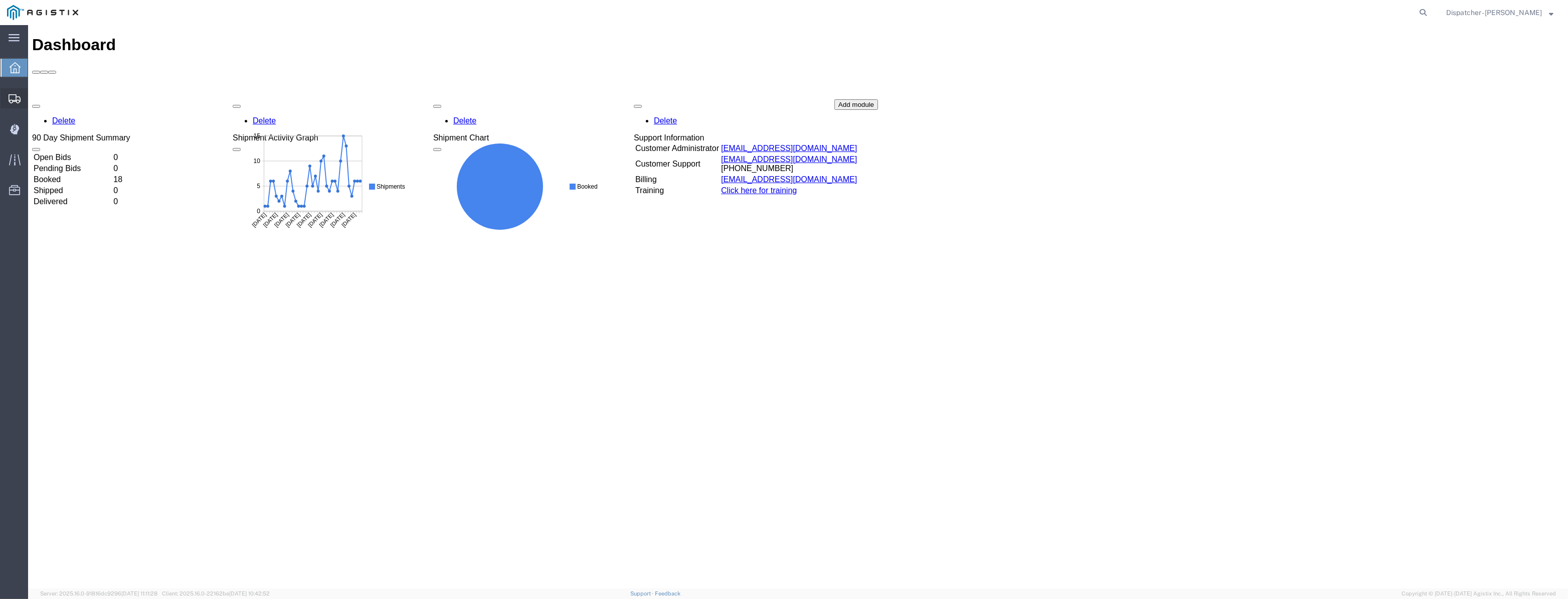
click at [18, 98] on icon at bounding box center [15, 99] width 12 height 9
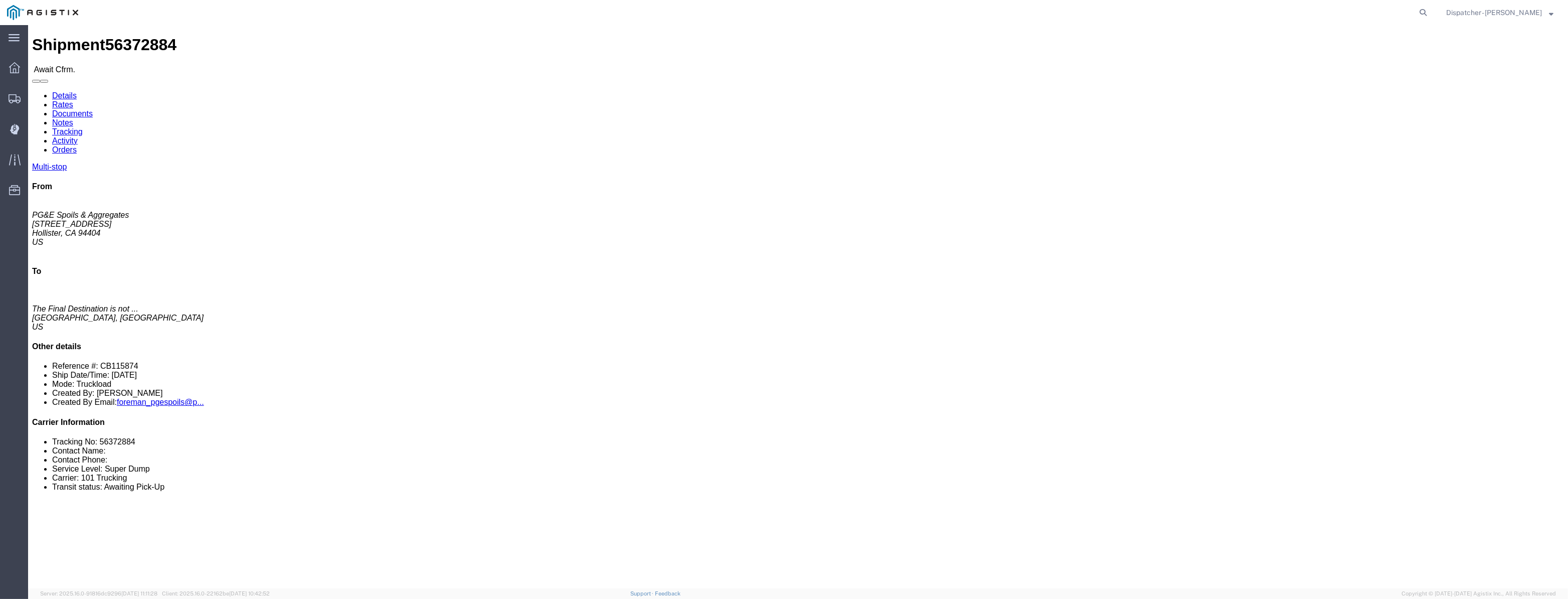
click link "Tracking"
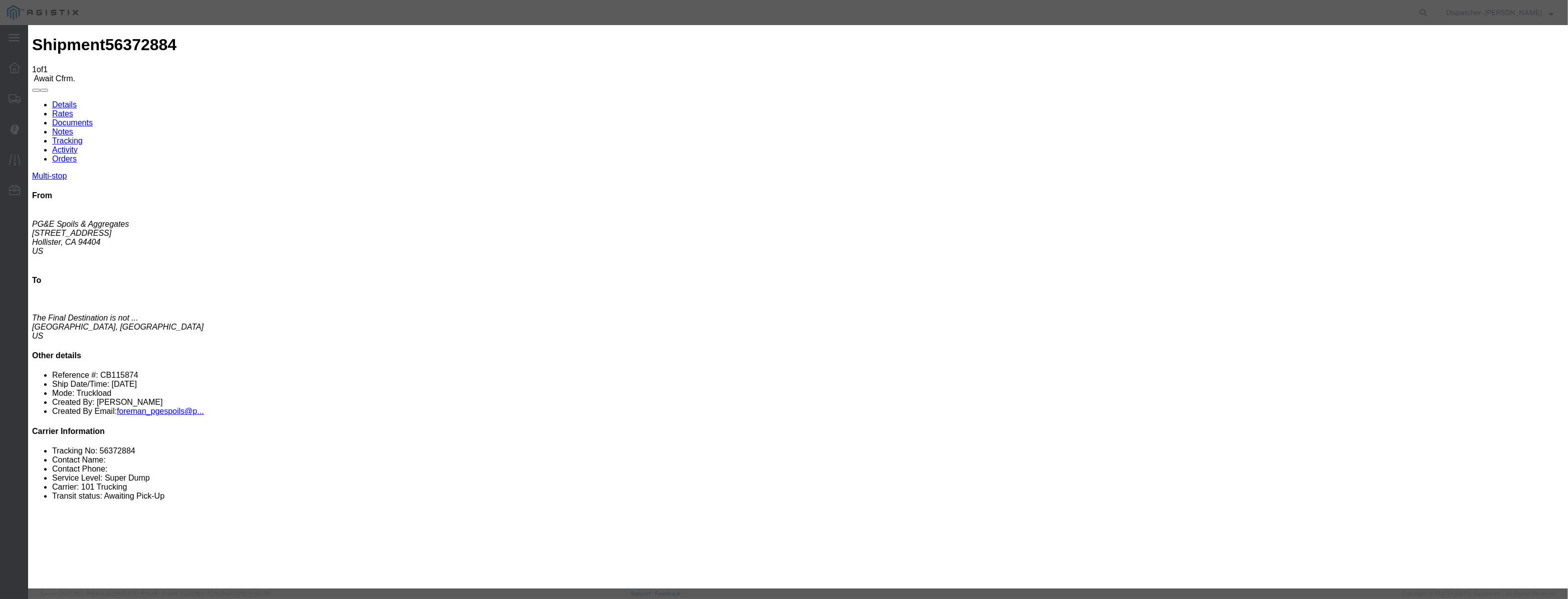
type input "[DATE]"
type input "3:00 PM"
type input "[DATE]"
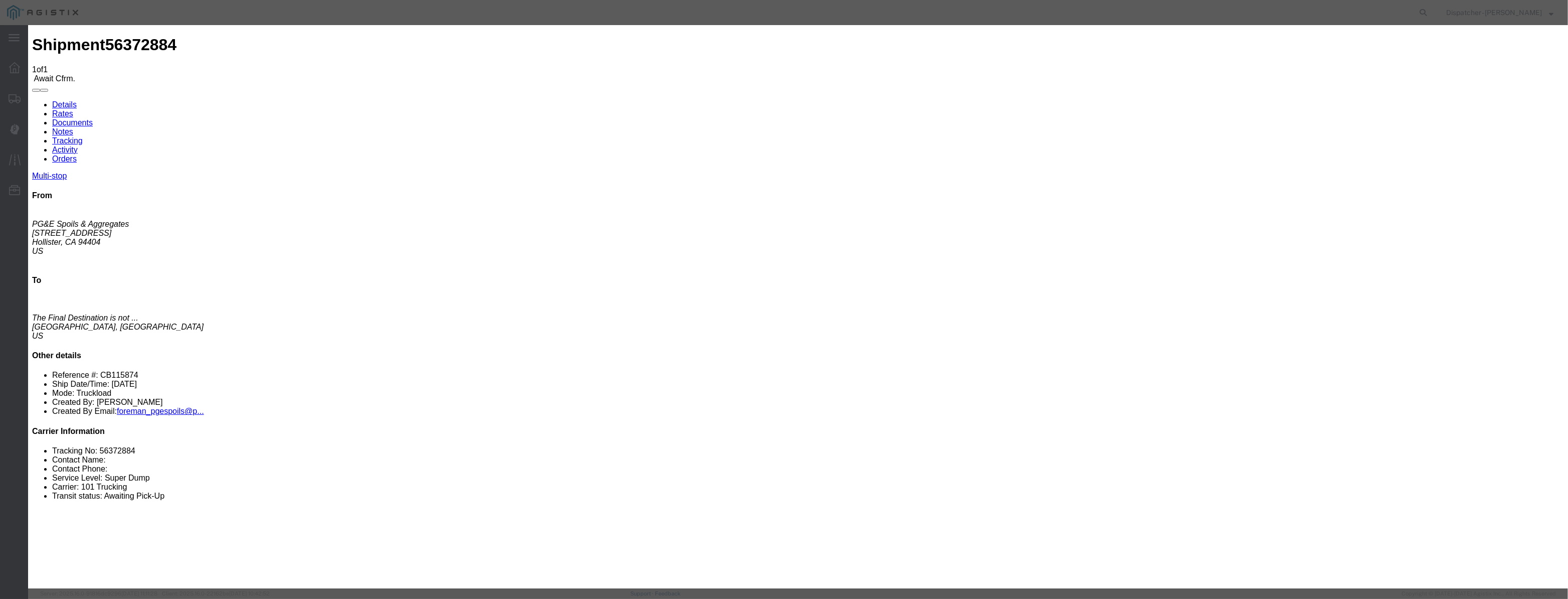
select select "ARVPULOC"
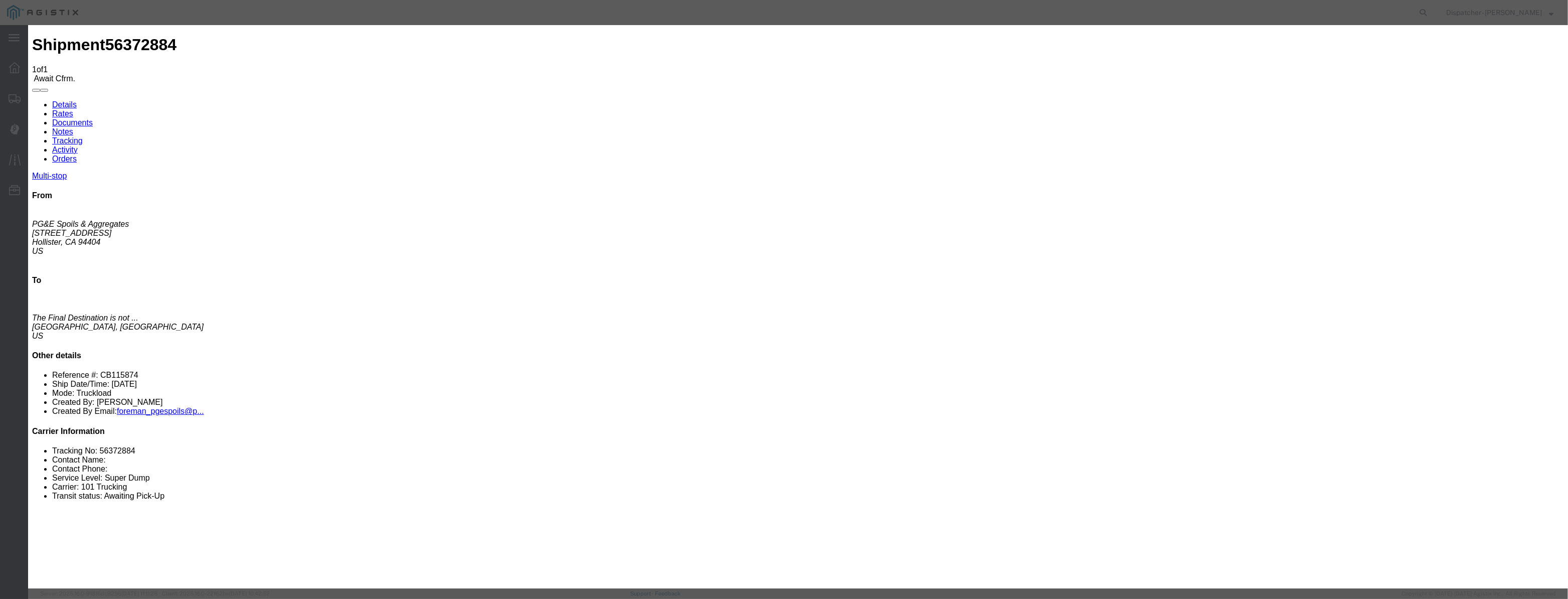
select select "{"pickupDeliveryInfoId": "122029288","pickupOrDelivery": "P","stopNum": "1","lo…"
select select "CA"
type input "Hollister"
drag, startPoint x: 757, startPoint y: 125, endPoint x: 212, endPoint y: 177, distance: 547.5
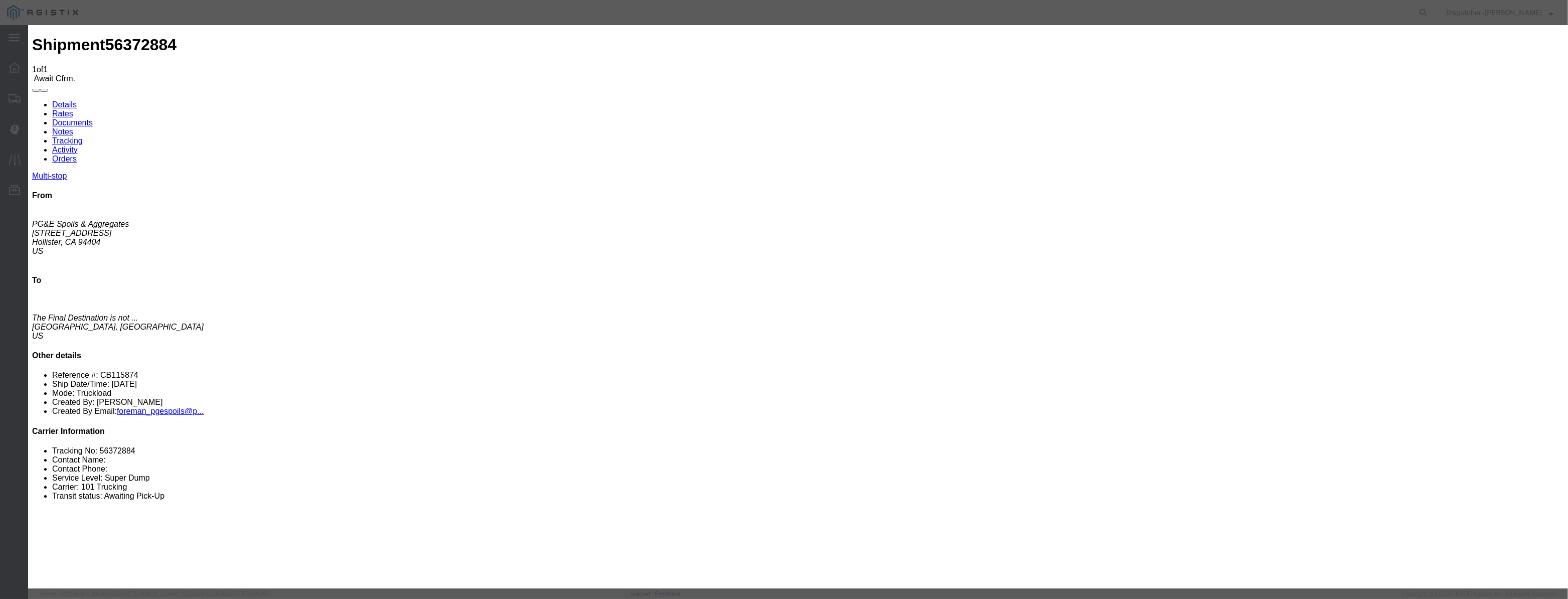
type input "6:00 AM"
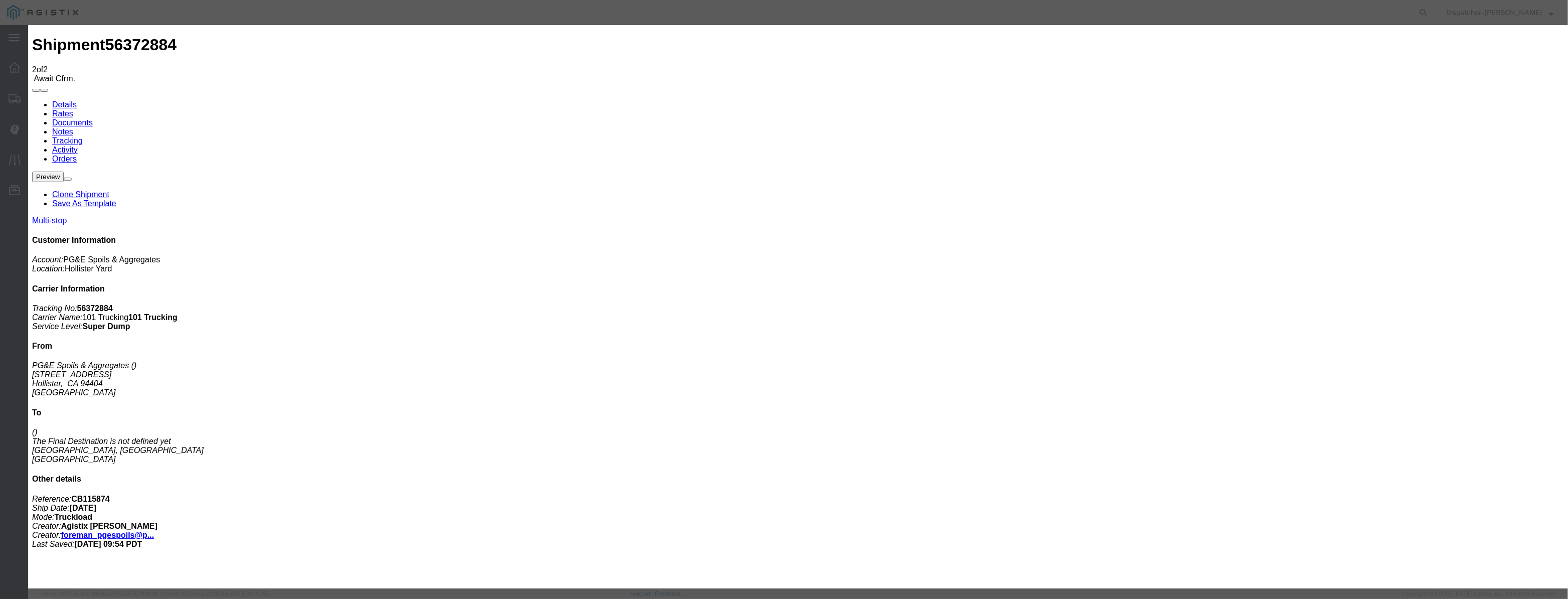
type input "[DATE]"
type input "3:00 PM"
drag, startPoint x: 649, startPoint y: 120, endPoint x: 643, endPoint y: 132, distance: 13.4
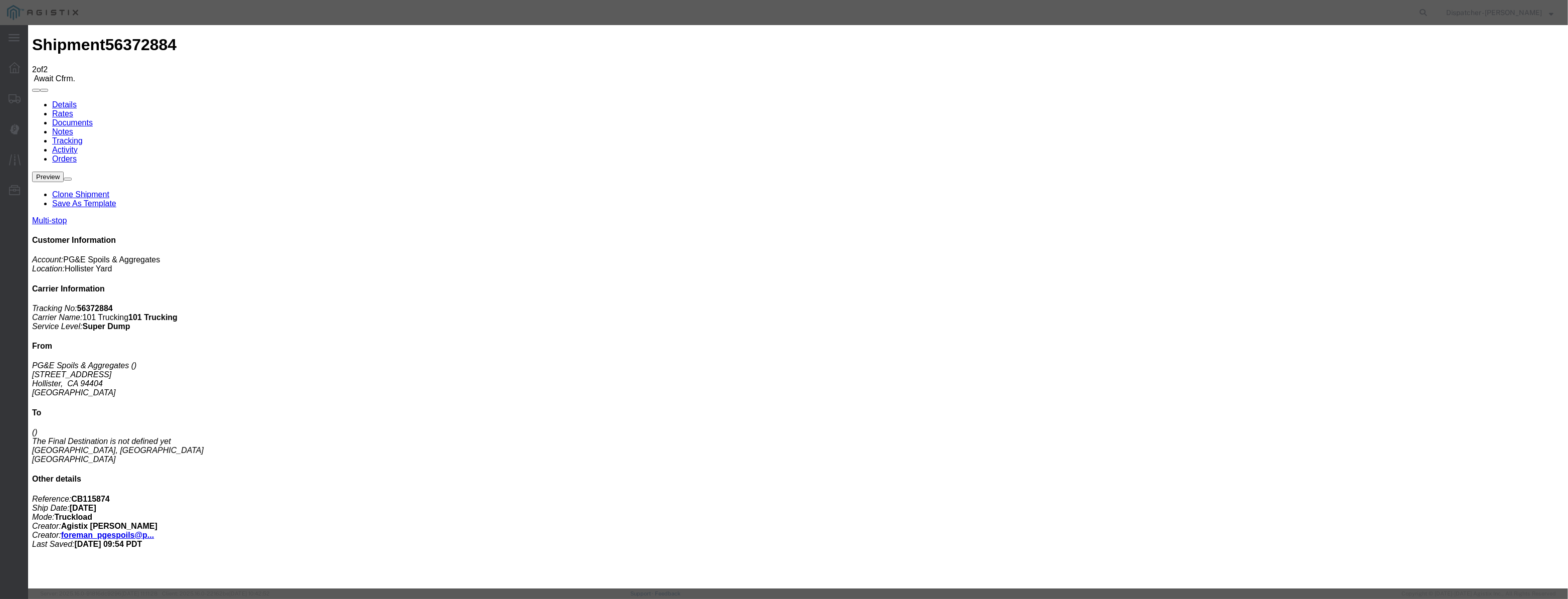
drag, startPoint x: 649, startPoint y: 115, endPoint x: 648, endPoint y: 132, distance: 17.0
paste input "[DATE]"
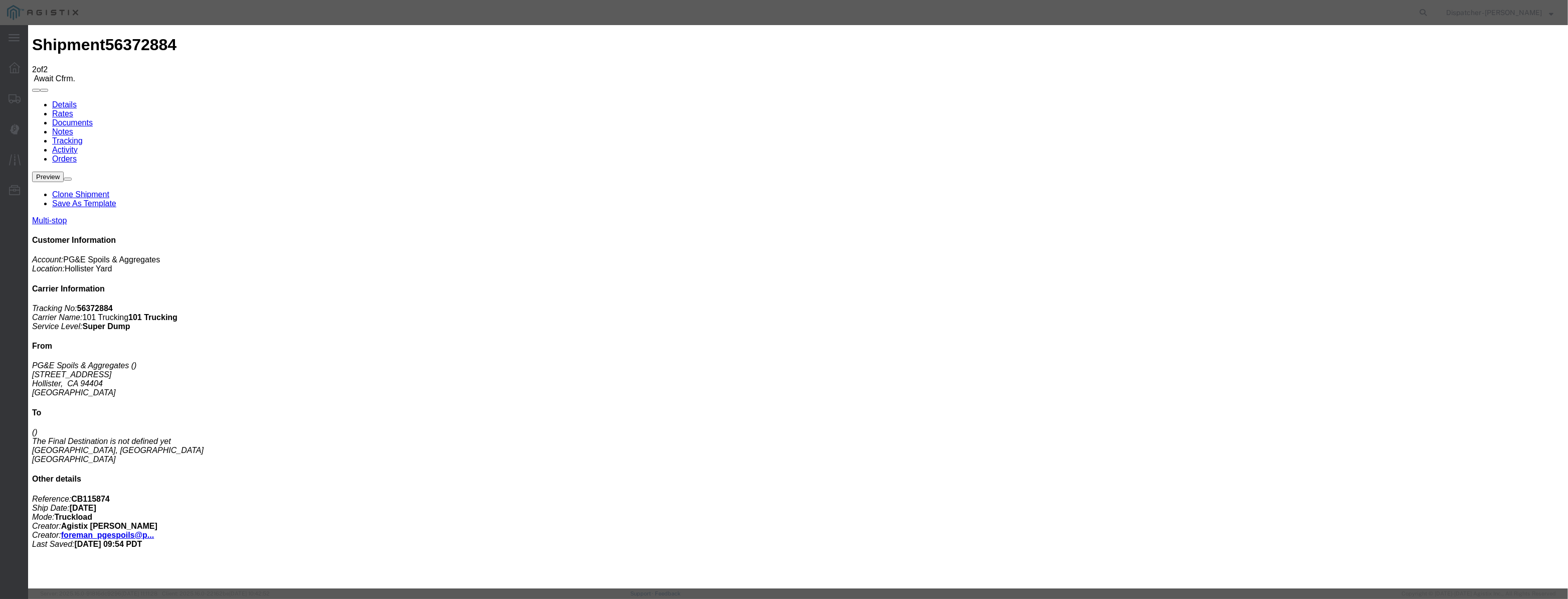
scroll to position [0, 2]
type input "[DATE]"
drag, startPoint x: 726, startPoint y: 145, endPoint x: 722, endPoint y: 152, distance: 8.1
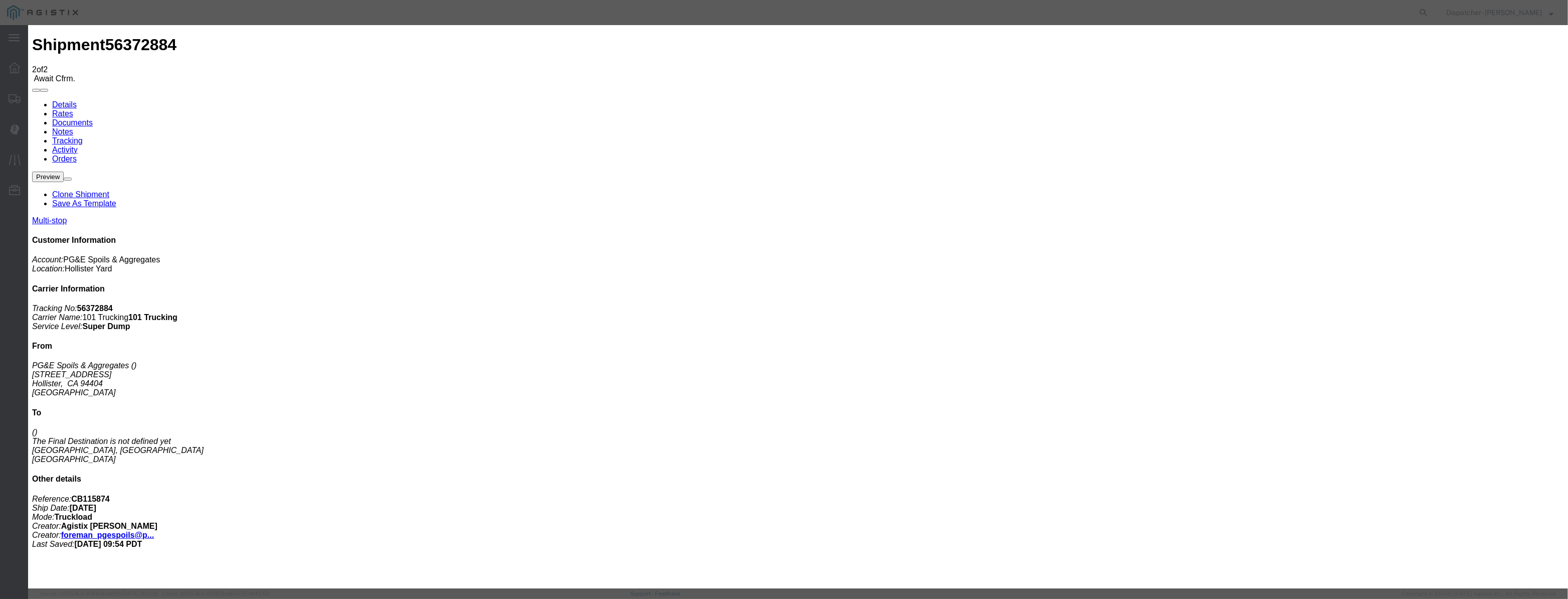
select select "DPTPULOC"
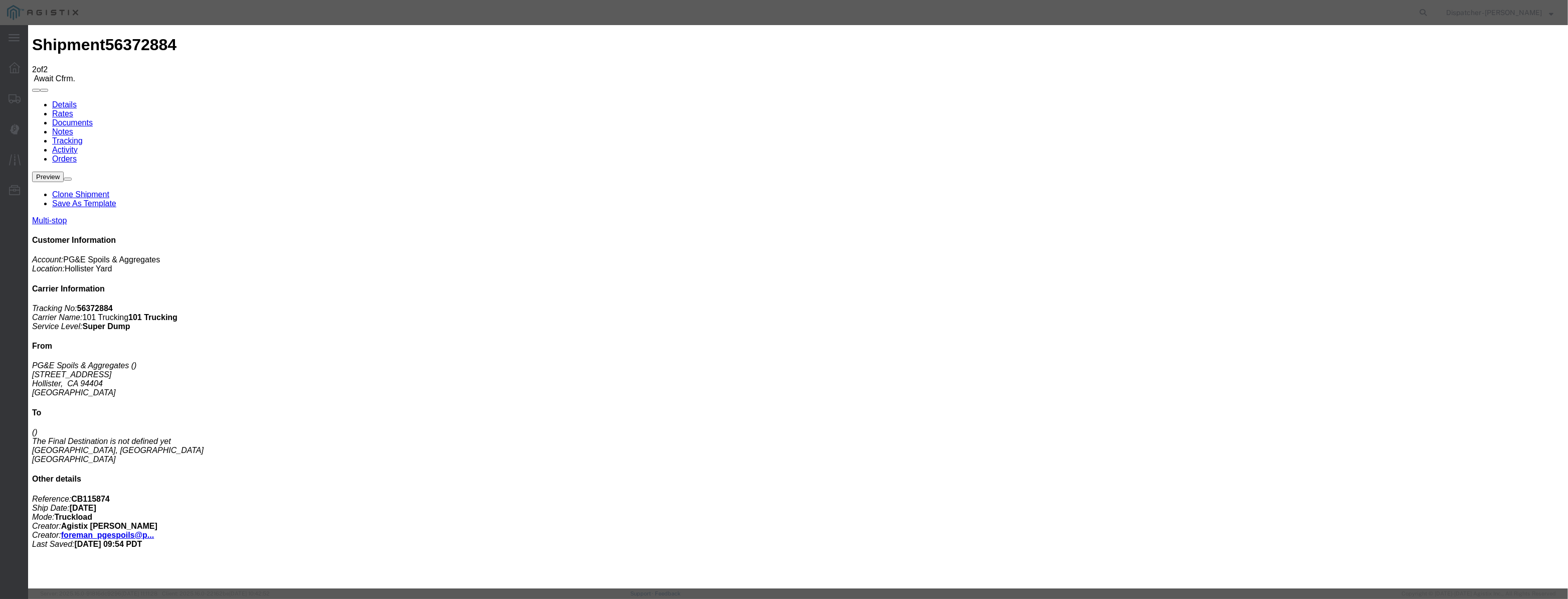
select select "{"pickupDeliveryInfoId": "122029288","pickupOrDelivery": "P","stopNum": "1","lo…"
select select "CA"
type input "Hollister"
drag, startPoint x: 767, startPoint y: 130, endPoint x: 220, endPoint y: 167, distance: 548.2
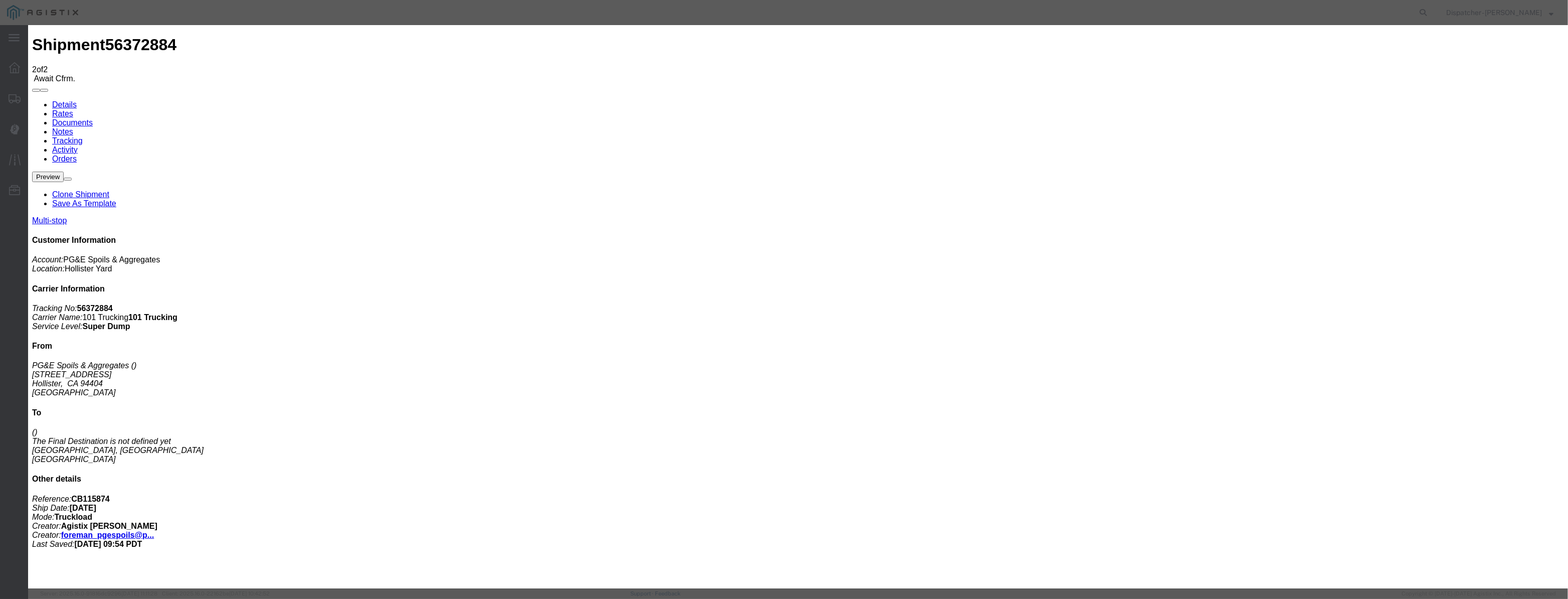
type input "6:10 AM"
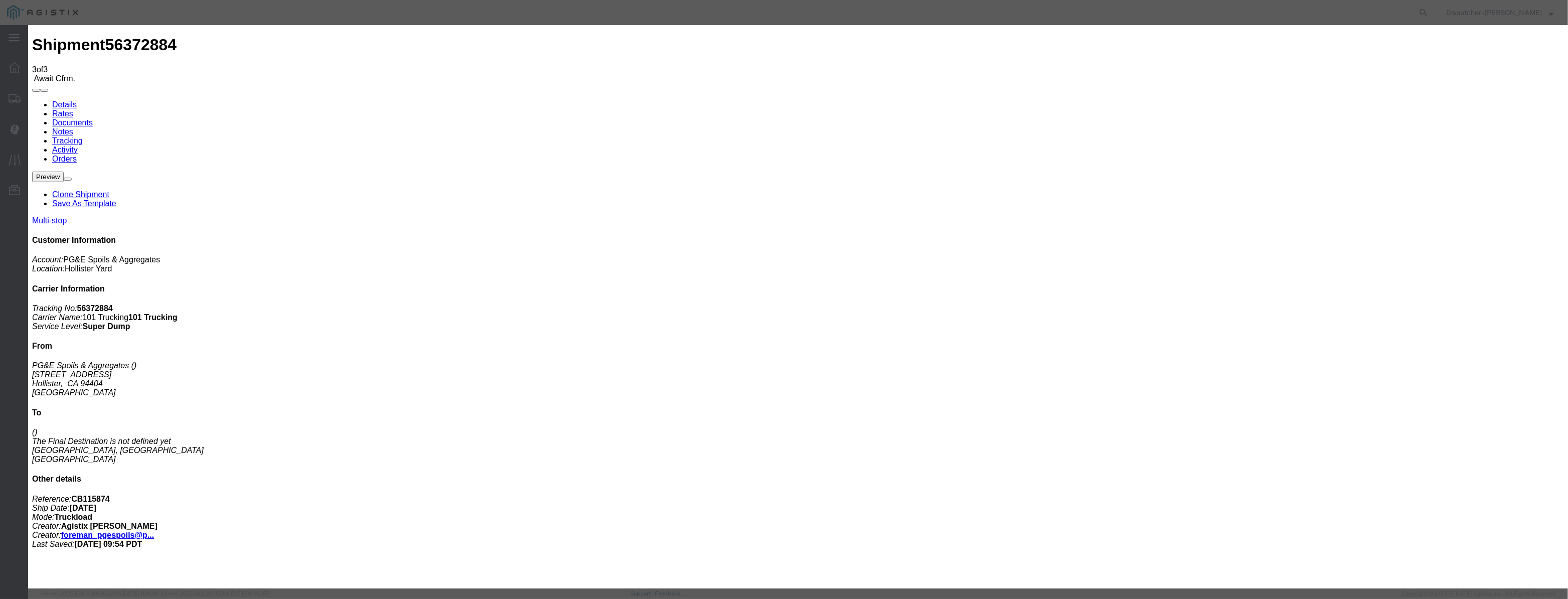
type input "[DATE]"
type input "3:00 PM"
drag, startPoint x: 658, startPoint y: 111, endPoint x: 648, endPoint y: 121, distance: 14.1
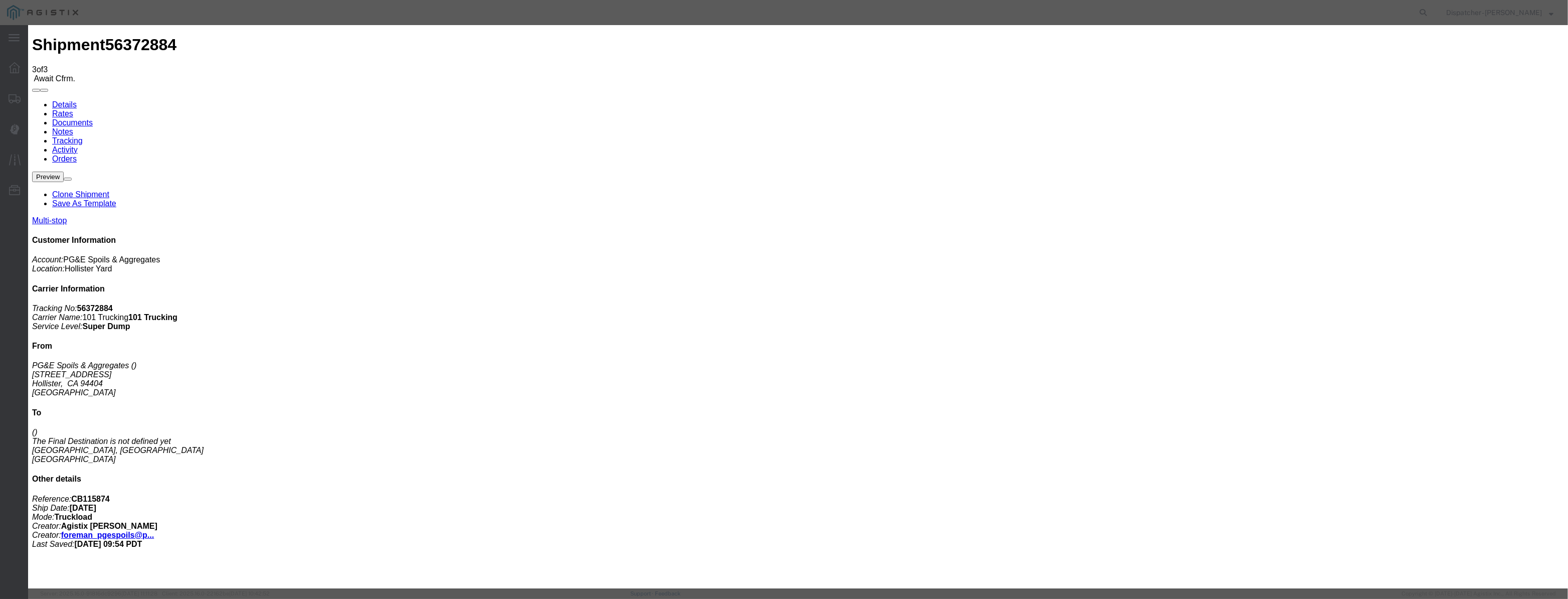
drag, startPoint x: 647, startPoint y: 122, endPoint x: 674, endPoint y: 125, distance: 27.2
paste input "[DATE]"
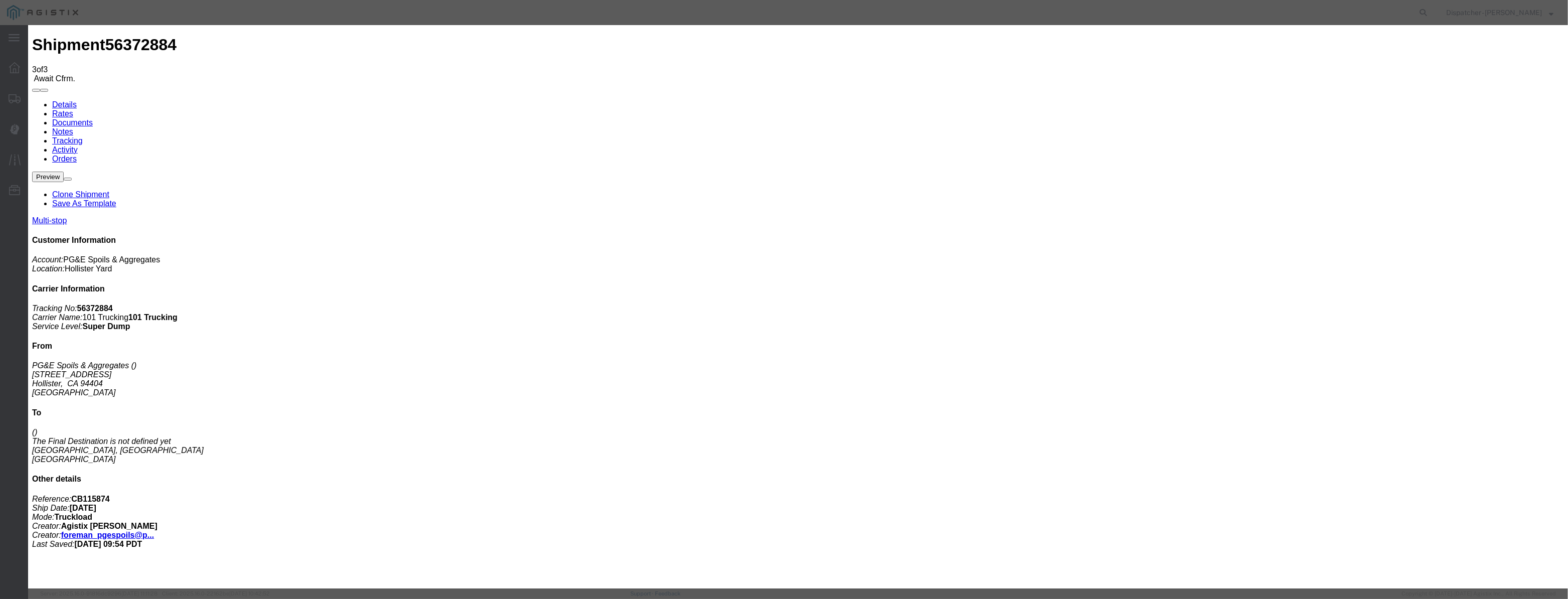
type input "[DATE]"
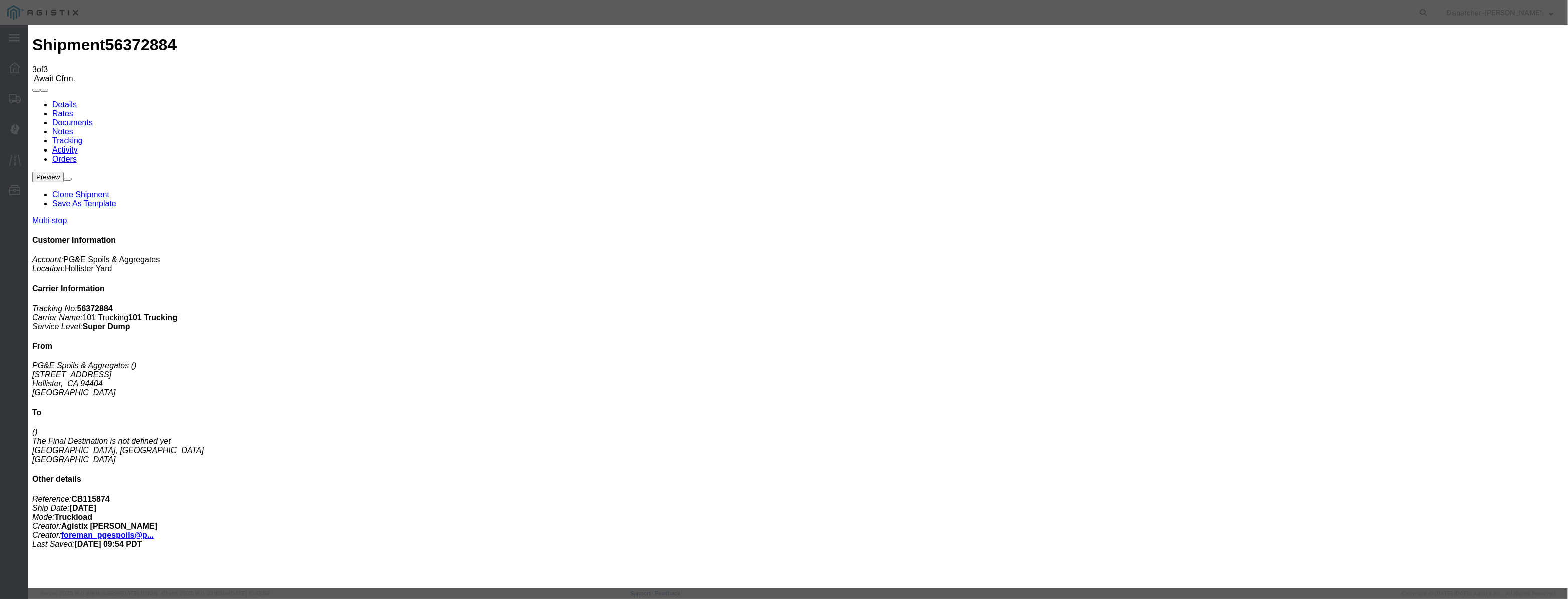
drag, startPoint x: 730, startPoint y: 147, endPoint x: 731, endPoint y: 152, distance: 5.1
select select "ARVDLVLOC"
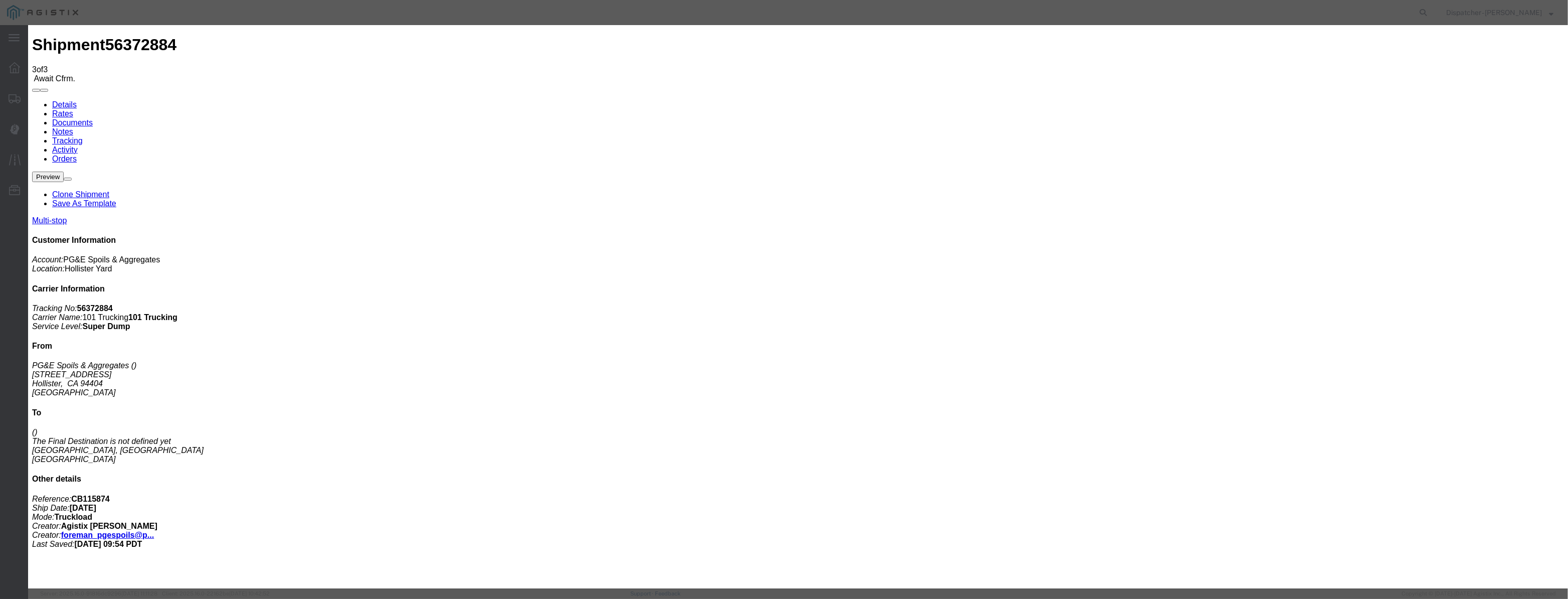
select select "{"pickupDeliveryInfoId": "122029288","pickupOrDelivery": "P","stopNum": "1","lo…"
select select "CA"
type input "Hollister"
drag, startPoint x: 953, startPoint y: 127, endPoint x: 955, endPoint y: 133, distance: 6.3
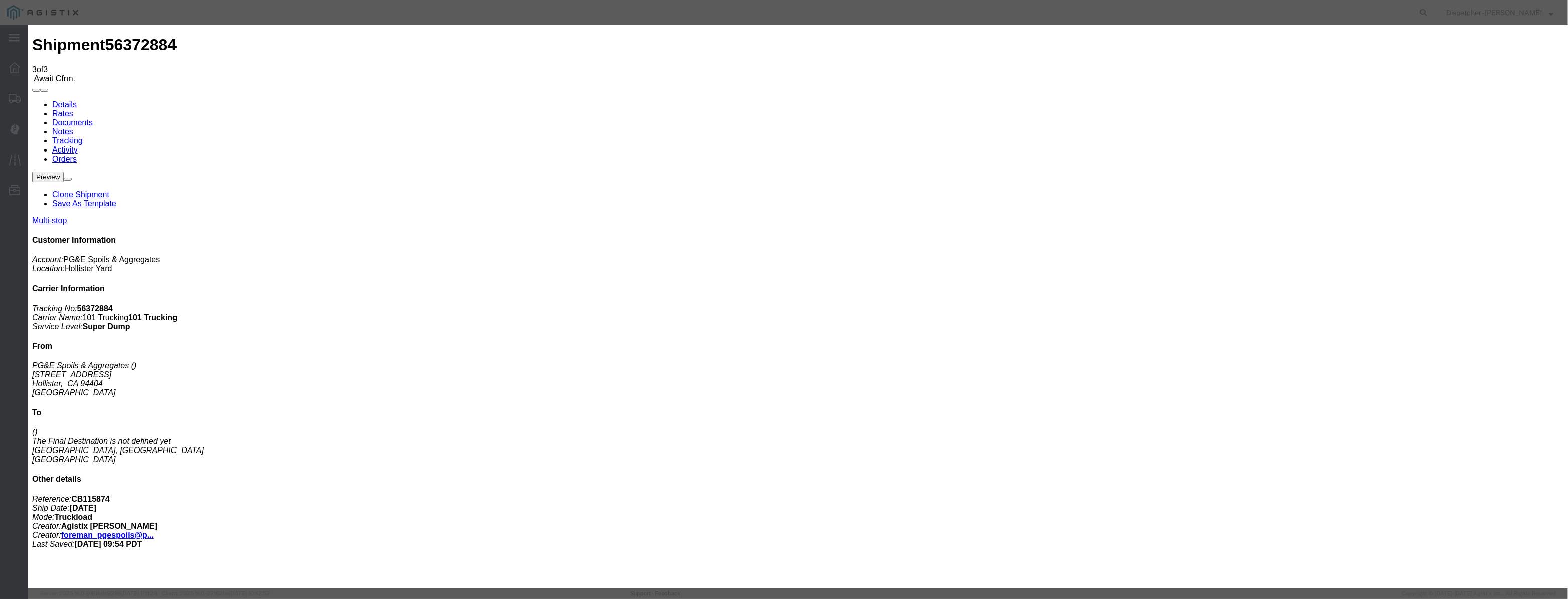
select select "{"pickupDeliveryInfoId": "122029289","pickupOrDelivery": "D","stopNum": "2","lo…"
type input "[PERSON_NAME] [PERSON_NAME]"
drag, startPoint x: 785, startPoint y: 130, endPoint x: 418, endPoint y: 165, distance: 368.7
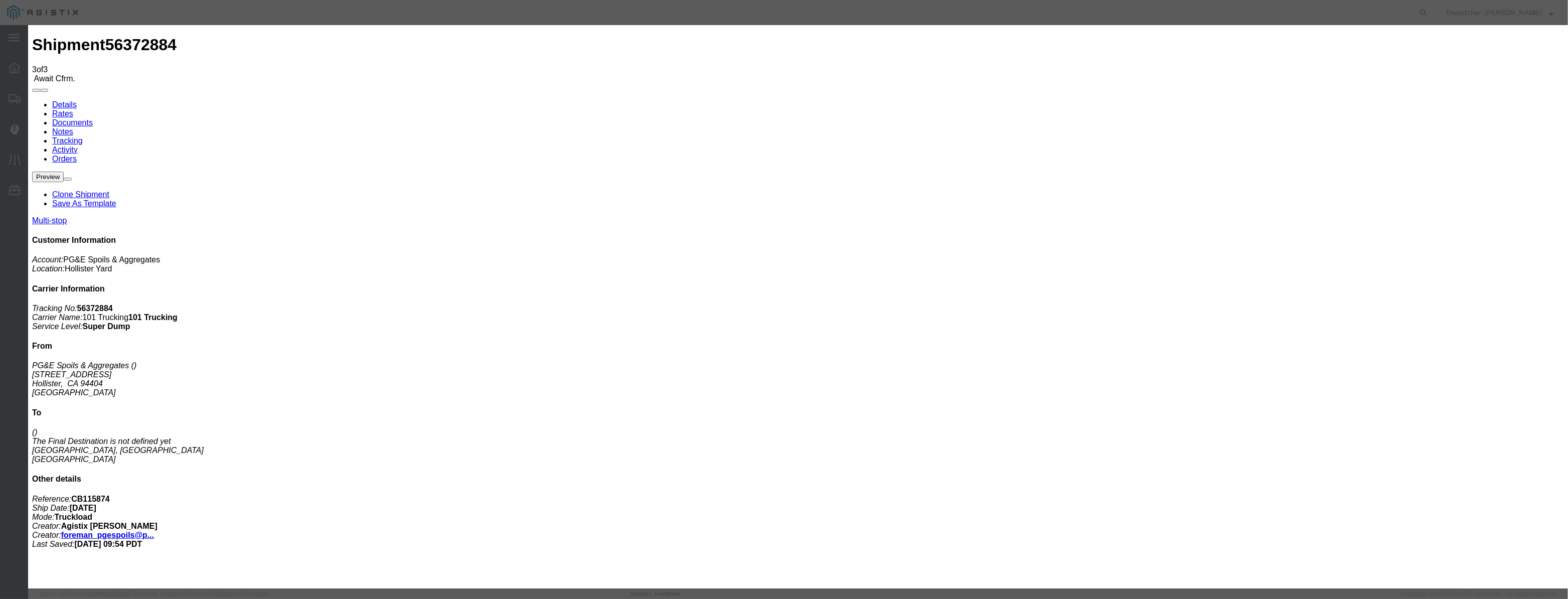
type input "7:30 AM"
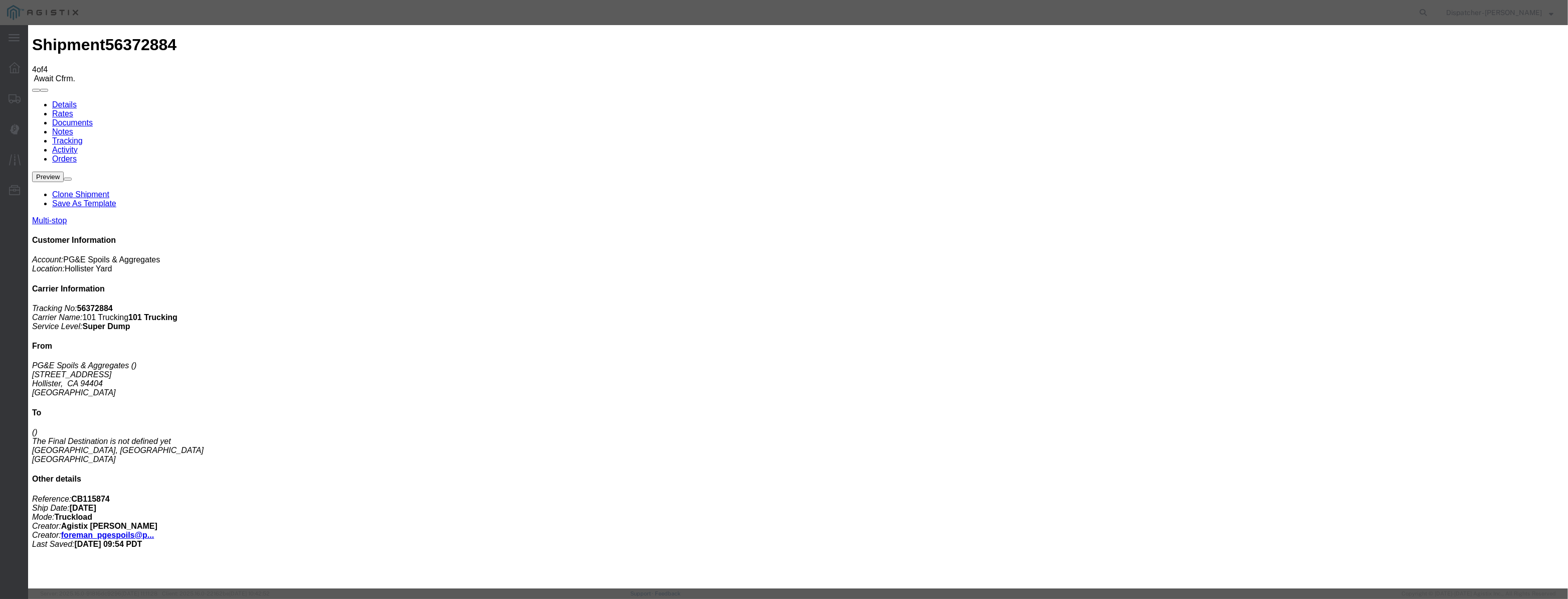
type input "[DATE]"
type input "3:00 PM"
drag, startPoint x: 649, startPoint y: 114, endPoint x: 648, endPoint y: 130, distance: 16.0
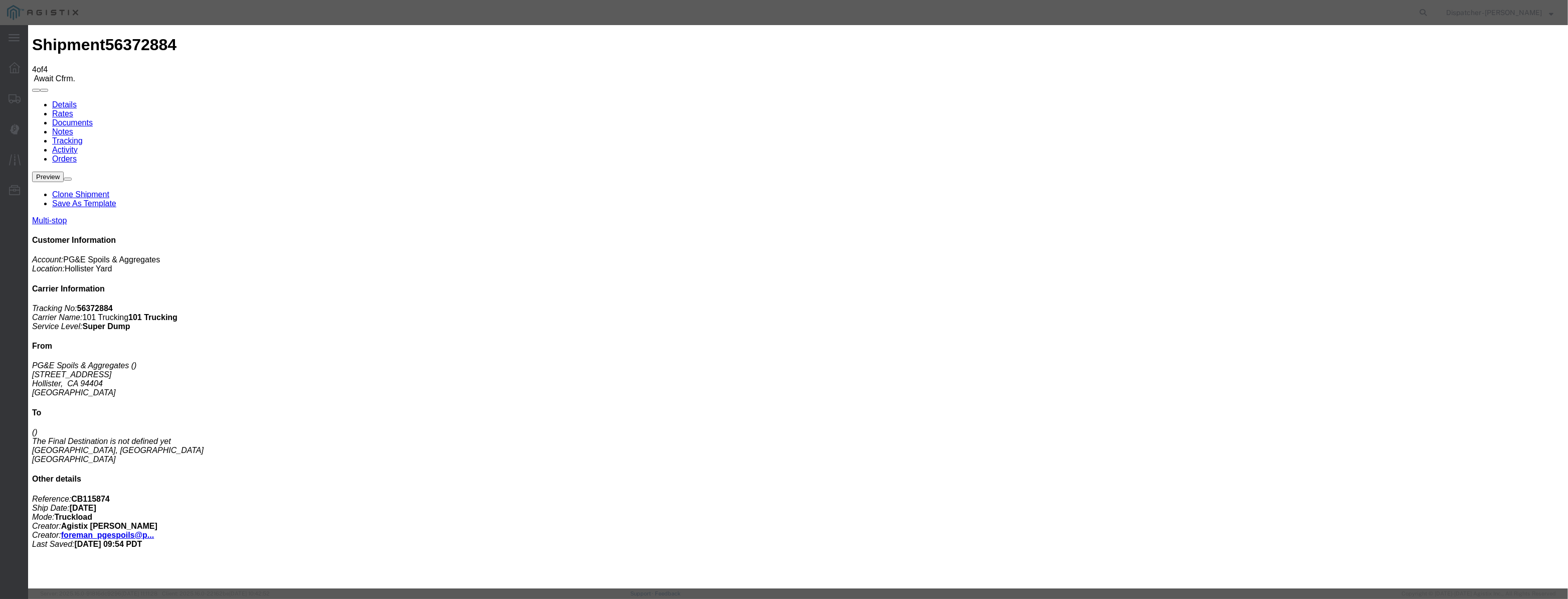
drag, startPoint x: 648, startPoint y: 130, endPoint x: 702, endPoint y: 135, distance: 54.2
paste input "[DATE]"
type input "[DATE]"
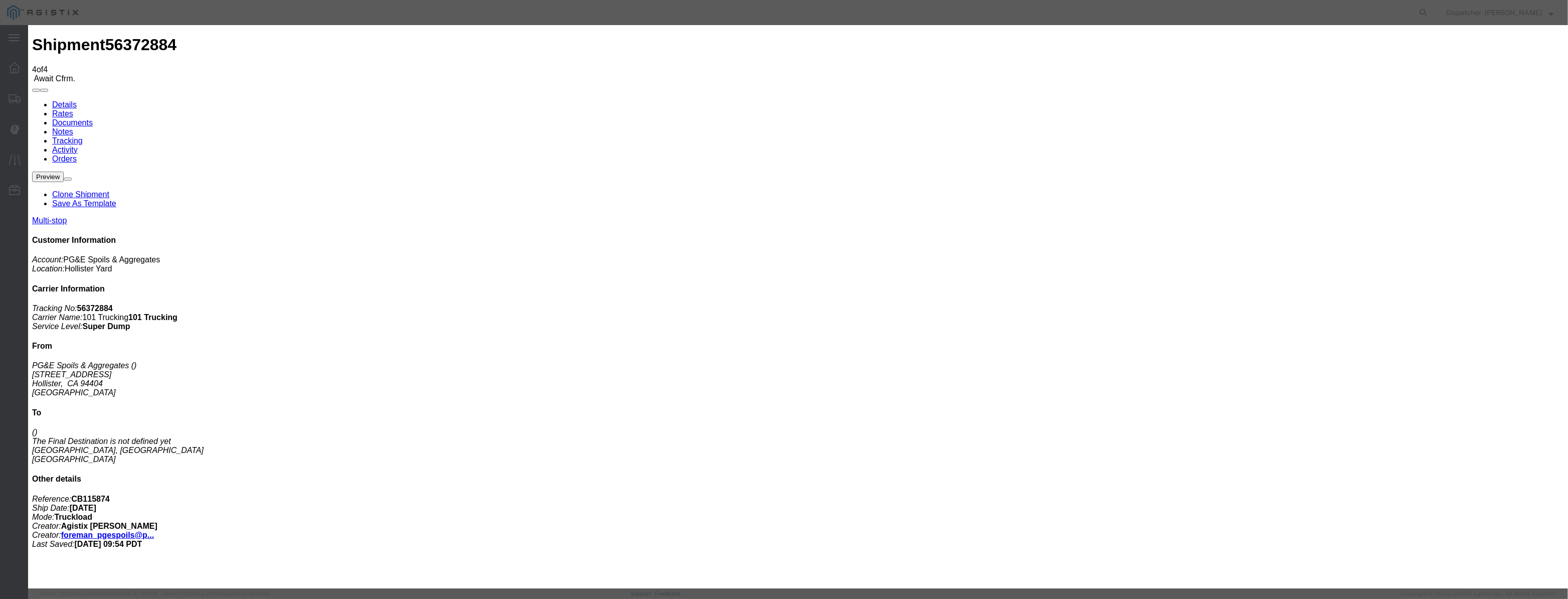
select select "DPTDLVLOC"
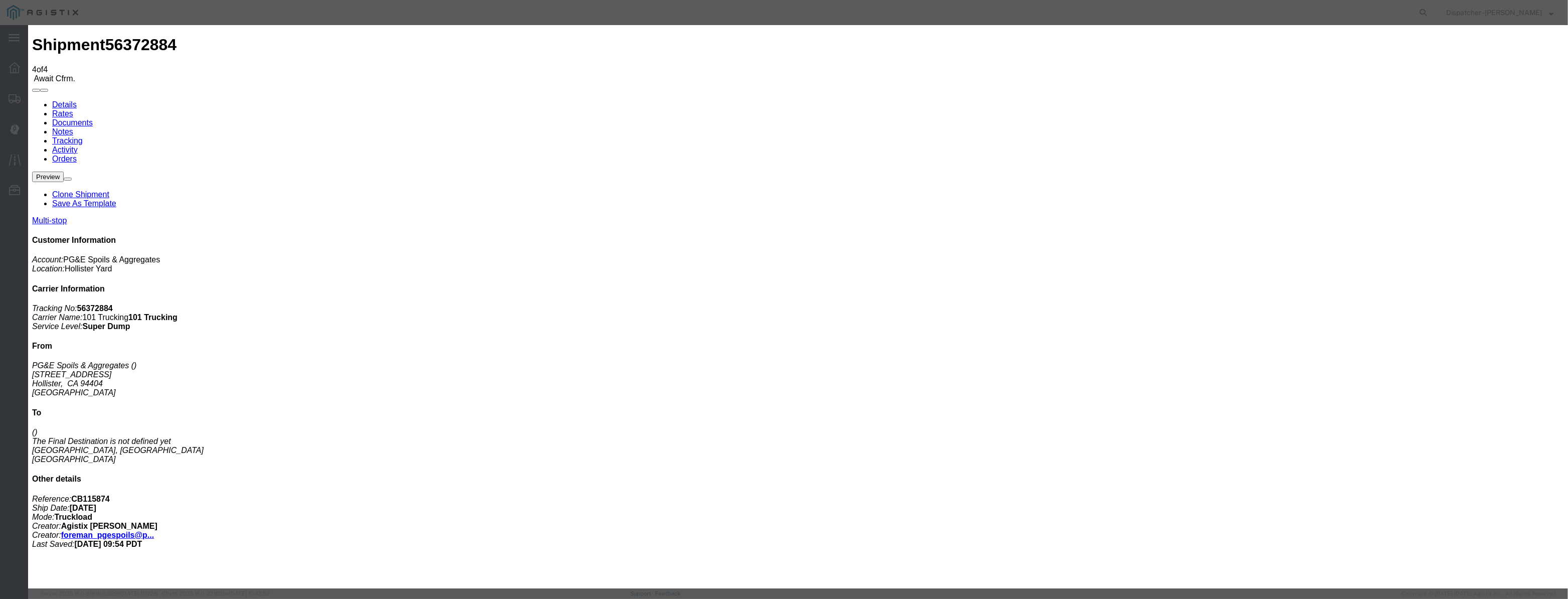
select select "{"pickupDeliveryInfoId": "122029289","pickupOrDelivery": "D","stopNum": "2","lo…"
select select "CA"
type input "[PERSON_NAME] [PERSON_NAME]"
drag, startPoint x: 789, startPoint y: 132, endPoint x: 72, endPoint y: 387, distance: 761.0
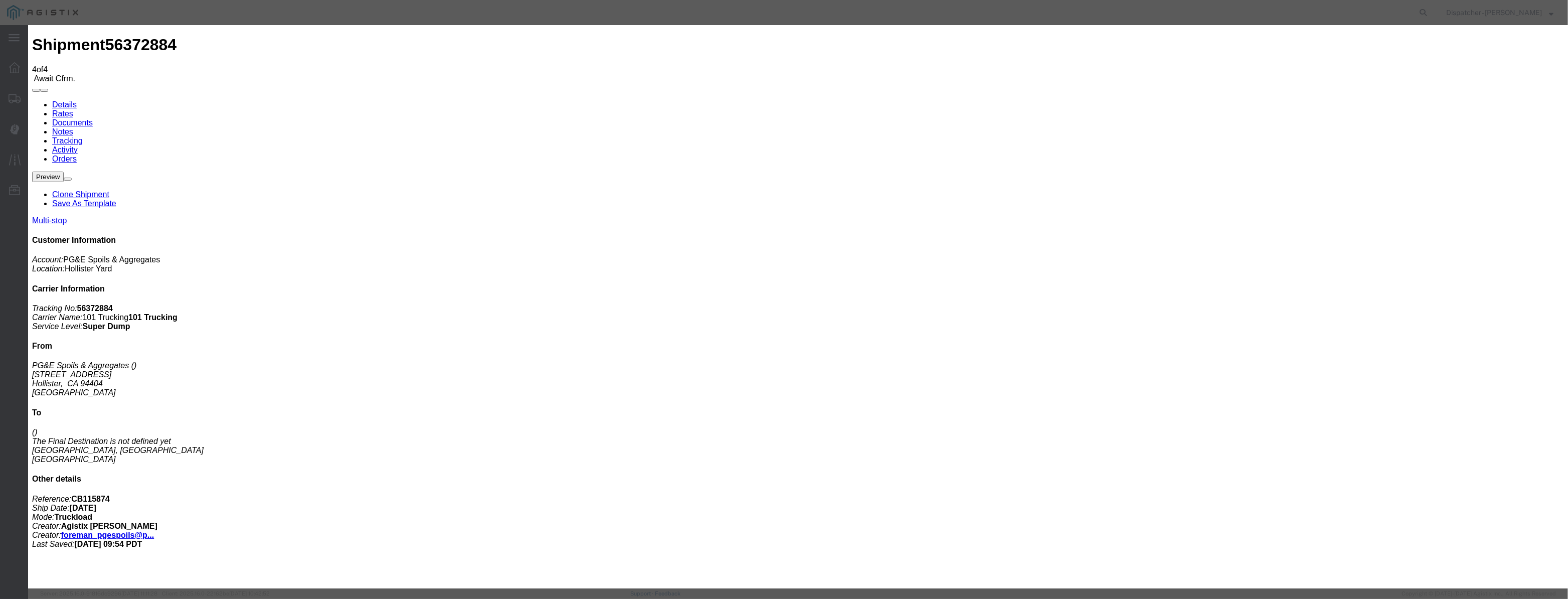
type input "7:45 AM"
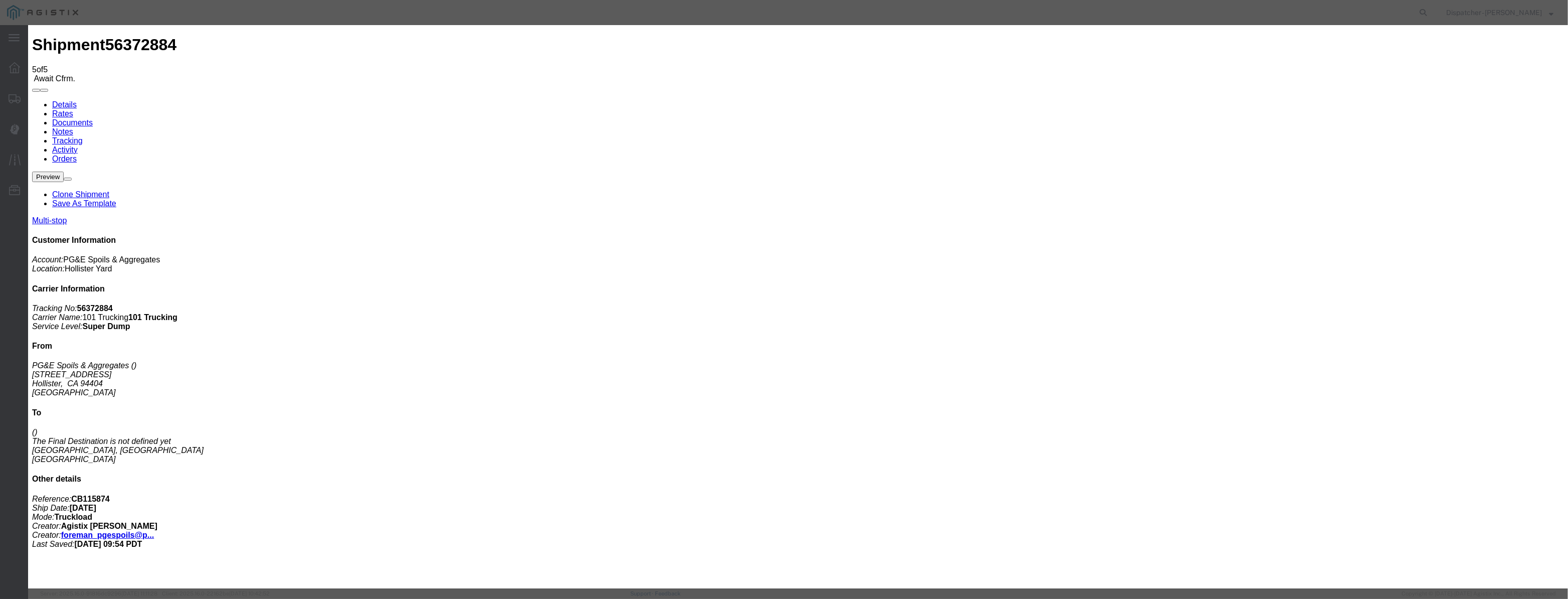
type input "[DATE]"
type input "3:00 PM"
drag, startPoint x: 622, startPoint y: 125, endPoint x: 637, endPoint y: 116, distance: 17.5
drag, startPoint x: 640, startPoint y: 113, endPoint x: 633, endPoint y: 124, distance: 13.0
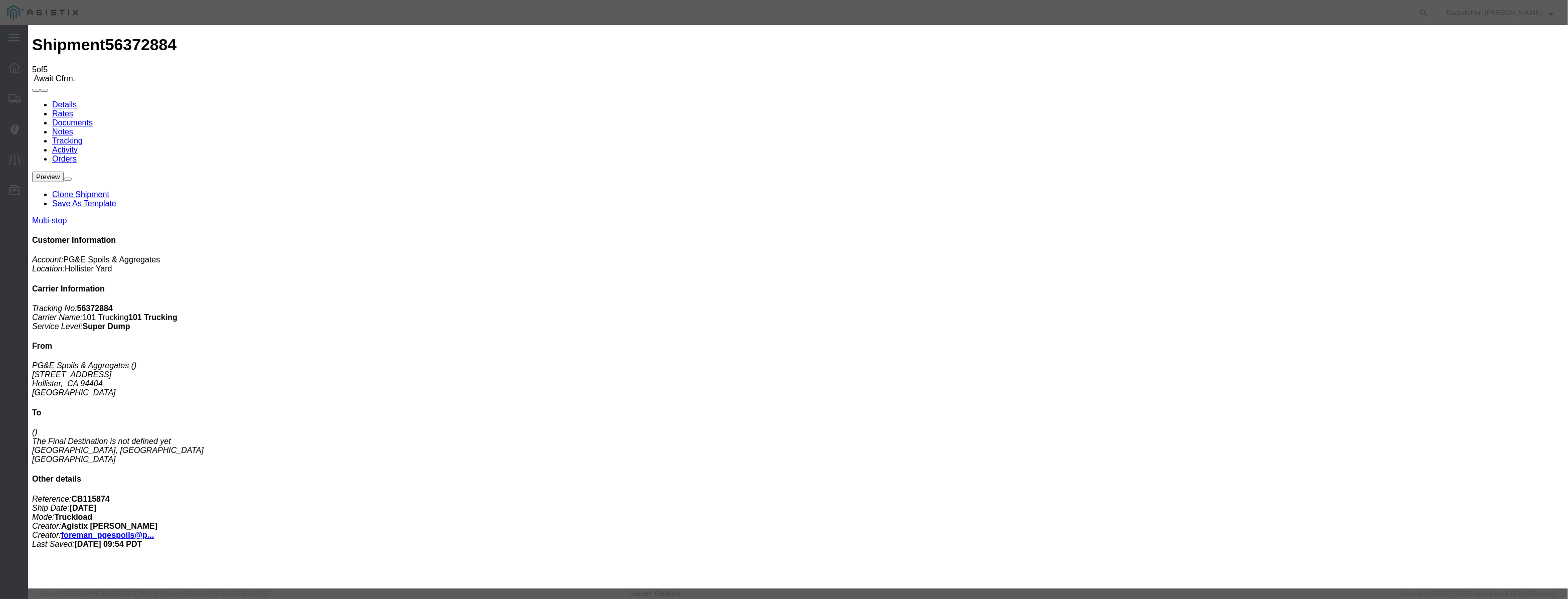
drag, startPoint x: 633, startPoint y: 124, endPoint x: 690, endPoint y: 125, distance: 57.0
paste input "[DATE]"
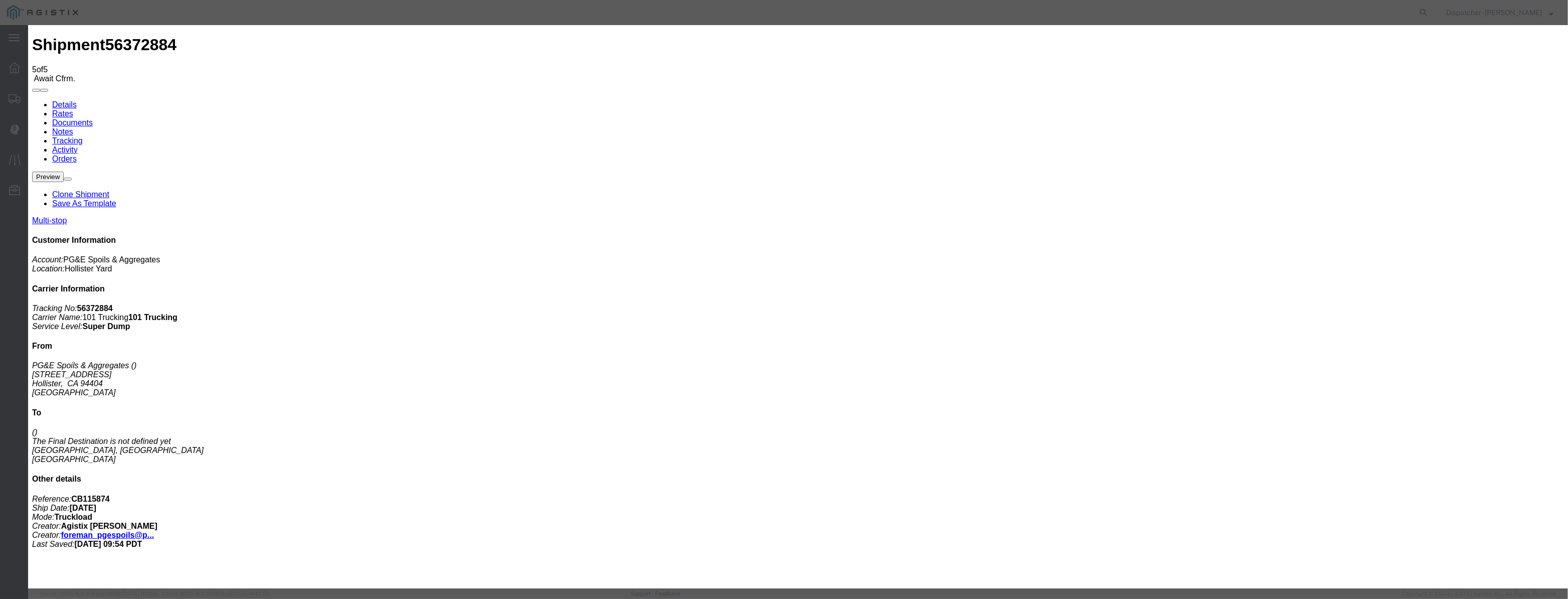
type input "[DATE]"
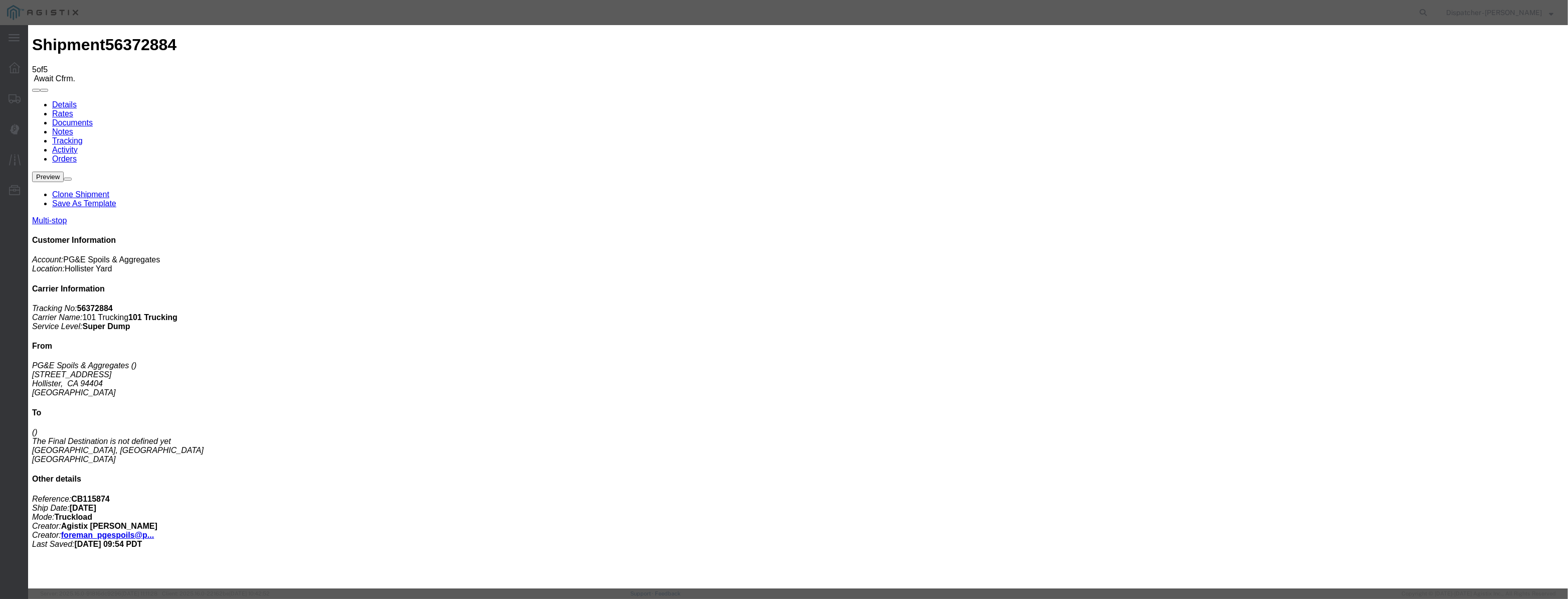
select select "ARVPULOC"
drag, startPoint x: 880, startPoint y: 133, endPoint x: 886, endPoint y: 139, distance: 8.5
drag, startPoint x: 936, startPoint y: 121, endPoint x: 920, endPoint y: 133, distance: 20.0
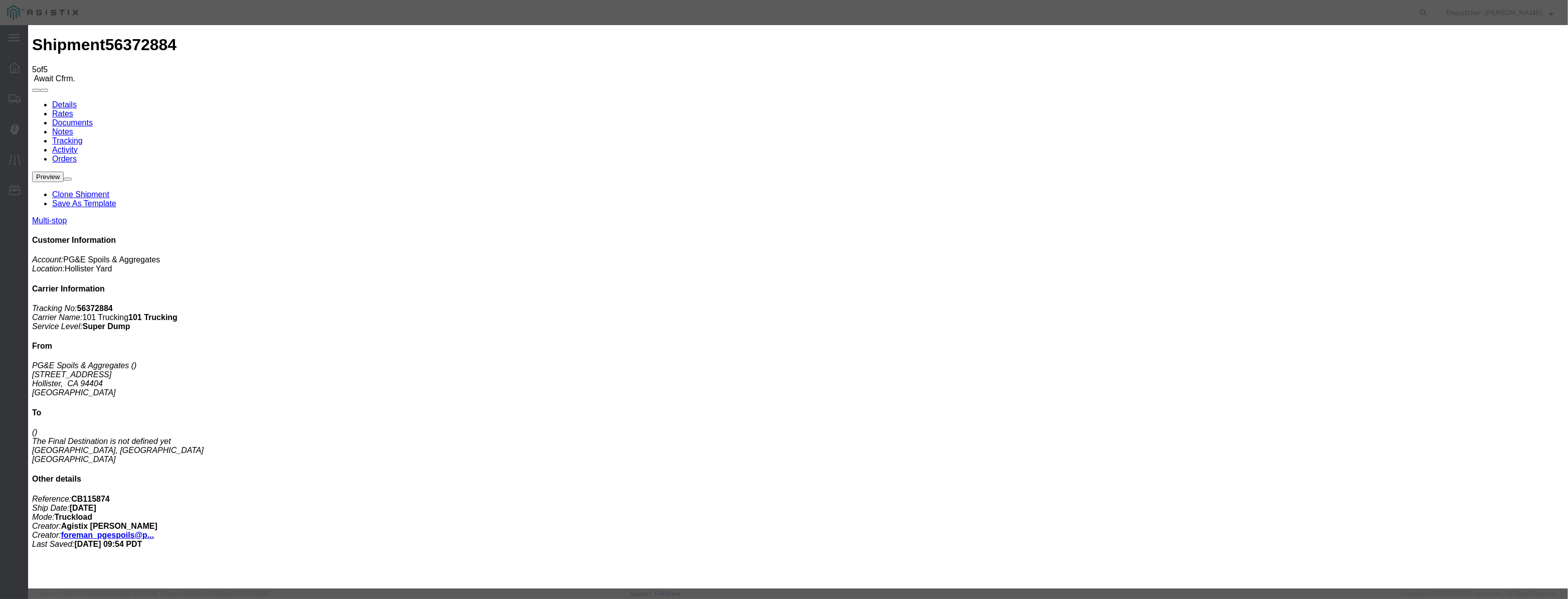
select select "{"pickupDeliveryInfoId": "122029288","pickupOrDelivery": "P","stopNum": "1","lo…"
select select "CA"
type input "Hollister"
drag, startPoint x: 767, startPoint y: 130, endPoint x: 74, endPoint y: 266, distance: 706.2
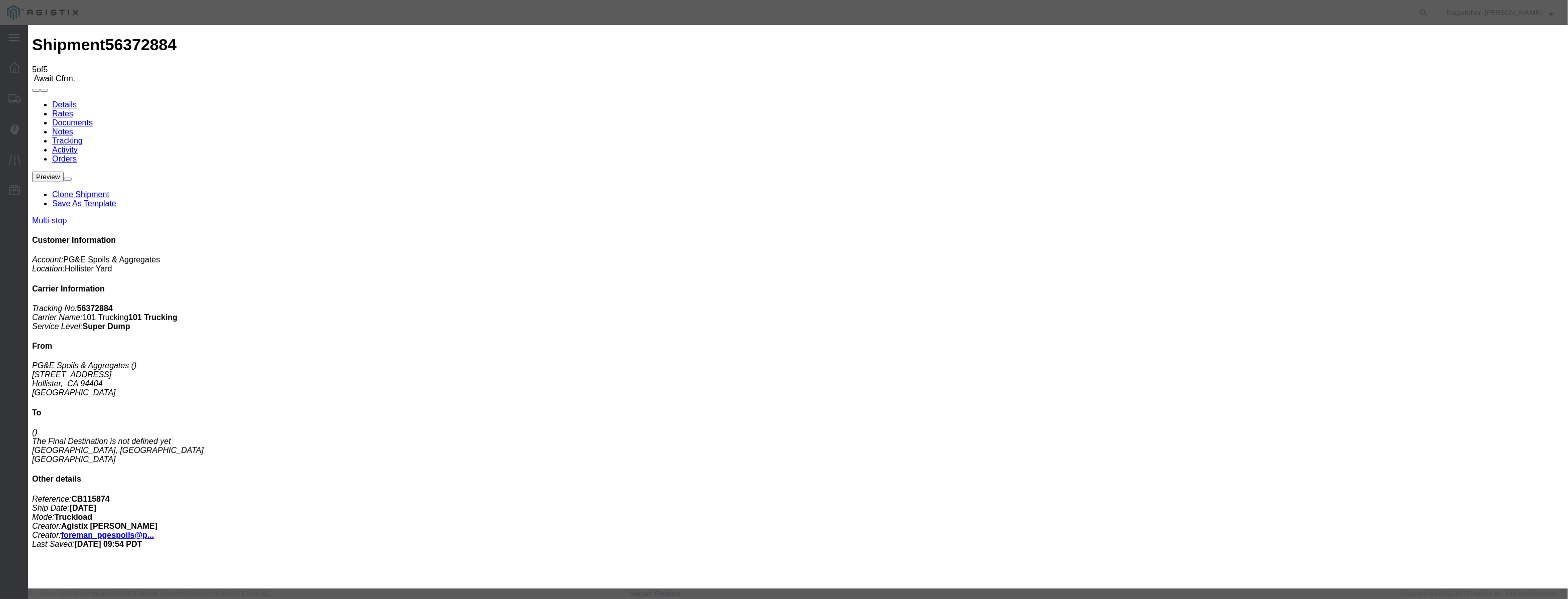
type input "8:30 AM"
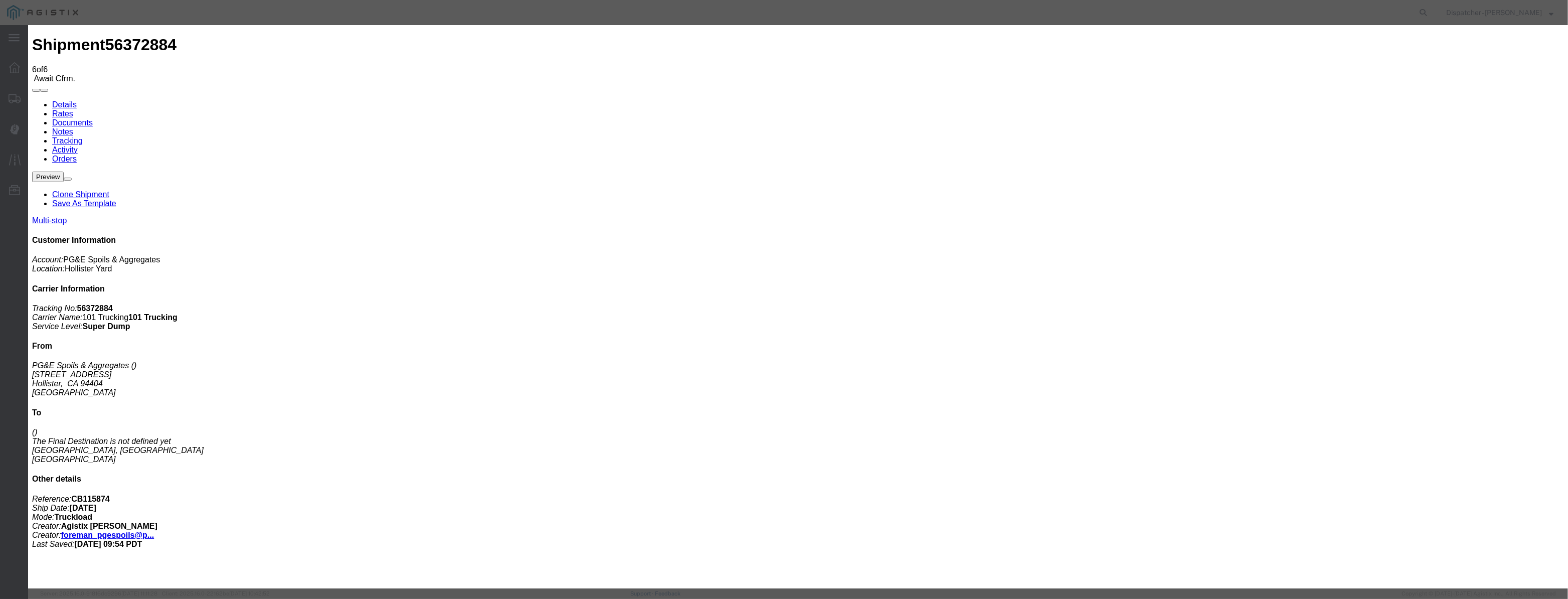
type input "[DATE]"
type input "3:00 PM"
drag, startPoint x: 646, startPoint y: 114, endPoint x: 631, endPoint y: 135, distance: 25.8
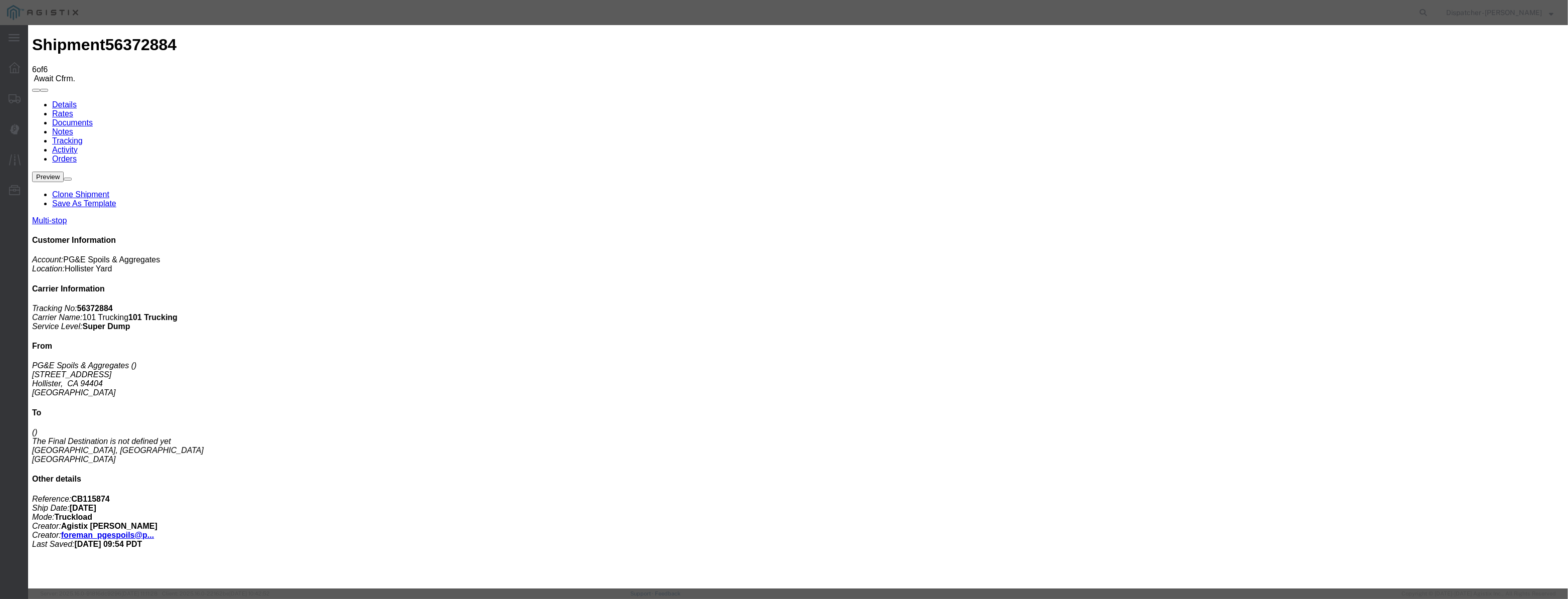
paste input "[DATE]"
type input "[DATE]"
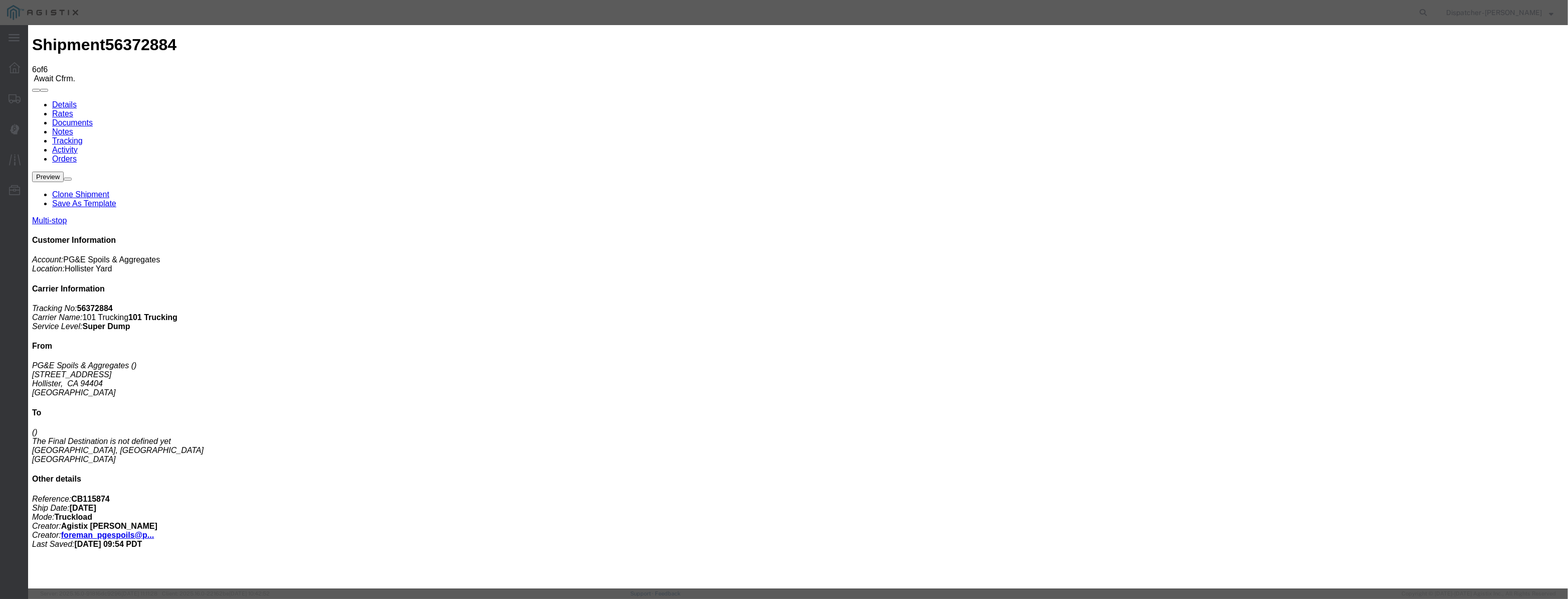
select select "DPTPULOC"
drag, startPoint x: 947, startPoint y: 128, endPoint x: 948, endPoint y: 133, distance: 5.1
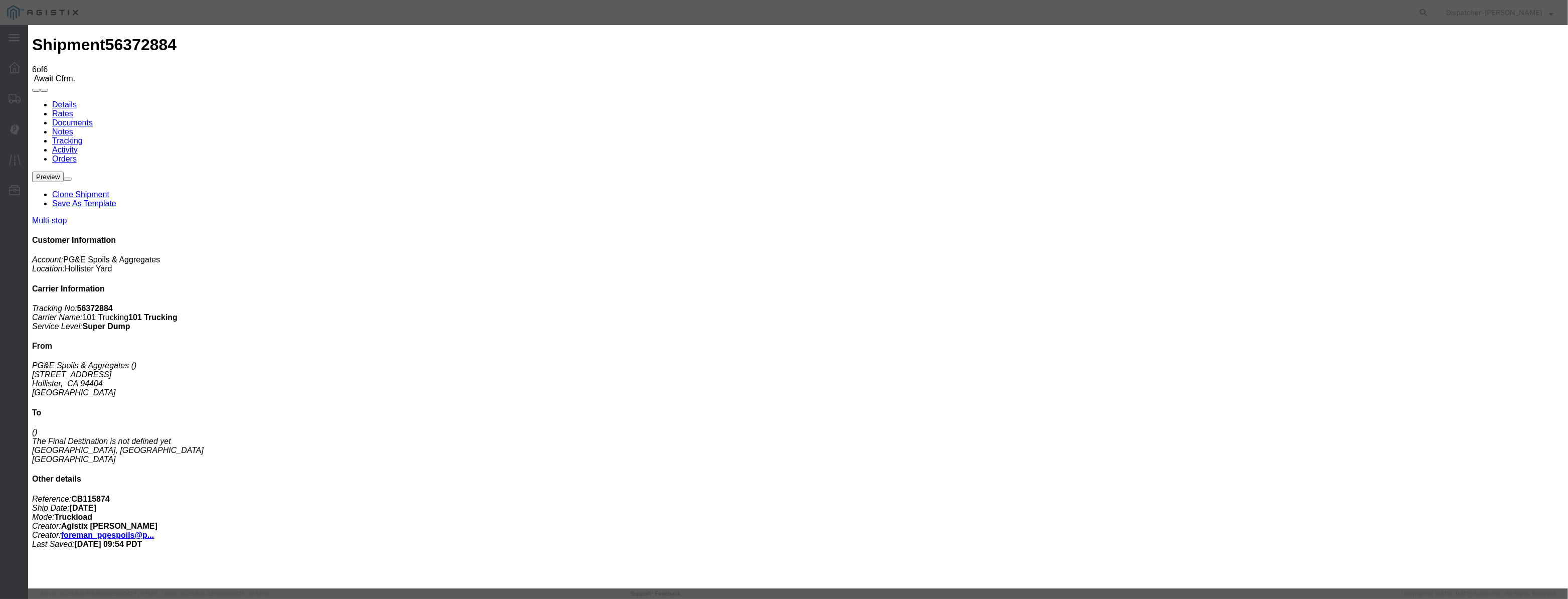
select select "{"pickupDeliveryInfoId": "122029288","pickupOrDelivery": "P","stopNum": "1","lo…"
select select "CA"
type input "Hollister"
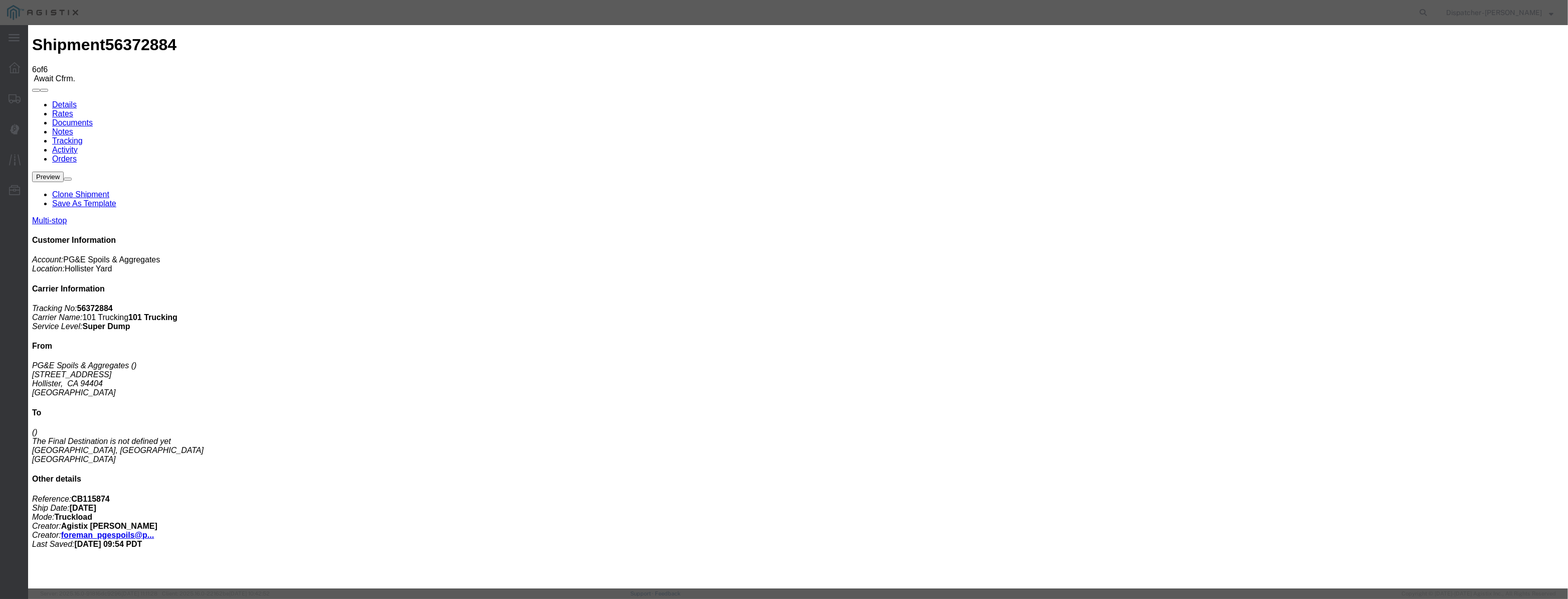
drag, startPoint x: 751, startPoint y: 127, endPoint x: 189, endPoint y: 250, distance: 575.3
type input "8:35 AM"
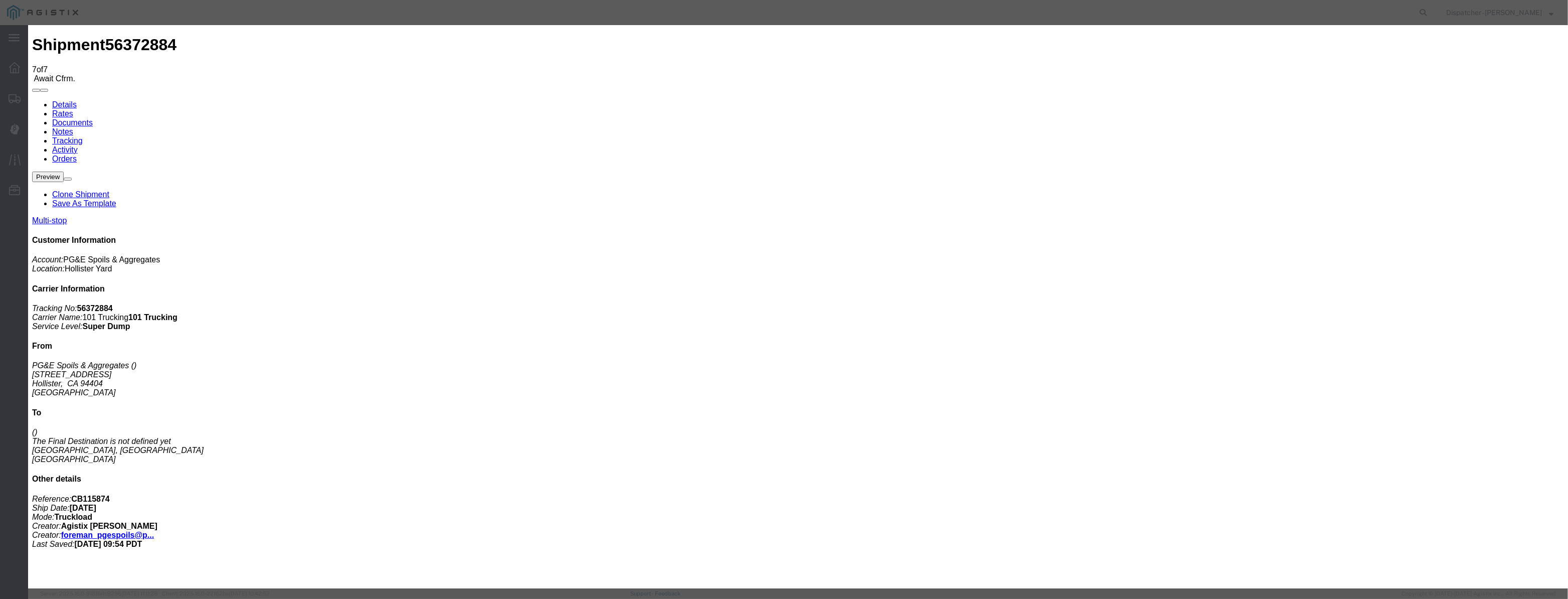
type input "[DATE]"
type input "3:00 PM"
drag, startPoint x: 648, startPoint y: 115, endPoint x: 642, endPoint y: 124, distance: 10.8
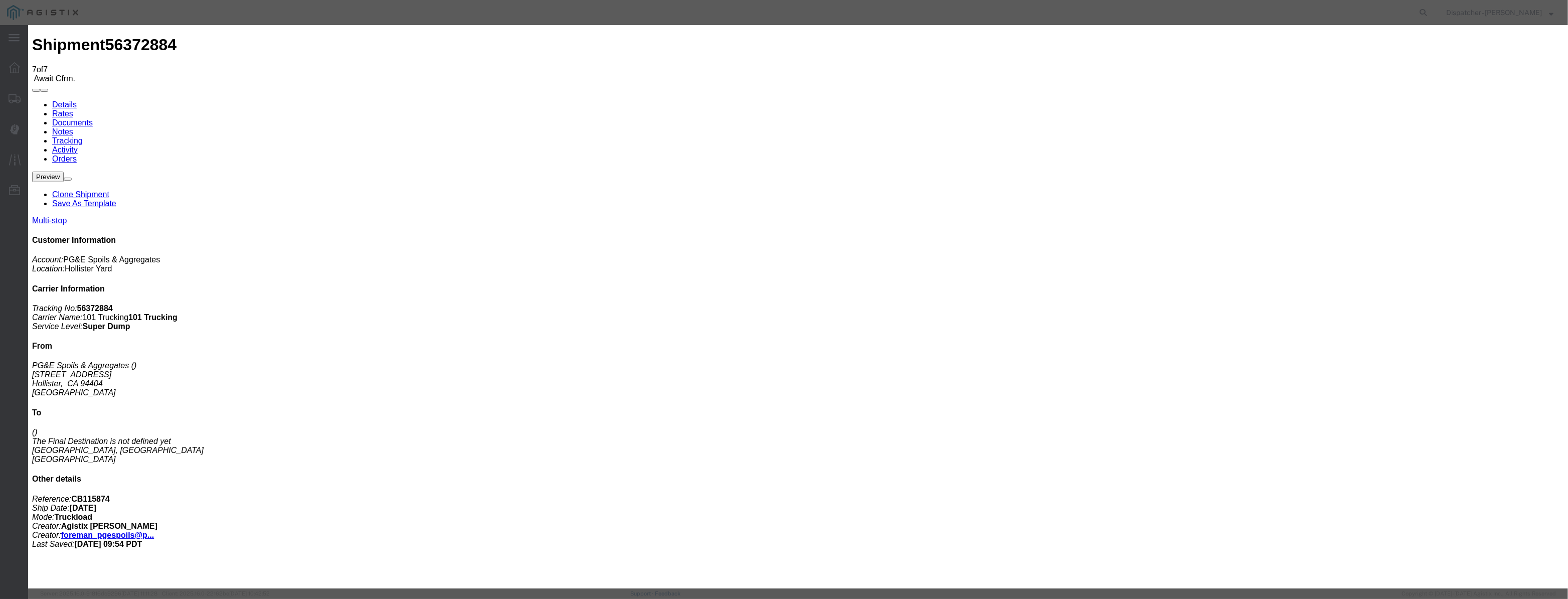
drag, startPoint x: 639, startPoint y: 126, endPoint x: 712, endPoint y: 130, distance: 73.1
paste input "[DATE]"
type input "[DATE]"
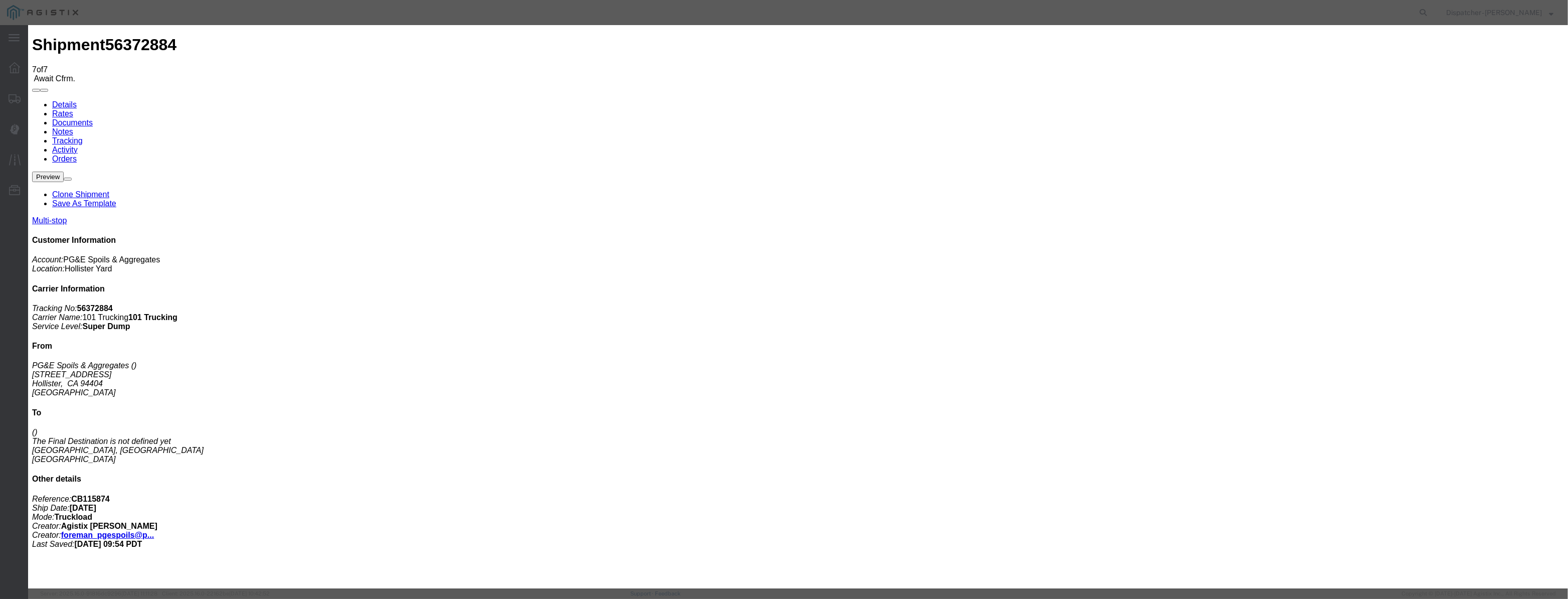
select select "ARVDLVLOC"
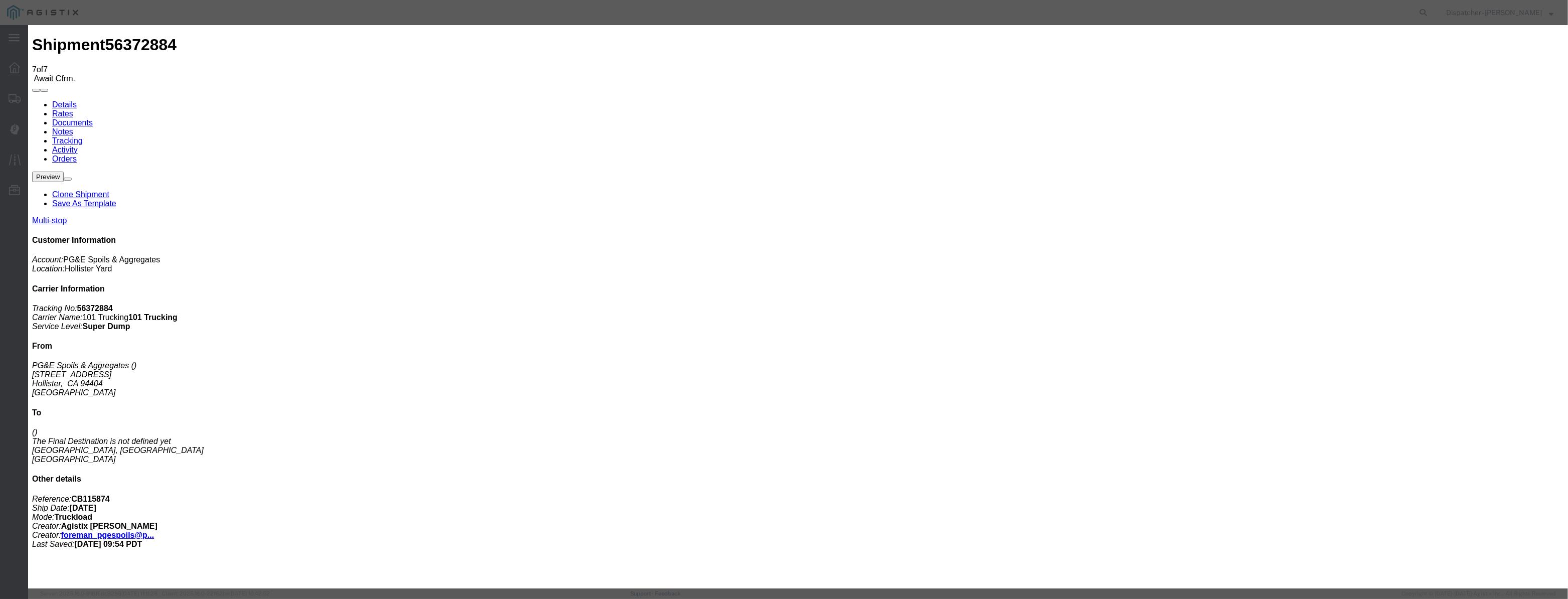
select select "{"pickupDeliveryInfoId": "122029289","pickupOrDelivery": "D","stopNum": "2","lo…"
select select "CA"
type input "[PERSON_NAME] [PERSON_NAME]"
drag, startPoint x: 767, startPoint y: 122, endPoint x: 68, endPoint y: 186, distance: 701.9
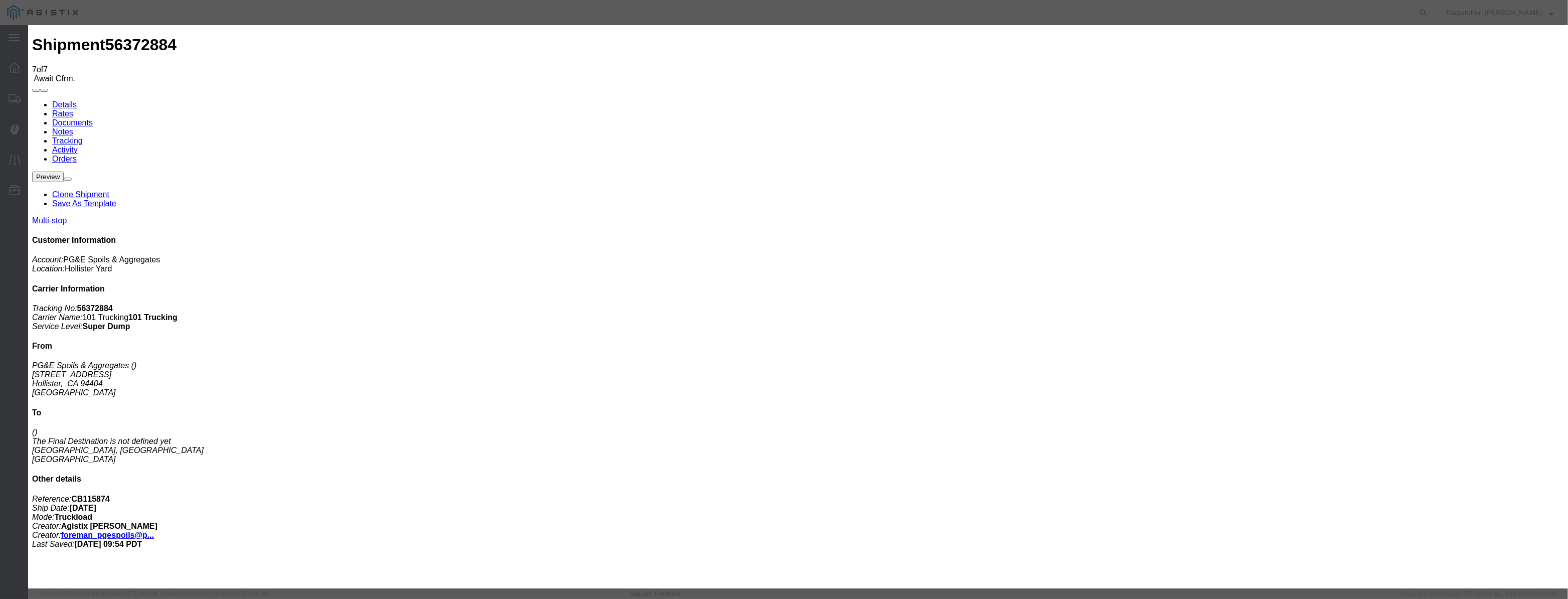
type input "9:35 AM"
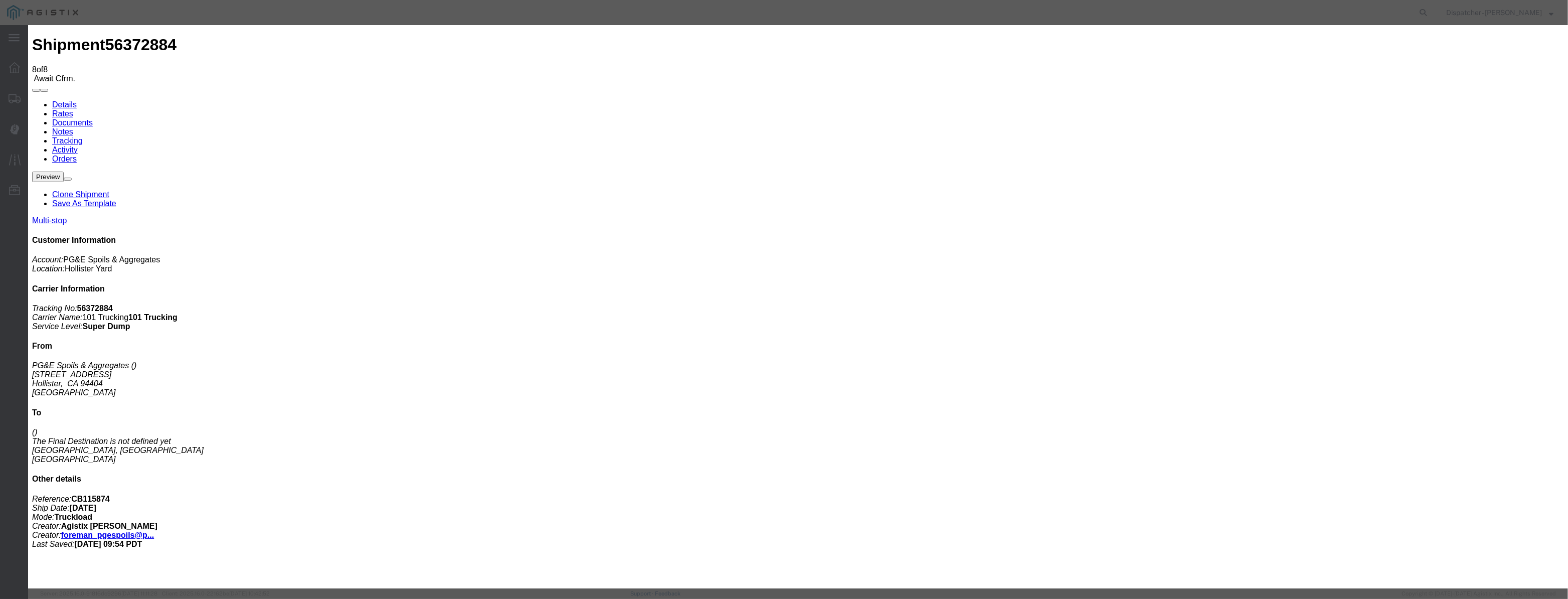
type input "[DATE]"
type input "3:00 PM"
drag, startPoint x: 643, startPoint y: 135, endPoint x: 647, endPoint y: 122, distance: 13.6
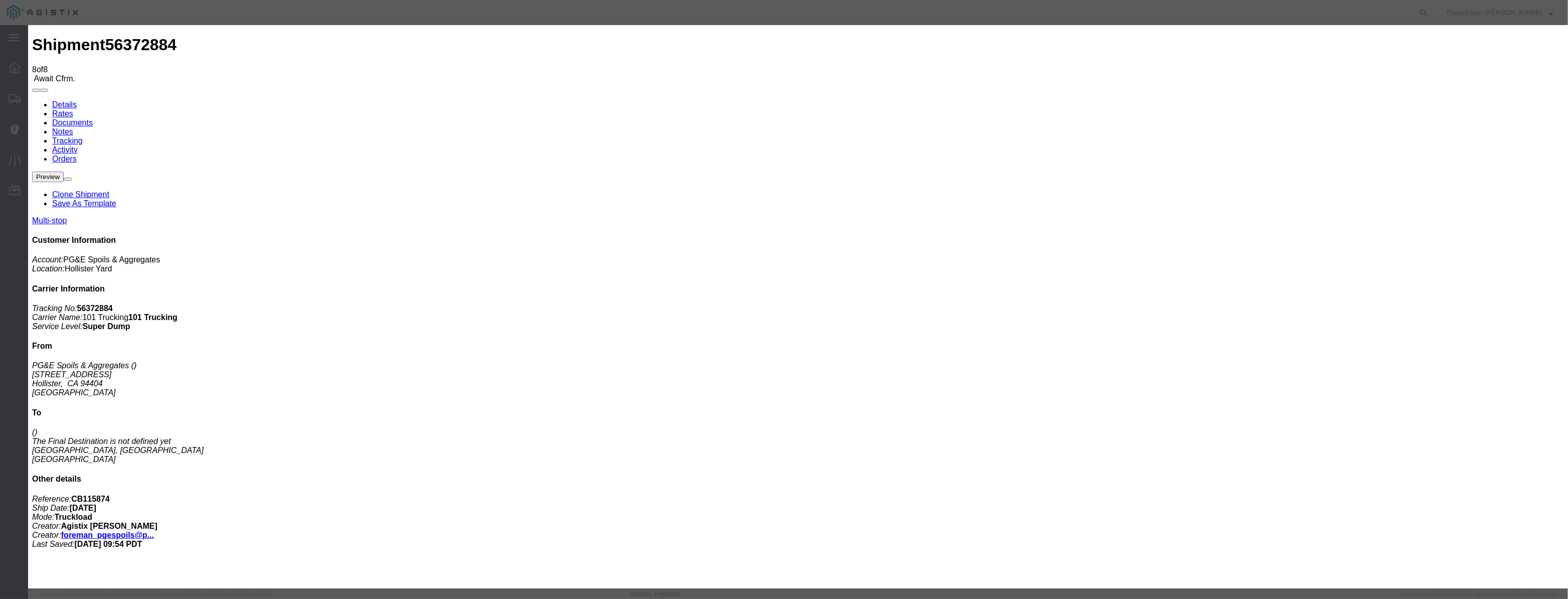
paste input "[DATE]"
type input "[DATE]"
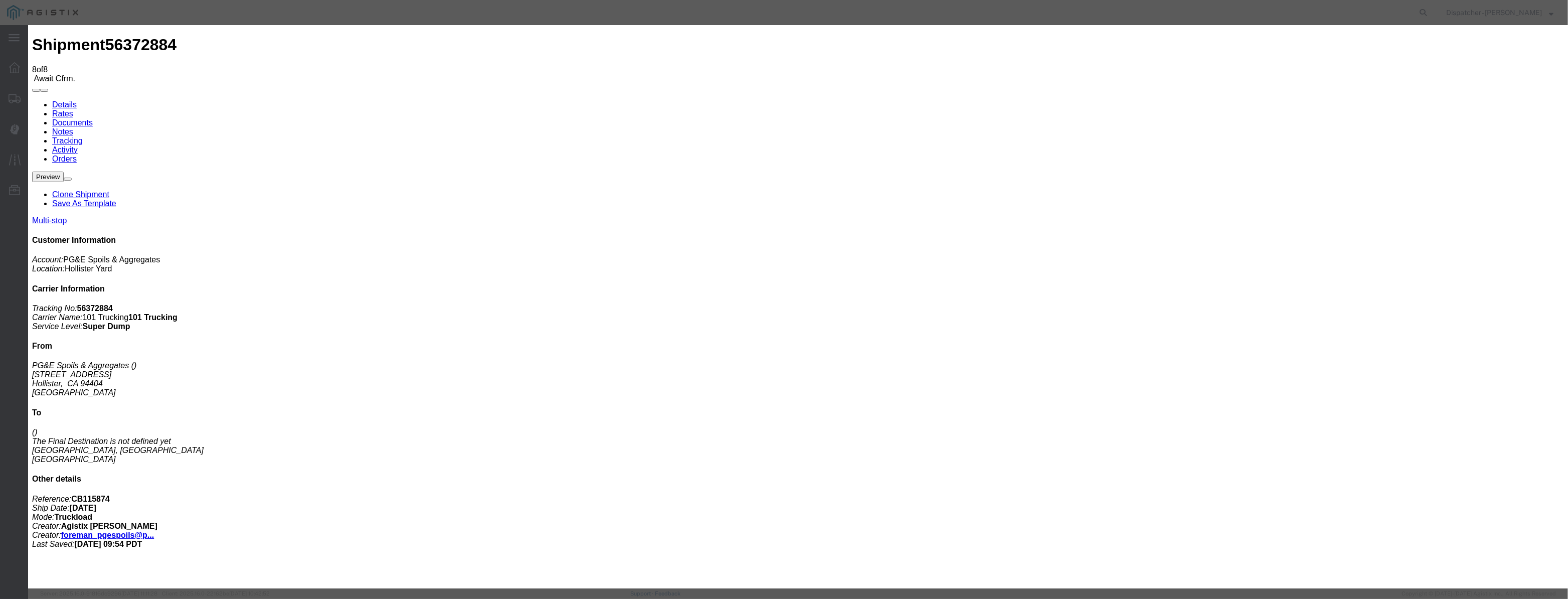
drag, startPoint x: 754, startPoint y: 133, endPoint x: 746, endPoint y: 142, distance: 12.0
select select "DPTDLVLOC"
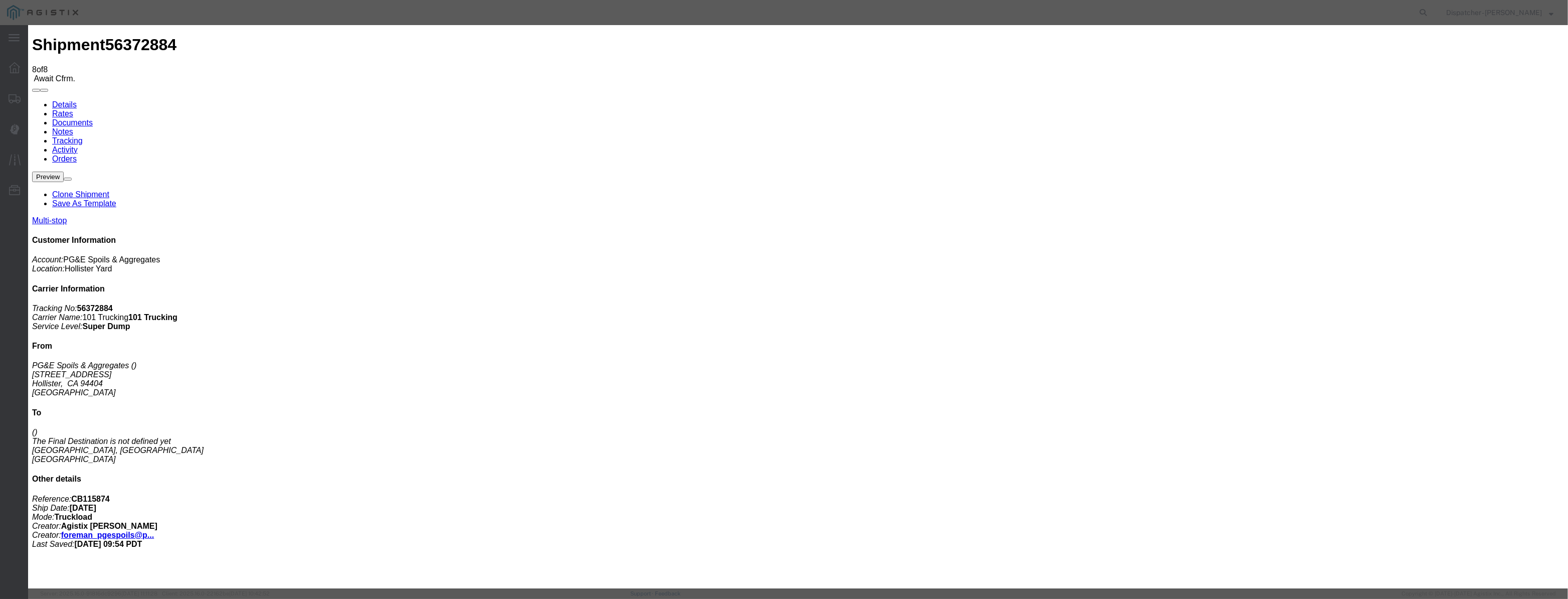
select select "{"pickupDeliveryInfoId": "122029287","pickupOrDelivery": "D","stopNum": "100","…"
select select "CA"
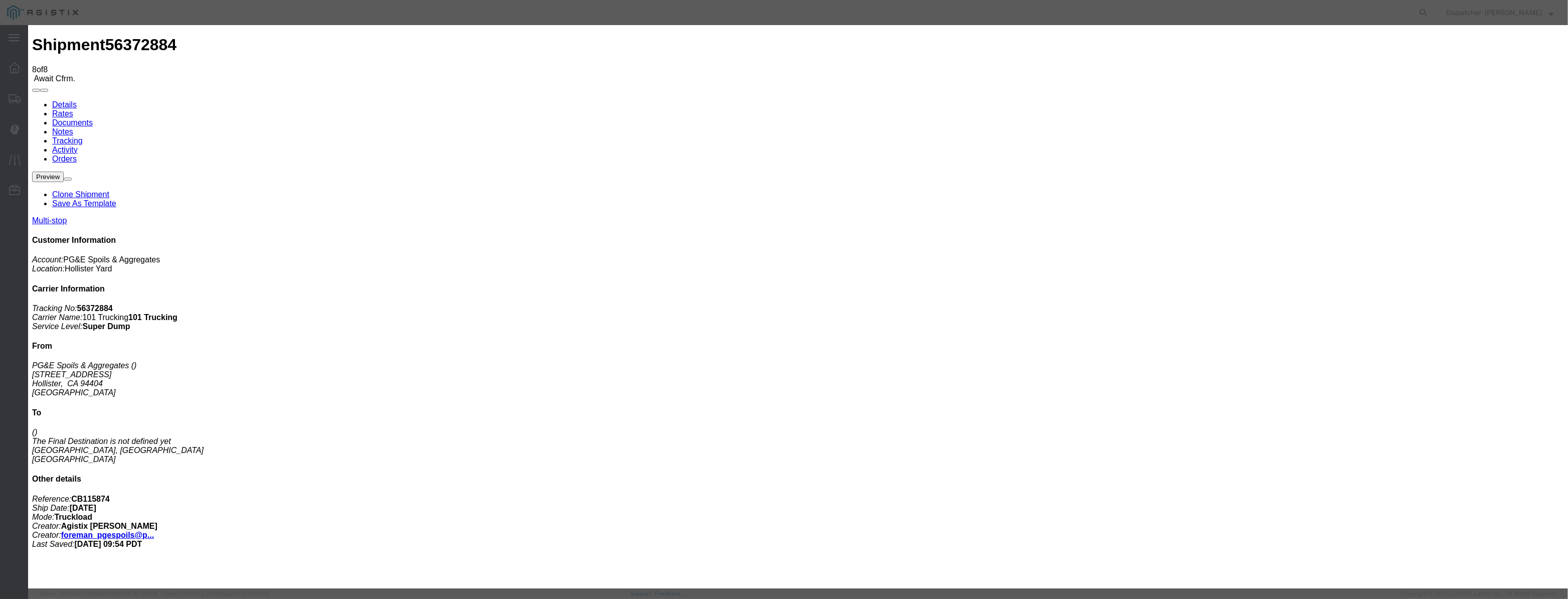
type input "[PERSON_NAME] [PERSON_NAME]"
drag, startPoint x: 919, startPoint y: 121, endPoint x: 914, endPoint y: 133, distance: 13.0
select select "{"pickupDeliveryInfoId": "122029289","pickupOrDelivery": "D","stopNum": "2","lo…"
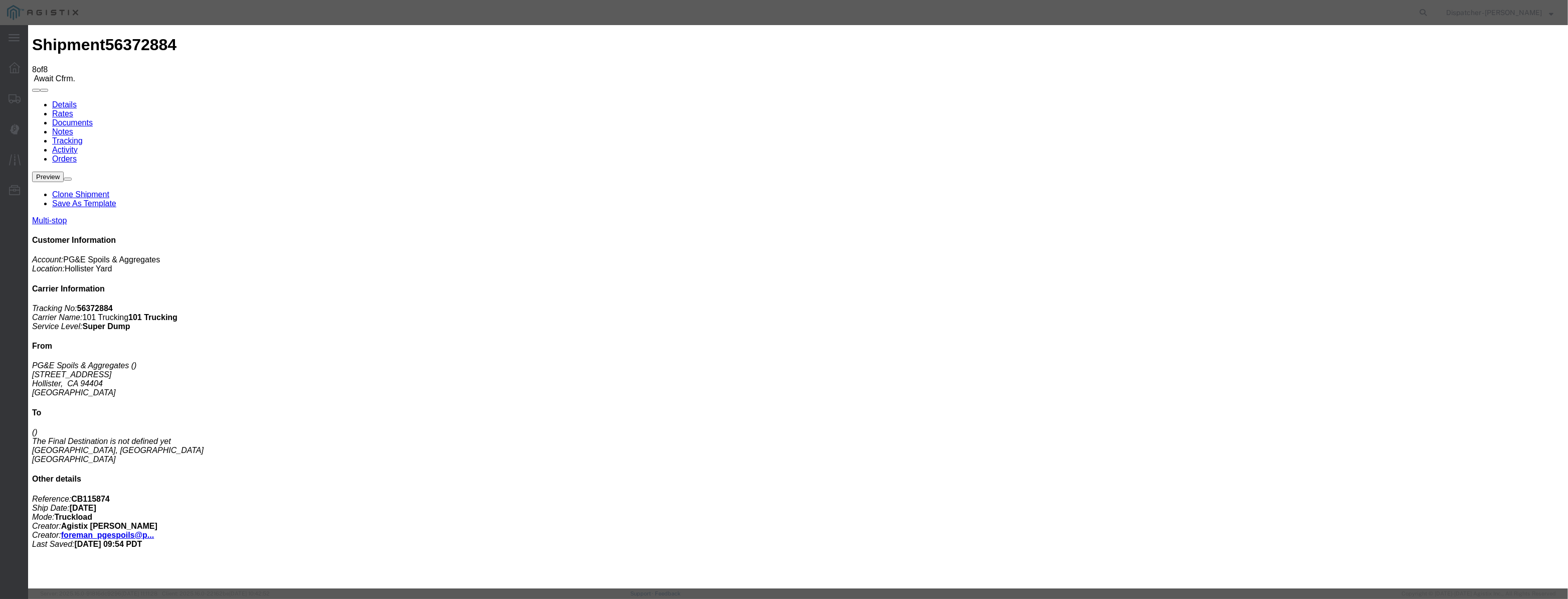
drag, startPoint x: 777, startPoint y: 133, endPoint x: 128, endPoint y: 172, distance: 650.2
type input "9:45 AM"
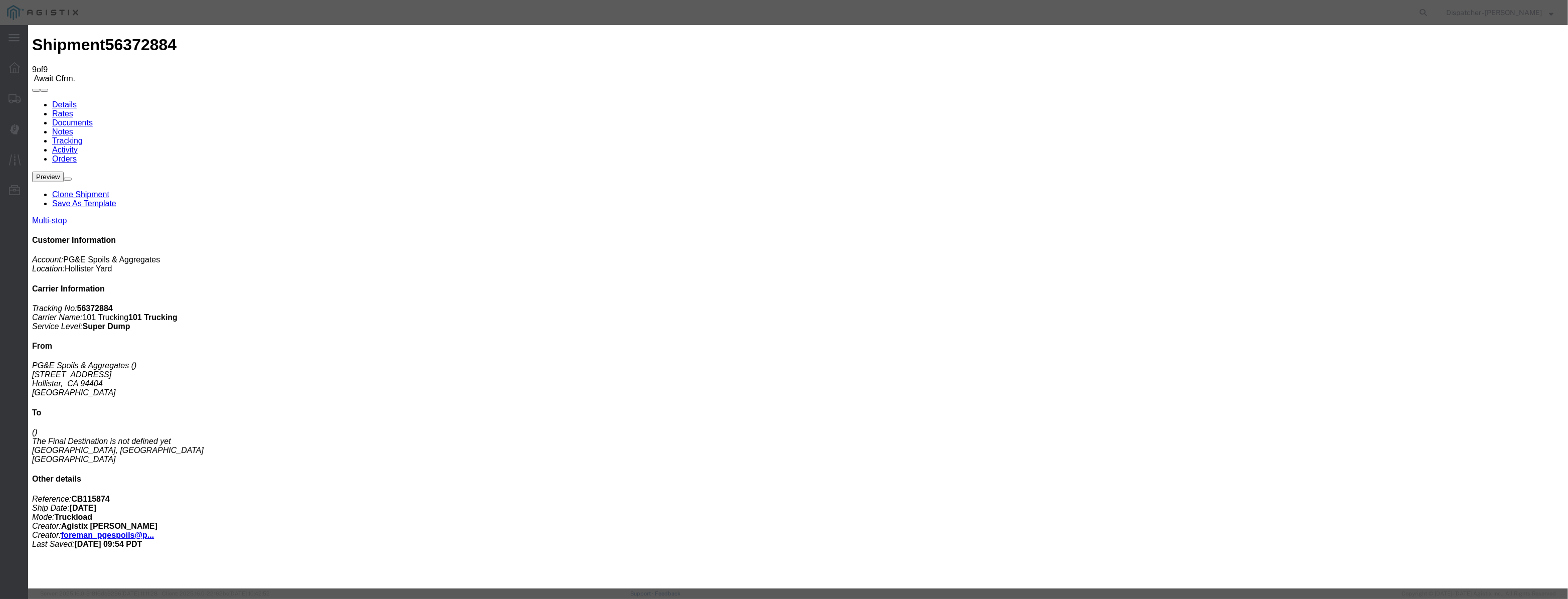
type input "[DATE]"
type input "3:00 PM"
drag, startPoint x: 666, startPoint y: 117, endPoint x: 645, endPoint y: 128, distance: 23.7
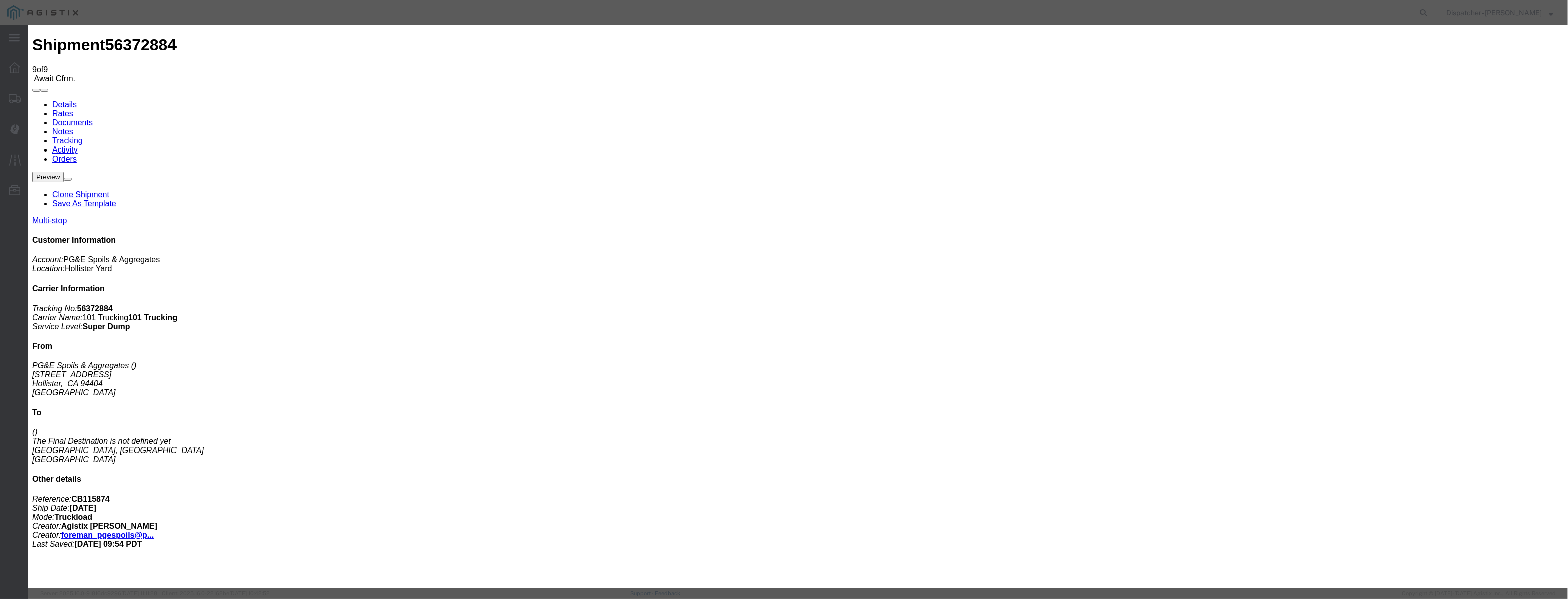
drag, startPoint x: 645, startPoint y: 128, endPoint x: 662, endPoint y: 130, distance: 17.1
paste input "[DATE]"
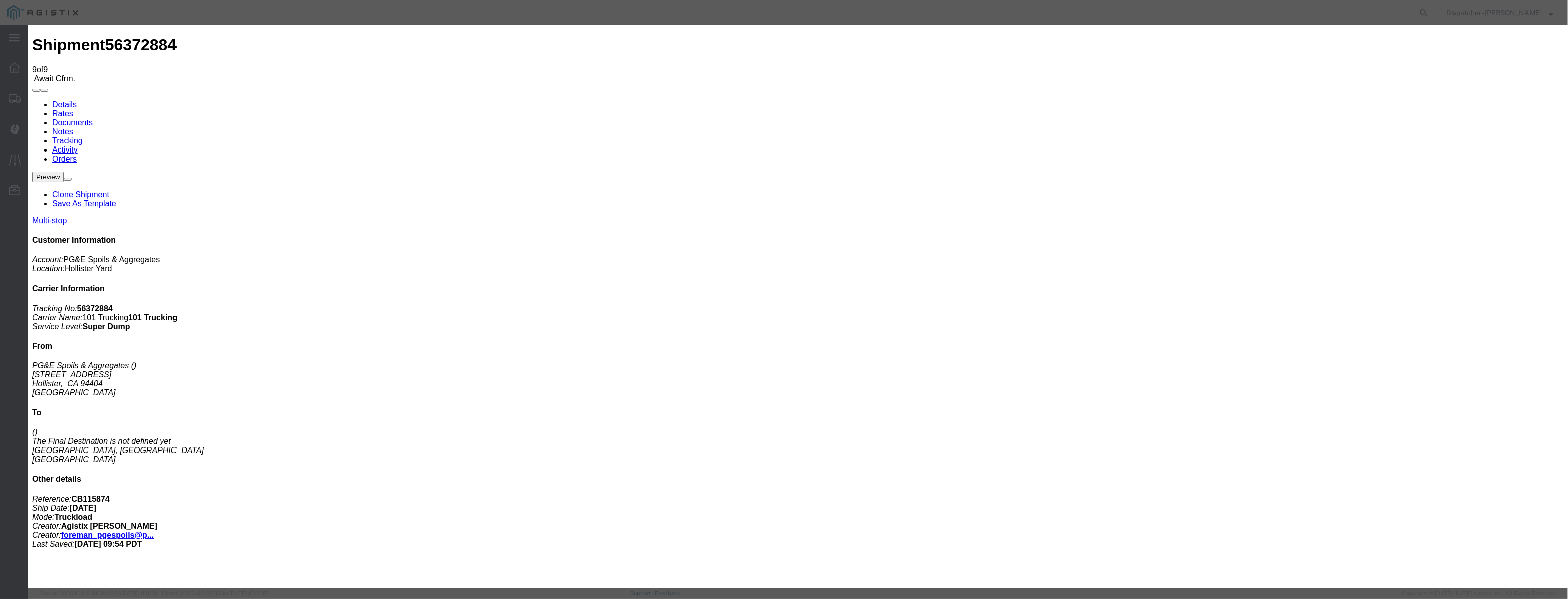
type input "[DATE]"
select select "ARVPULOC"
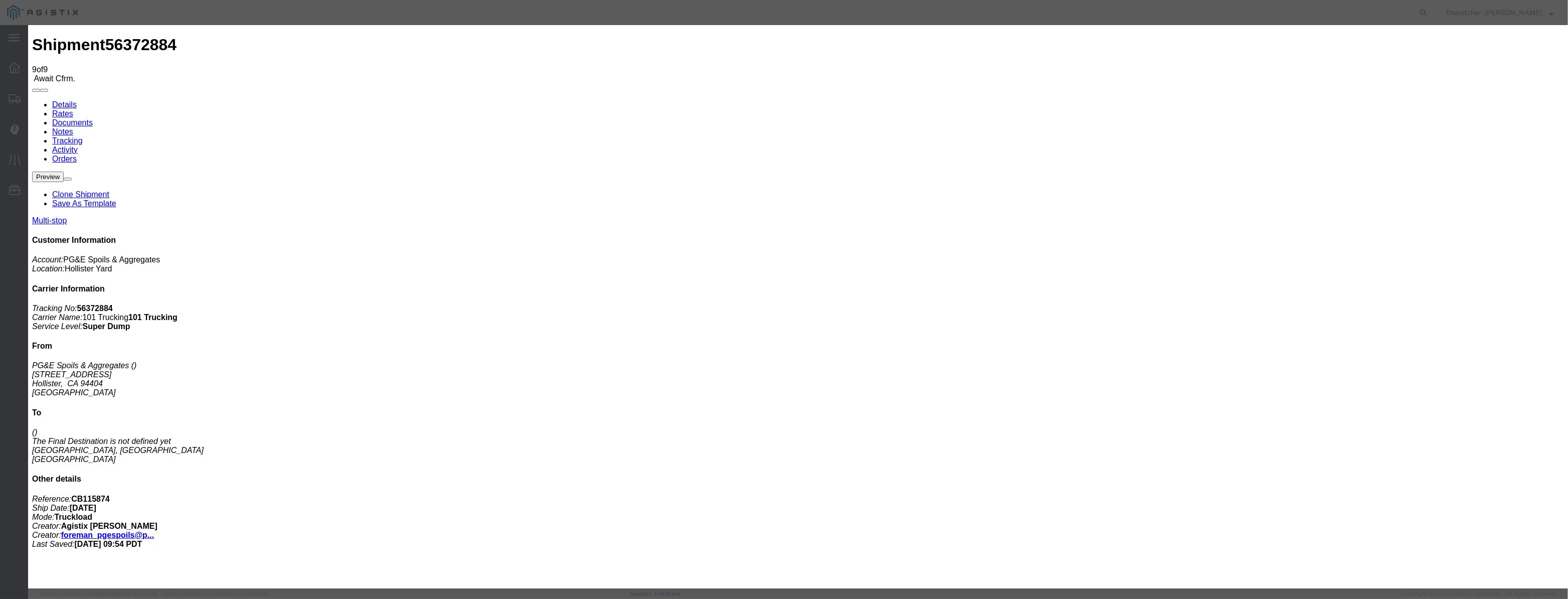
select select "{"pickupDeliveryInfoId": "122029288","pickupOrDelivery": "P","stopNum": "1","lo…"
select select "CA"
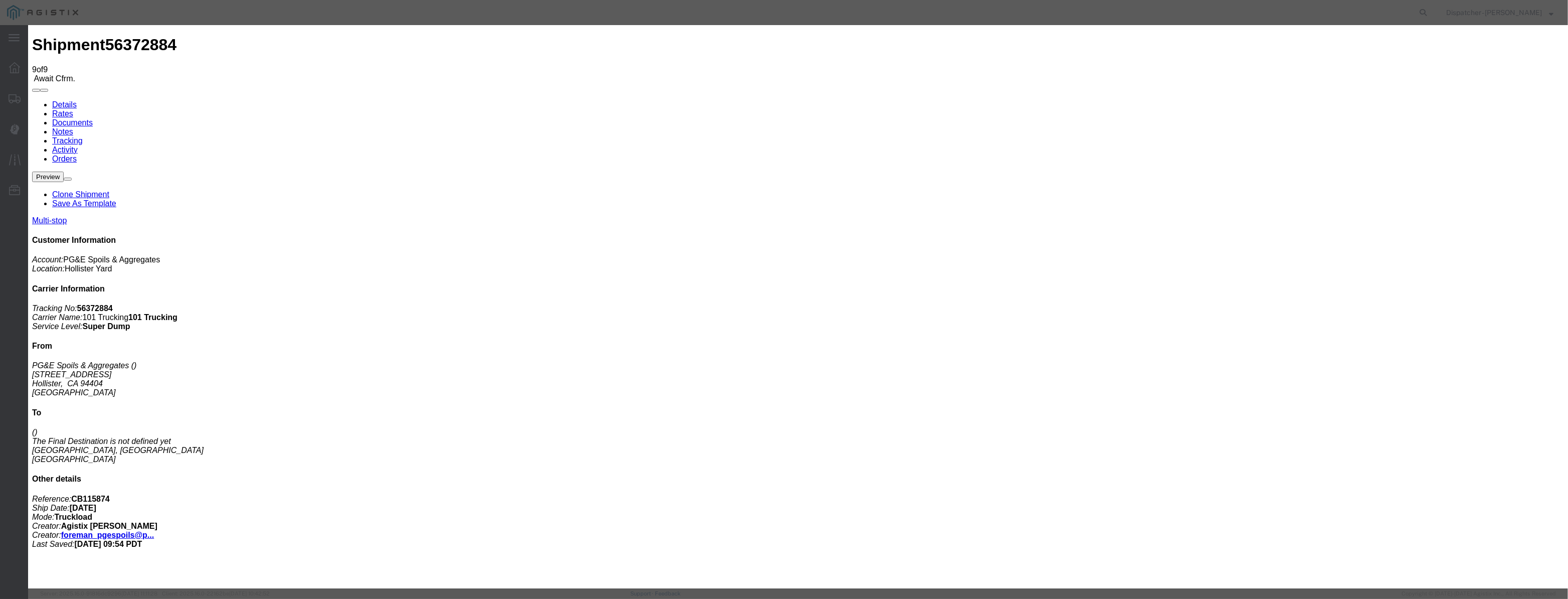
type input "Hollister"
drag, startPoint x: 779, startPoint y: 133, endPoint x: 589, endPoint y: 191, distance: 198.7
type input "11:30 AM"
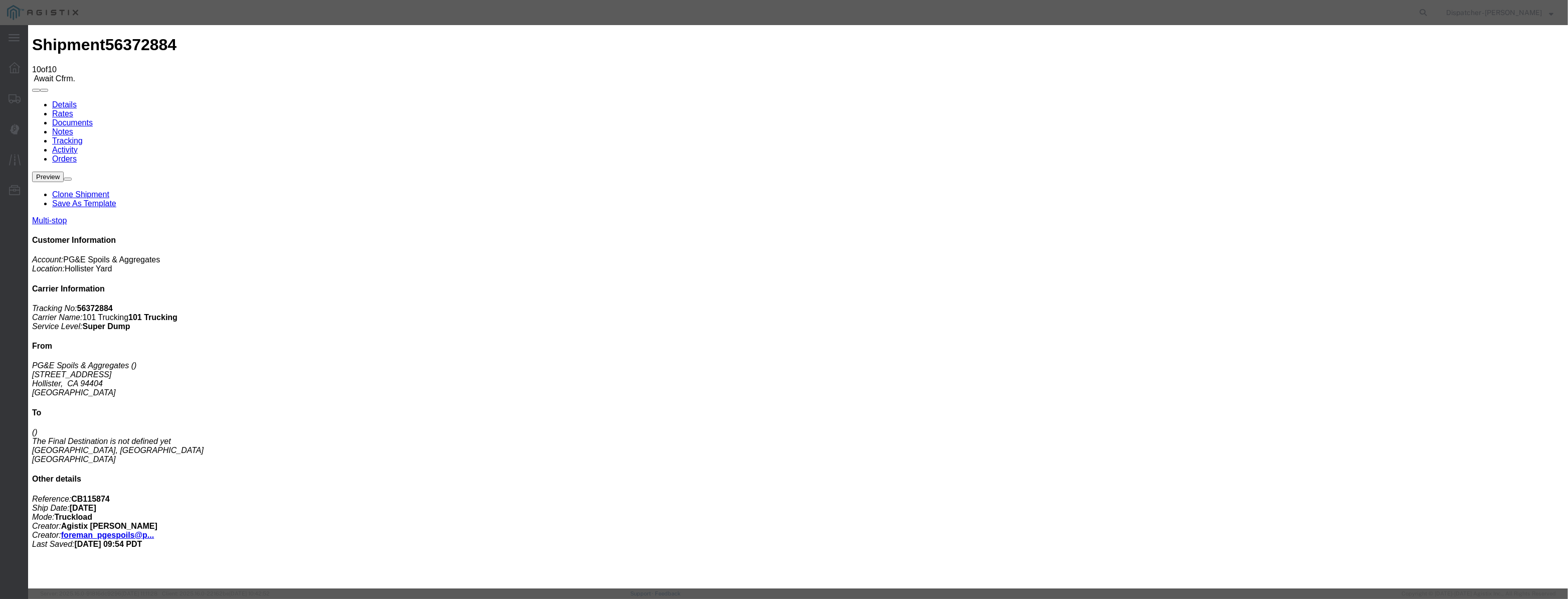
type input "[DATE]"
type input "3:00 PM"
drag, startPoint x: 648, startPoint y: 131, endPoint x: 653, endPoint y: 129, distance: 5.4
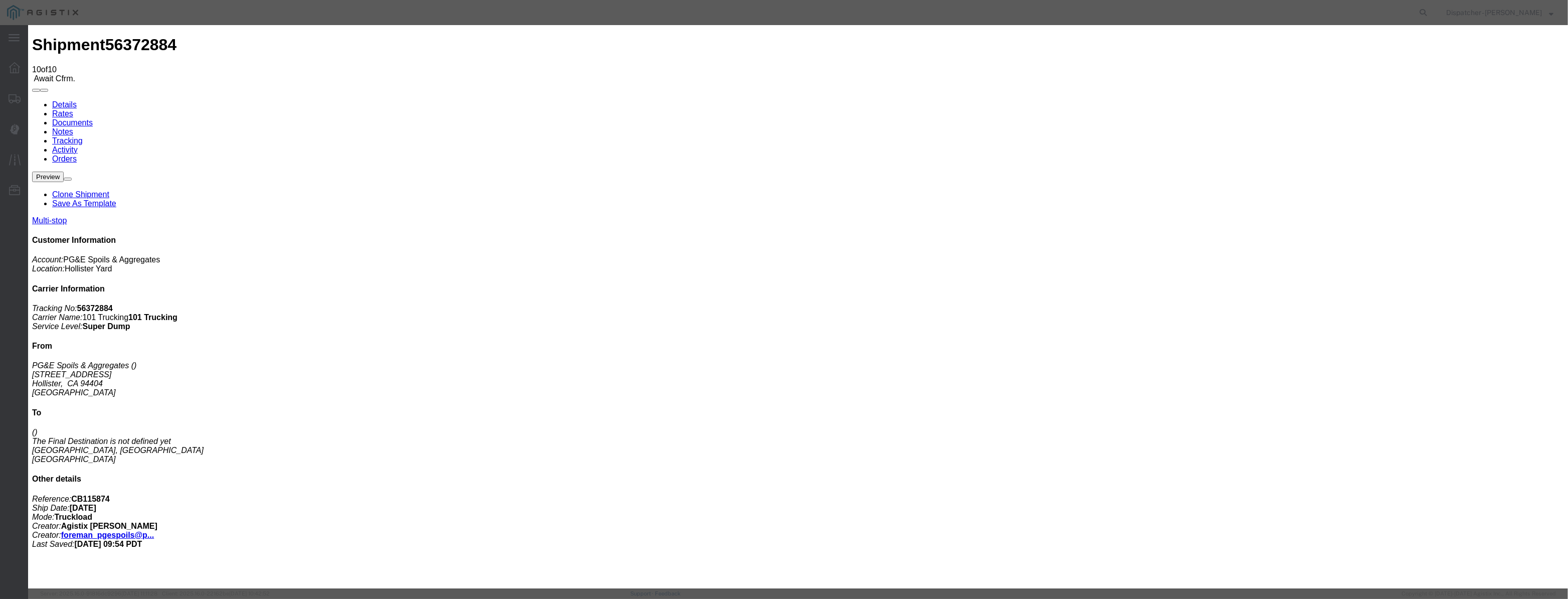
drag, startPoint x: 663, startPoint y: 114, endPoint x: 639, endPoint y: 128, distance: 27.8
drag, startPoint x: 716, startPoint y: 140, endPoint x: 650, endPoint y: 138, distance: 66.0
drag, startPoint x: 646, startPoint y: 127, endPoint x: 662, endPoint y: 127, distance: 16.0
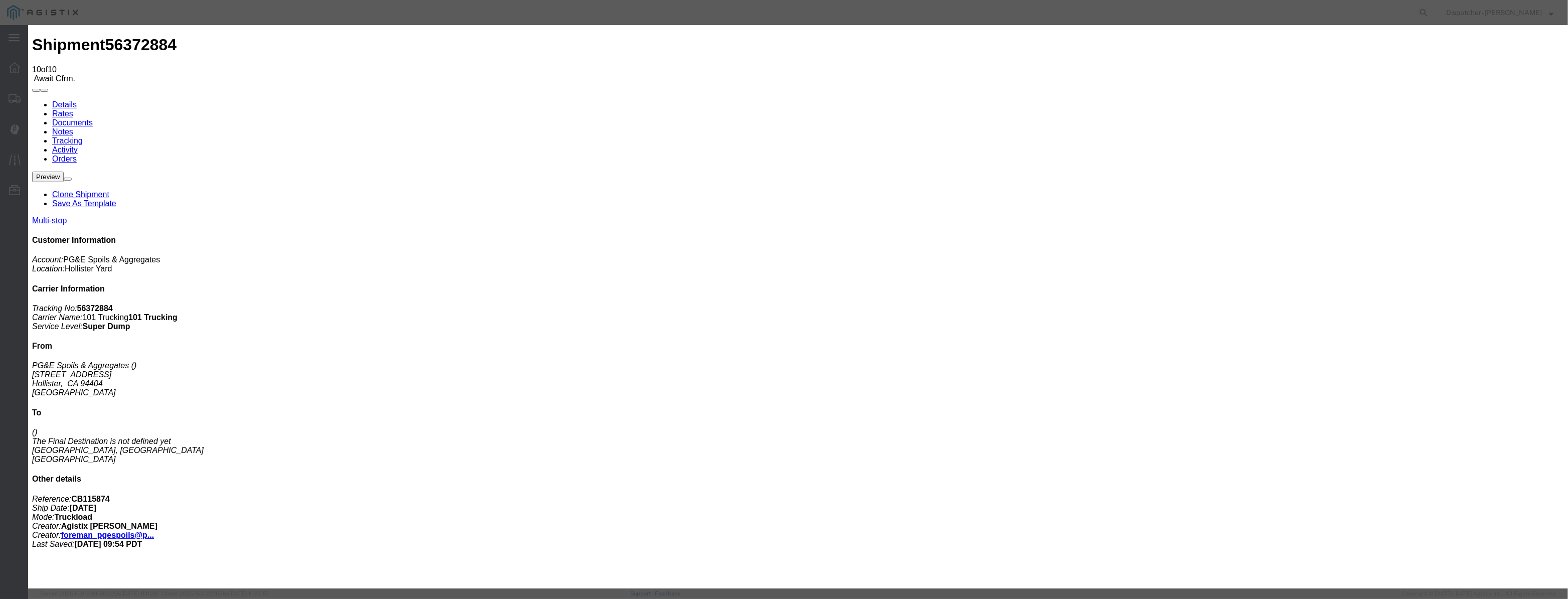
paste input "[DATE]"
type input "[DATE]"
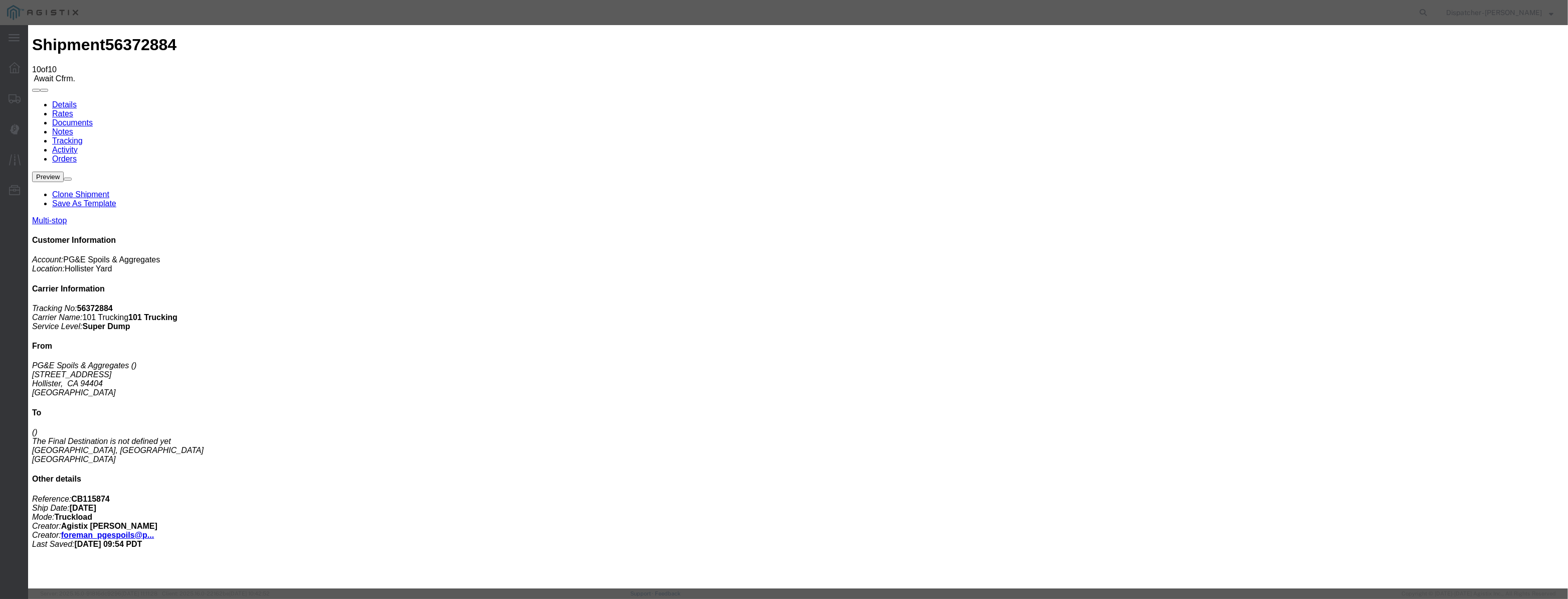
scroll to position [0, 0]
select select "DPTPULOC"
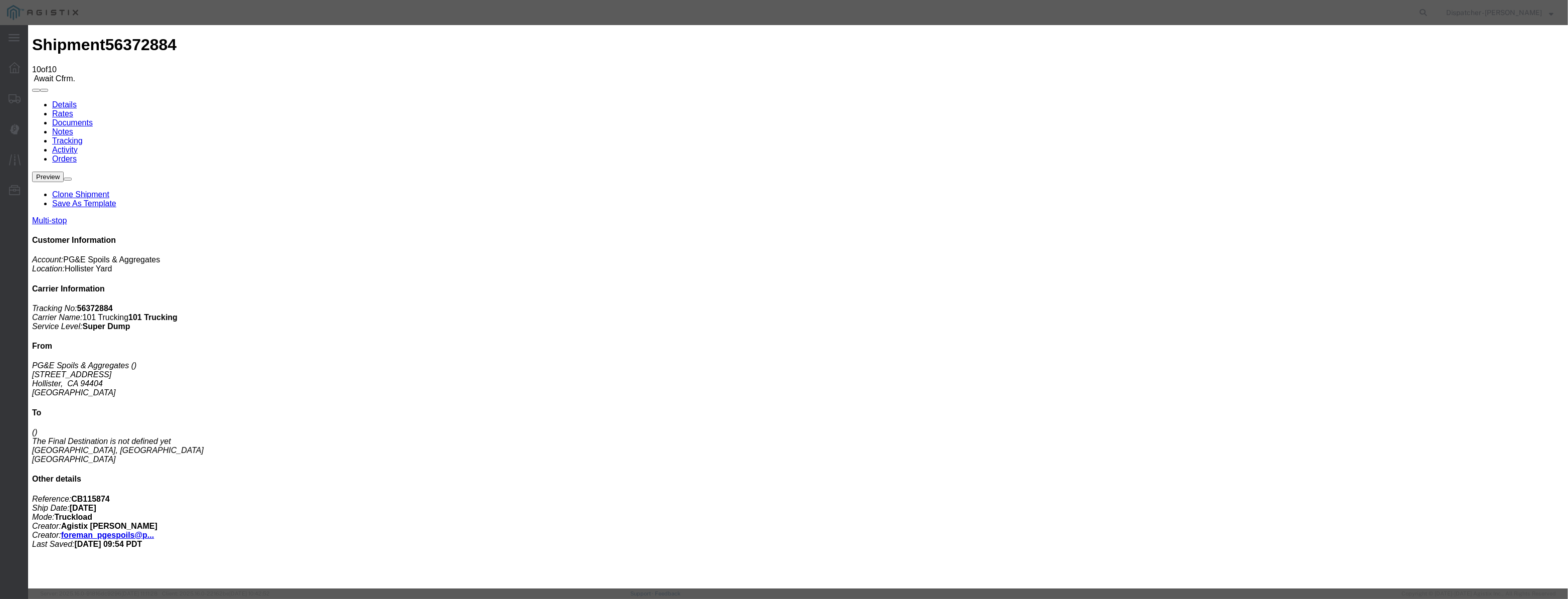
select select "{"pickupDeliveryInfoId": "122029288","pickupOrDelivery": "P","stopNum": "1","lo…"
select select "CA"
type input "Hollister"
drag, startPoint x: 771, startPoint y: 134, endPoint x: 0, endPoint y: 204, distance: 774.2
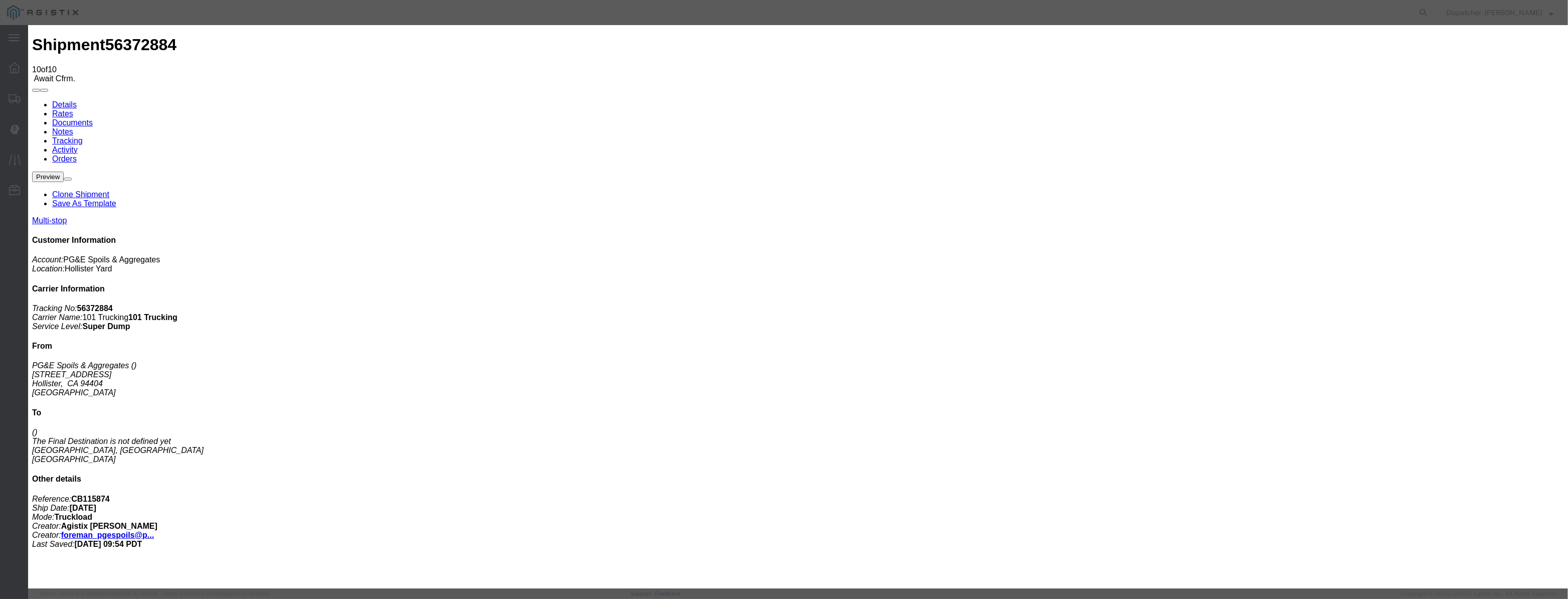
drag, startPoint x: 768, startPoint y: 125, endPoint x: 128, endPoint y: 236, distance: 649.6
type input "11:35 AM"
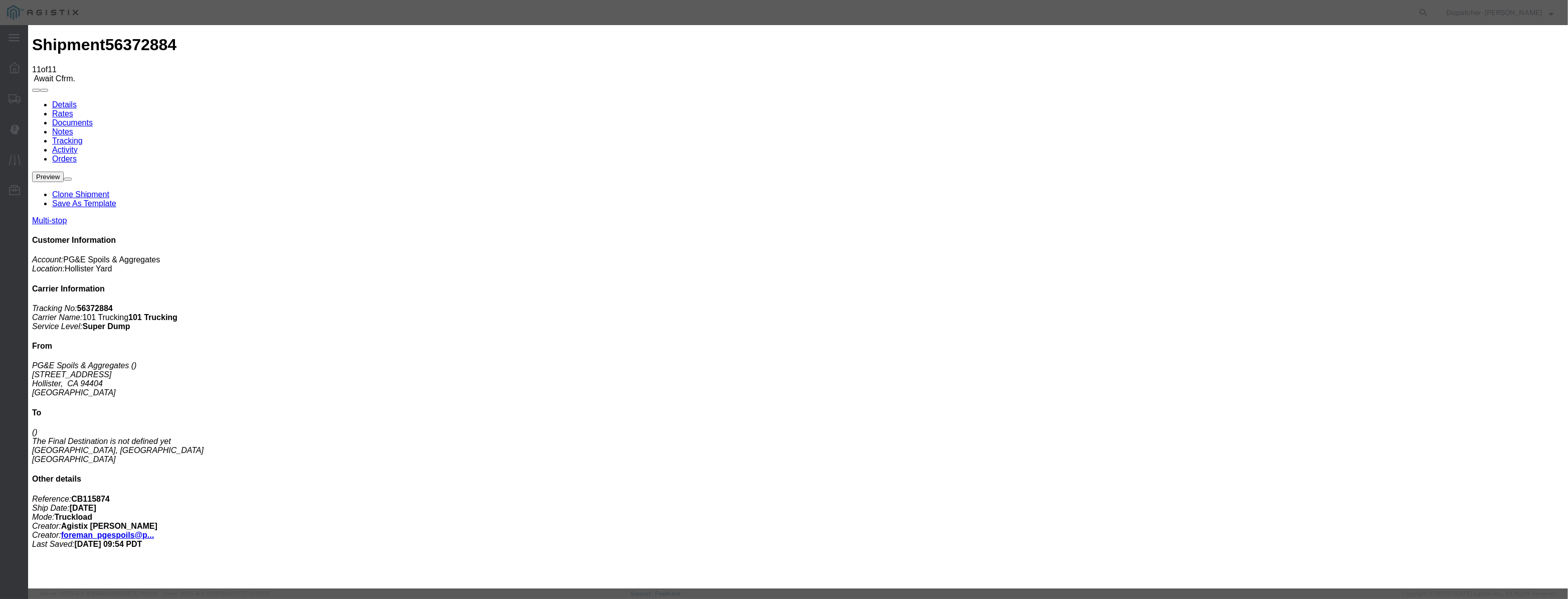
type input "[DATE]"
type input "3:00 PM"
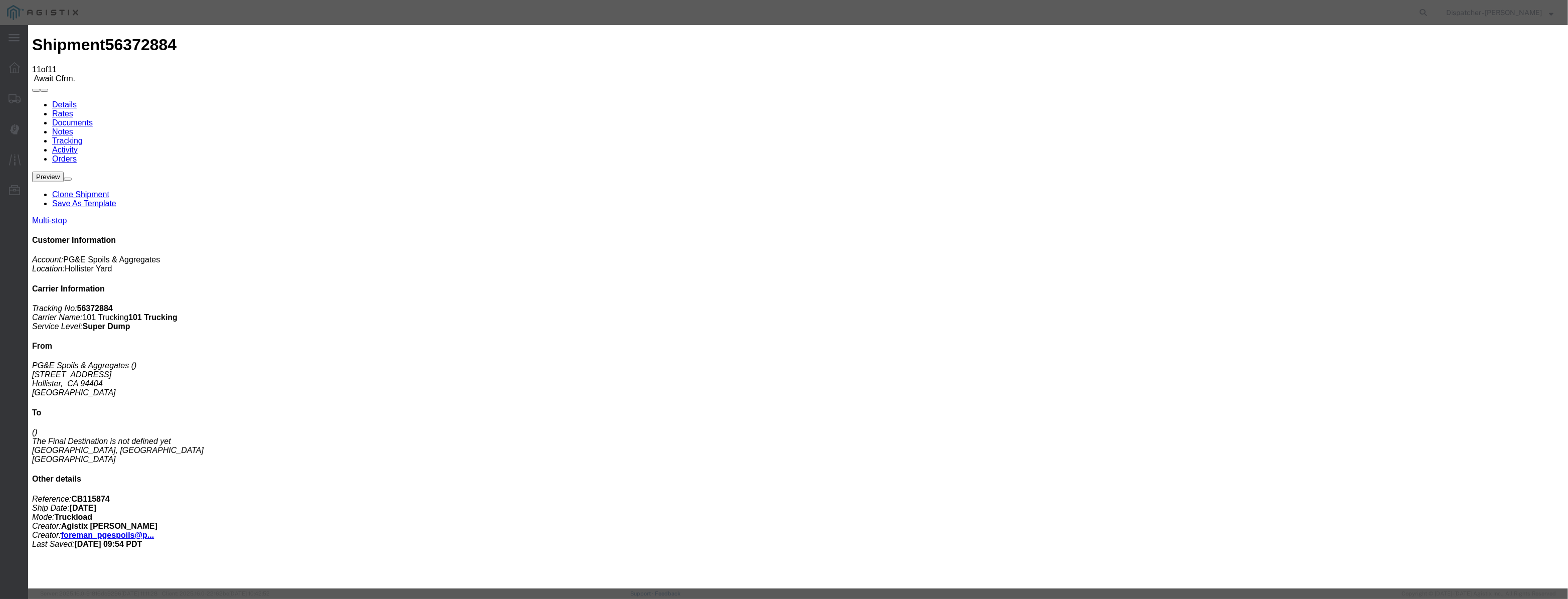
paste input "[DATE]"
type input "[DATE]"
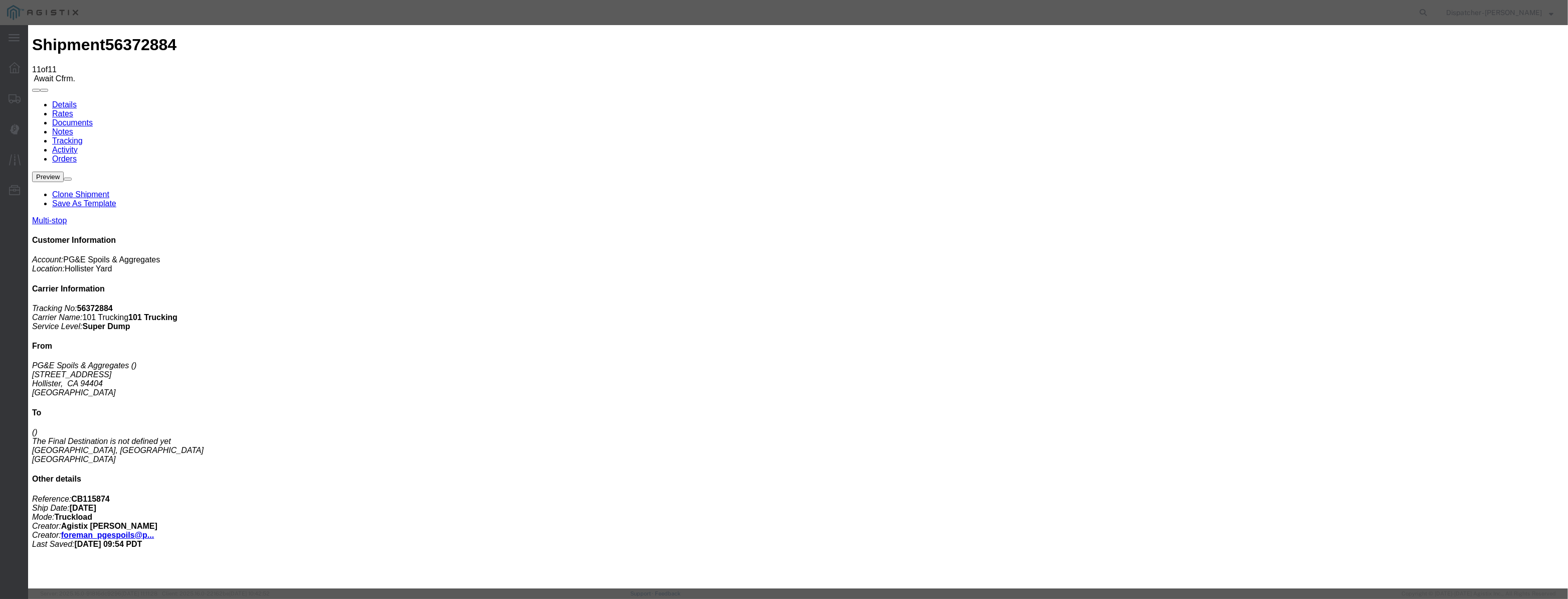
select select "ARVDLVLOC"
drag, startPoint x: 948, startPoint y: 125, endPoint x: 951, endPoint y: 133, distance: 8.5
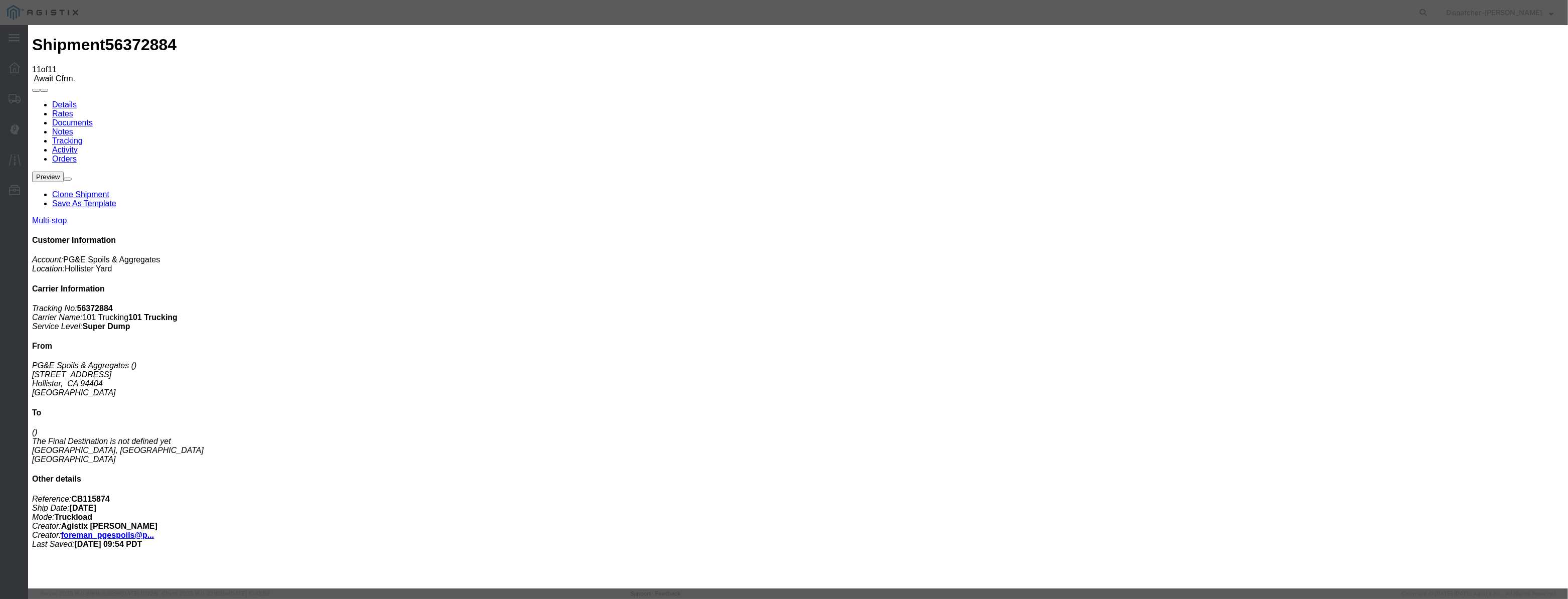
select select "{"pickupDeliveryInfoId": "122029289","pickupOrDelivery": "D","stopNum": "2","lo…"
select select "CA"
type input "[PERSON_NAME] [PERSON_NAME]"
drag, startPoint x: 767, startPoint y: 130, endPoint x: 511, endPoint y: 164, distance: 258.2
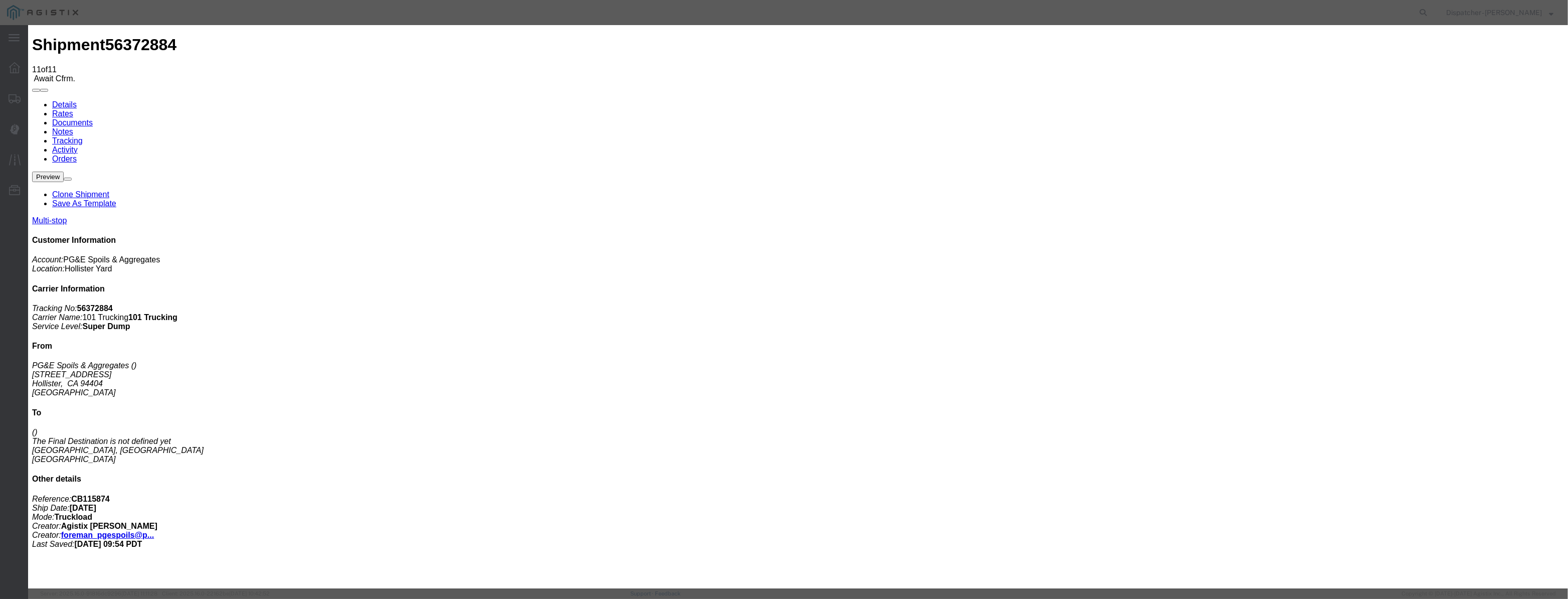
type input "12:30 PM"
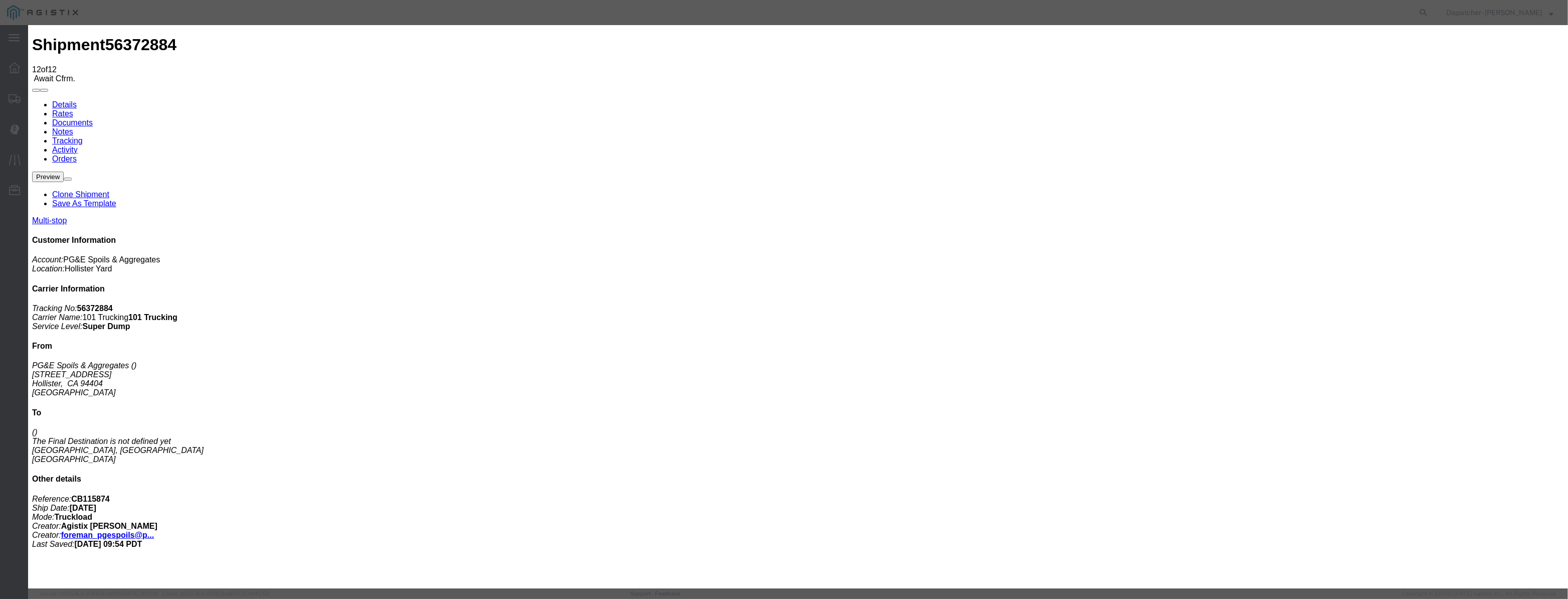
type input "[DATE]"
type input "3:00 PM"
drag, startPoint x: 643, startPoint y: 121, endPoint x: 683, endPoint y: 125, distance: 40.2
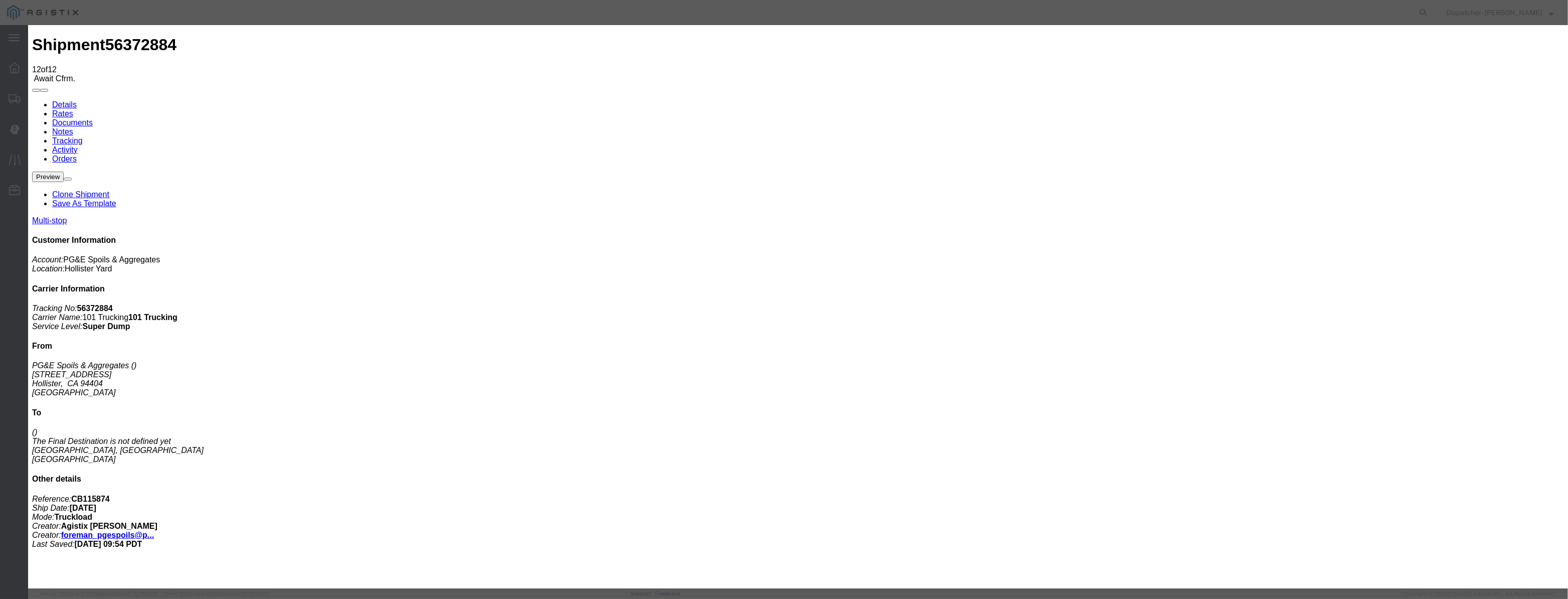
paste input "[DATE]"
type input "[DATE]"
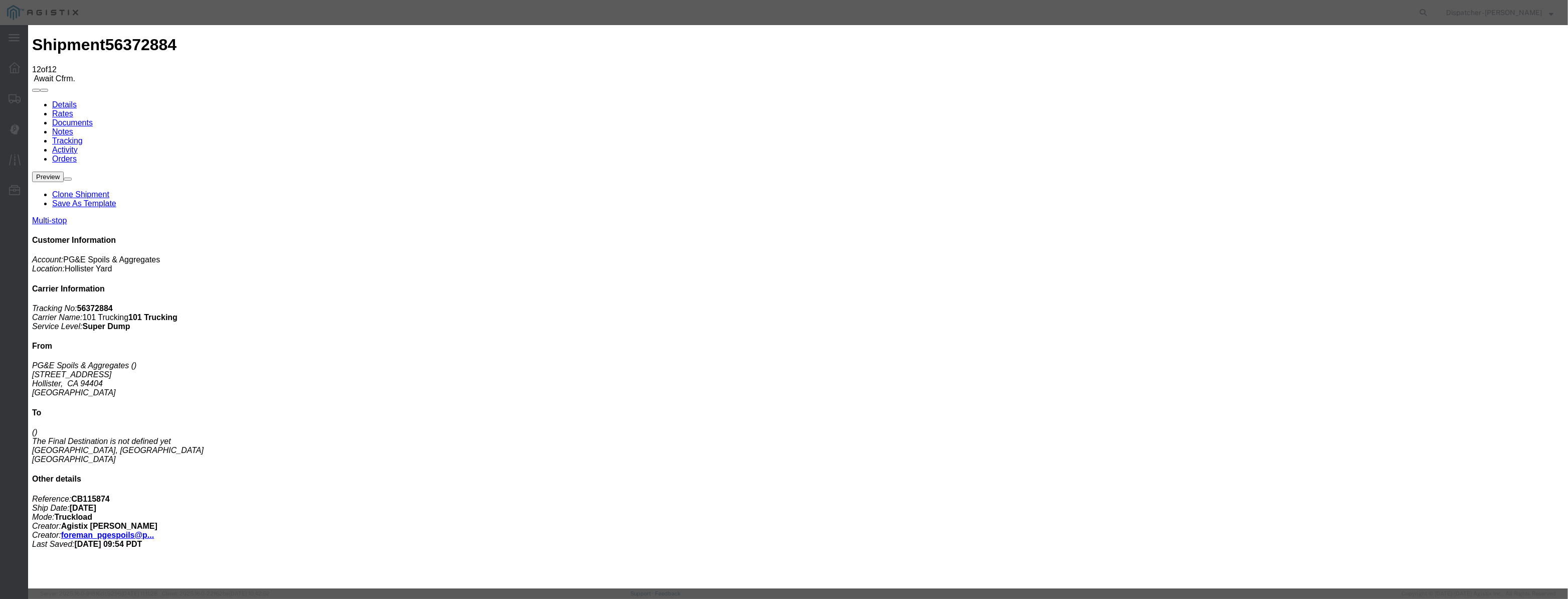
drag, startPoint x: 727, startPoint y: 147, endPoint x: 727, endPoint y: 152, distance: 5.0
select select "DLREFUSE"
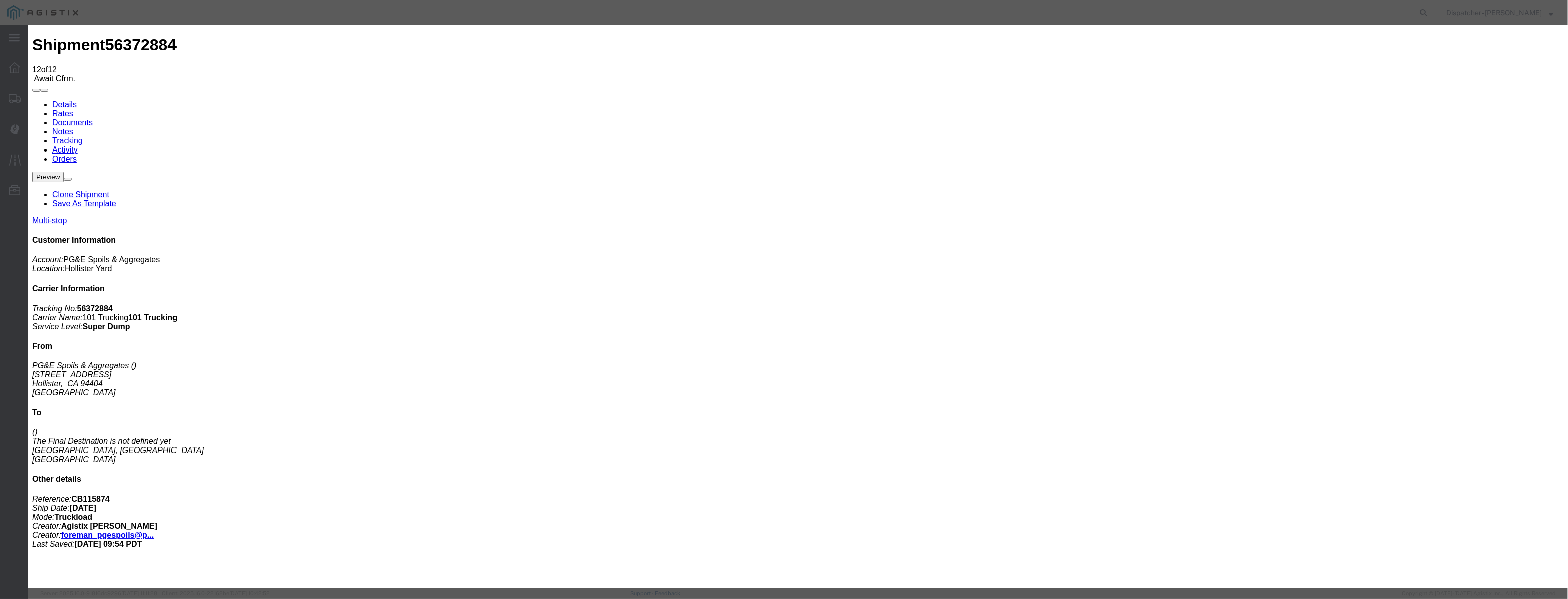
select select "{"pickupDeliveryInfoId": "122029289","pickupOrDelivery": "D","stopNum": "2","lo…"
select select "CA"
type input "[PERSON_NAME] [PERSON_NAME]"
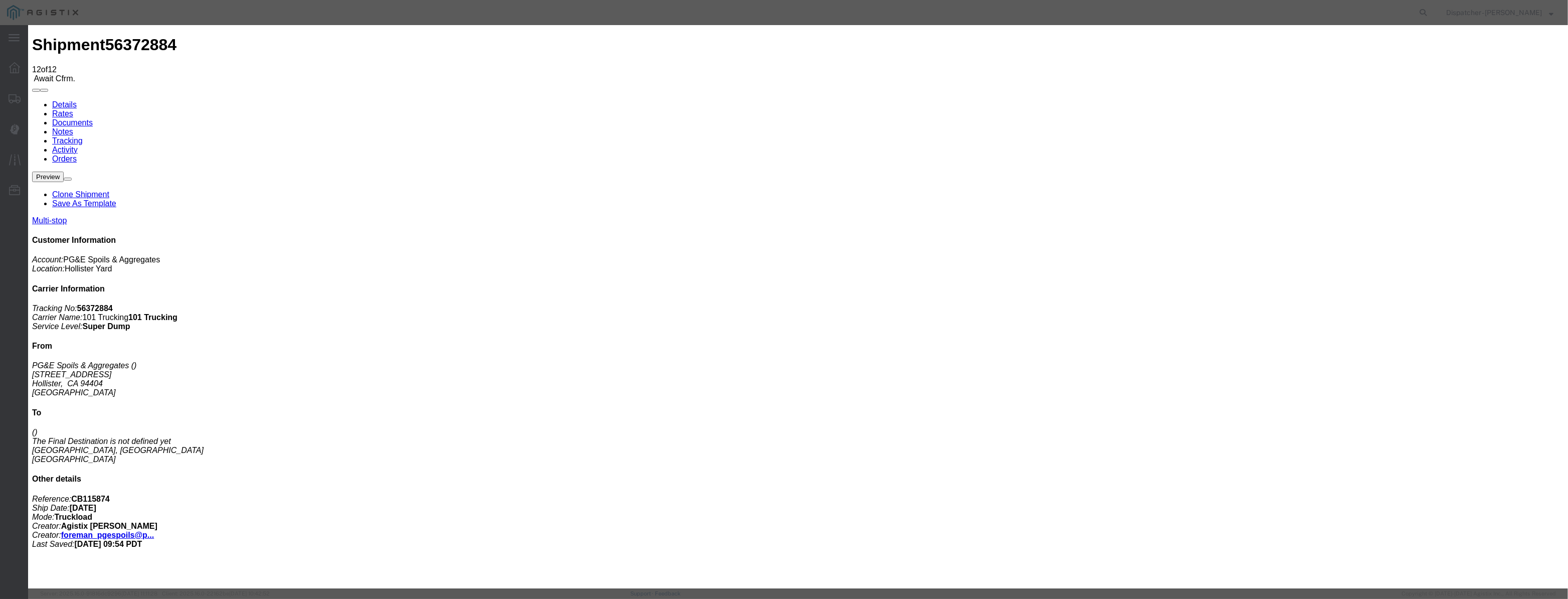
drag, startPoint x: 772, startPoint y: 130, endPoint x: 0, endPoint y: 119, distance: 772.1
type input "1:15 PM"
drag, startPoint x: 1018, startPoint y: 349, endPoint x: 1010, endPoint y: 349, distance: 8.0
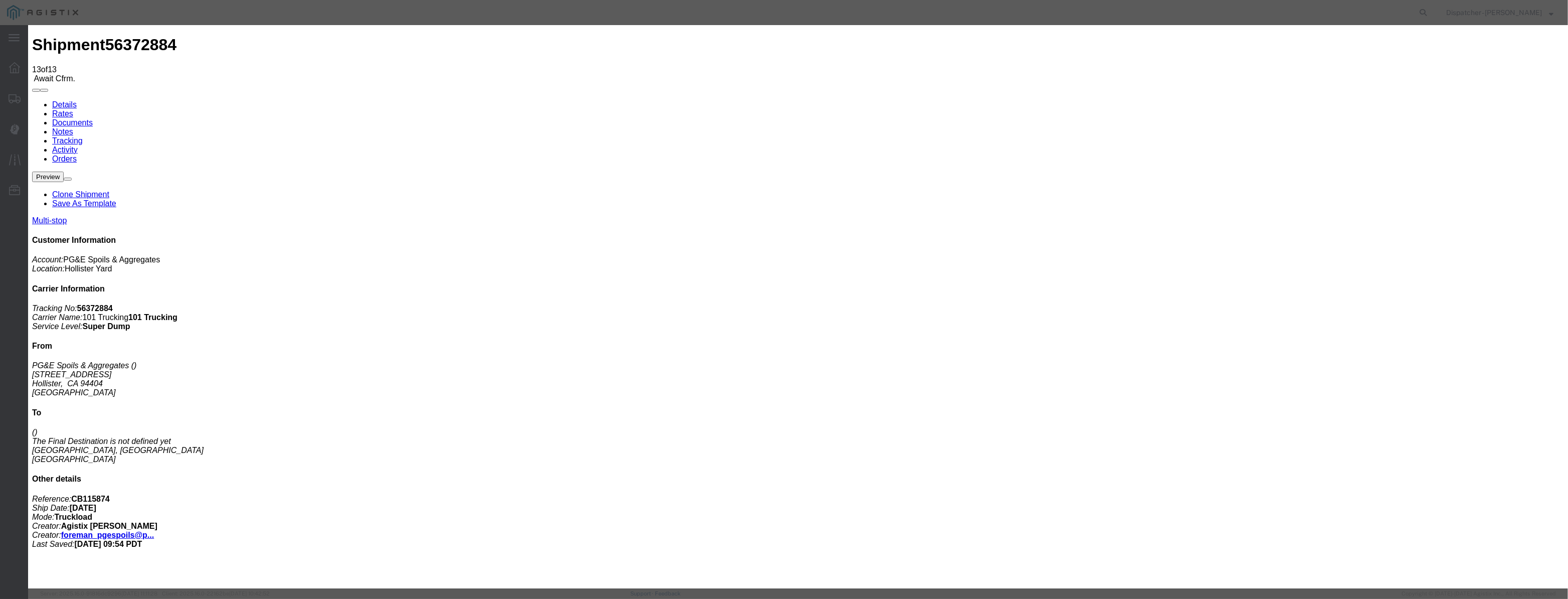
type input "[DATE]"
type input "3:00 PM"
drag, startPoint x: 626, startPoint y: 133, endPoint x: 638, endPoint y: 120, distance: 17.7
drag, startPoint x: 637, startPoint y: 120, endPoint x: 632, endPoint y: 130, distance: 11.2
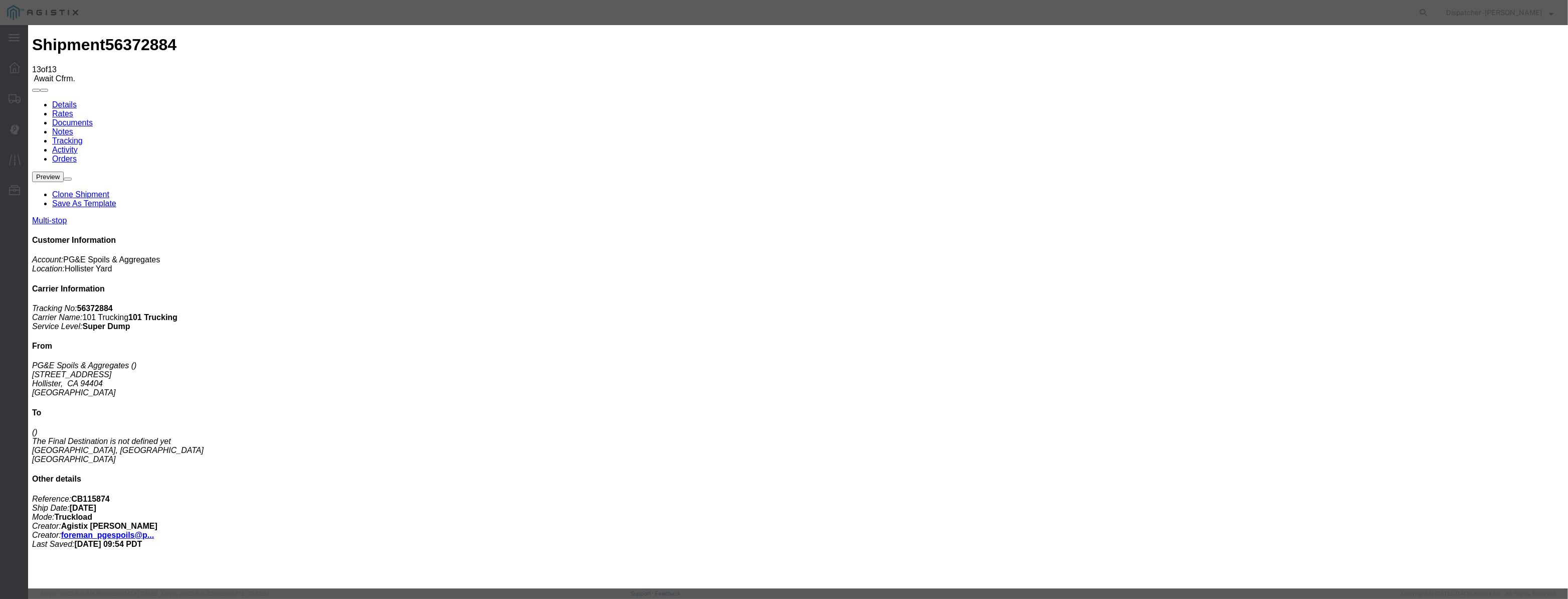
drag, startPoint x: 648, startPoint y: 102, endPoint x: 638, endPoint y: 123, distance: 23.3
drag, startPoint x: 638, startPoint y: 123, endPoint x: 657, endPoint y: 131, distance: 20.6
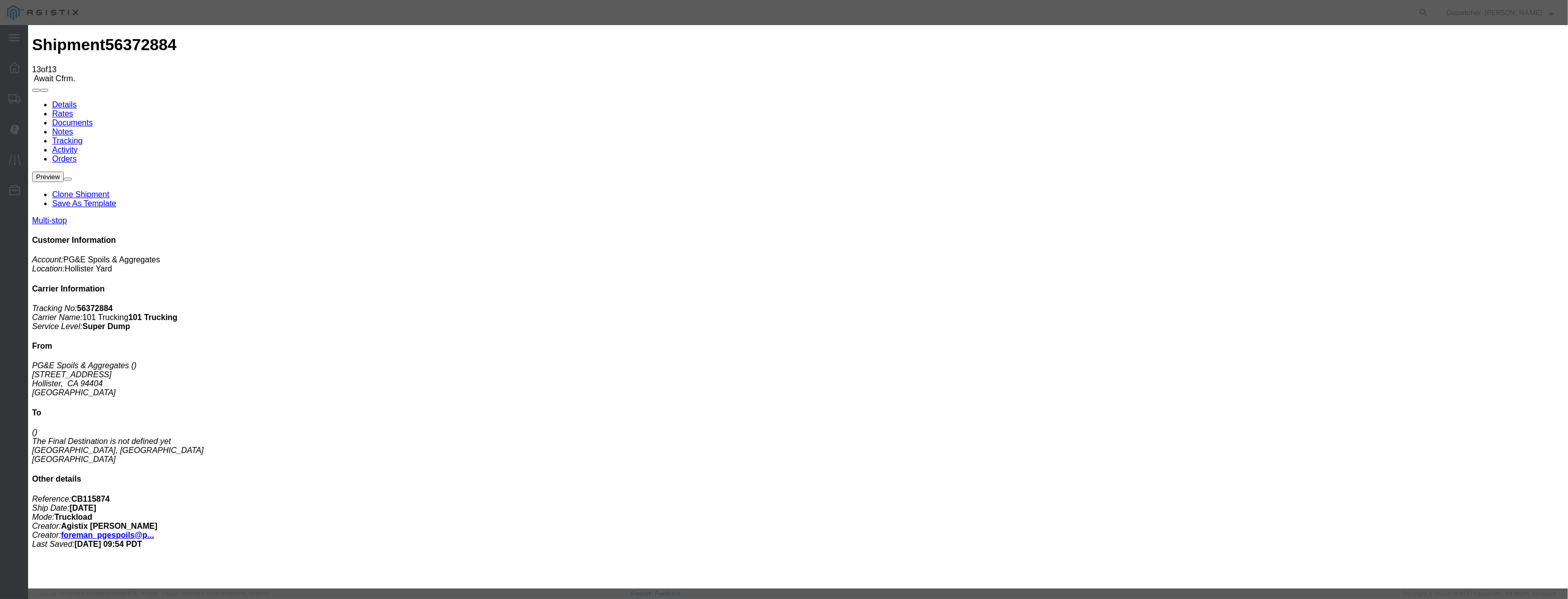
paste input "[DATE]"
type input "[DATE]"
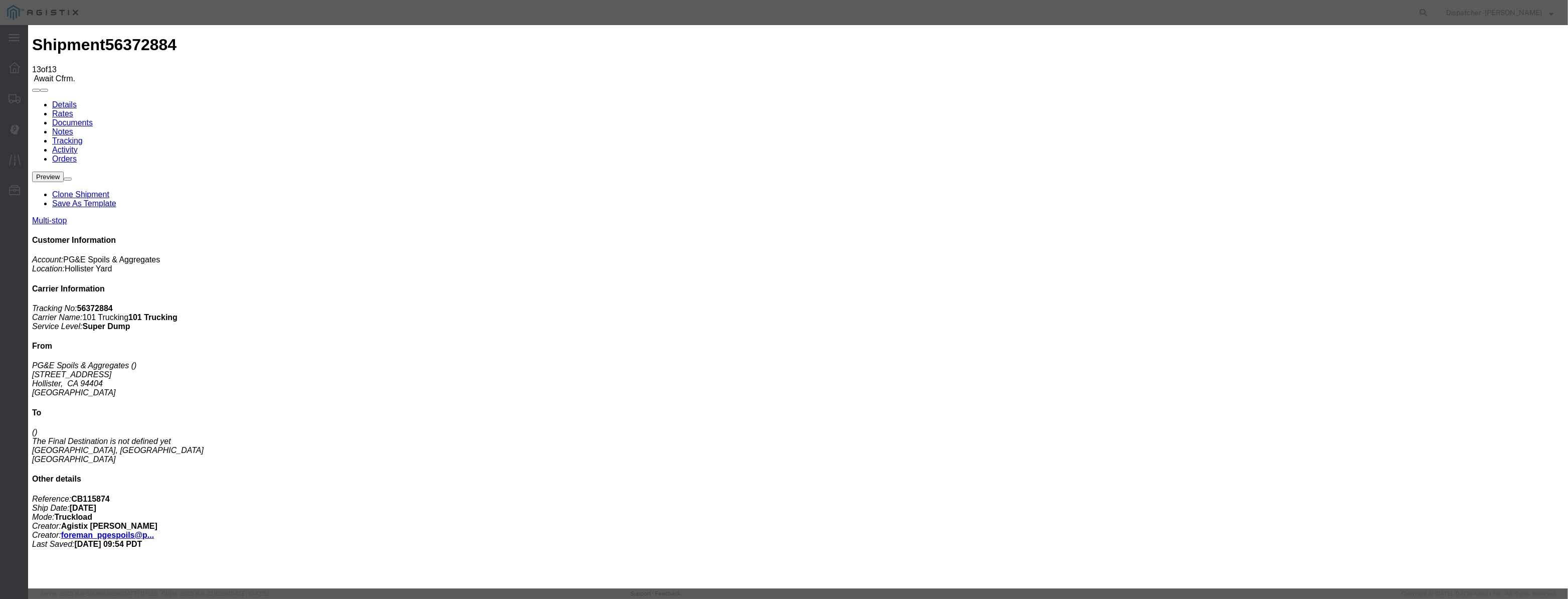
scroll to position [0, 0]
select select "ARVPULOC"
drag, startPoint x: 940, startPoint y: 125, endPoint x: 935, endPoint y: 133, distance: 9.4
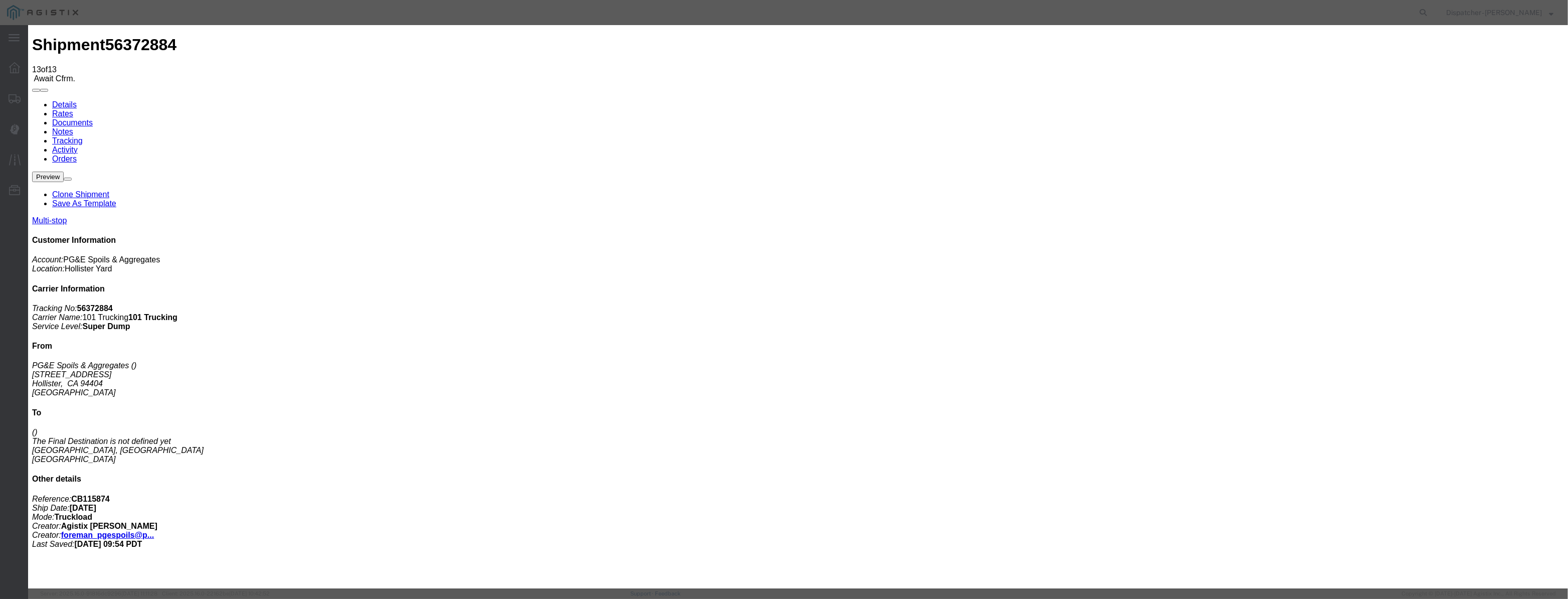
select select "{"pickupDeliveryInfoId": "122029288","pickupOrDelivery": "P","stopNum": "1","lo…"
select select "CA"
type input "Hollister"
drag, startPoint x: 781, startPoint y: 133, endPoint x: 357, endPoint y: 190, distance: 427.8
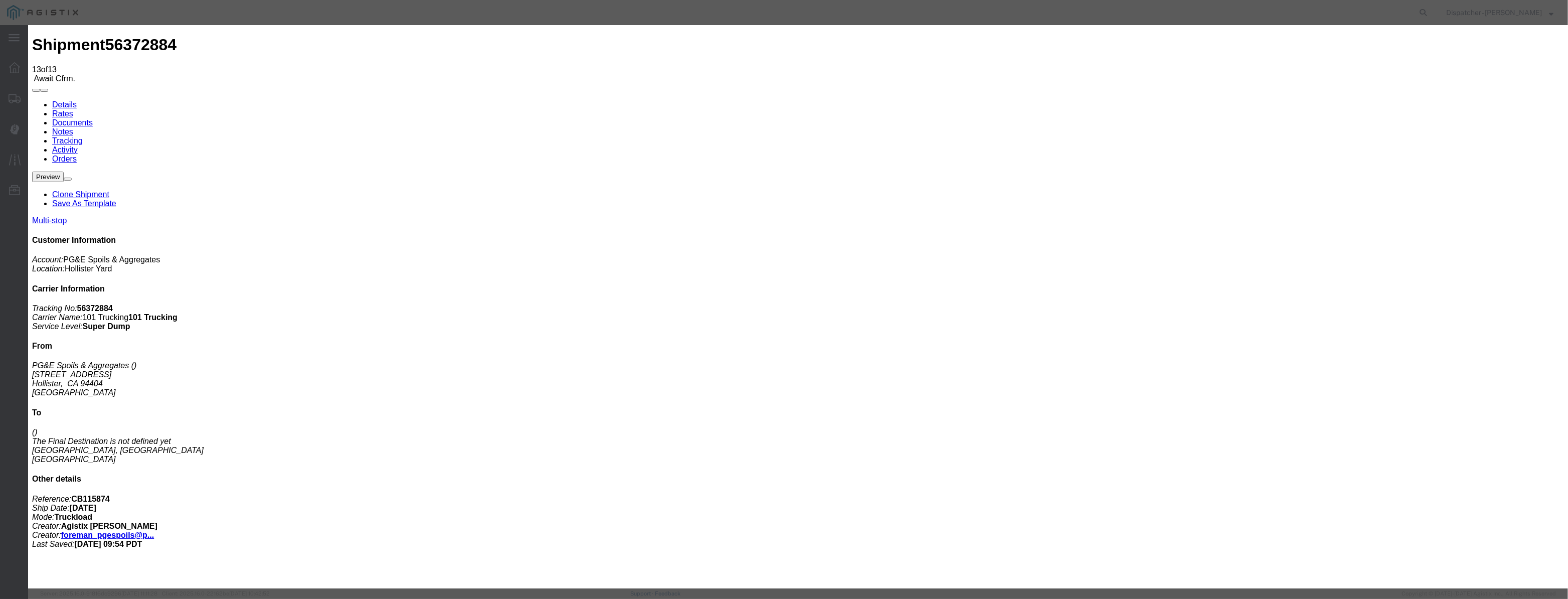
type input "2:50 PM"
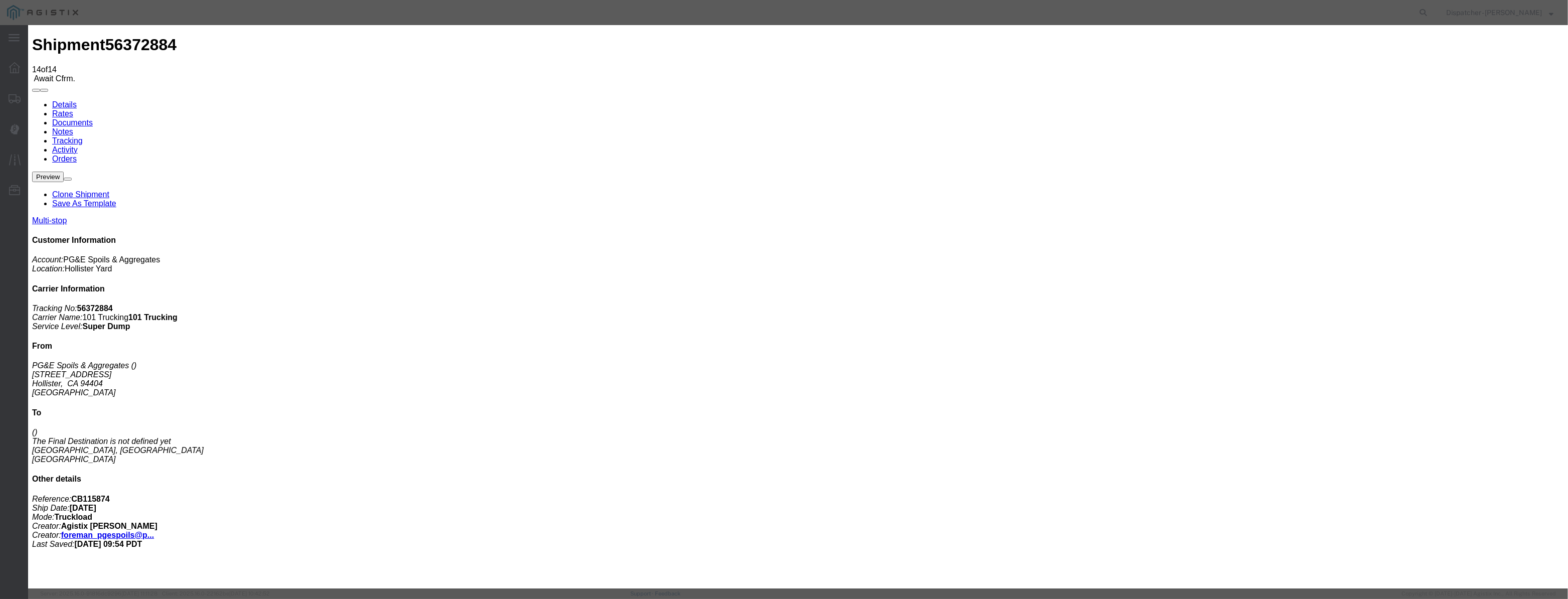
type input "[DATE]"
type input "3:00 PM"
drag, startPoint x: 645, startPoint y: 116, endPoint x: 637, endPoint y: 127, distance: 13.6
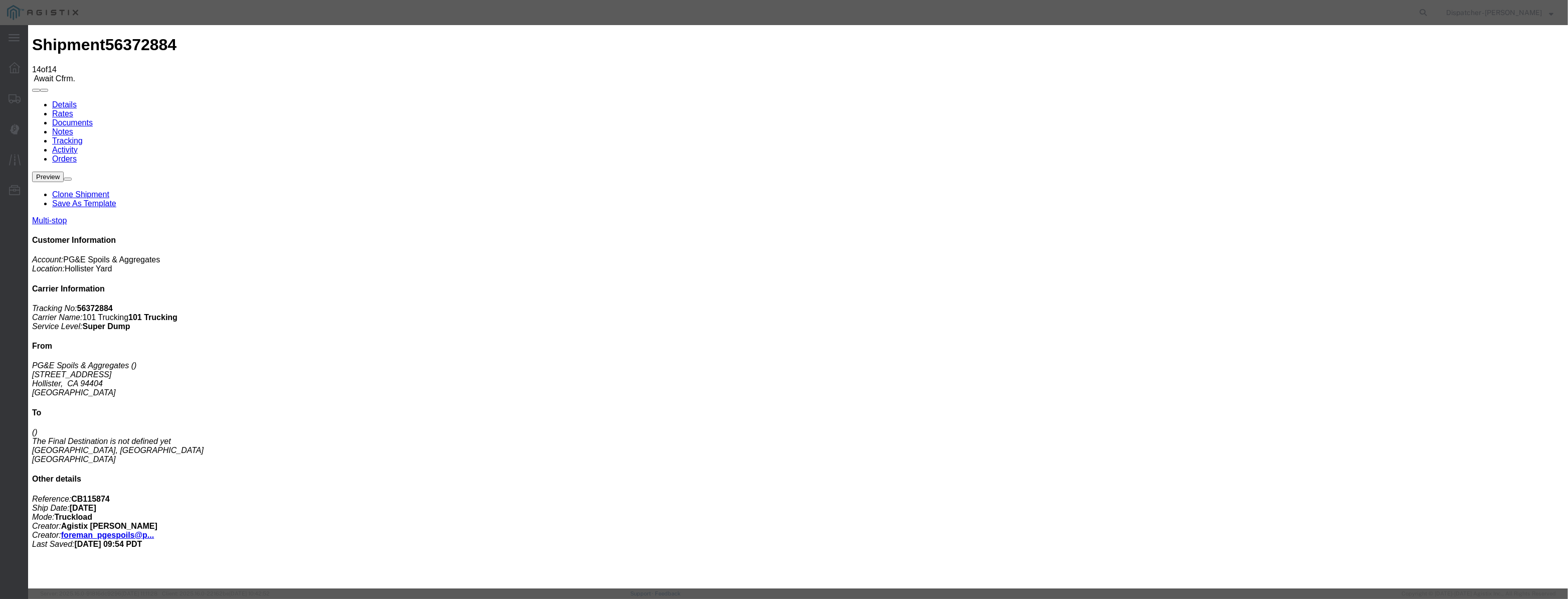
drag, startPoint x: 637, startPoint y: 127, endPoint x: 645, endPoint y: 127, distance: 8.0
paste input "[DATE]"
type input "[DATE]"
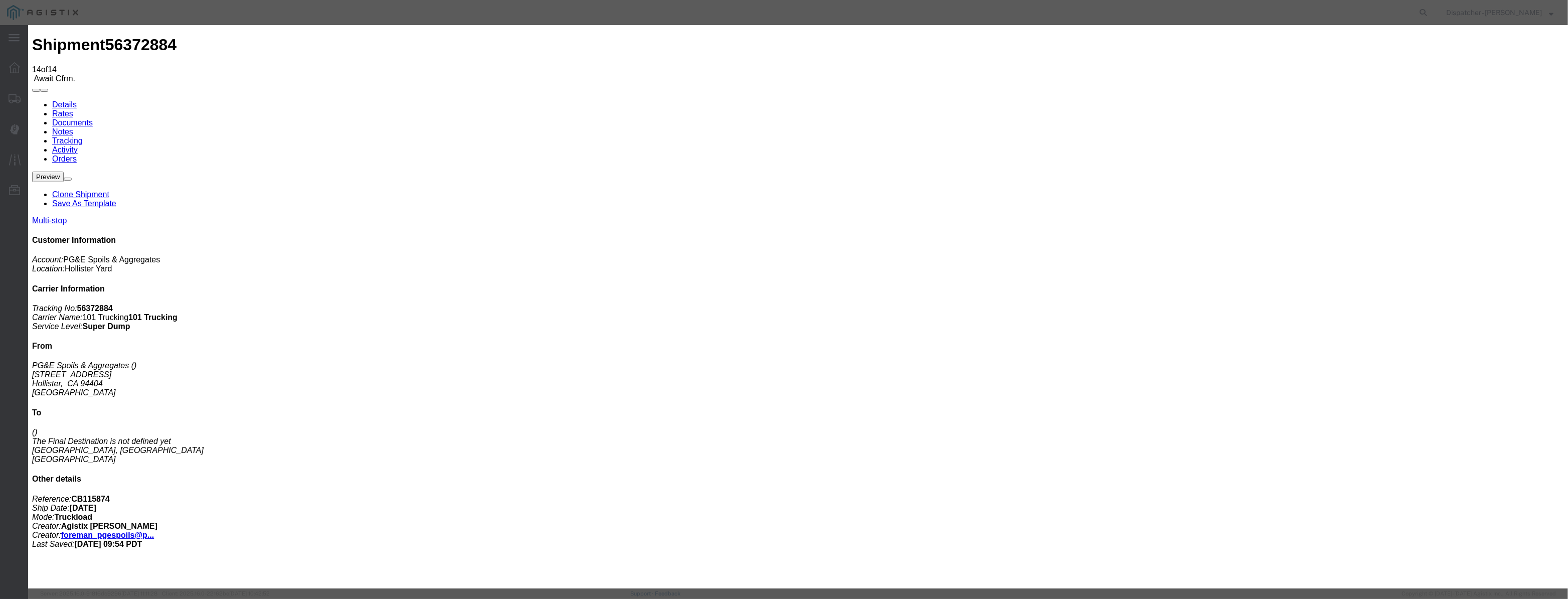
scroll to position [0, 0]
select select "BREAKSTART"
drag, startPoint x: 952, startPoint y: 144, endPoint x: 978, endPoint y: 135, distance: 27.5
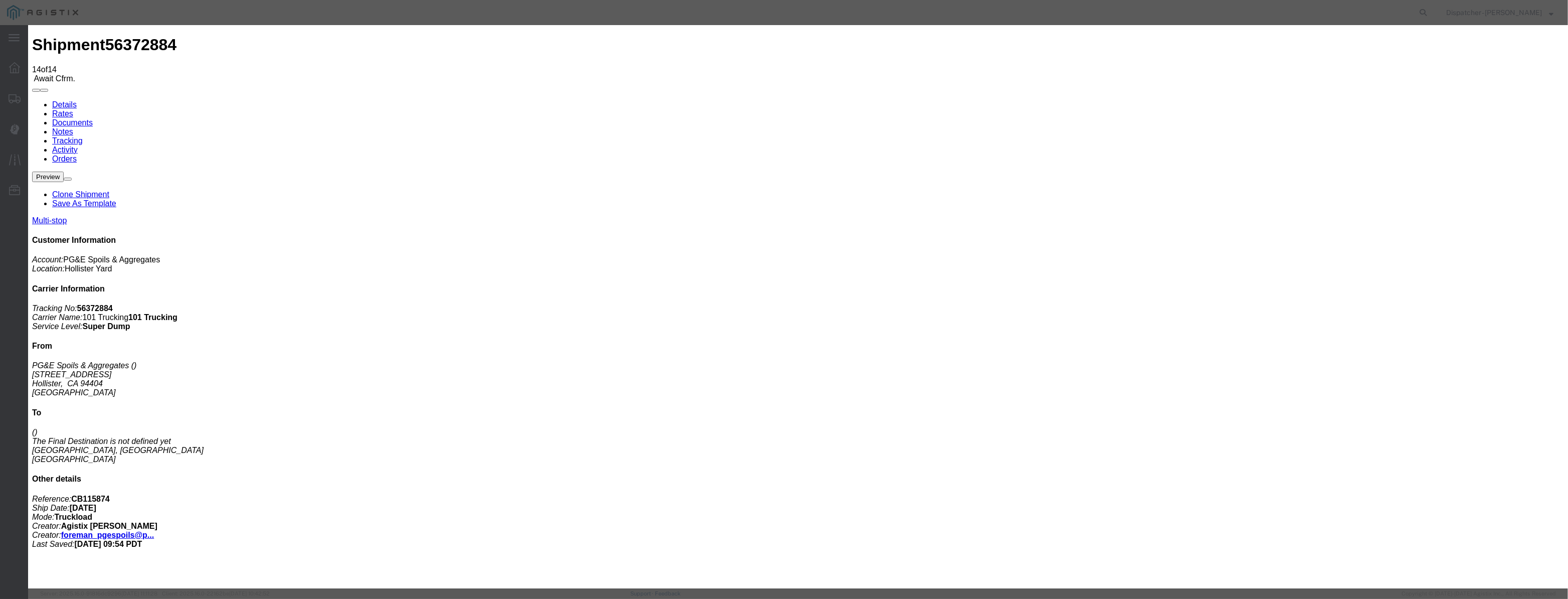
select select "{"pickupDeliveryInfoId": "122029289","pickupOrDelivery": "D","stopNum": "2","lo…"
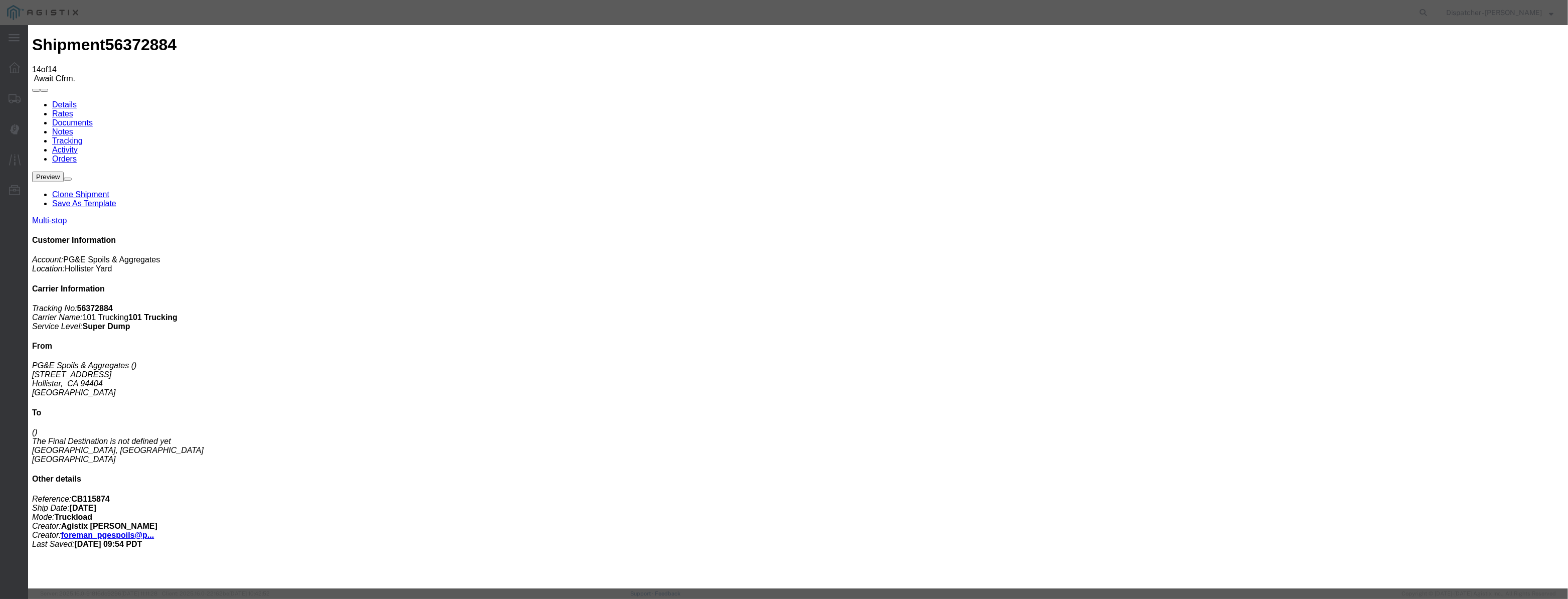
select select "CA"
type input "[PERSON_NAME] [PERSON_NAME]"
select select "{"pickupDeliveryInfoId": "122029288","pickupOrDelivery": "P","stopNum": "1","lo…"
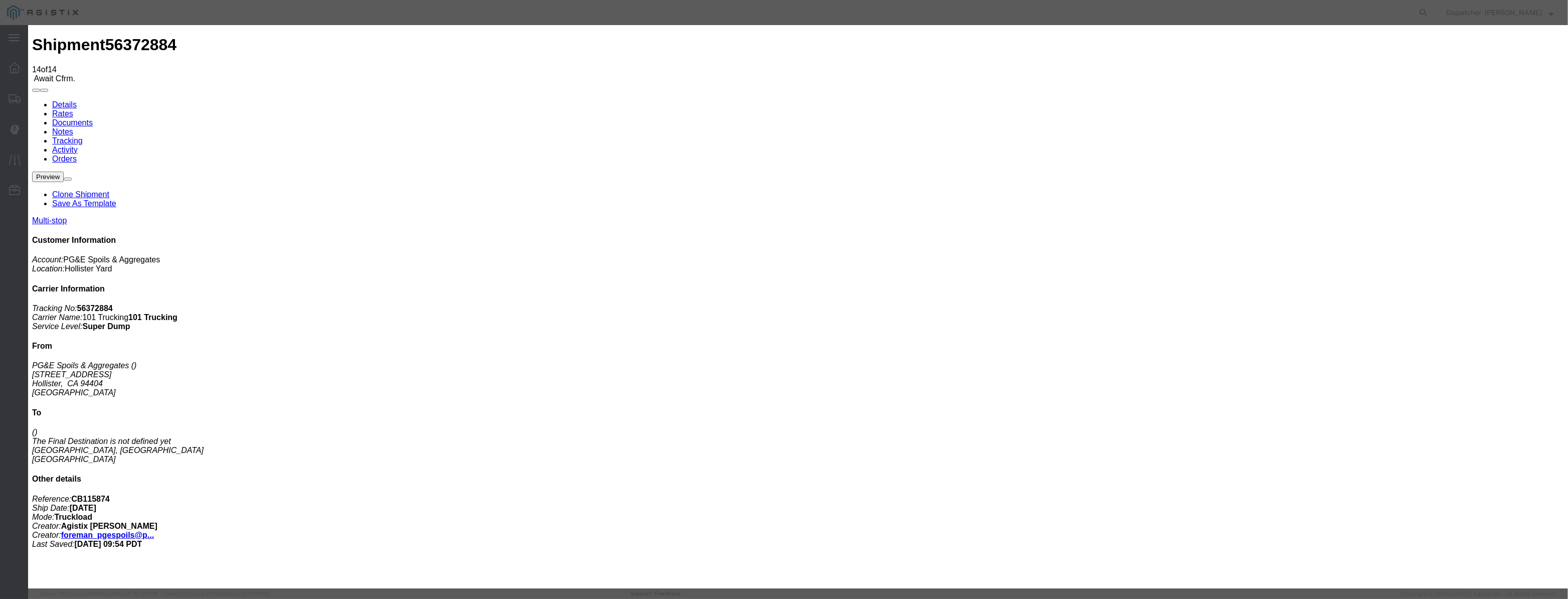
type input "Hollister"
drag, startPoint x: 779, startPoint y: 132, endPoint x: 396, endPoint y: 175, distance: 385.4
type input "2:50 PM"
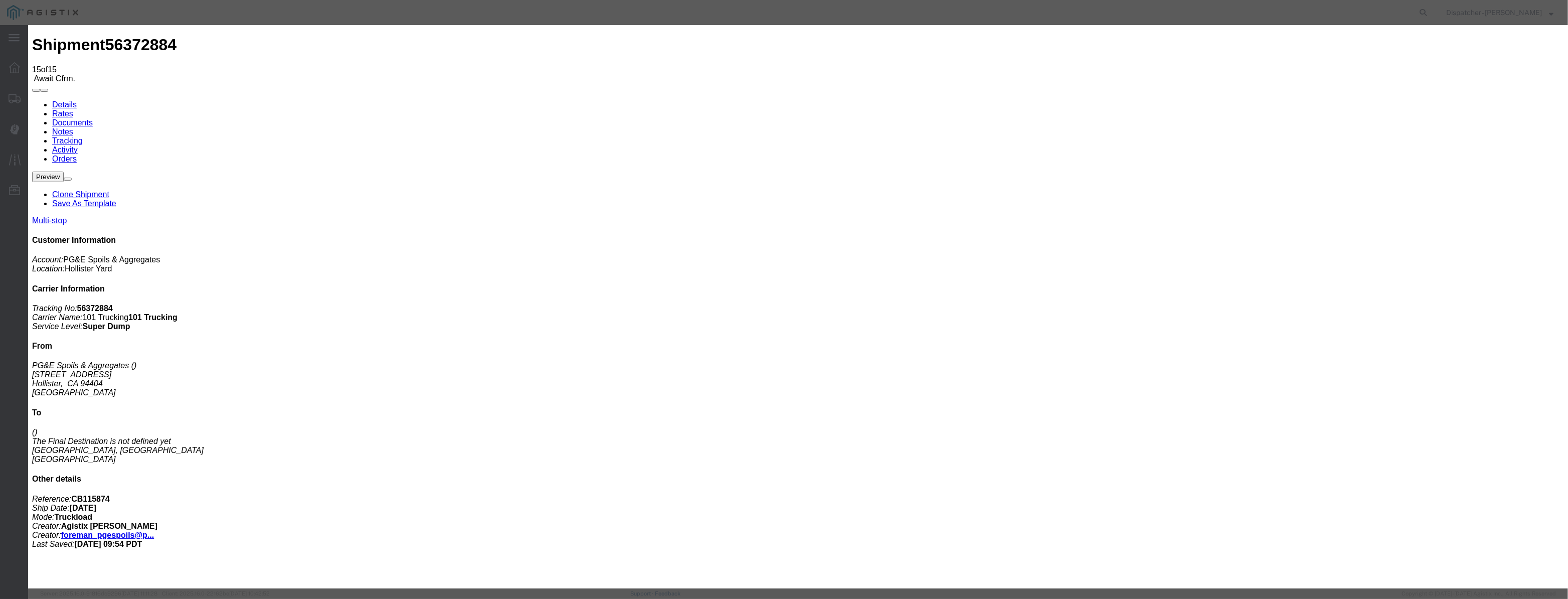
type input "[DATE]"
type input "3:00 PM"
drag, startPoint x: 631, startPoint y: 130, endPoint x: 651, endPoint y: 134, distance: 20.4
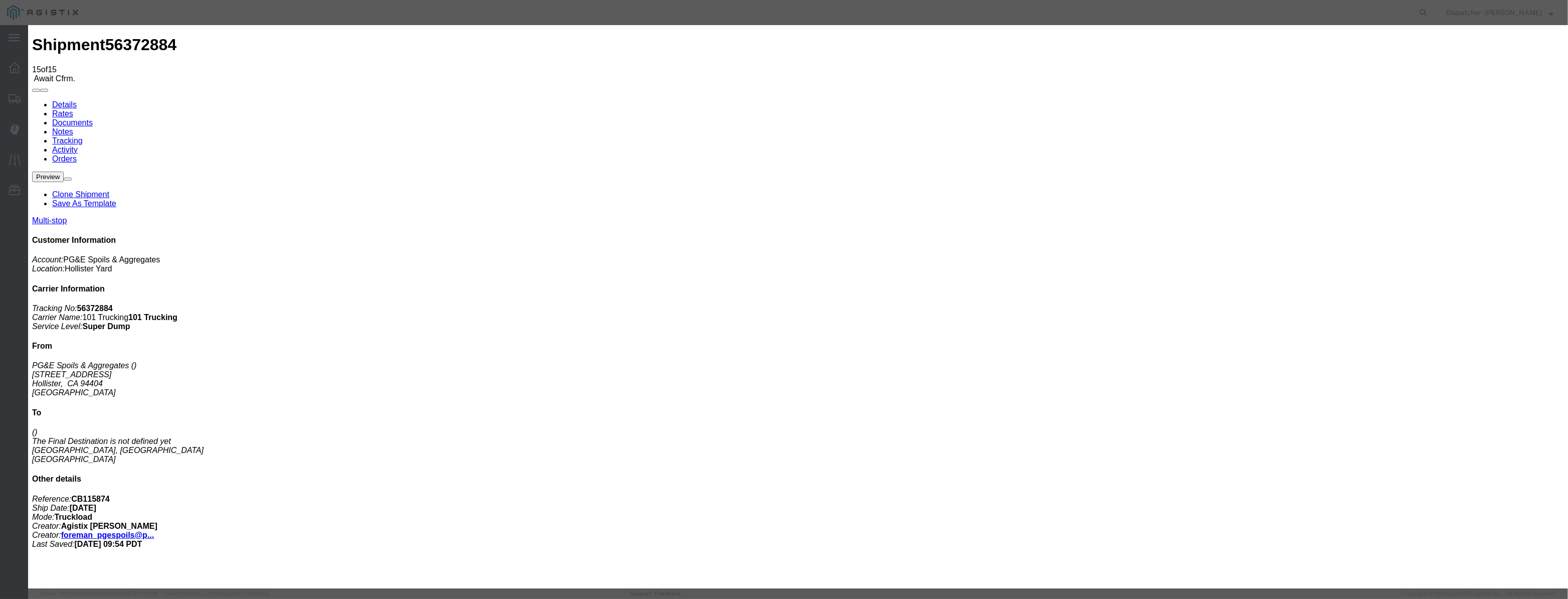
paste input "[DATE]"
type input "[DATE]"
drag, startPoint x: 729, startPoint y: 143, endPoint x: 735, endPoint y: 143, distance: 6.0
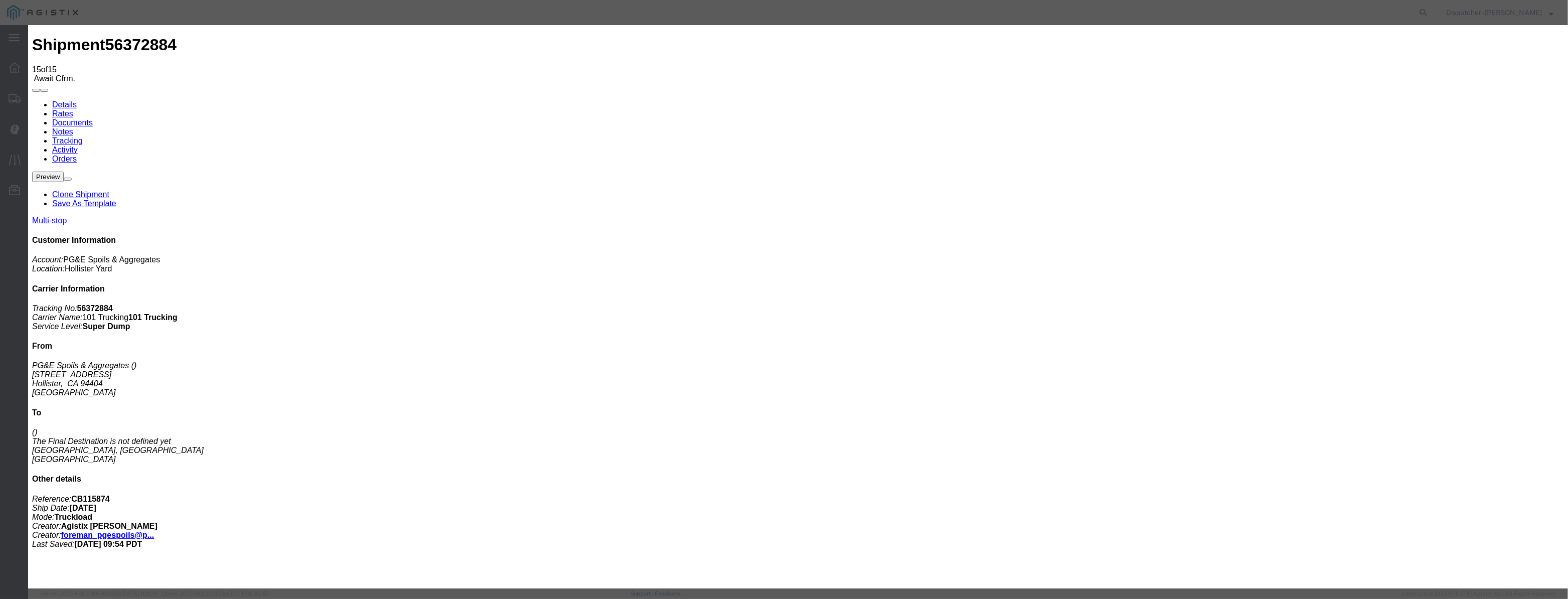
select select "DPTDLVLOC"
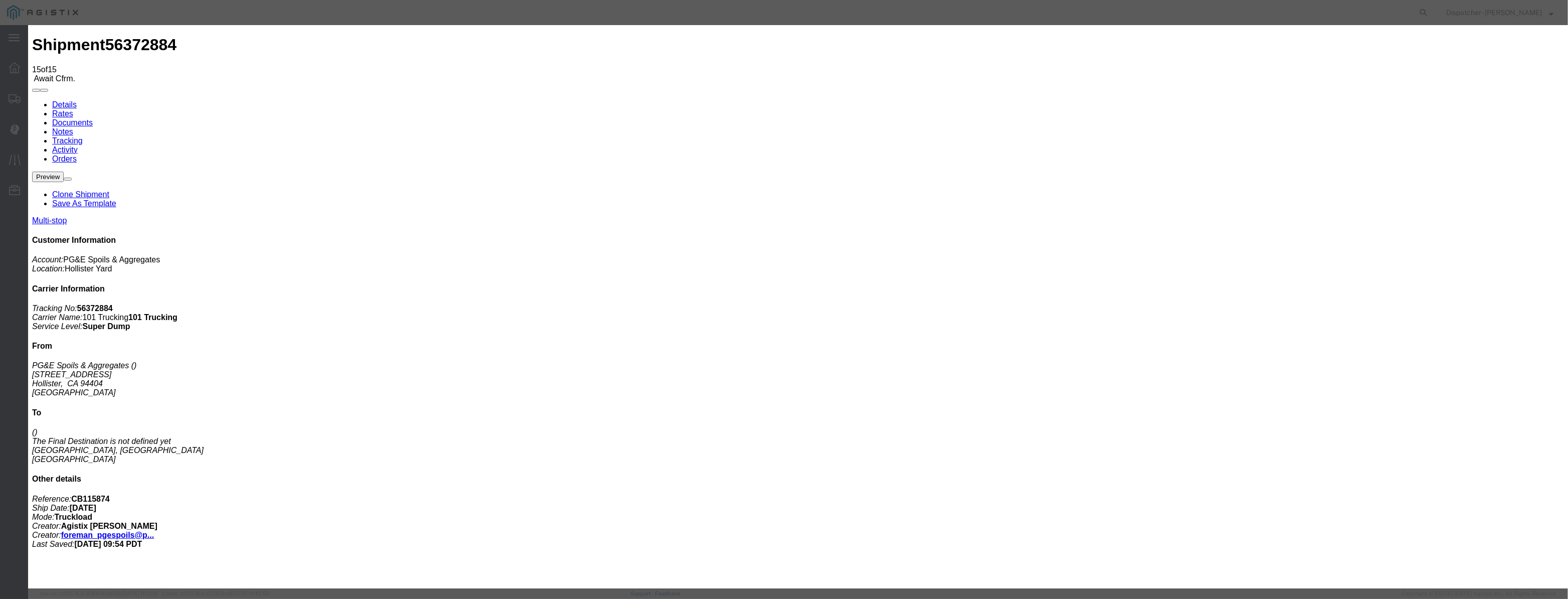
select select "{"pickupDeliveryInfoId": "122029289","pickupOrDelivery": "D","stopNum": "2","lo…"
select select "CA"
type input "[PERSON_NAME] [PERSON_NAME]"
drag, startPoint x: 788, startPoint y: 130, endPoint x: 593, endPoint y: 186, distance: 202.9
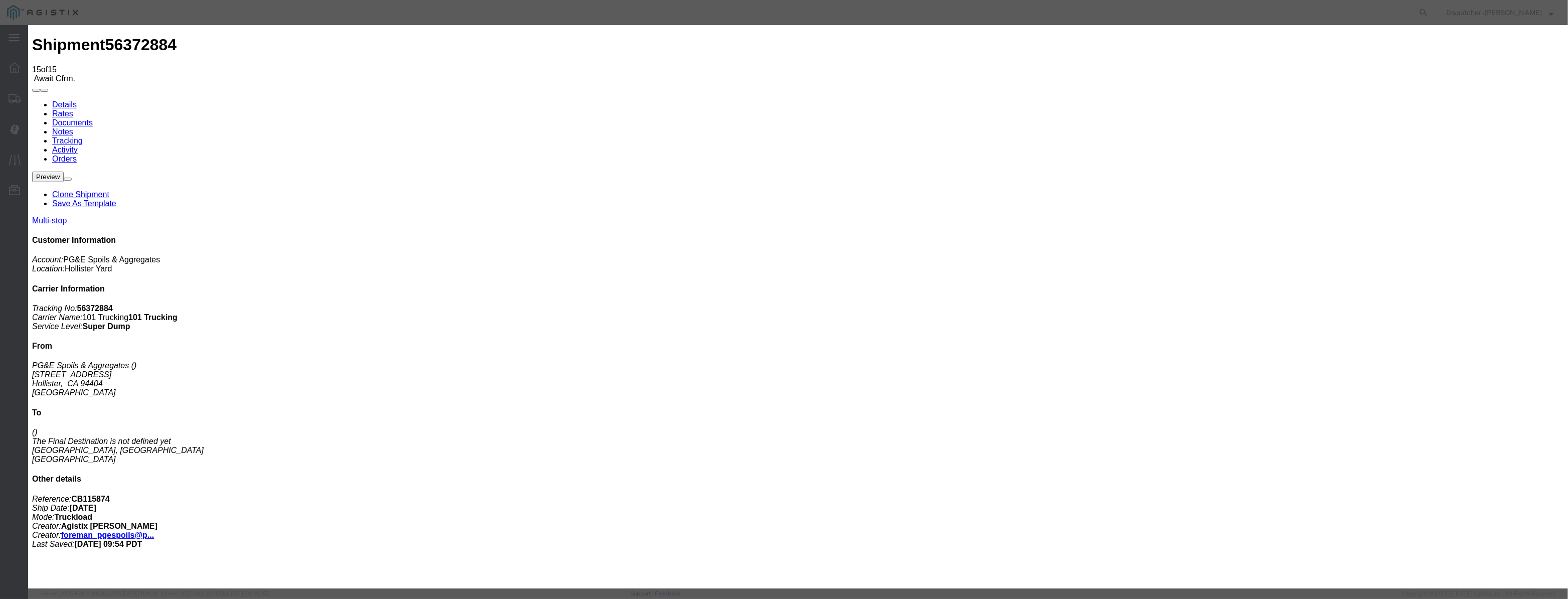
type input "3:20 PM"
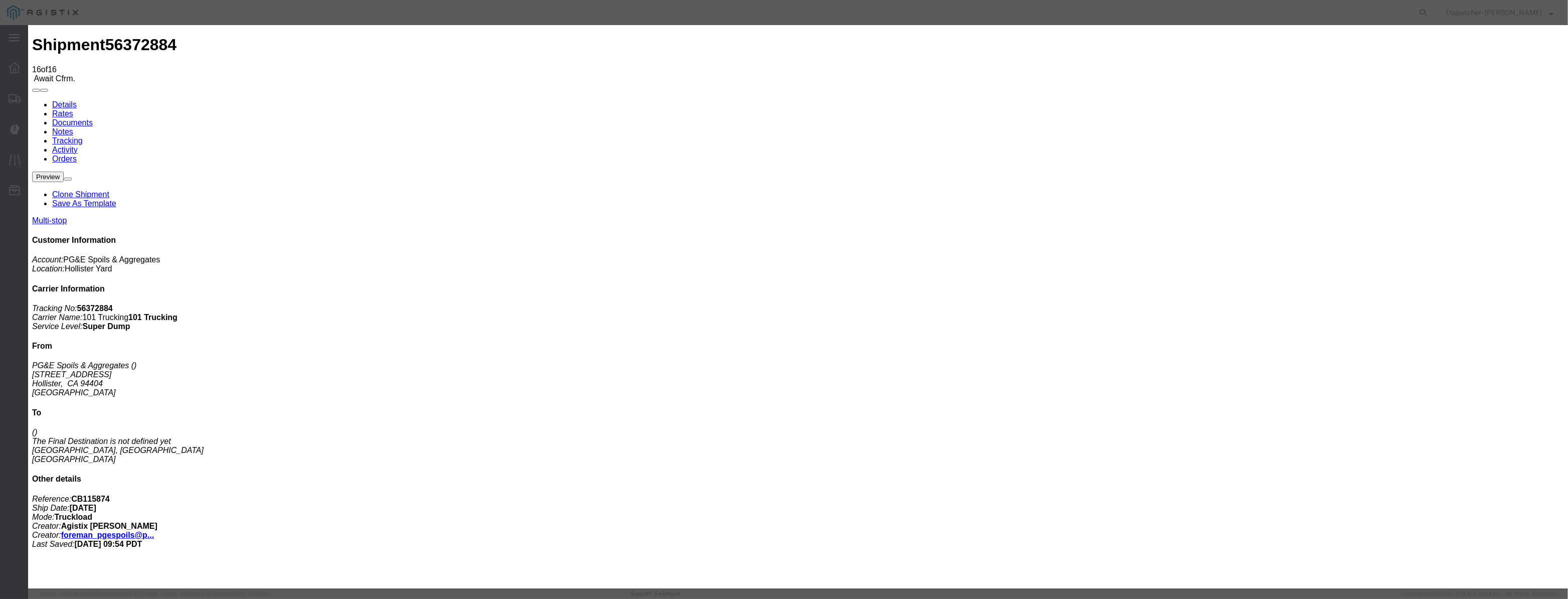
select select "BREAKSTART"
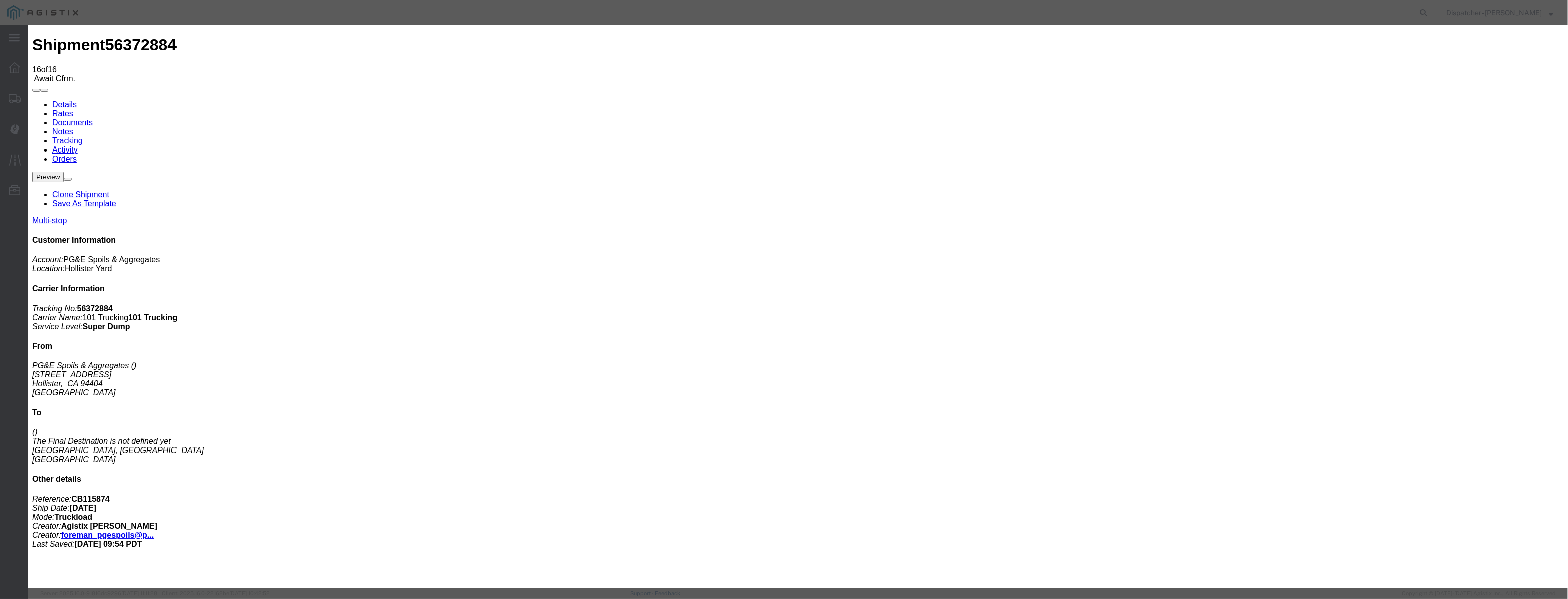
select select "BREAKSTOP"
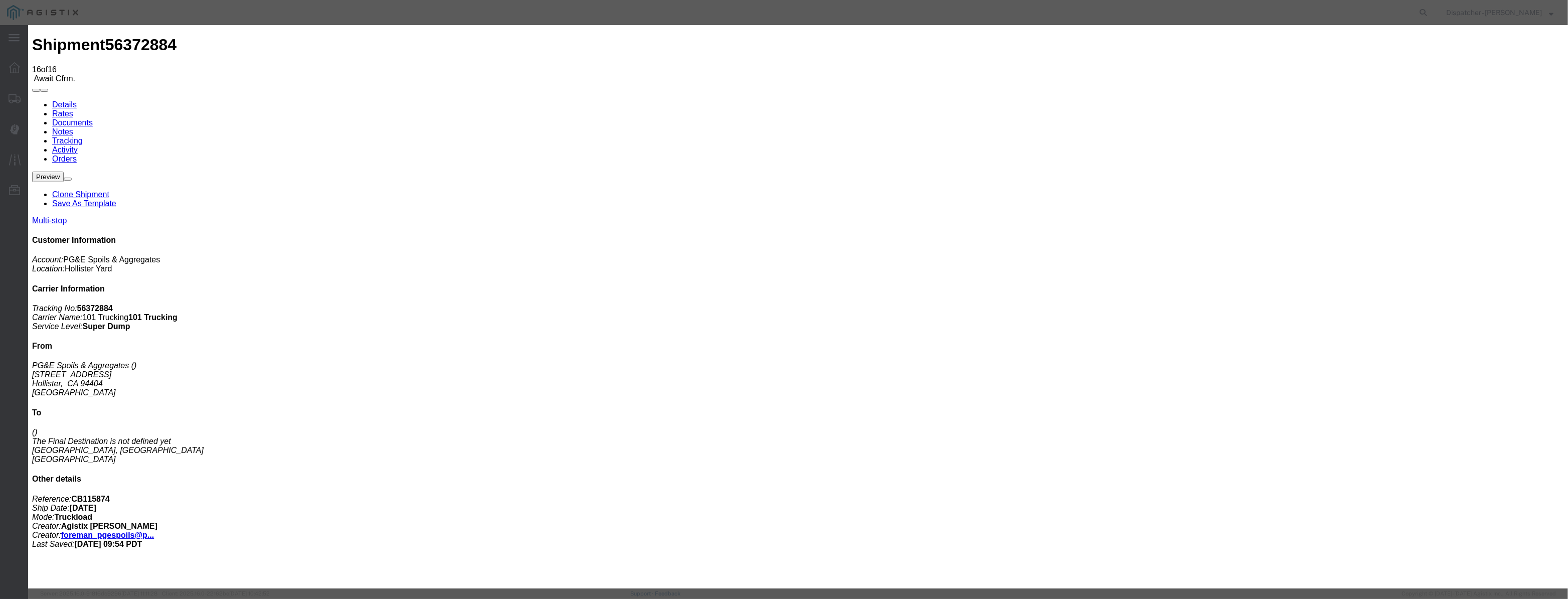
select select "DPTDLVLOC"
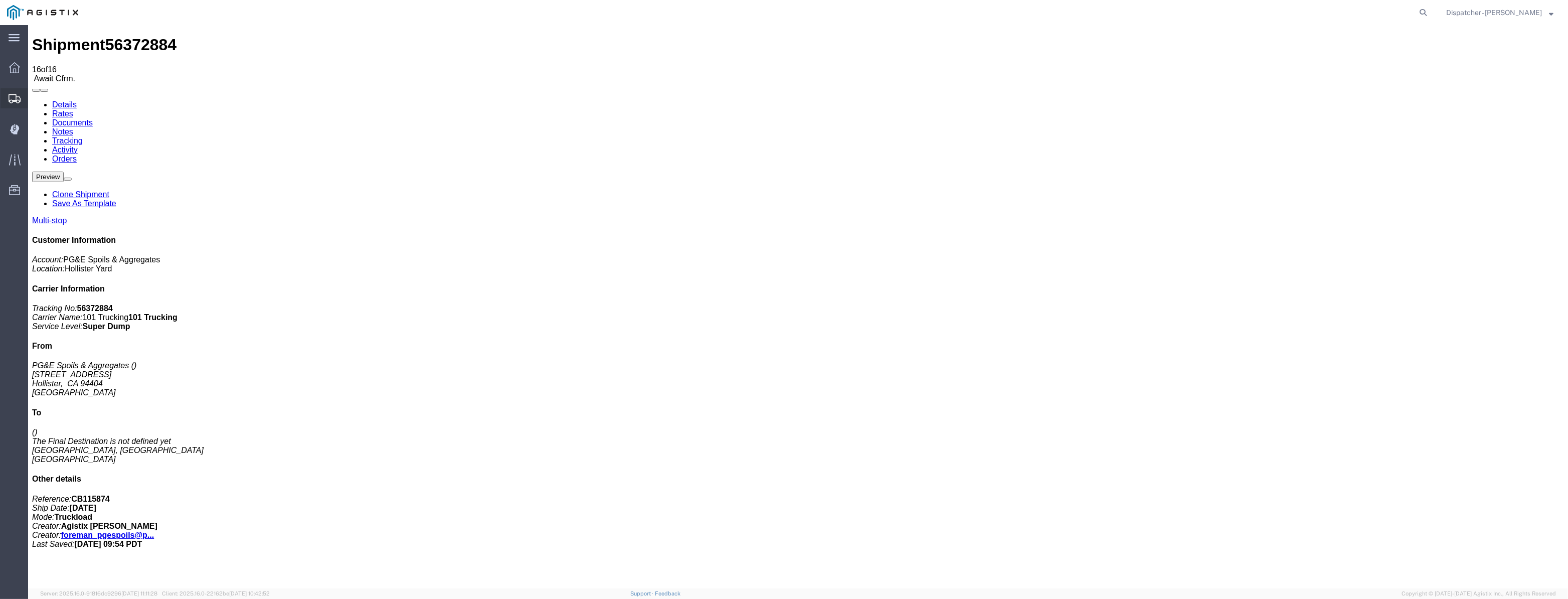
click at [14, 100] on icon at bounding box center [15, 99] width 12 height 9
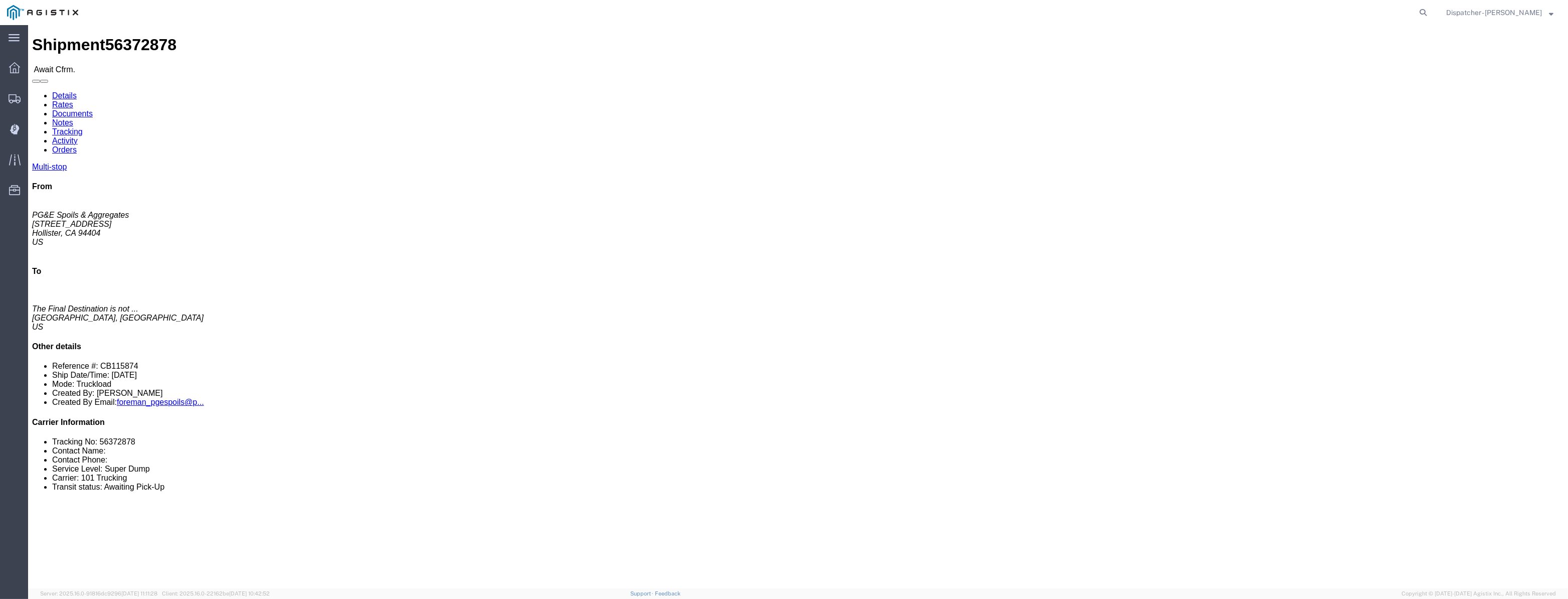
click link "Tracking"
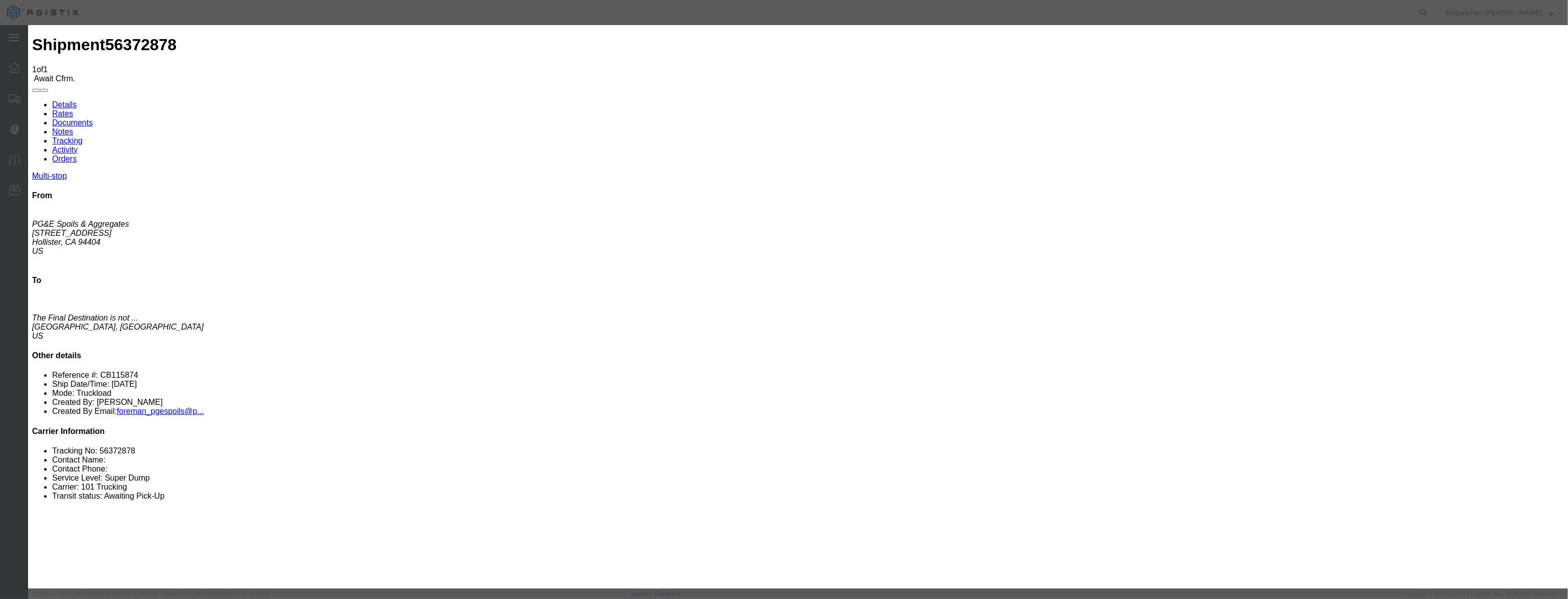
type input "[DATE]"
type input "3:00 PM"
drag, startPoint x: 628, startPoint y: 140, endPoint x: 631, endPoint y: 118, distance: 22.2
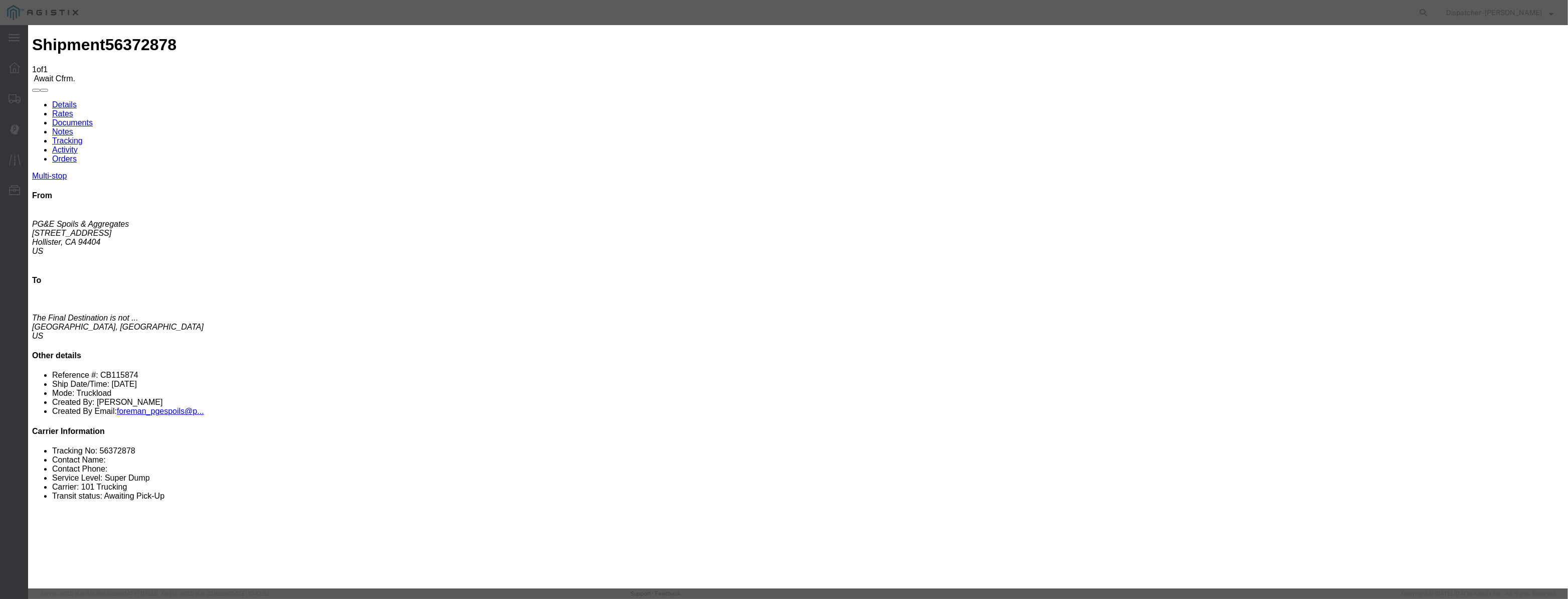
drag, startPoint x: 631, startPoint y: 118, endPoint x: 632, endPoint y: 105, distance: 13.0
drag, startPoint x: 636, startPoint y: 124, endPoint x: 721, endPoint y: 141, distance: 86.7
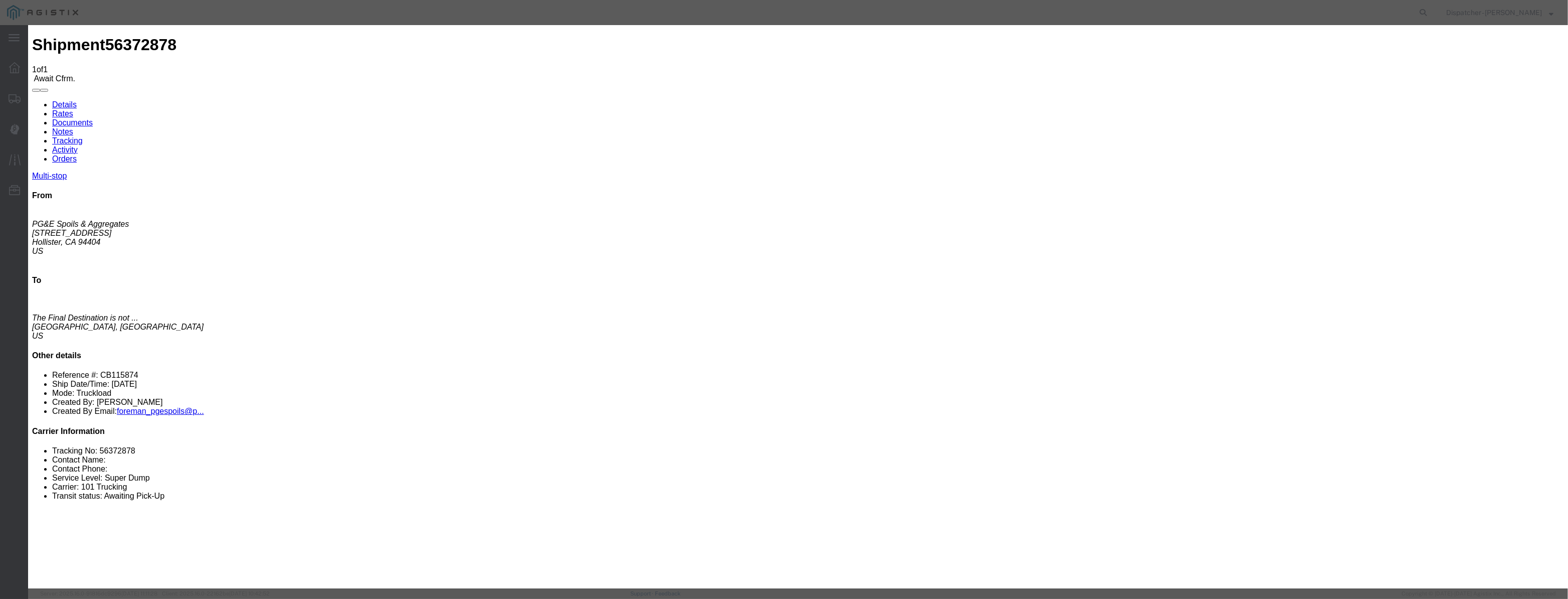
paste input "[DATE]"
type input "[DATE]"
drag, startPoint x: 766, startPoint y: 141, endPoint x: 748, endPoint y: 152, distance: 21.1
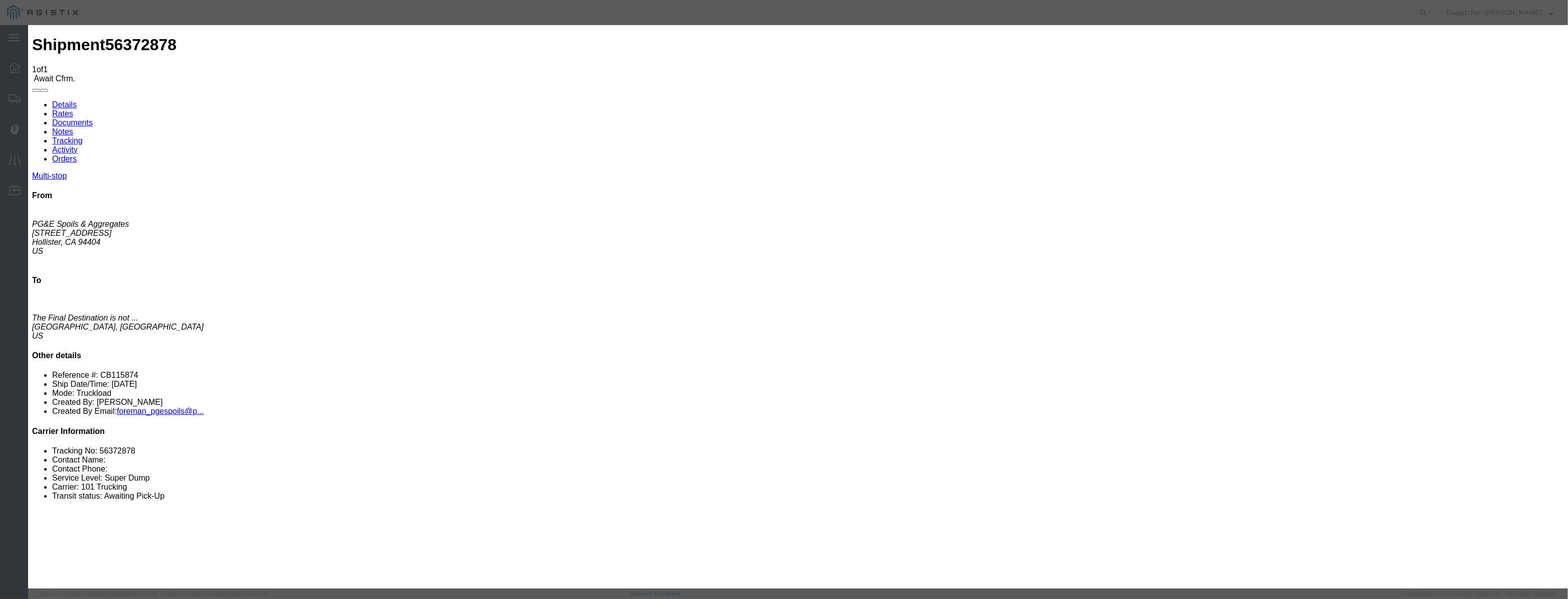
select select "ARVPULOC"
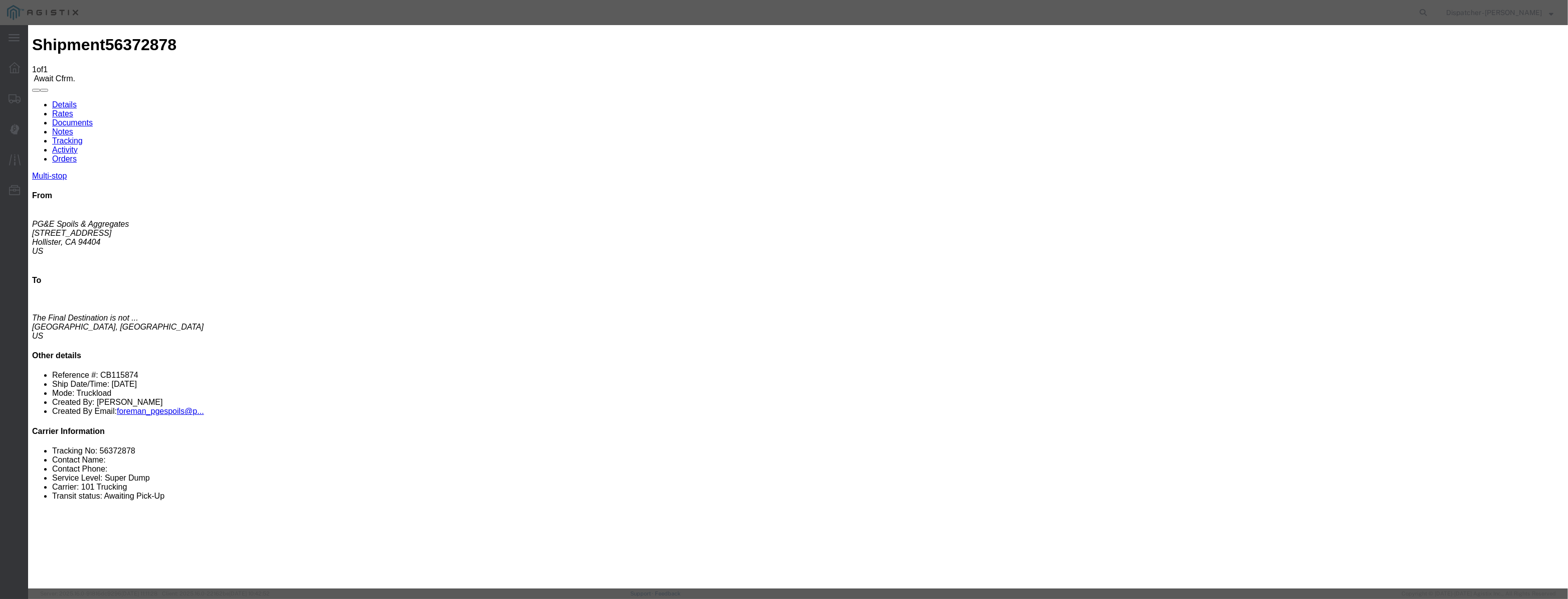
select select "{"pickupDeliveryInfoId": "122029274","pickupOrDelivery": "P","stopNum": "1","lo…"
select select "CA"
type input "Hollister"
drag, startPoint x: 776, startPoint y: 135, endPoint x: 679, endPoint y: 156, distance: 99.2
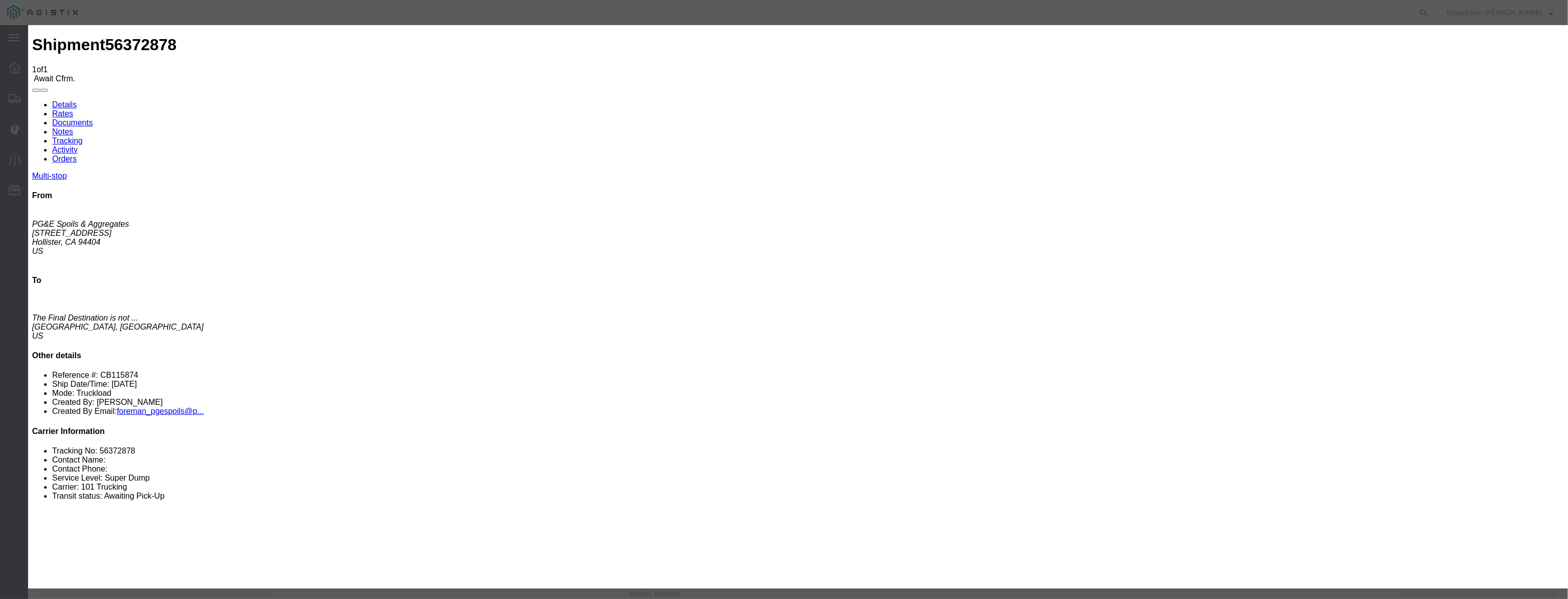
drag, startPoint x: 764, startPoint y: 129, endPoint x: 174, endPoint y: 211, distance: 595.7
type input "6:05 AM"
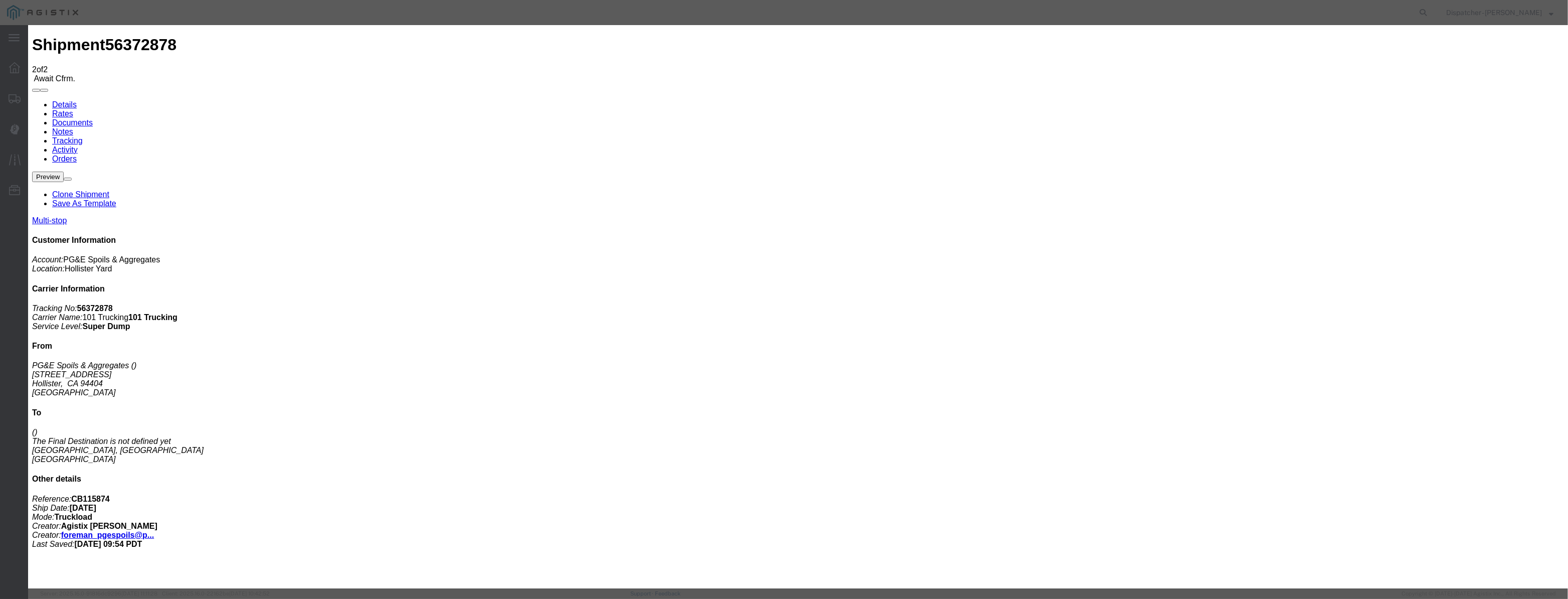
type input "[DATE]"
type input "3:00 PM"
drag, startPoint x: 659, startPoint y: 110, endPoint x: 648, endPoint y: 127, distance: 20.2
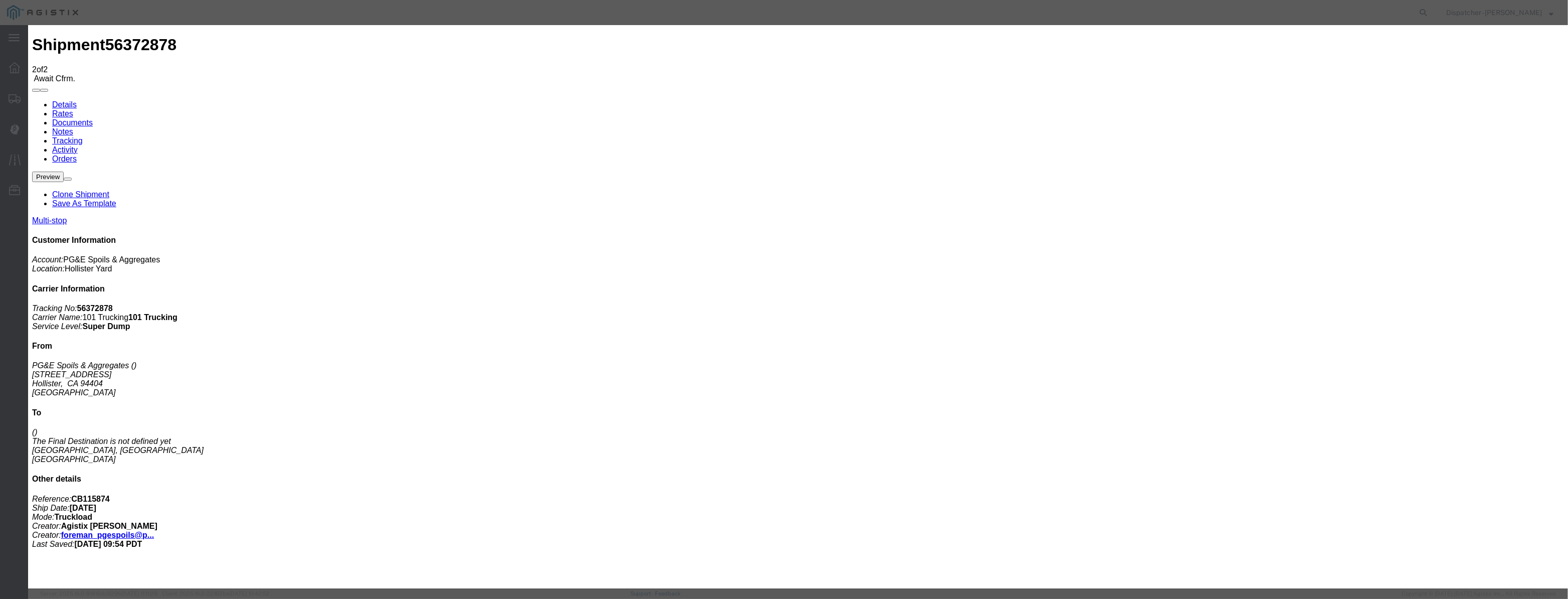
drag, startPoint x: 648, startPoint y: 127, endPoint x: 716, endPoint y: 133, distance: 68.3
paste input "[DATE]"
type input "[DATE]"
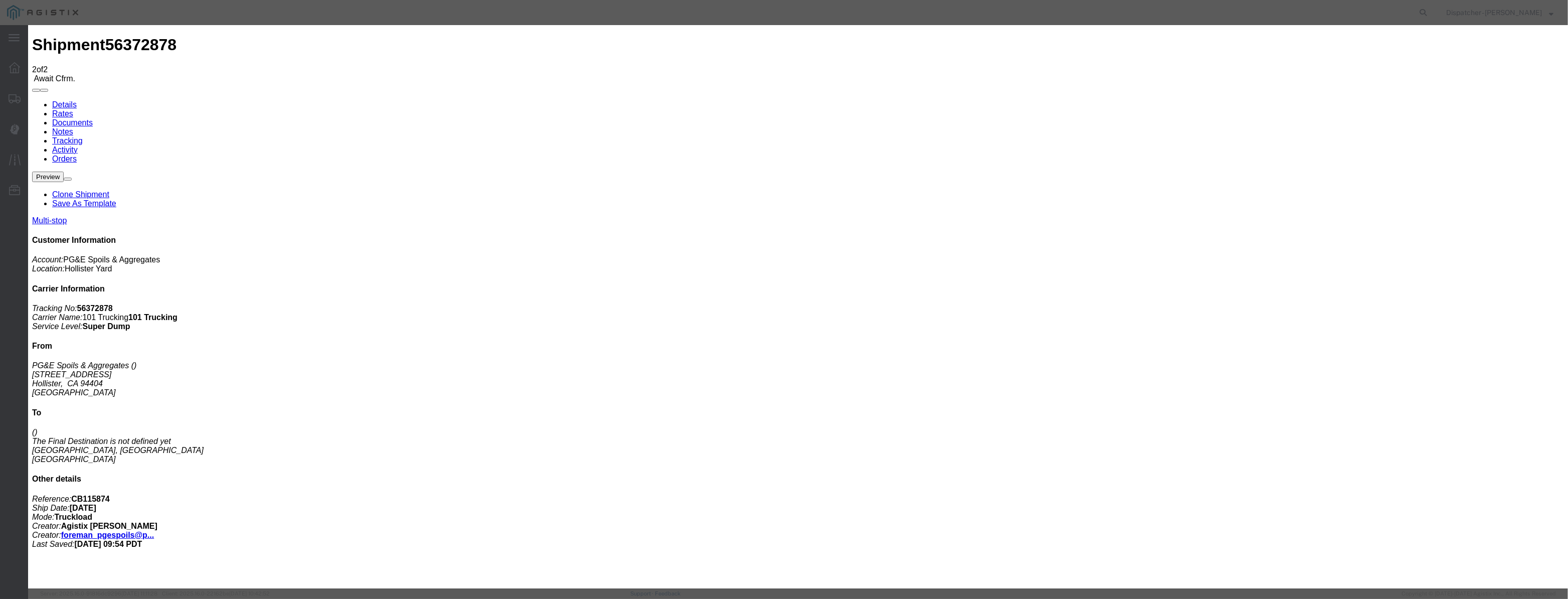
scroll to position [0, 0]
drag, startPoint x: 757, startPoint y: 136, endPoint x: 754, endPoint y: 142, distance: 6.7
select select "DPTPULOC"
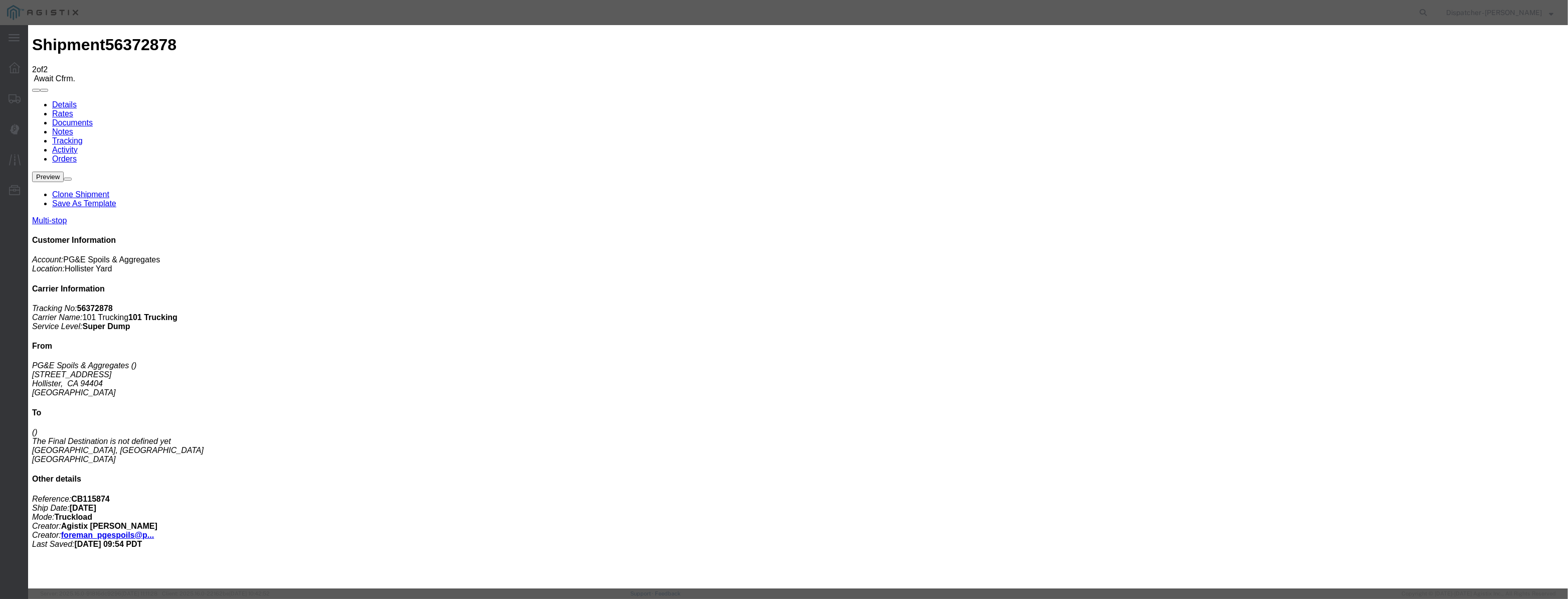
select select "{"pickupDeliveryInfoId": "122029275","pickupOrDelivery": "D","stopNum": "2","lo…"
select select "CA"
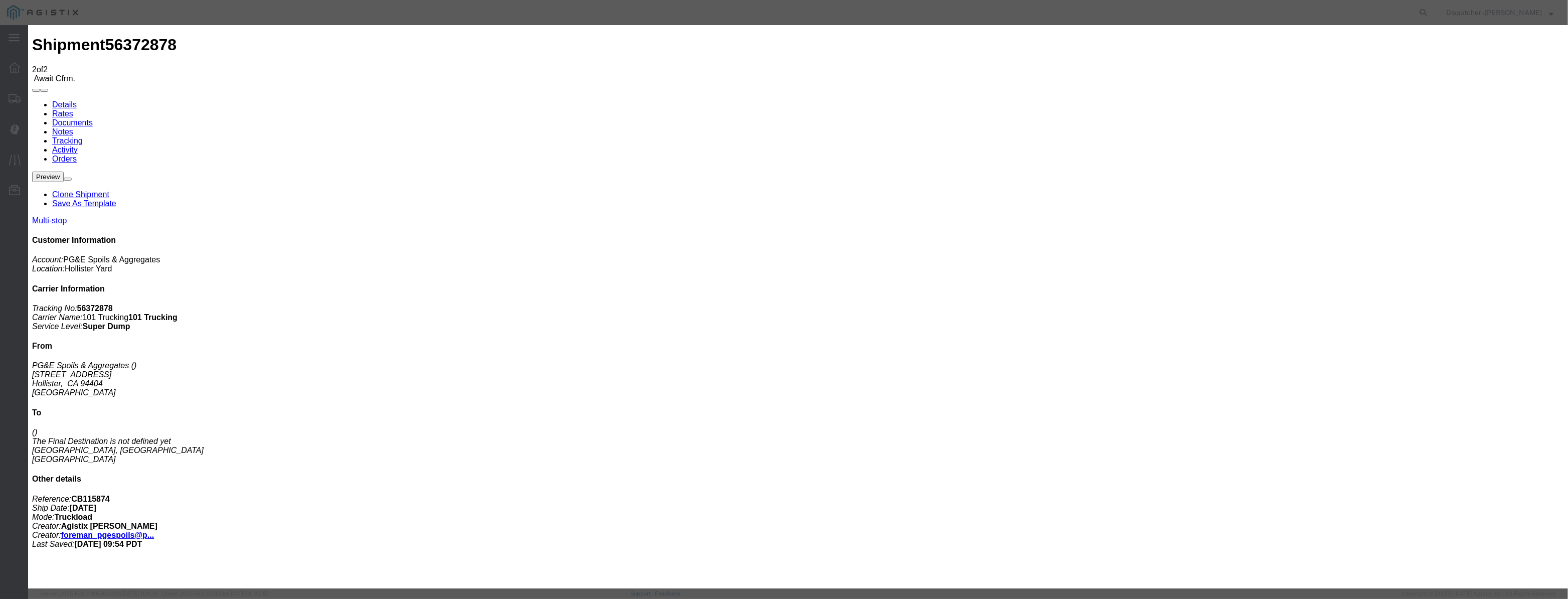
type input "[PERSON_NAME] [PERSON_NAME]"
drag, startPoint x: 954, startPoint y: 127, endPoint x: 954, endPoint y: 134, distance: 7.0
select select "{"pickupDeliveryInfoId": "122029274","pickupOrDelivery": "P","stopNum": "1","lo…"
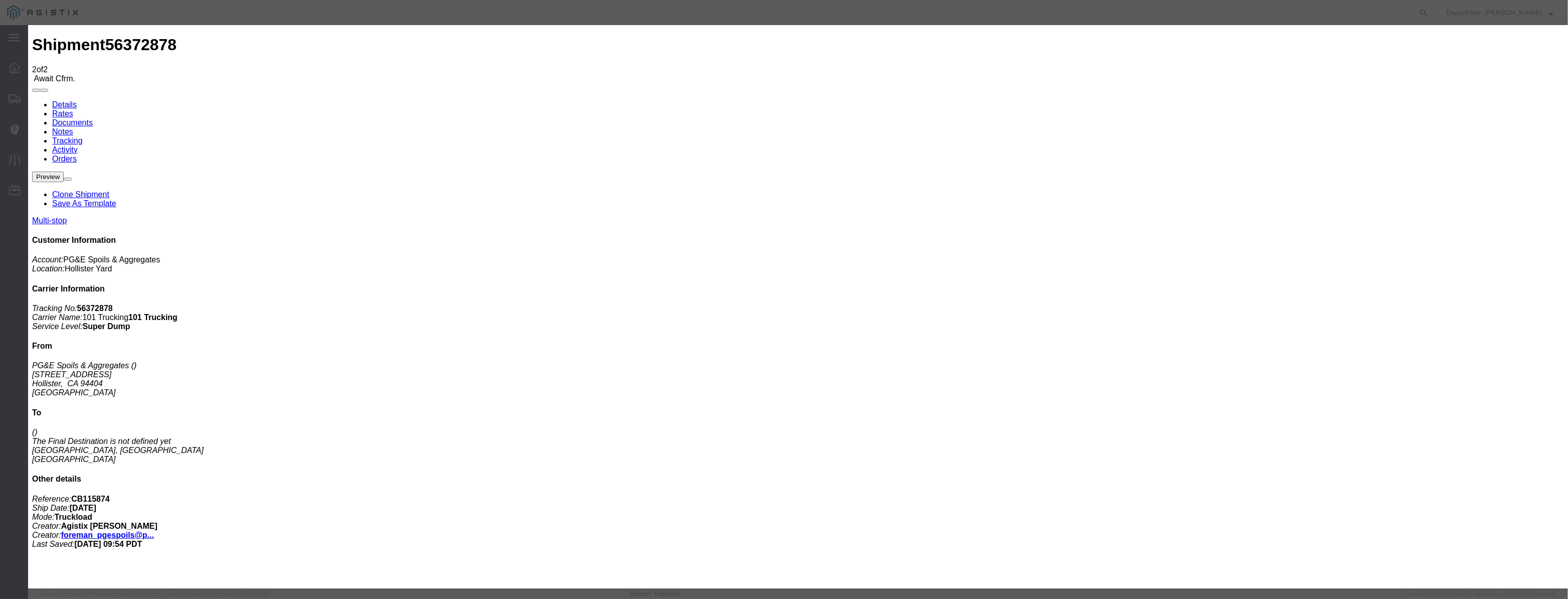
type input "Hollister"
drag, startPoint x: 778, startPoint y: 134, endPoint x: 801, endPoint y: 138, distance: 23.3
drag, startPoint x: 776, startPoint y: 131, endPoint x: 108, endPoint y: 184, distance: 670.1
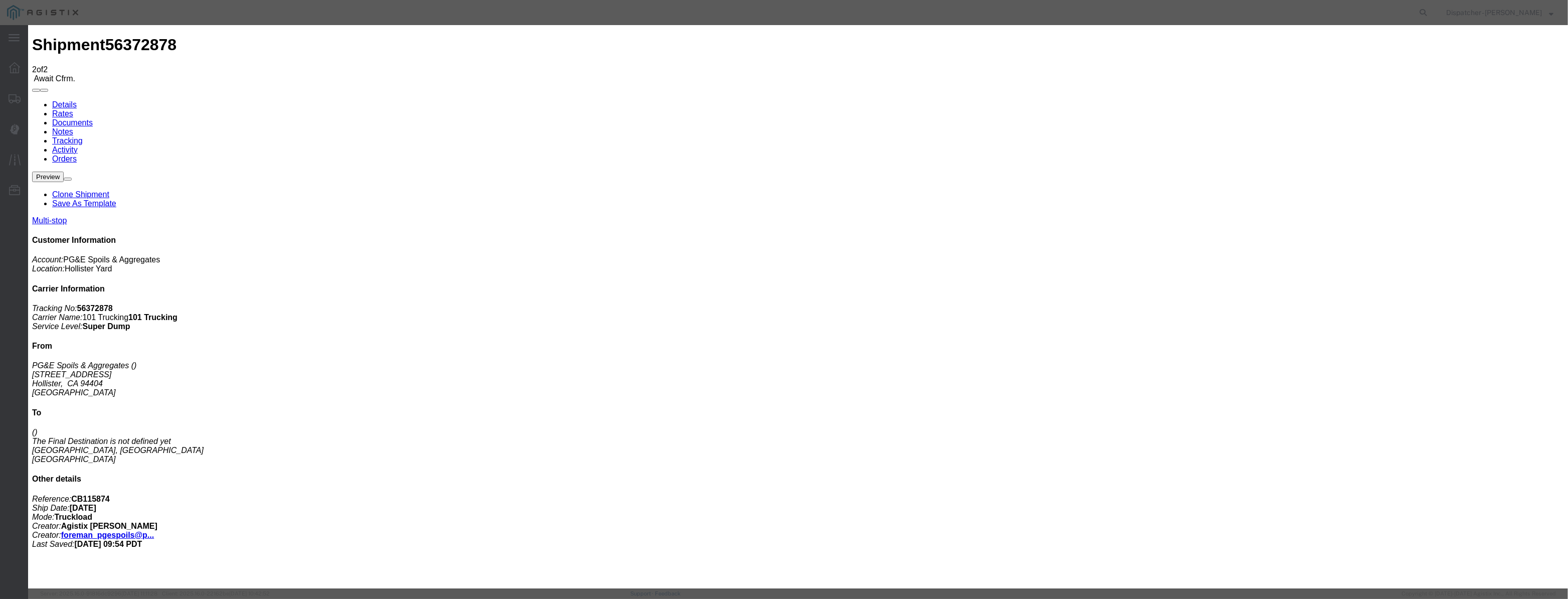
type input "6:15 AM"
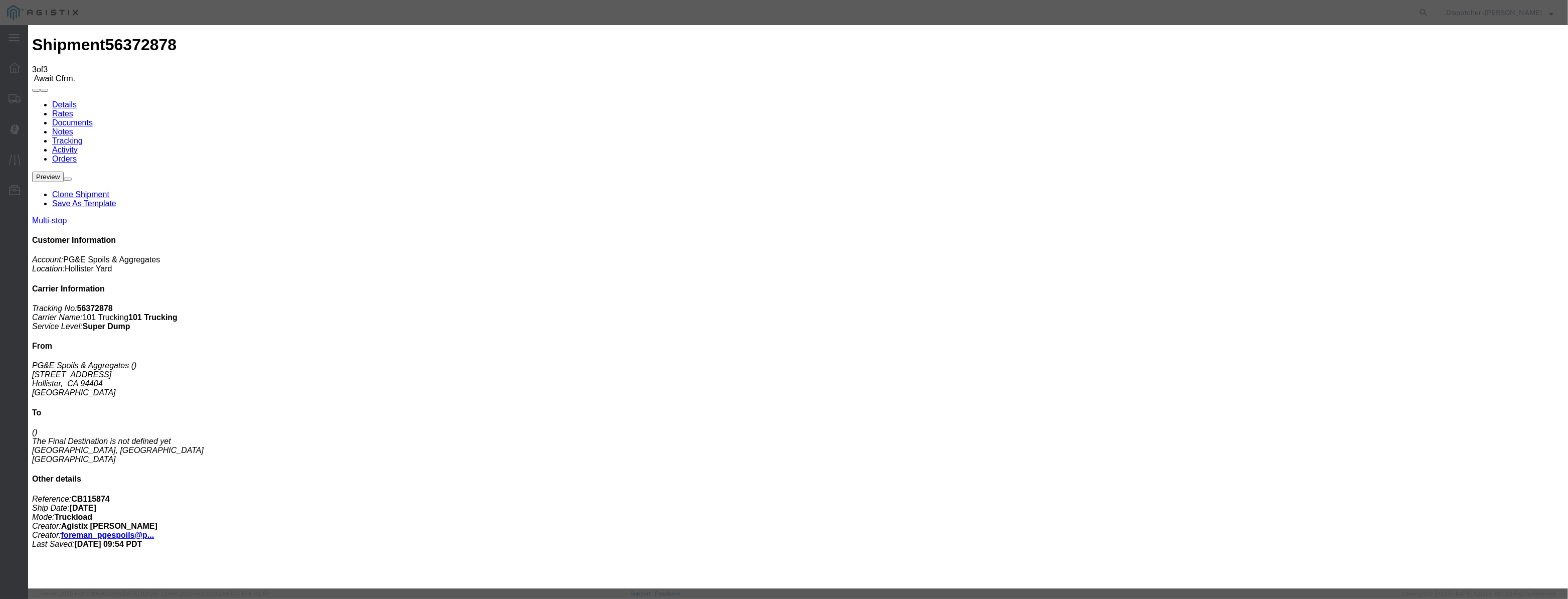
type input "[DATE]"
type input "3:00 PM"
drag, startPoint x: 641, startPoint y: 131, endPoint x: 653, endPoint y: 132, distance: 12.0
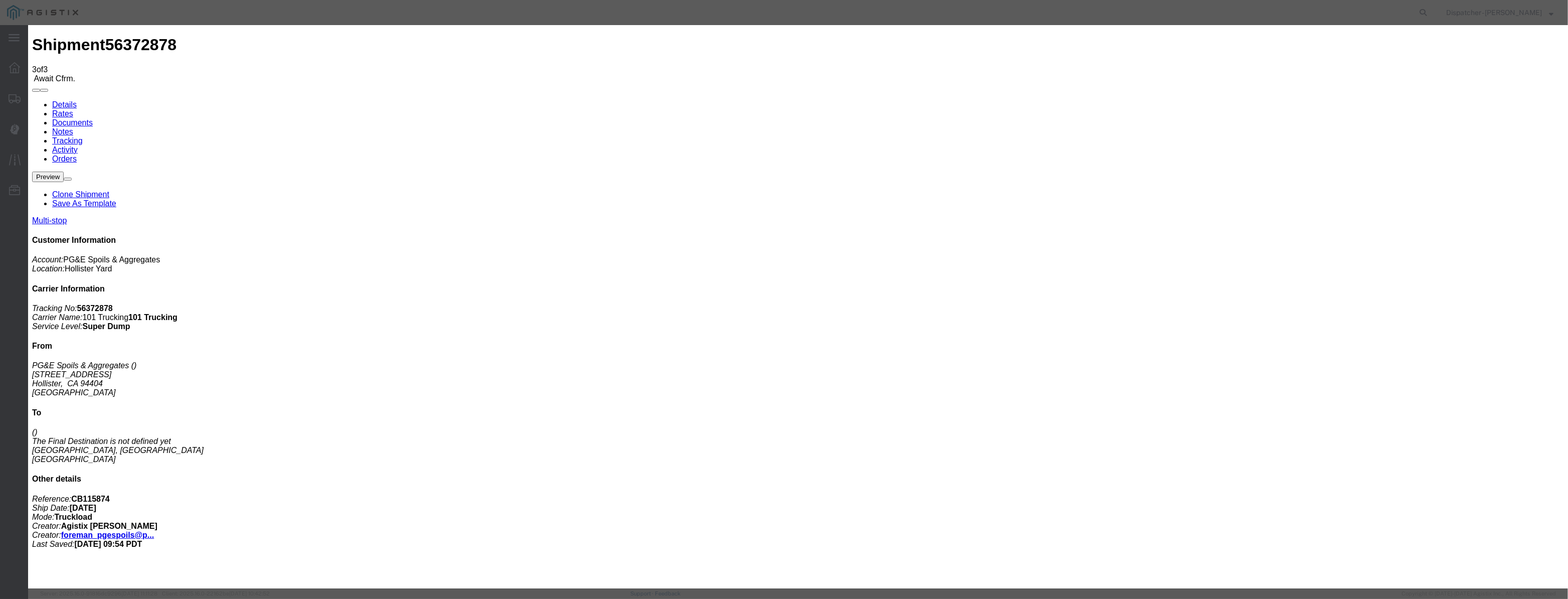
paste input "[DATE]"
type input "[DATE]"
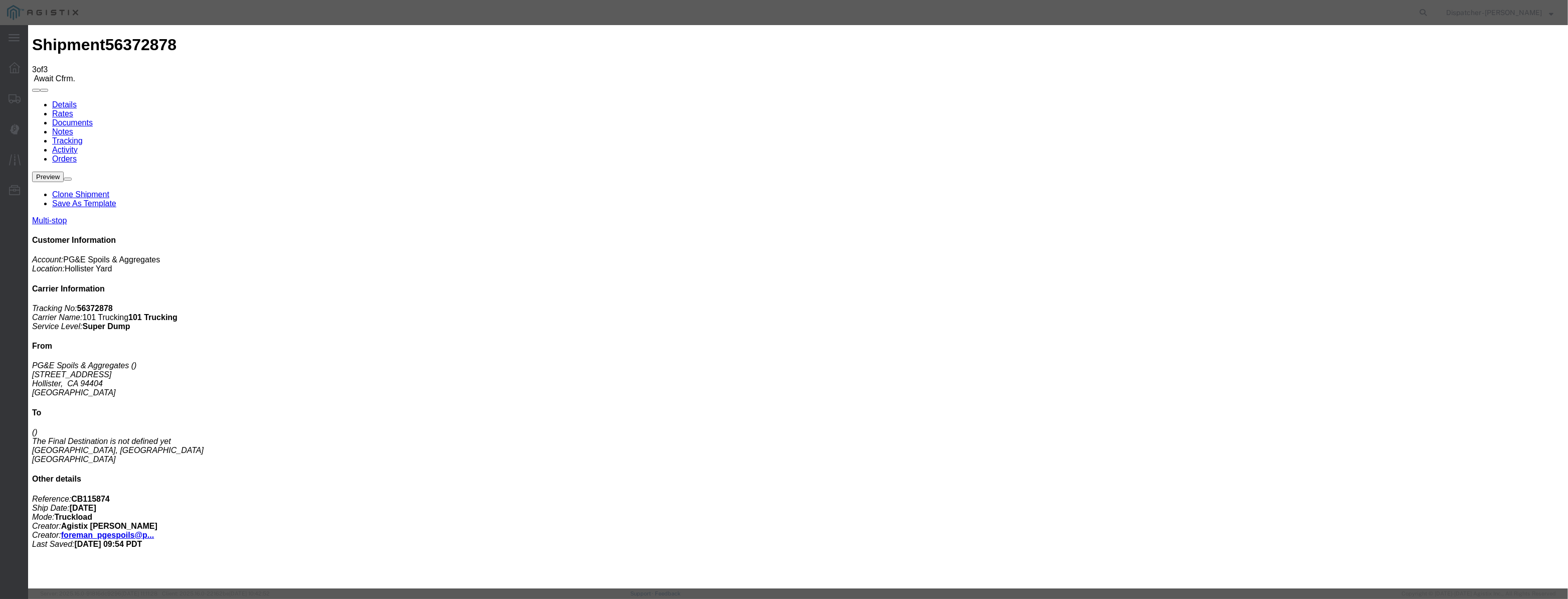
scroll to position [0, 0]
select select "ARVDLVLOC"
drag, startPoint x: 928, startPoint y: 127, endPoint x: 928, endPoint y: 133, distance: 6.0
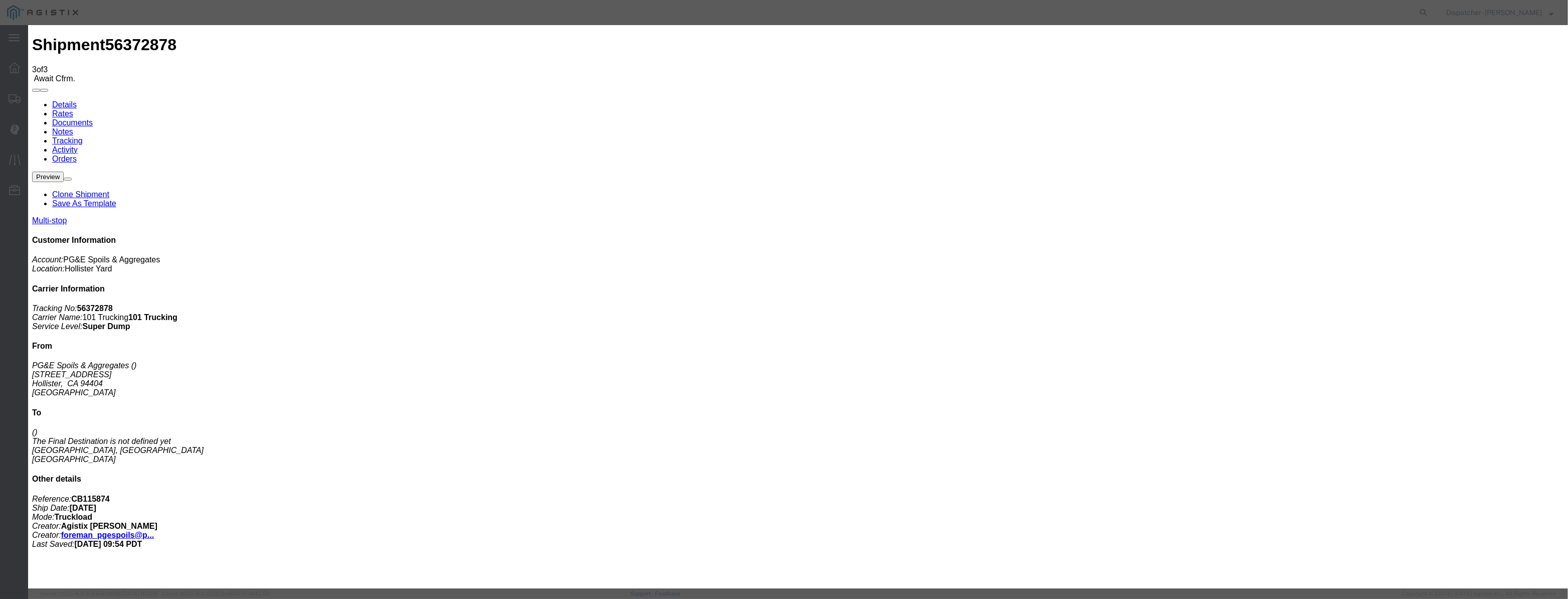
select select "{"pickupDeliveryInfoId": "122029275","pickupOrDelivery": "D","stopNum": "2","lo…"
select select "CA"
type input "[PERSON_NAME] [PERSON_NAME]"
drag, startPoint x: 773, startPoint y: 135, endPoint x: 732, endPoint y: 140, distance: 41.3
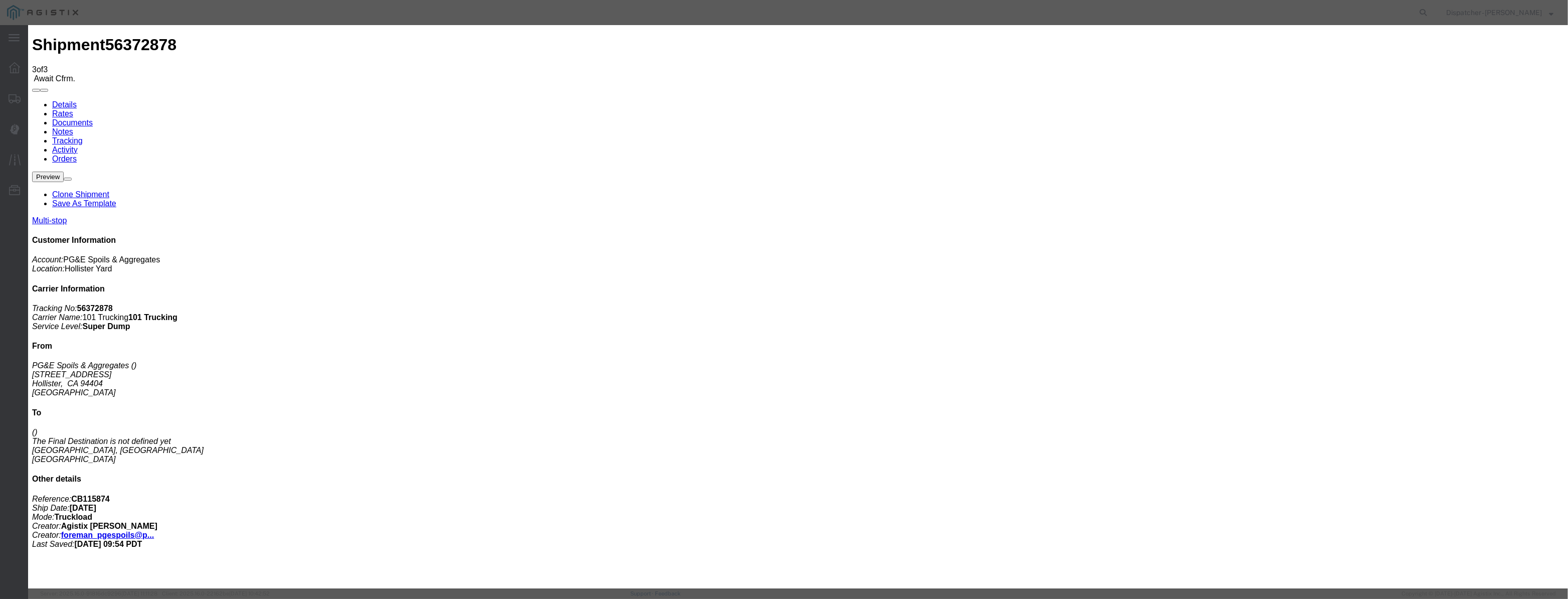
drag, startPoint x: 762, startPoint y: 131, endPoint x: 525, endPoint y: 161, distance: 238.9
type input "7:30 AM"
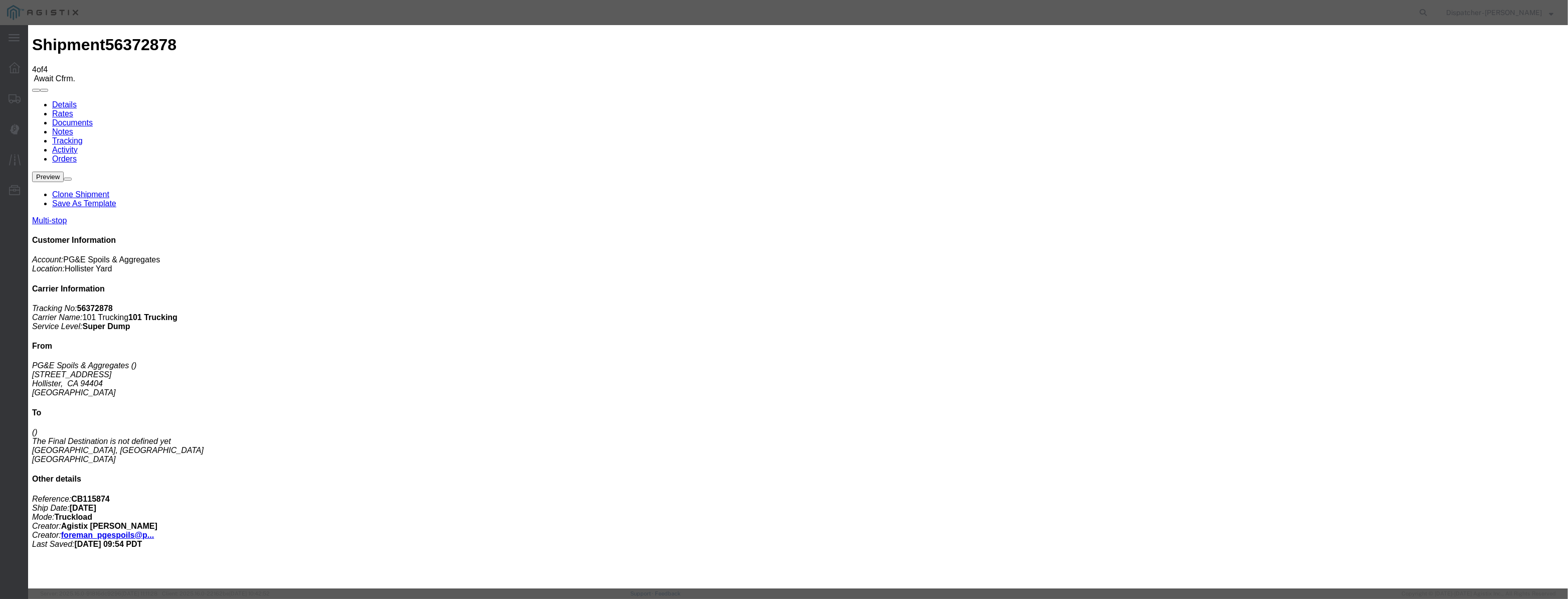
type input "[DATE]"
type input "3:00 PM"
drag, startPoint x: 649, startPoint y: 115, endPoint x: 639, endPoint y: 128, distance: 16.4
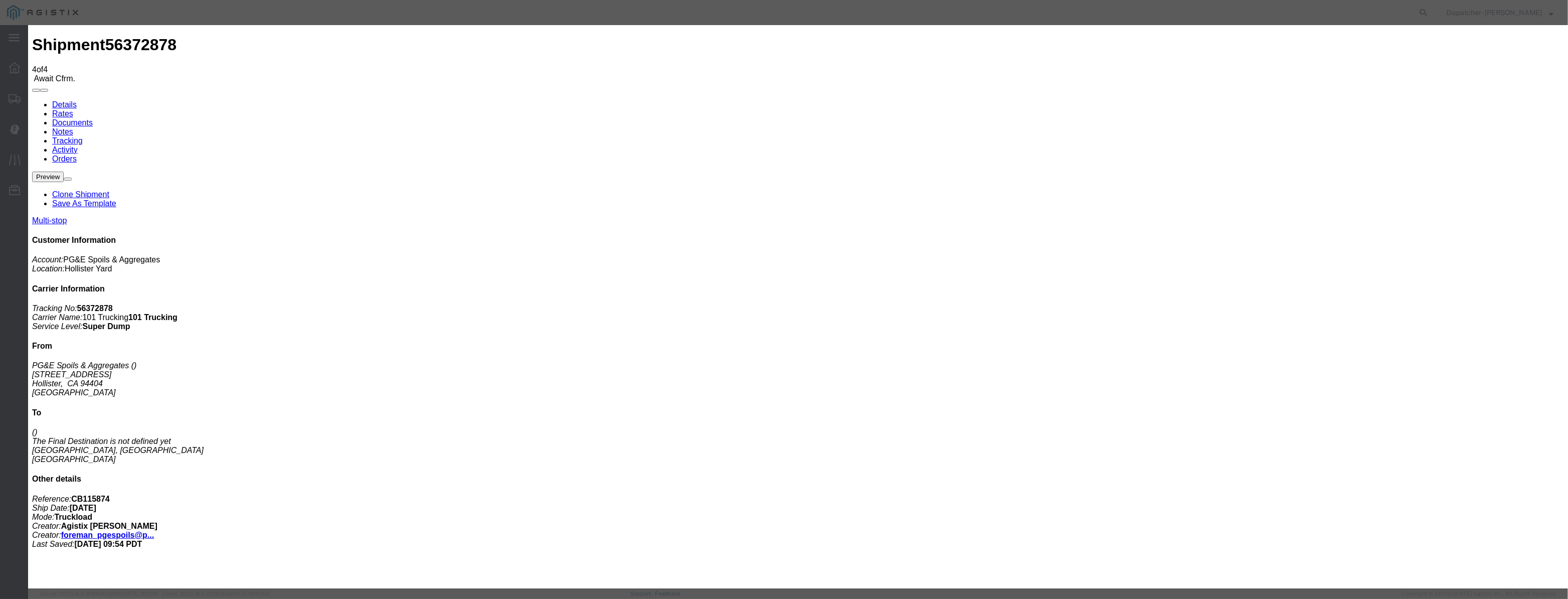
drag, startPoint x: 639, startPoint y: 128, endPoint x: 672, endPoint y: 134, distance: 33.5
paste input "[DATE]"
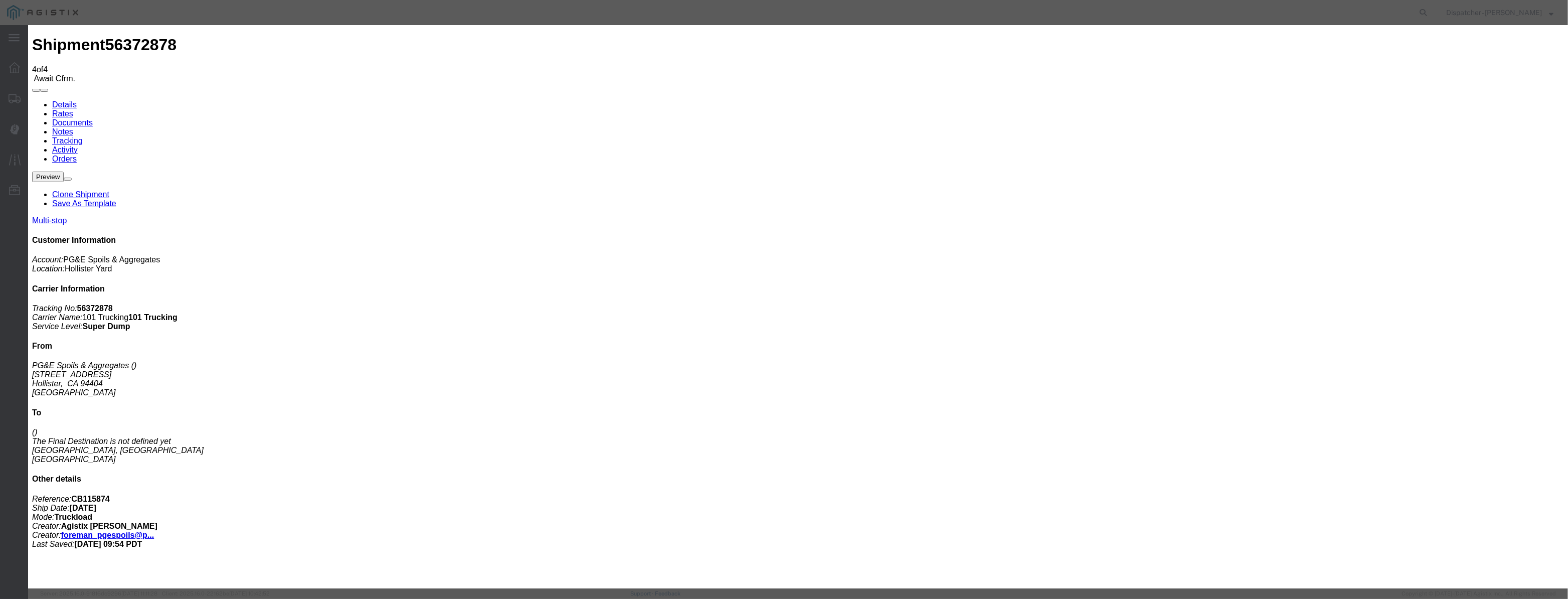
type input "[DATE]"
select select "DPTDLVLOC"
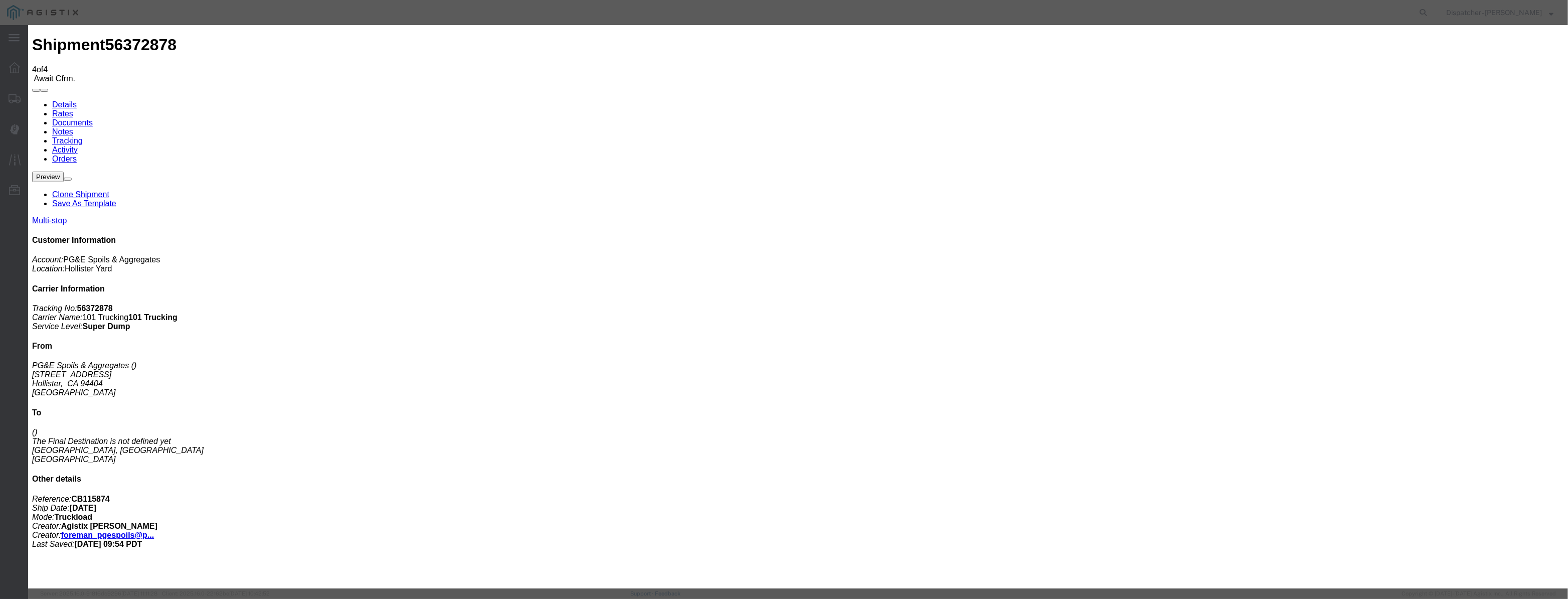
select select "{"pickupDeliveryInfoId": "122029275","pickupOrDelivery": "D","stopNum": "2","lo…"
select select "CA"
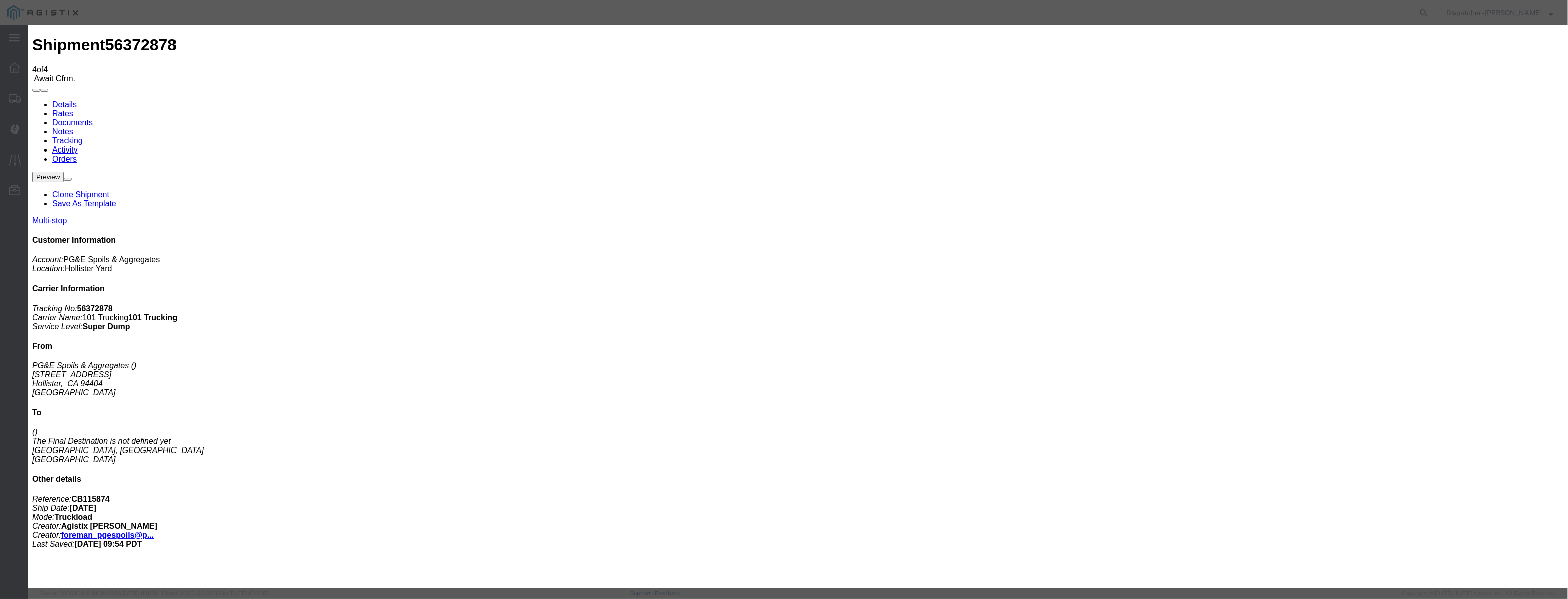
type input "[PERSON_NAME] [PERSON_NAME]"
drag, startPoint x: 774, startPoint y: 125, endPoint x: 499, endPoint y: 155, distance: 276.6
type input "7:45 AM"
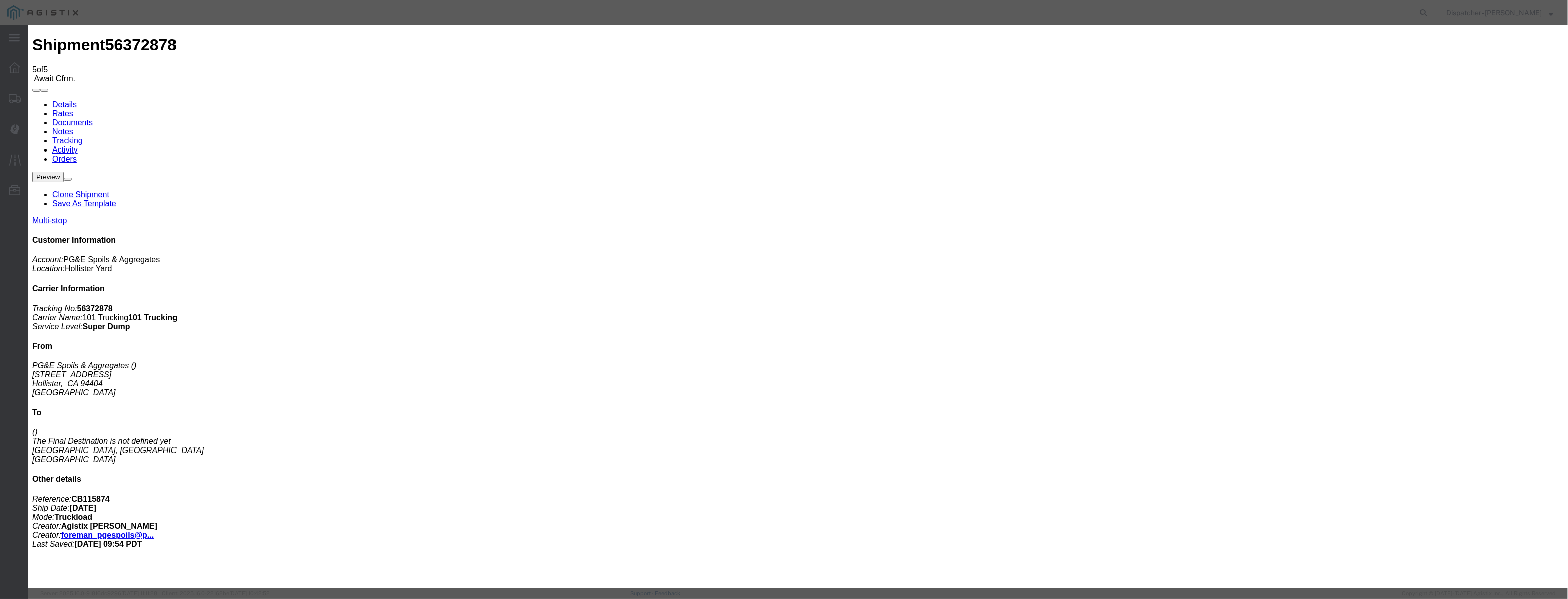
type input "[DATE]"
type input "3:00 PM"
drag, startPoint x: 620, startPoint y: 121, endPoint x: 625, endPoint y: 113, distance: 9.4
drag, startPoint x: 628, startPoint y: 110, endPoint x: 632, endPoint y: 119, distance: 9.8
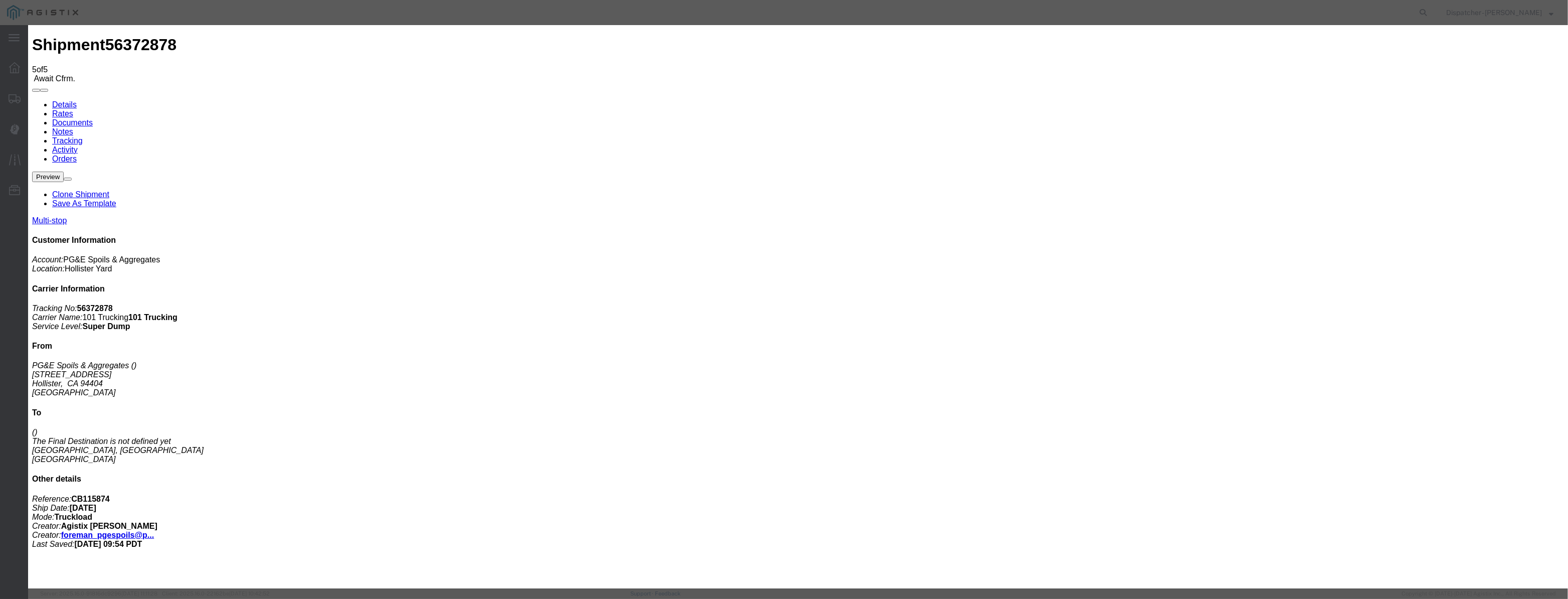
drag, startPoint x: 632, startPoint y: 119, endPoint x: 648, endPoint y: 129, distance: 18.9
paste input "[DATE]"
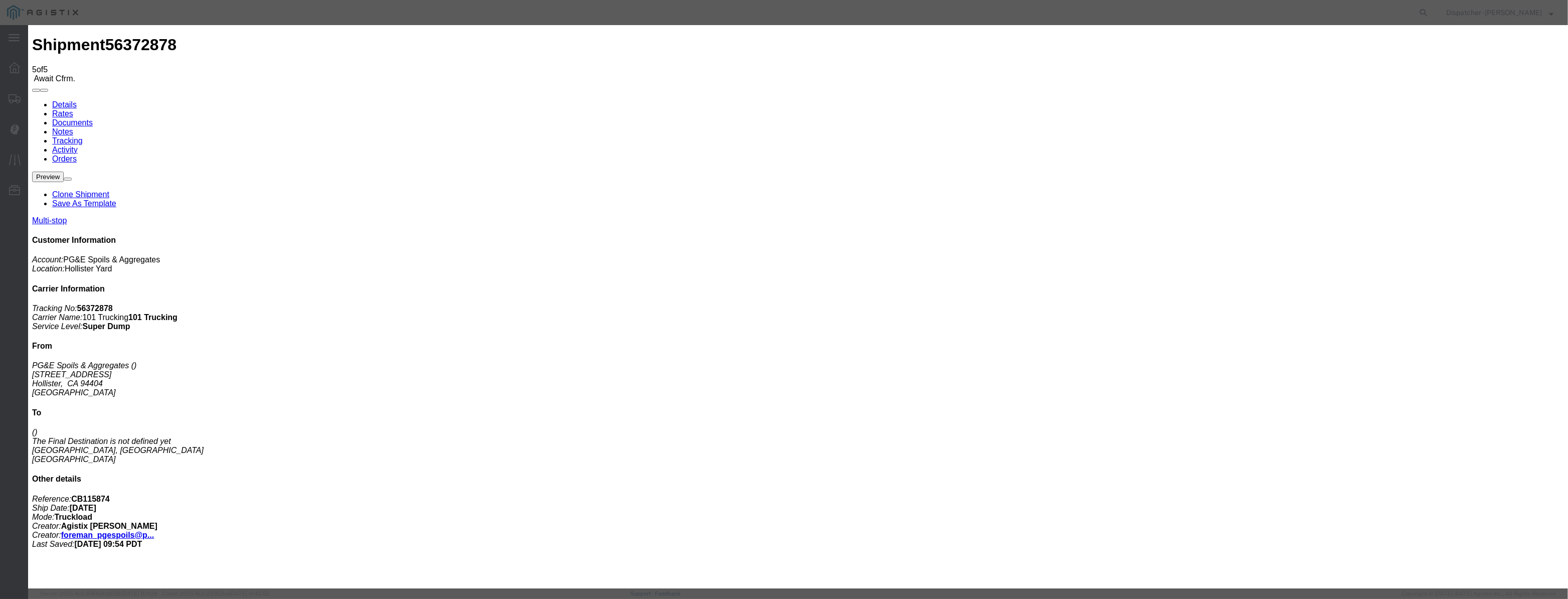
type input "[DATE]"
drag, startPoint x: 754, startPoint y: 142, endPoint x: 752, endPoint y: 152, distance: 10.2
select select "ARVPULOC"
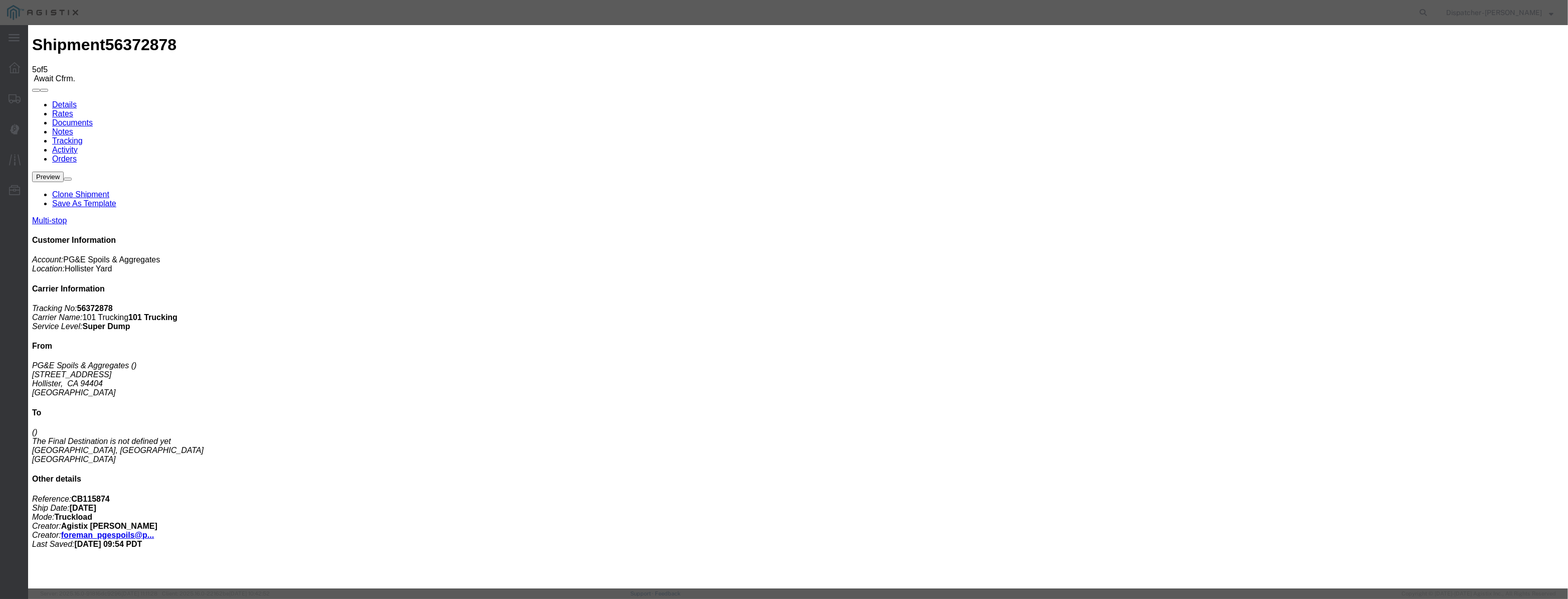
drag, startPoint x: 998, startPoint y: 127, endPoint x: 999, endPoint y: 132, distance: 5.1
select select "{"pickupDeliveryInfoId": "122029274","pickupOrDelivery": "P","stopNum": "1","lo…"
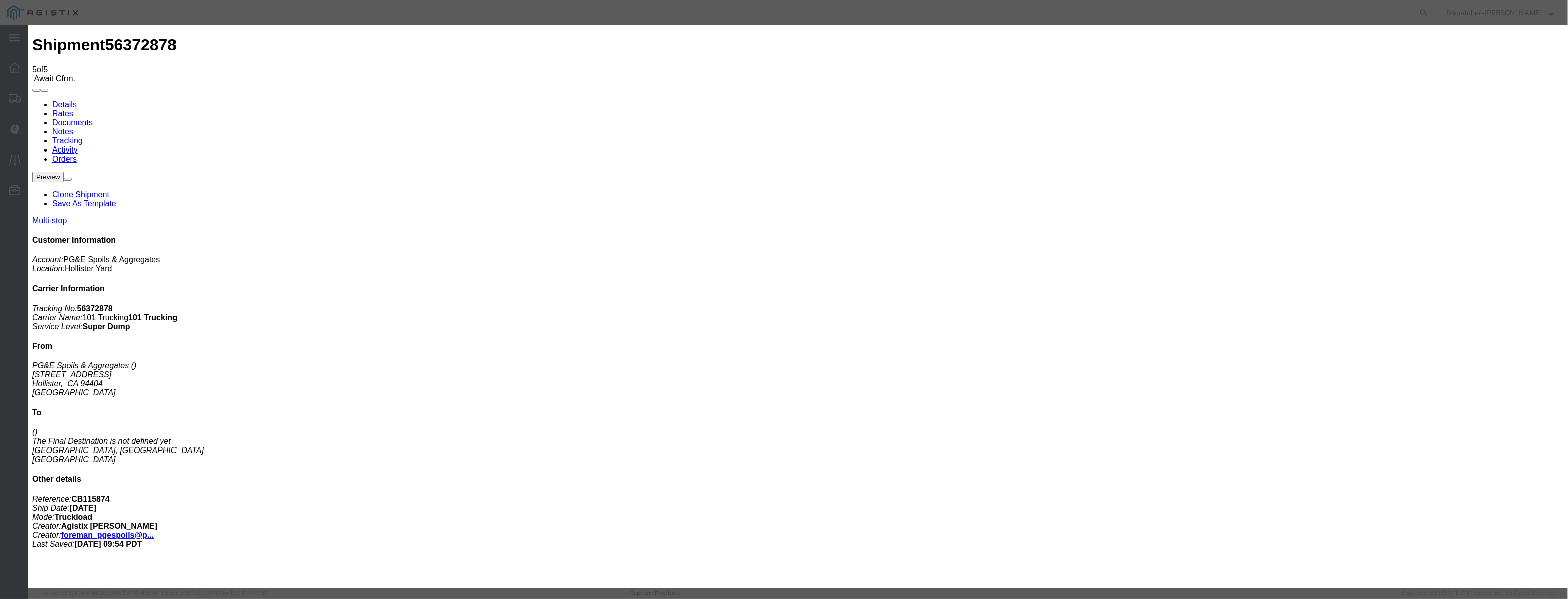
select select "CA"
type input "Hollister"
drag, startPoint x: 729, startPoint y: 124, endPoint x: 400, endPoint y: 125, distance: 329.0
type input "8:40 AM"
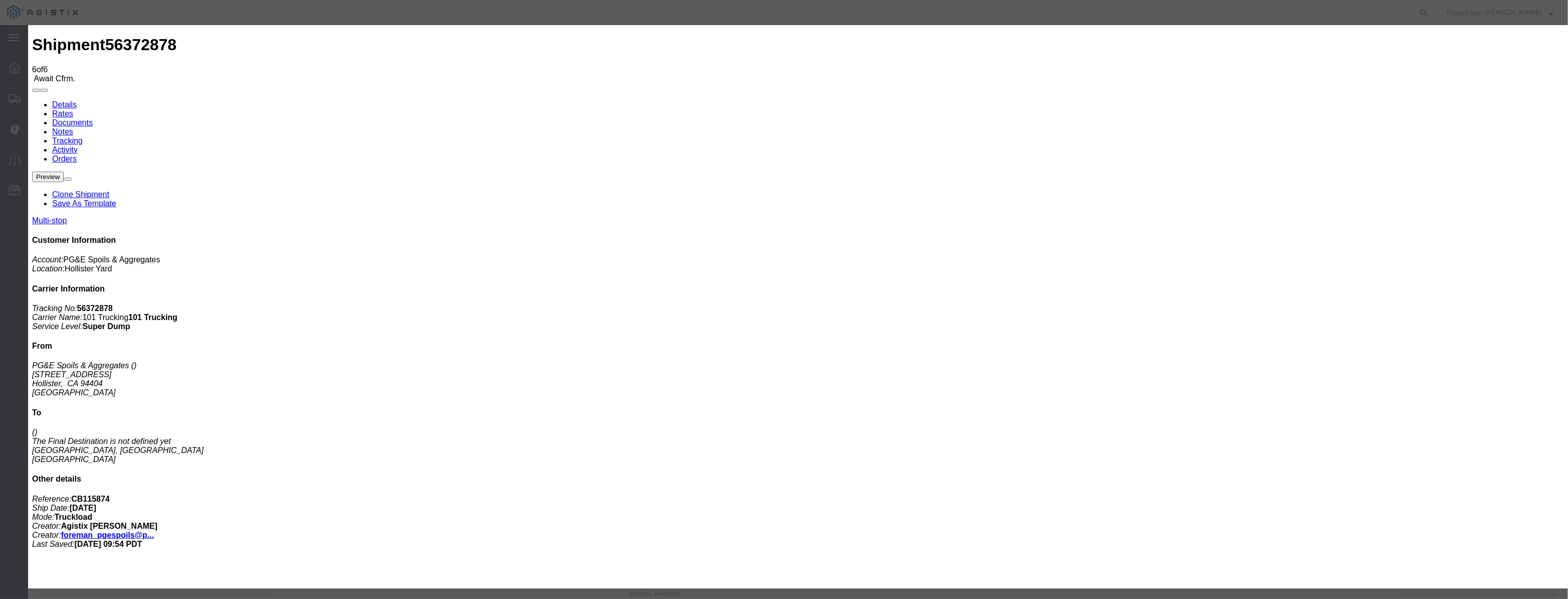
type input "[DATE]"
type input "3:00 PM"
drag, startPoint x: 647, startPoint y: 114, endPoint x: 645, endPoint y: 119, distance: 5.4
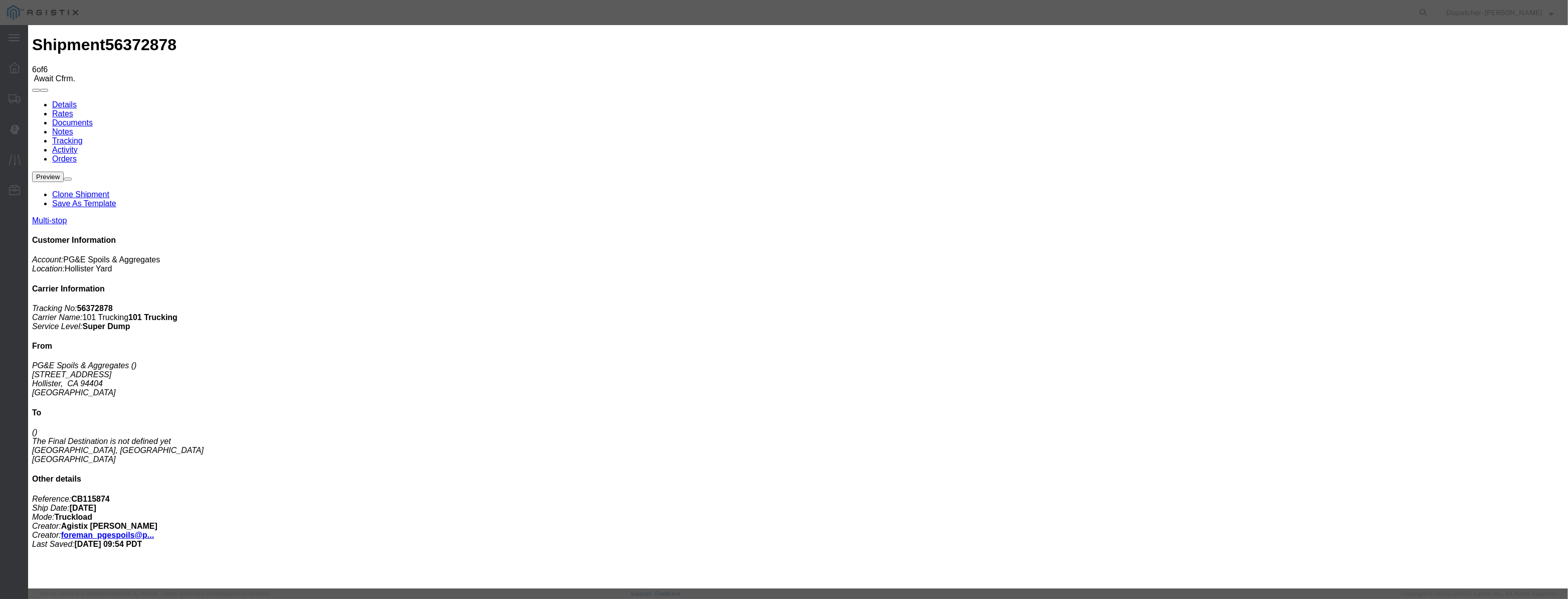
drag, startPoint x: 643, startPoint y: 119, endPoint x: 658, endPoint y: 122, distance: 15.3
paste input "[DATE]"
type input "[DATE]"
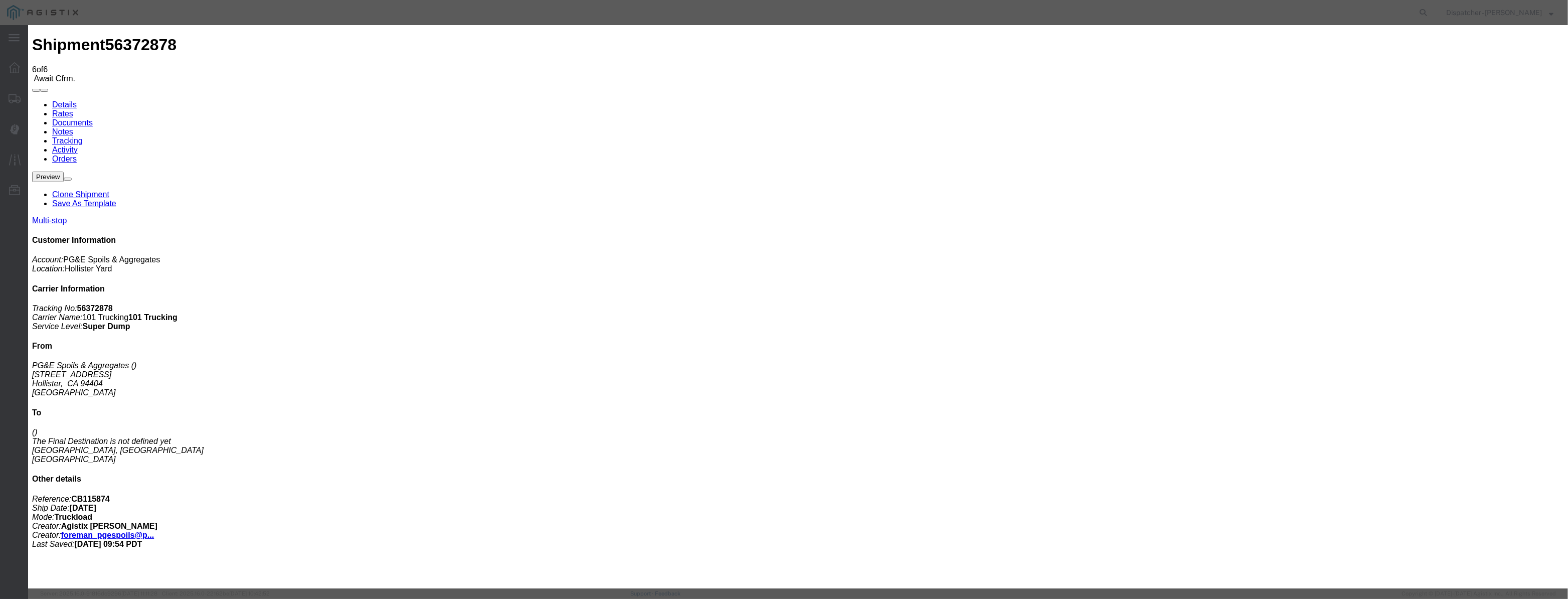
drag, startPoint x: 738, startPoint y: 138, endPoint x: 733, endPoint y: 148, distance: 11.2
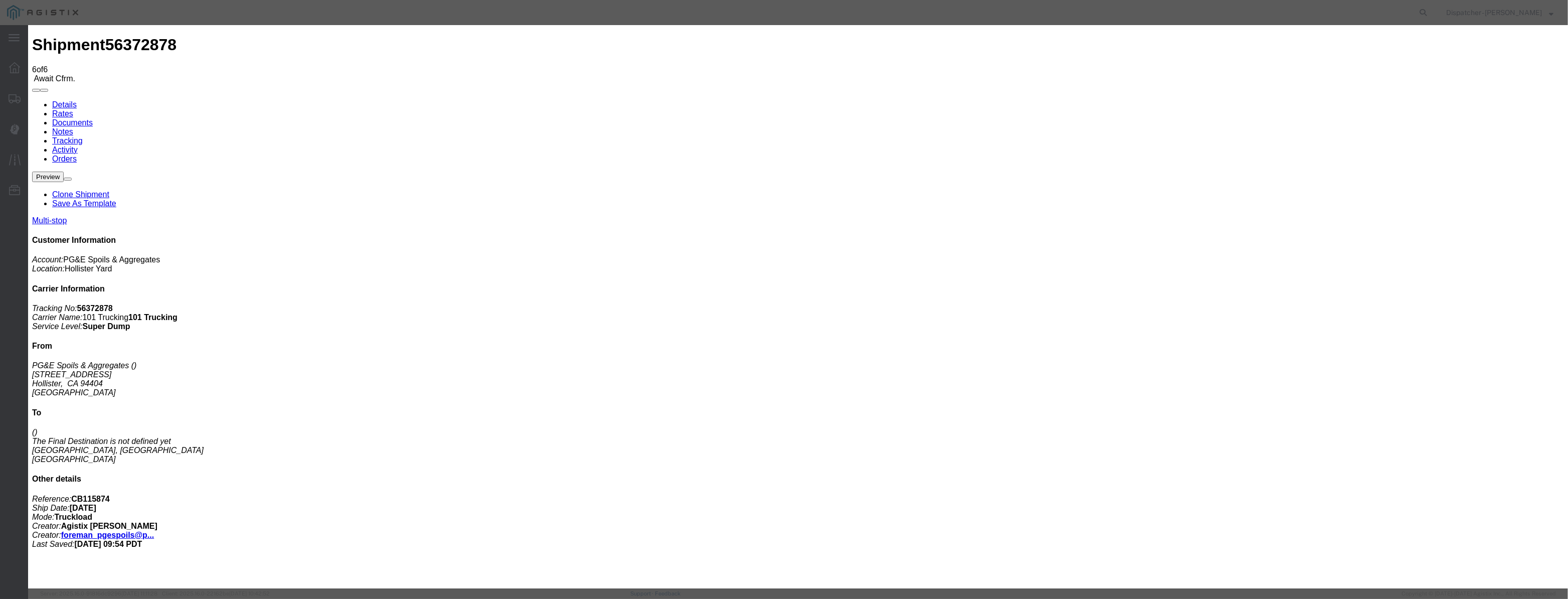
select select "DPTPULOC"
select select "{"pickupDeliveryInfoId": "122029274","pickupOrDelivery": "P","stopNum": "1","lo…"
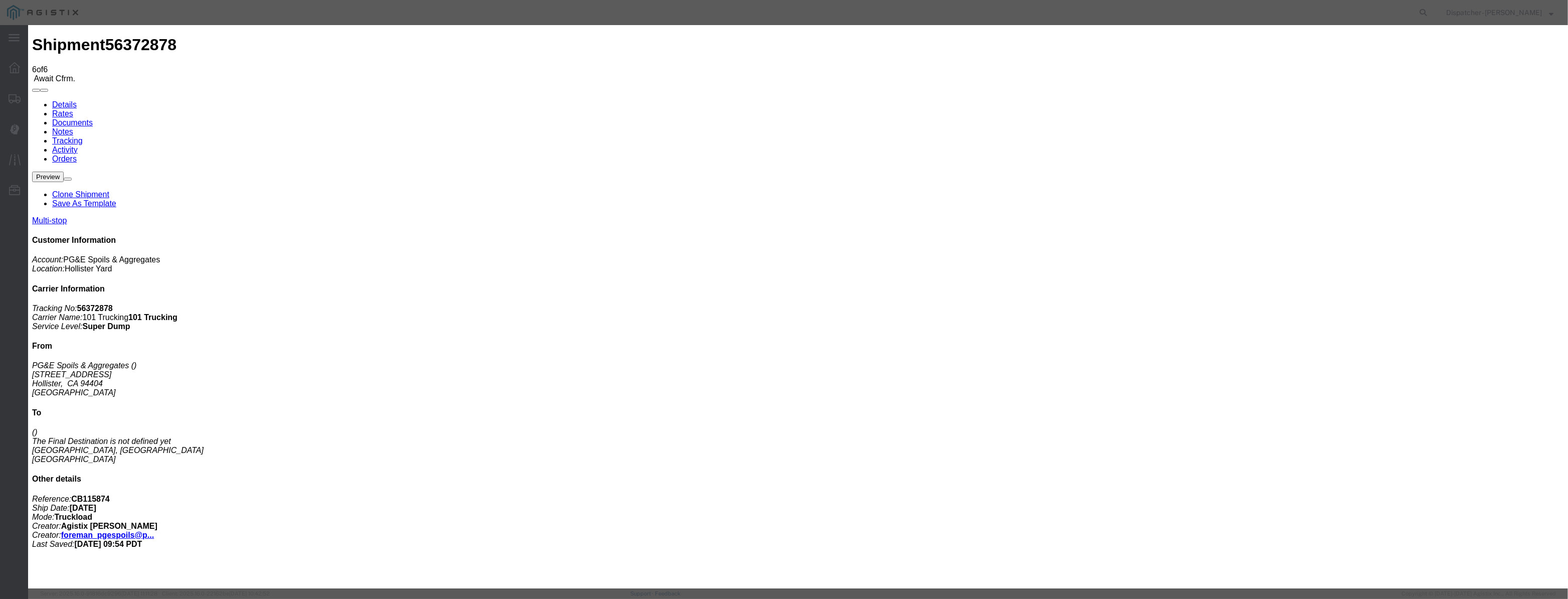
select select "CA"
type input "Hollister"
drag, startPoint x: 775, startPoint y: 132, endPoint x: 257, endPoint y: 203, distance: 522.8
type input "8:45 AM"
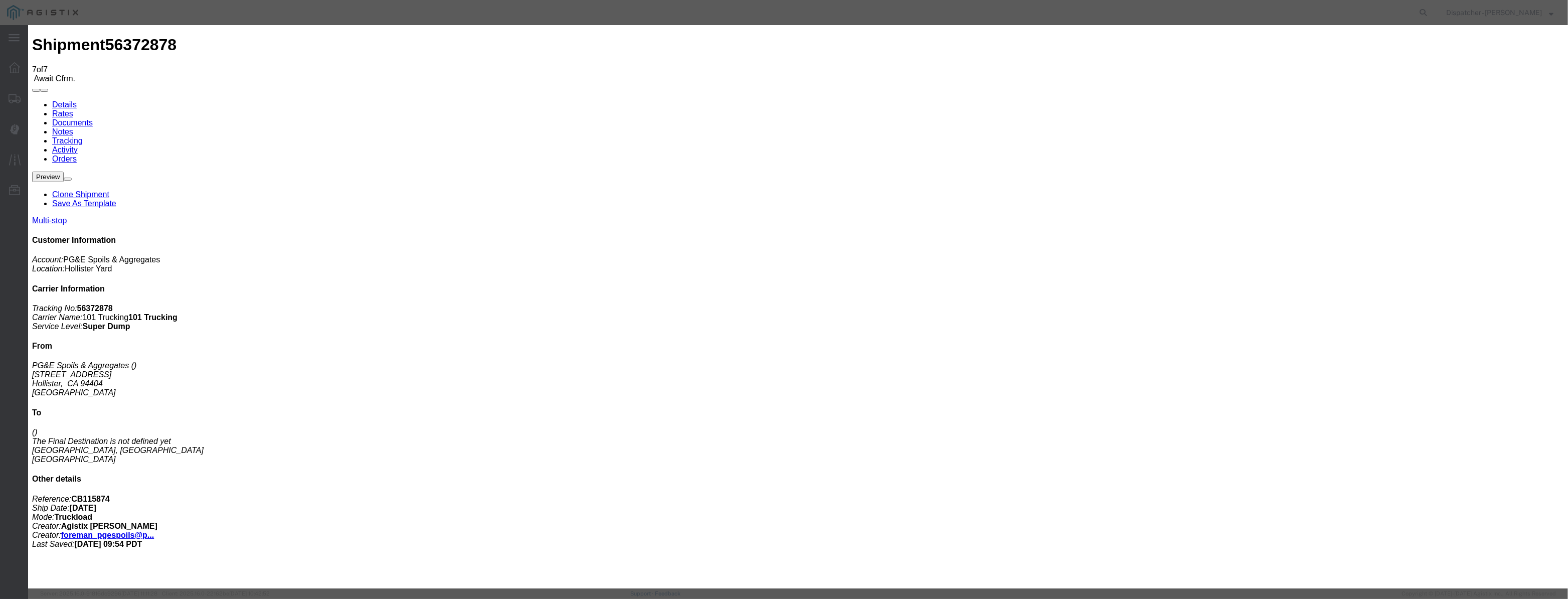
type input "[DATE]"
type input "3:00 PM"
drag, startPoint x: 643, startPoint y: 133, endPoint x: 642, endPoint y: 115, distance: 18.0
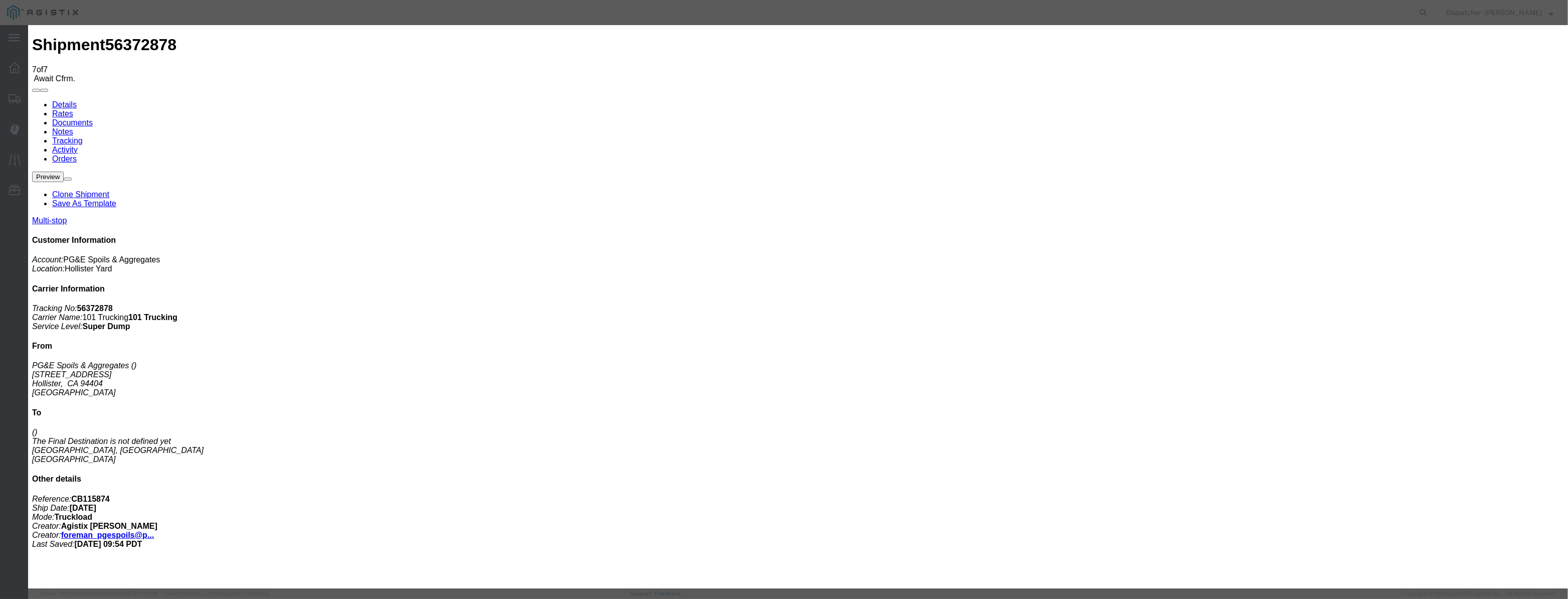
drag, startPoint x: 642, startPoint y: 115, endPoint x: 642, endPoint y: 131, distance: 16.0
drag, startPoint x: 642, startPoint y: 131, endPoint x: 699, endPoint y: 136, distance: 57.2
paste input "[DATE]"
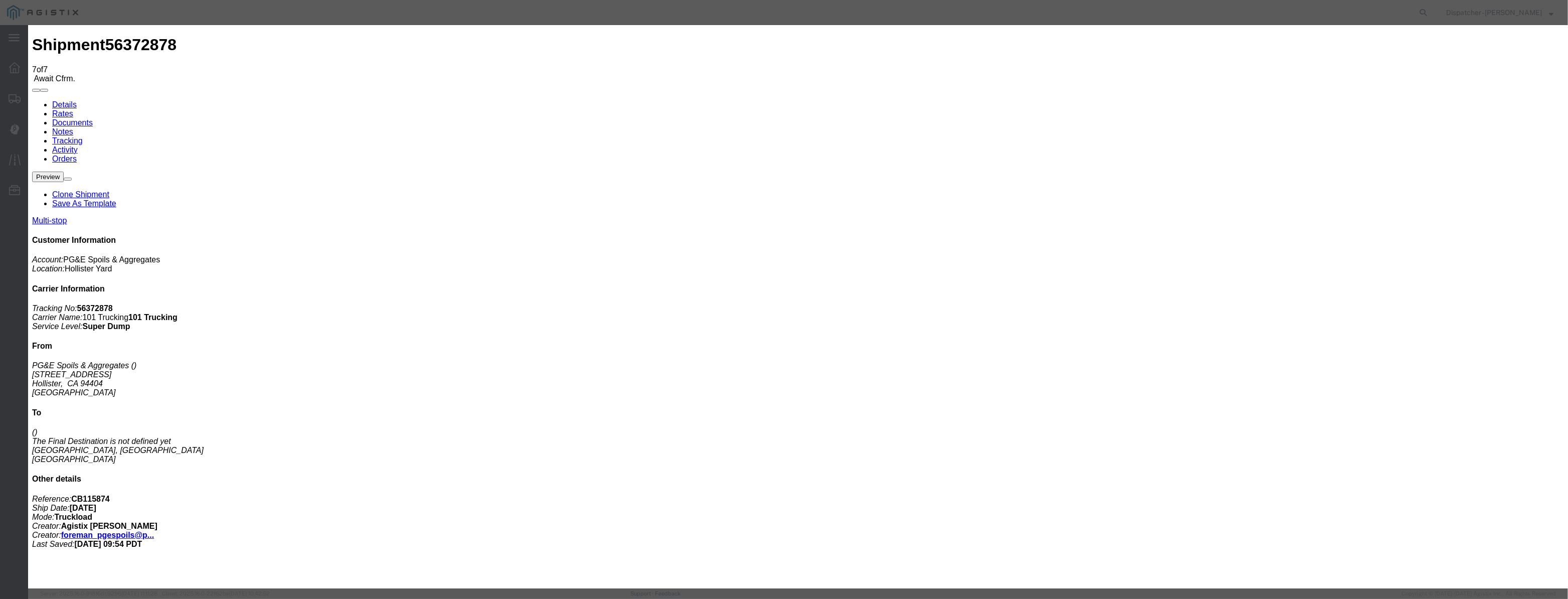
scroll to position [0, 2]
type input "[DATE]"
drag, startPoint x: 738, startPoint y: 140, endPoint x: 738, endPoint y: 149, distance: 9.0
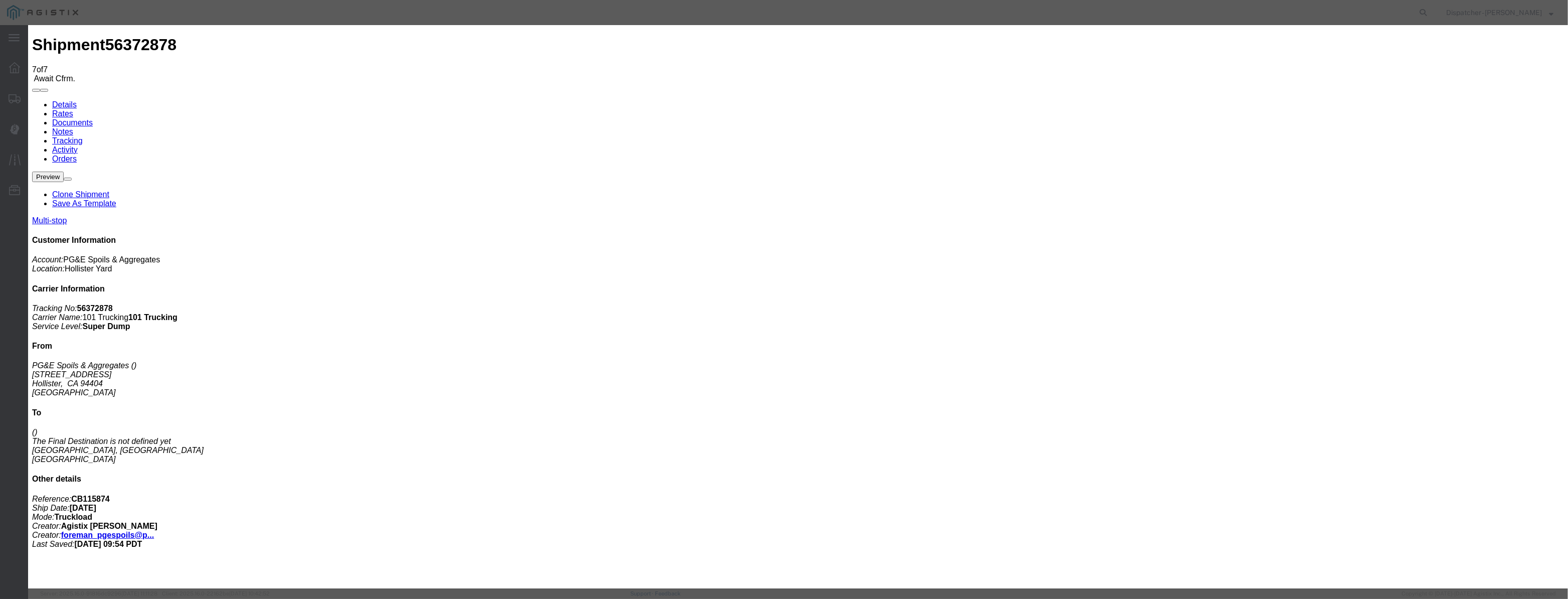
select select "ARVDLVLOC"
select select "{"pickupDeliveryInfoId": "122029275","pickupOrDelivery": "D","stopNum": "2","lo…"
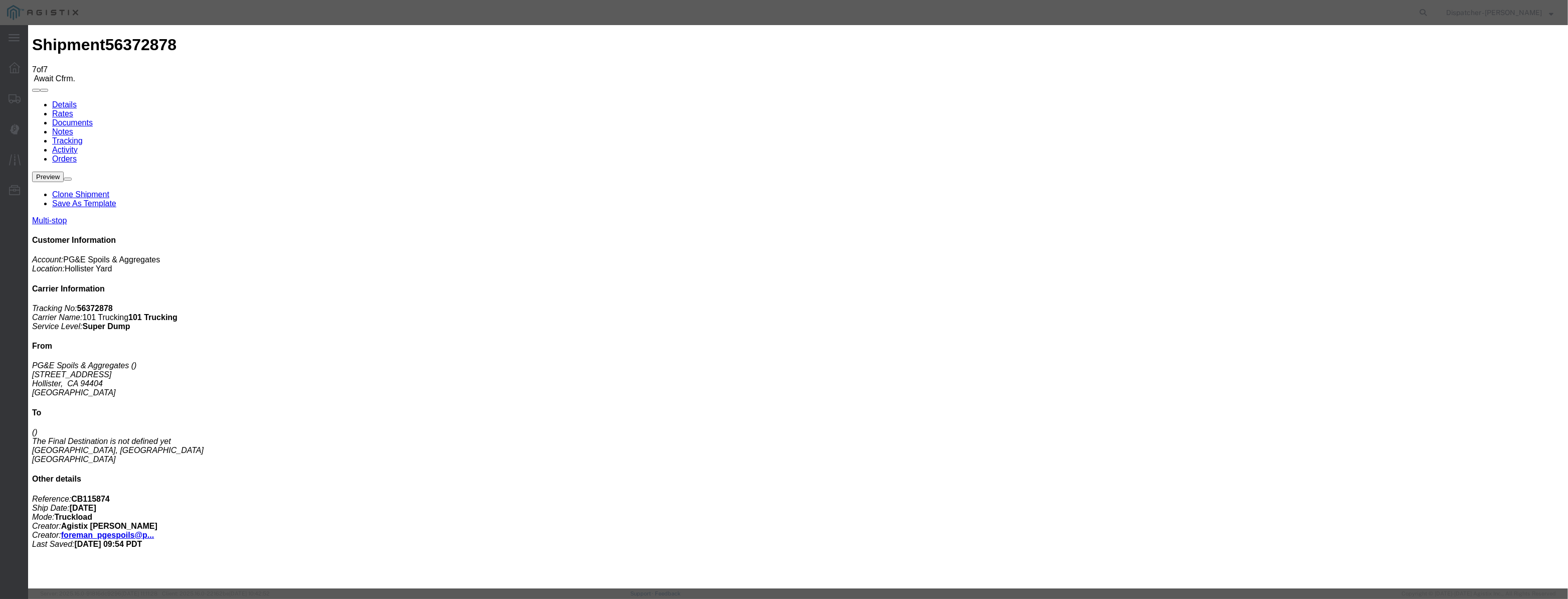
select select "CA"
type input "[PERSON_NAME] [PERSON_NAME]"
drag, startPoint x: 772, startPoint y: 128, endPoint x: 430, endPoint y: 155, distance: 343.1
drag, startPoint x: 773, startPoint y: 124, endPoint x: 238, endPoint y: 113, distance: 535.1
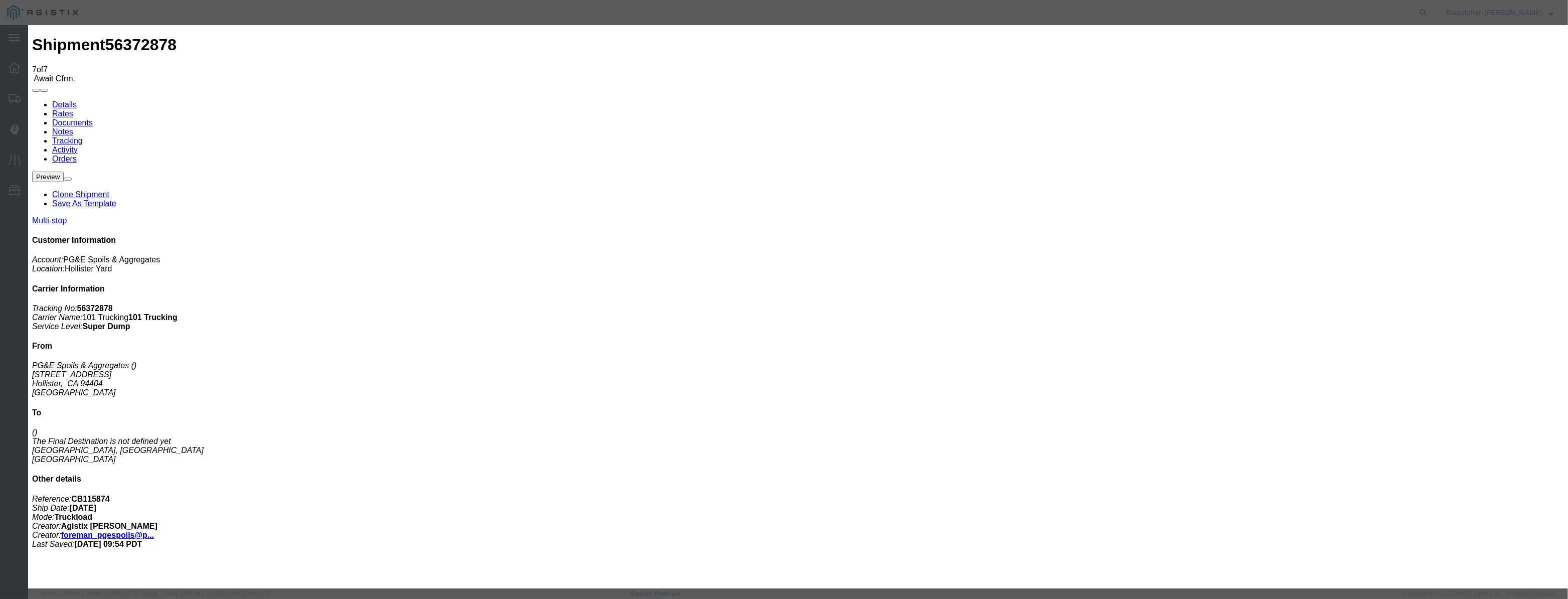
type input "9:45 AM"
drag, startPoint x: 1040, startPoint y: 349, endPoint x: 1033, endPoint y: 351, distance: 7.3
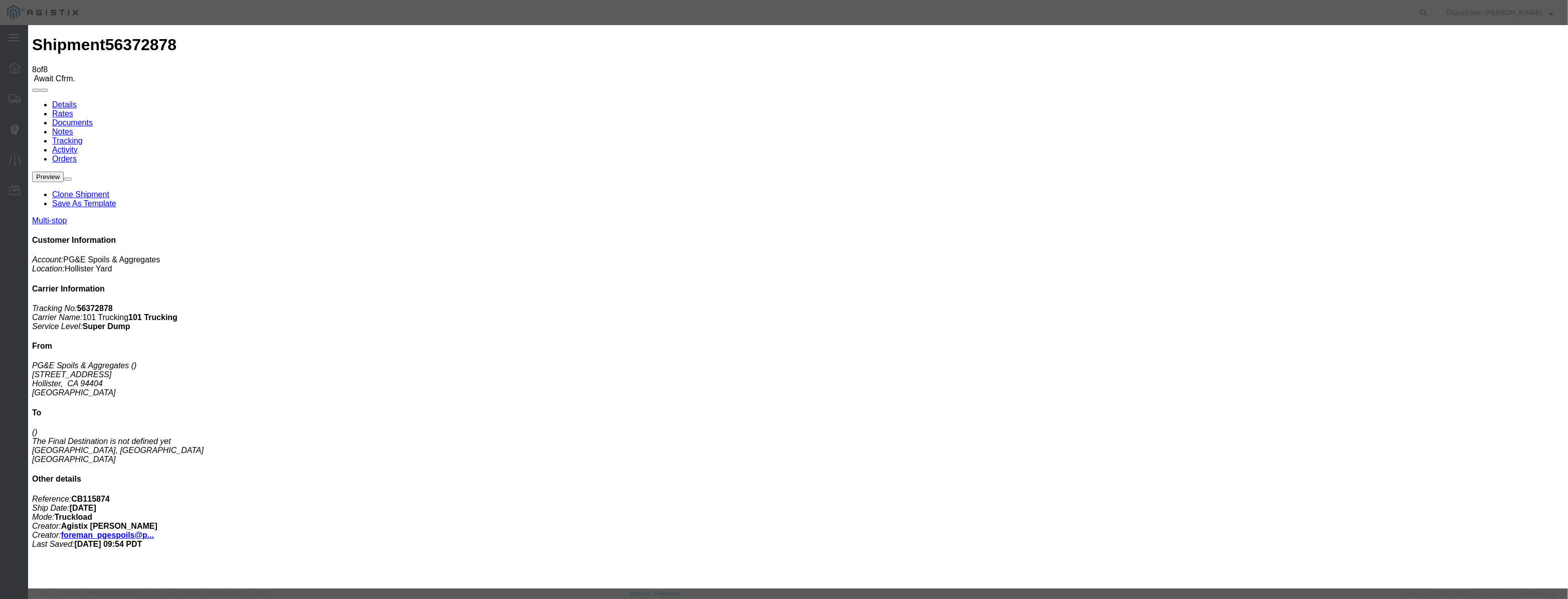
type input "[DATE]"
type input "3:00 PM"
drag, startPoint x: 645, startPoint y: 122, endPoint x: 648, endPoint y: 127, distance: 5.8
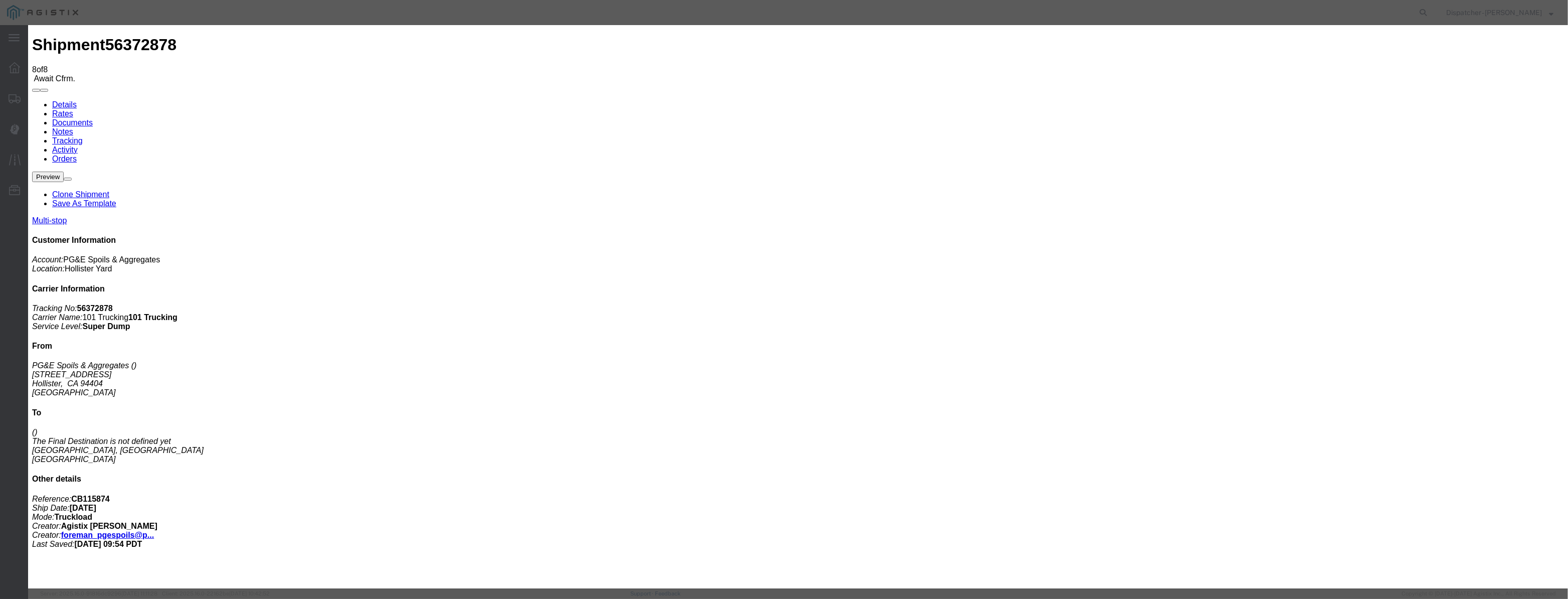
paste input "[DATE]"
type input "[DATE]"
drag, startPoint x: 737, startPoint y: 140, endPoint x: 737, endPoint y: 147, distance: 7.0
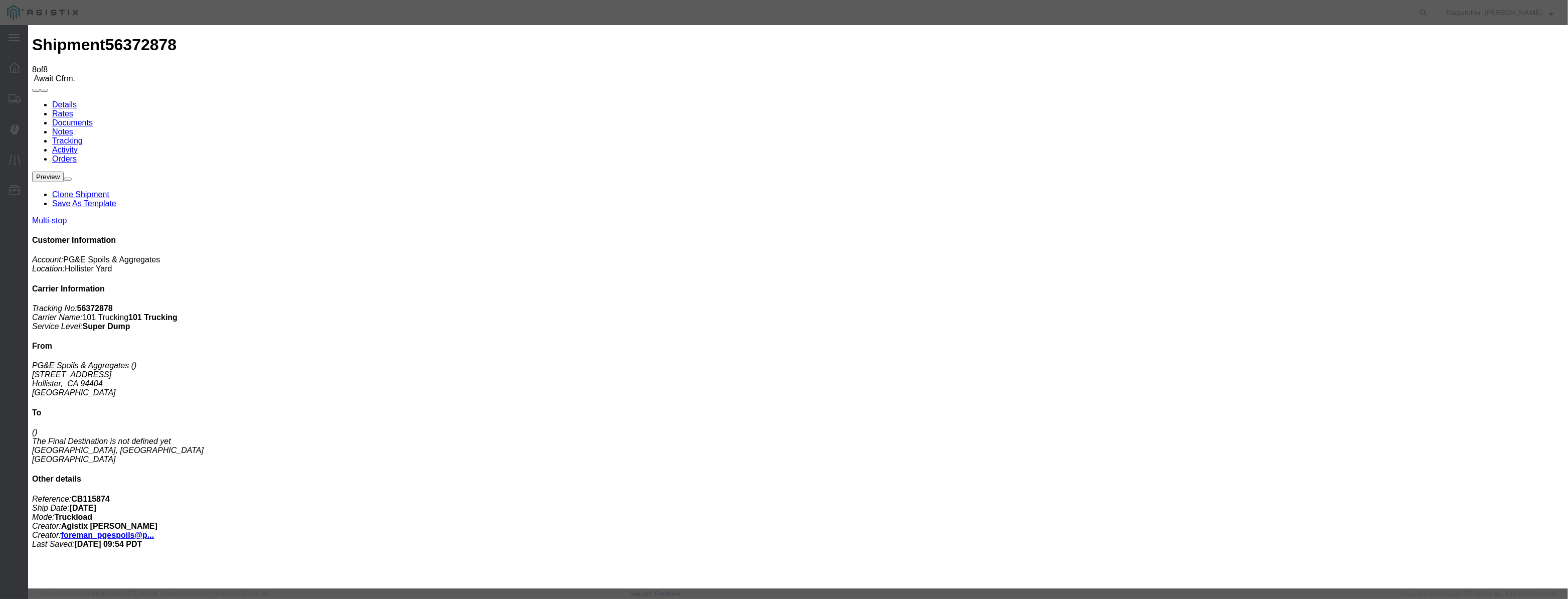
select select "DPTDLVLOC"
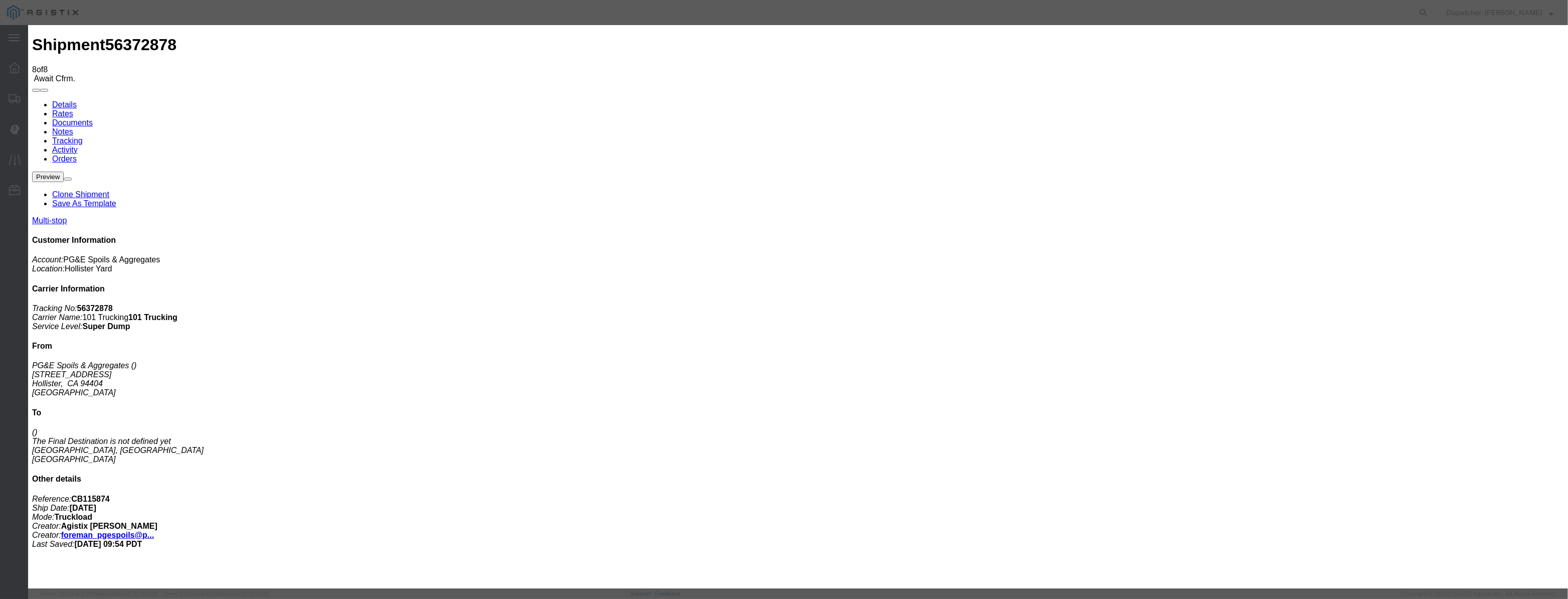
select select "{"pickupDeliveryInfoId": "122029275","pickupOrDelivery": "D","stopNum": "2","lo…"
select select "CA"
type input "[PERSON_NAME] [PERSON_NAME]"
drag, startPoint x: 762, startPoint y: 131, endPoint x: 463, endPoint y: 159, distance: 300.3
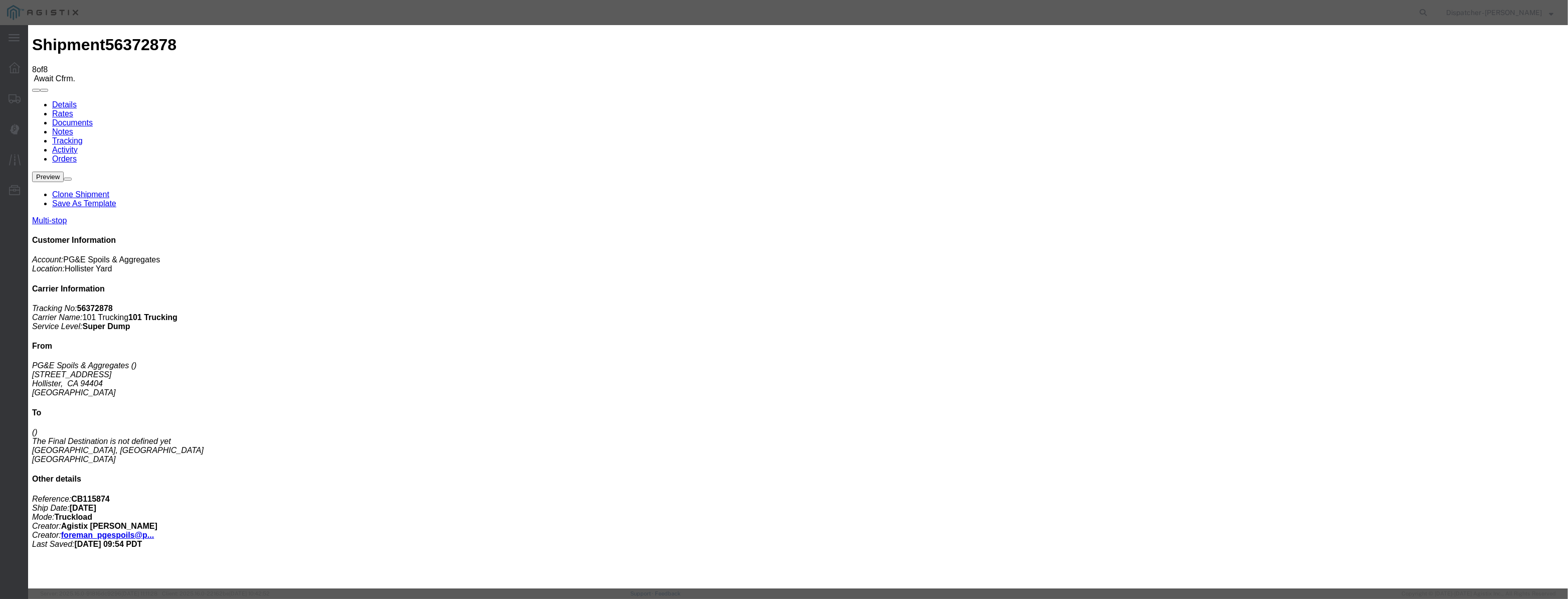
type input "9:55 AM"
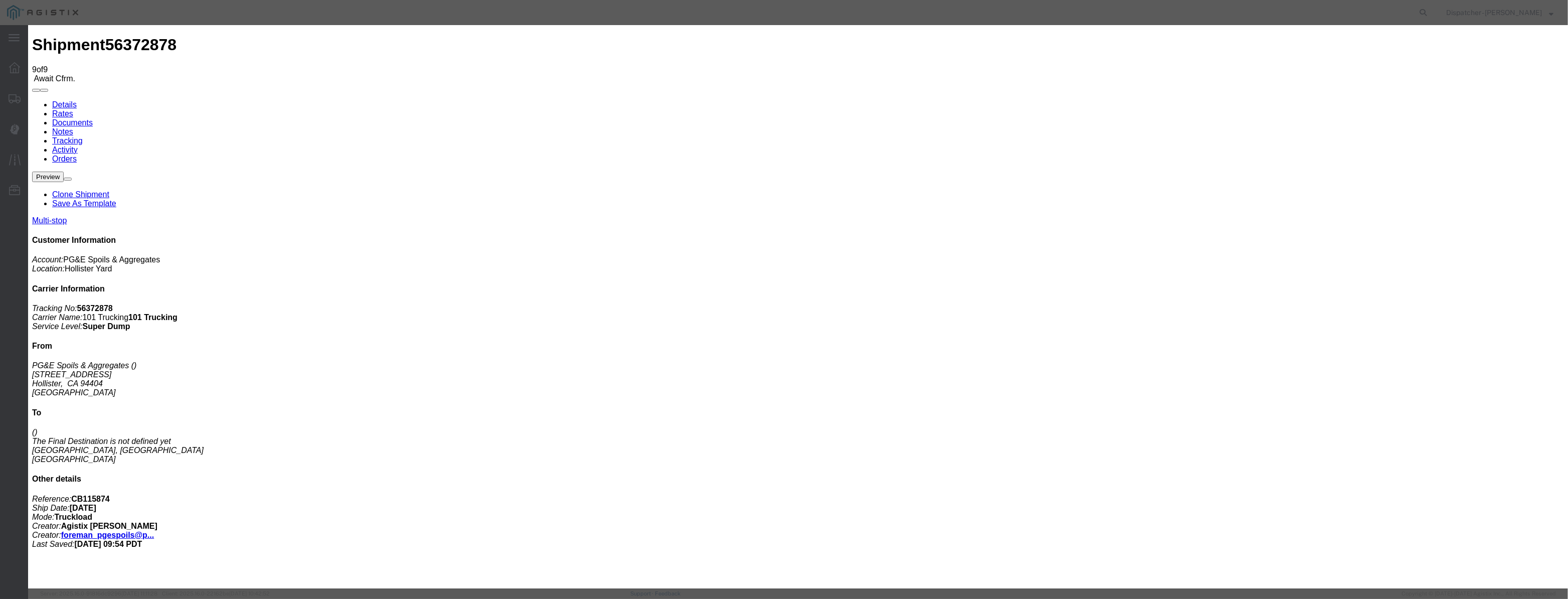
type input "[DATE]"
type input "3:00 PM"
drag, startPoint x: 645, startPoint y: 110, endPoint x: 643, endPoint y: 123, distance: 13.2
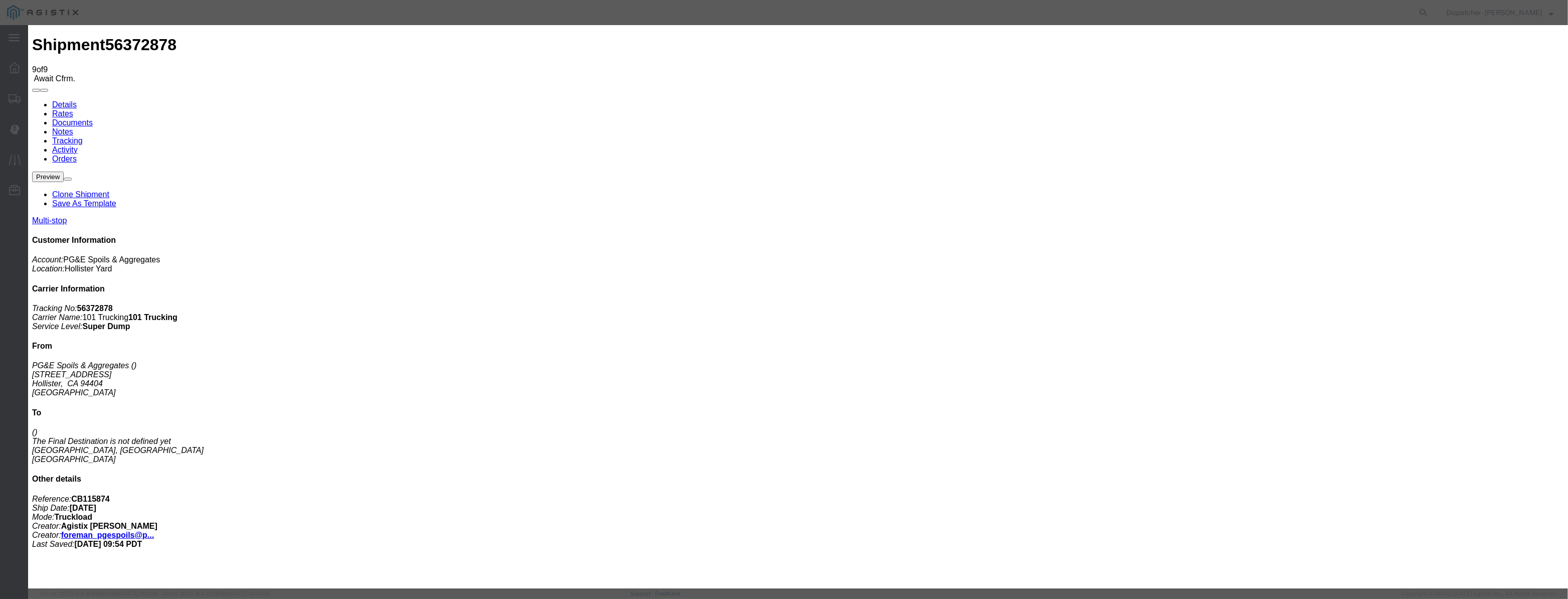
drag, startPoint x: 643, startPoint y: 123, endPoint x: 699, endPoint y: 128, distance: 56.2
paste input "[DATE]"
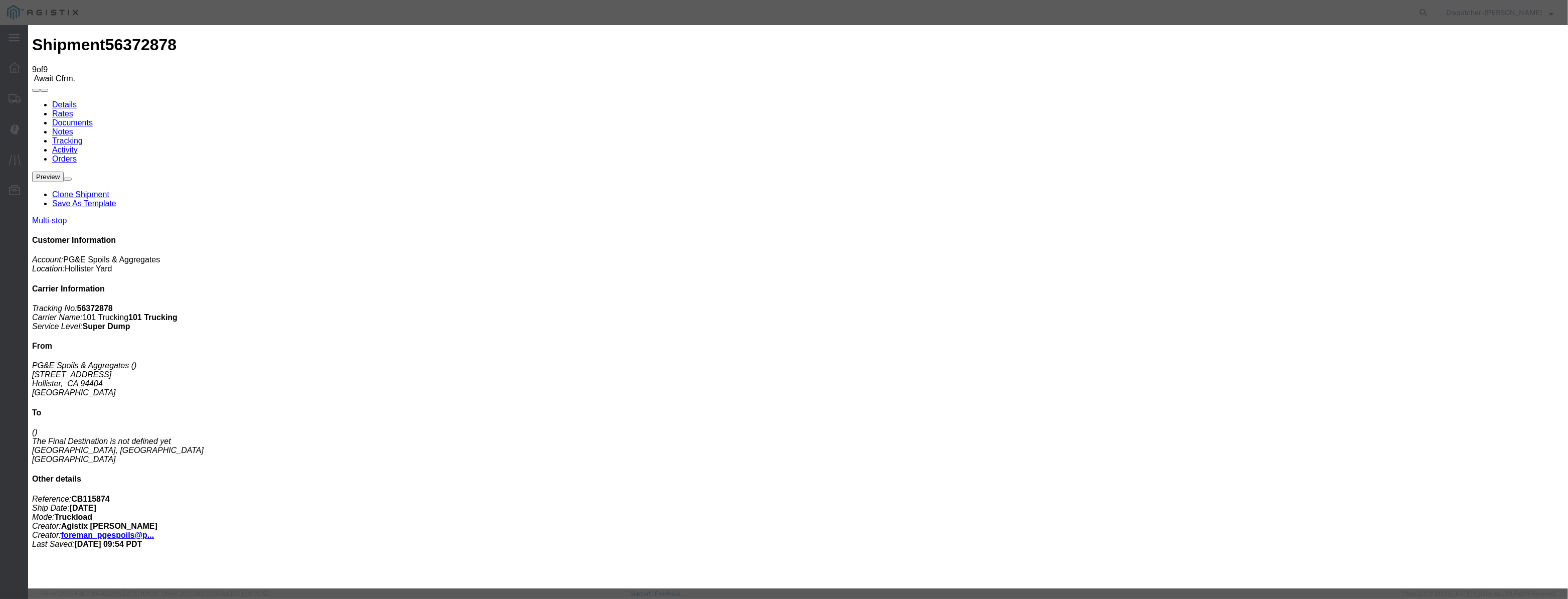
type input "[DATE]"
drag, startPoint x: 750, startPoint y: 142, endPoint x: 747, endPoint y: 152, distance: 10.4
select select "ARVPULOC"
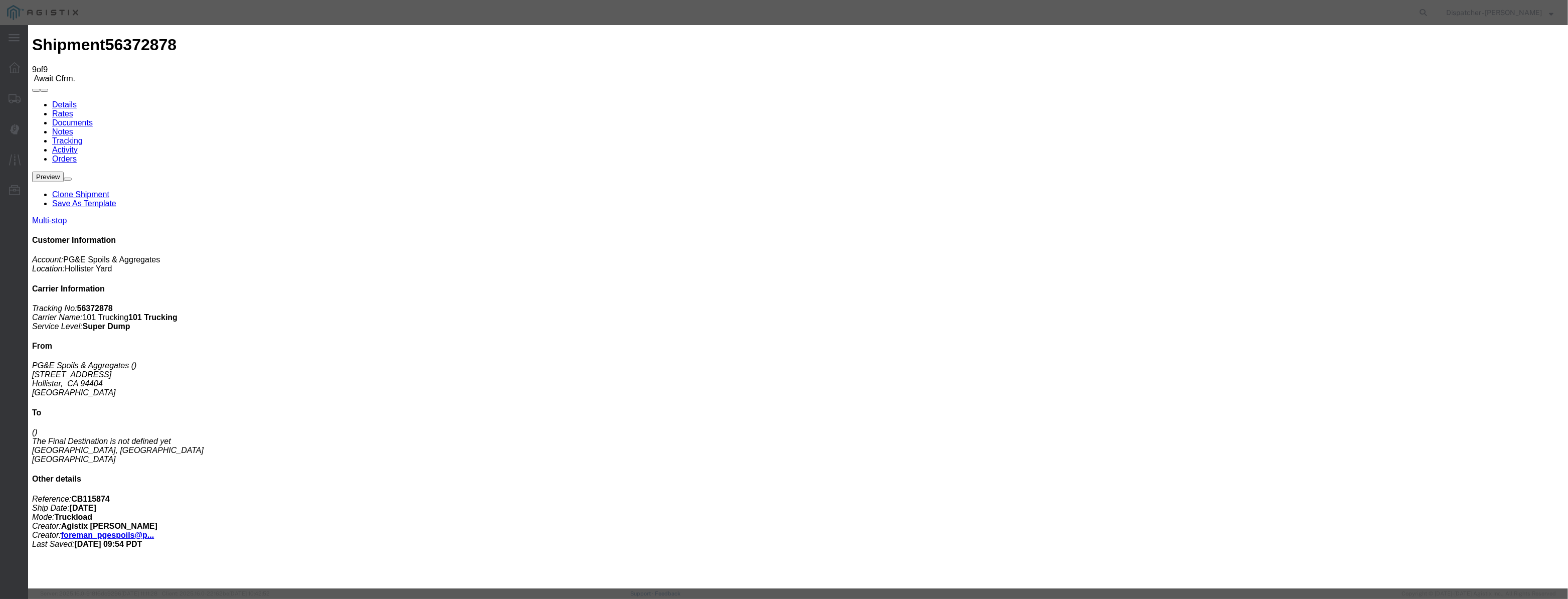
select select "{"pickupDeliveryInfoId": "122029274","pickupOrDelivery": "P","stopNum": "1","lo…"
select select "CA"
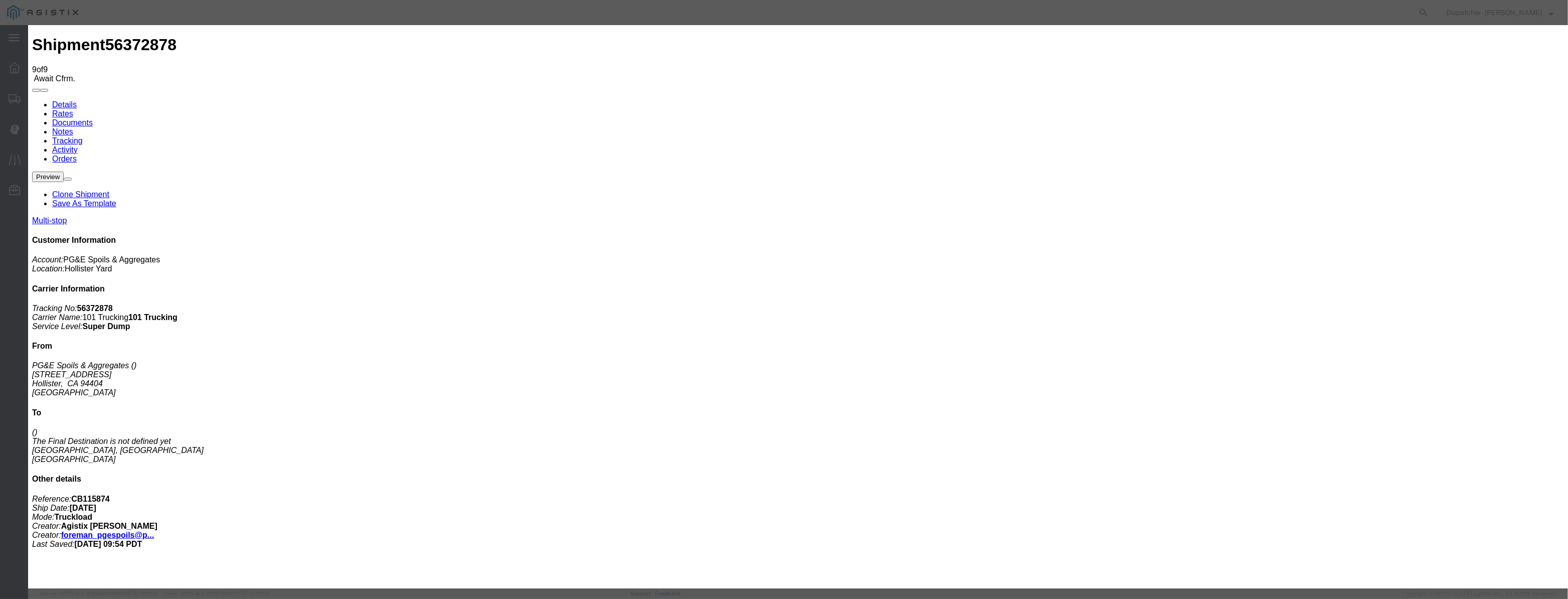
drag, startPoint x: 777, startPoint y: 131, endPoint x: 611, endPoint y: 161, distance: 168.7
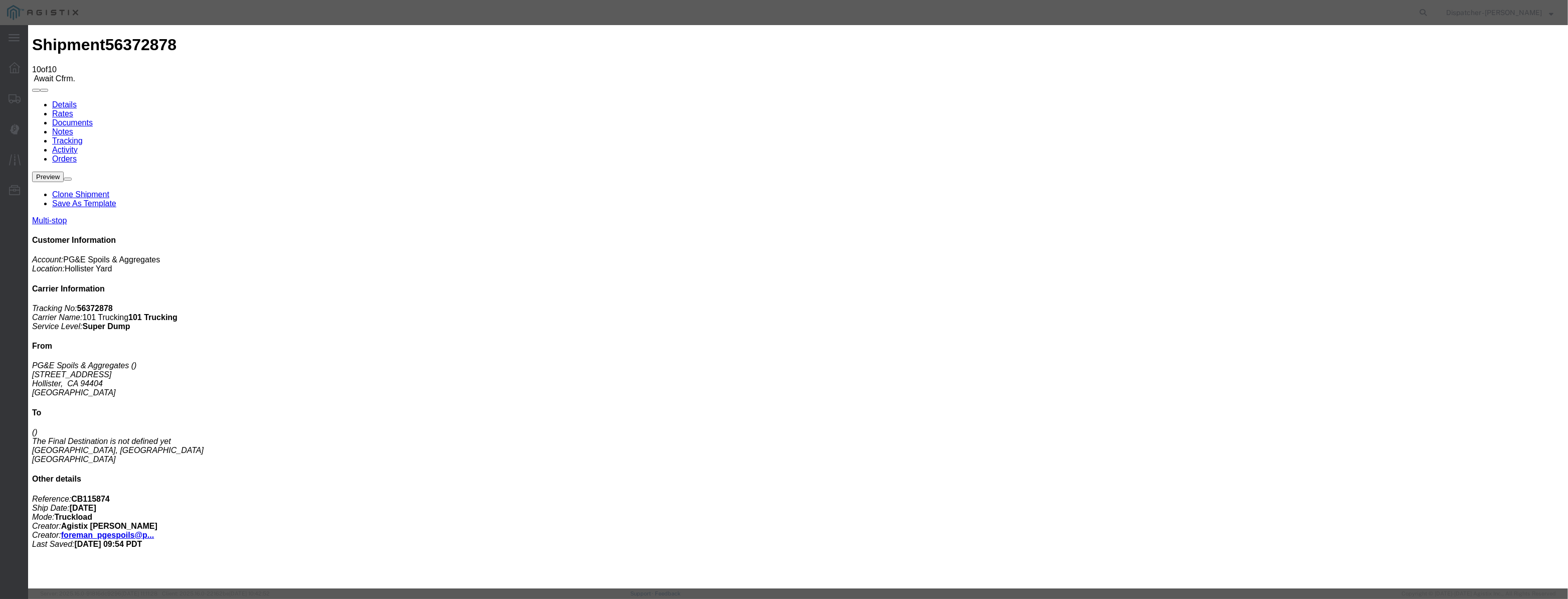
drag, startPoint x: 639, startPoint y: 124, endPoint x: 631, endPoint y: 113, distance: 13.6
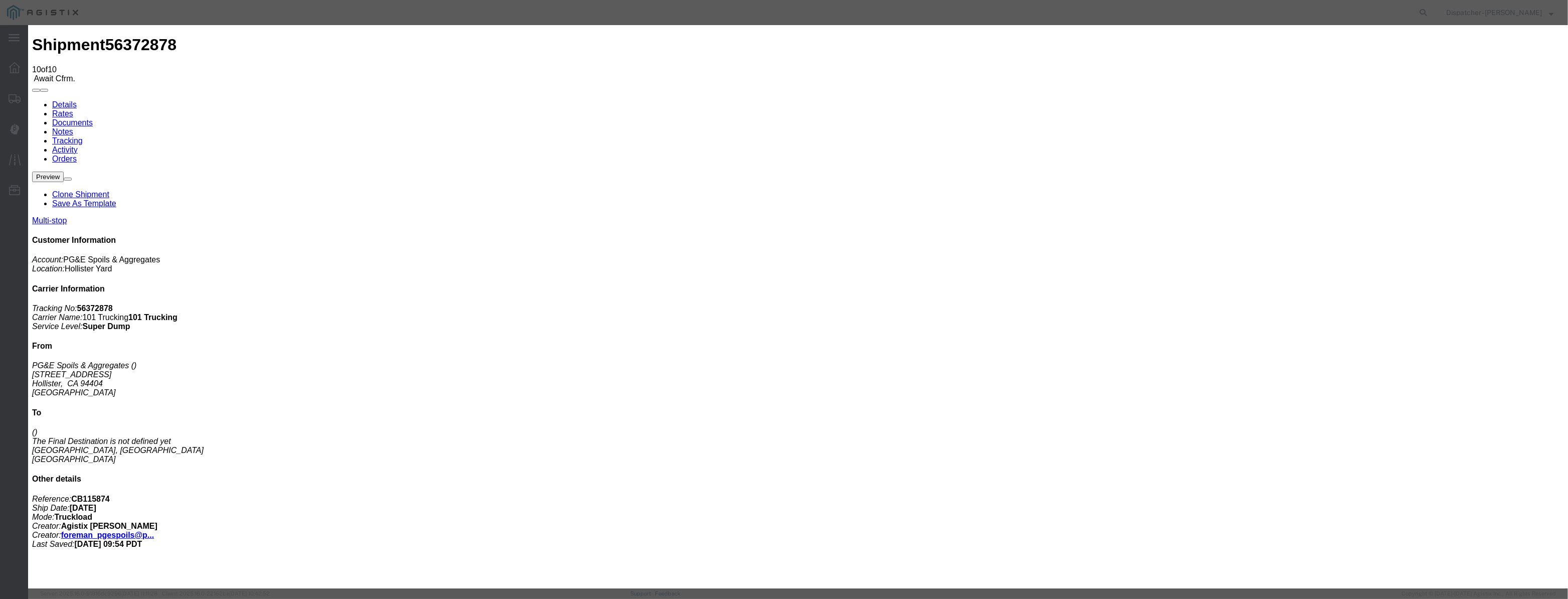
paste input "[DATE]"
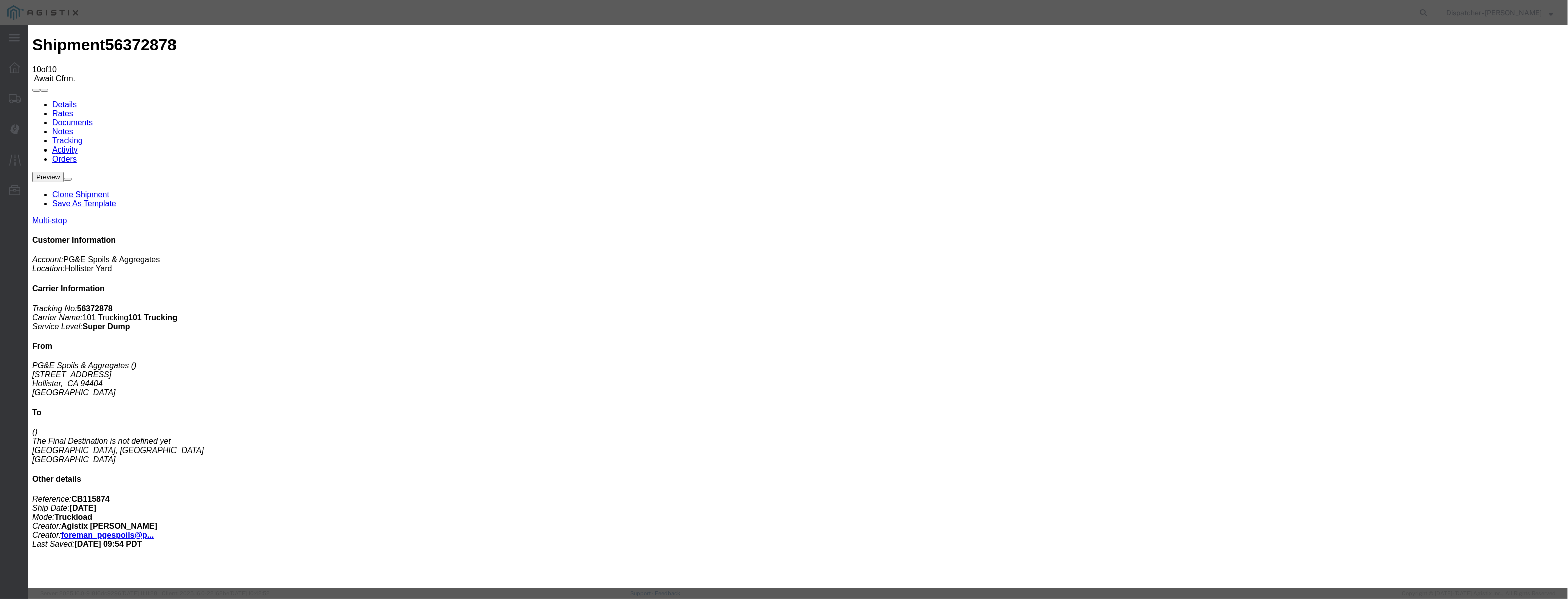
drag, startPoint x: 767, startPoint y: 121, endPoint x: 441, endPoint y: 154, distance: 327.7
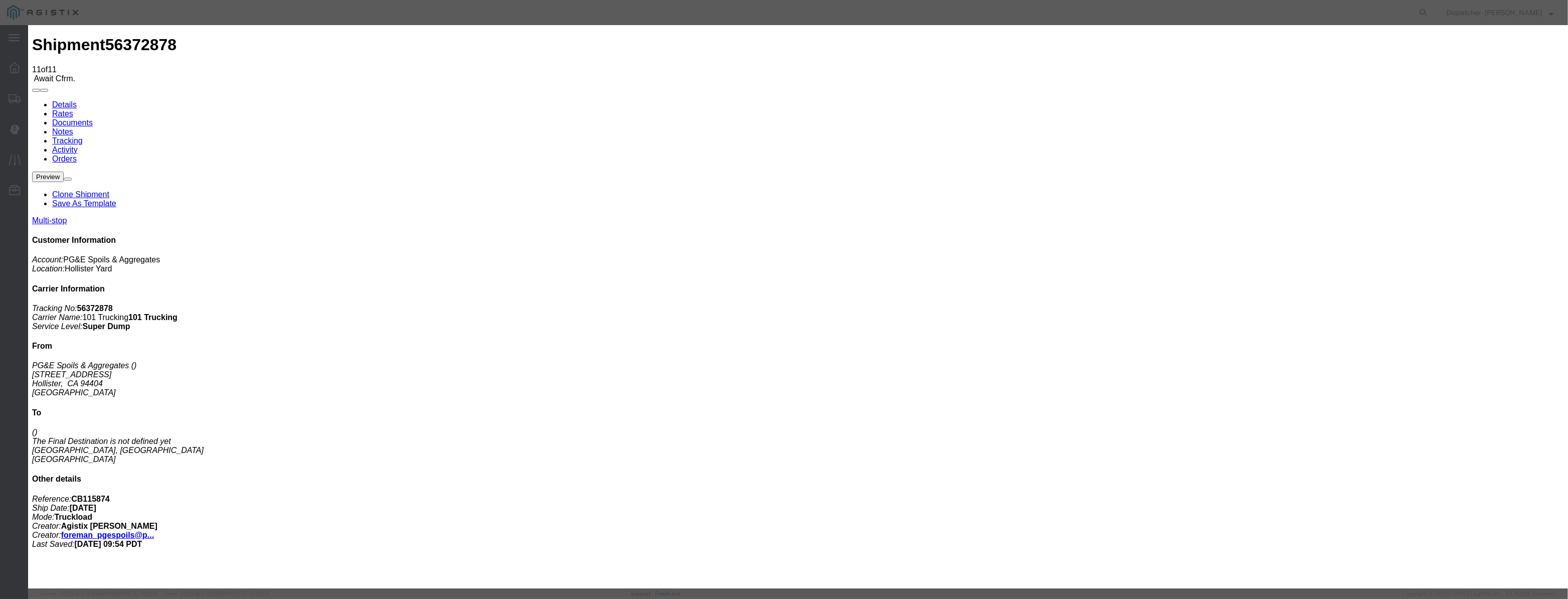
drag, startPoint x: 658, startPoint y: 113, endPoint x: 642, endPoint y: 124, distance: 19.4
drag, startPoint x: 642, startPoint y: 124, endPoint x: 698, endPoint y: 132, distance: 56.6
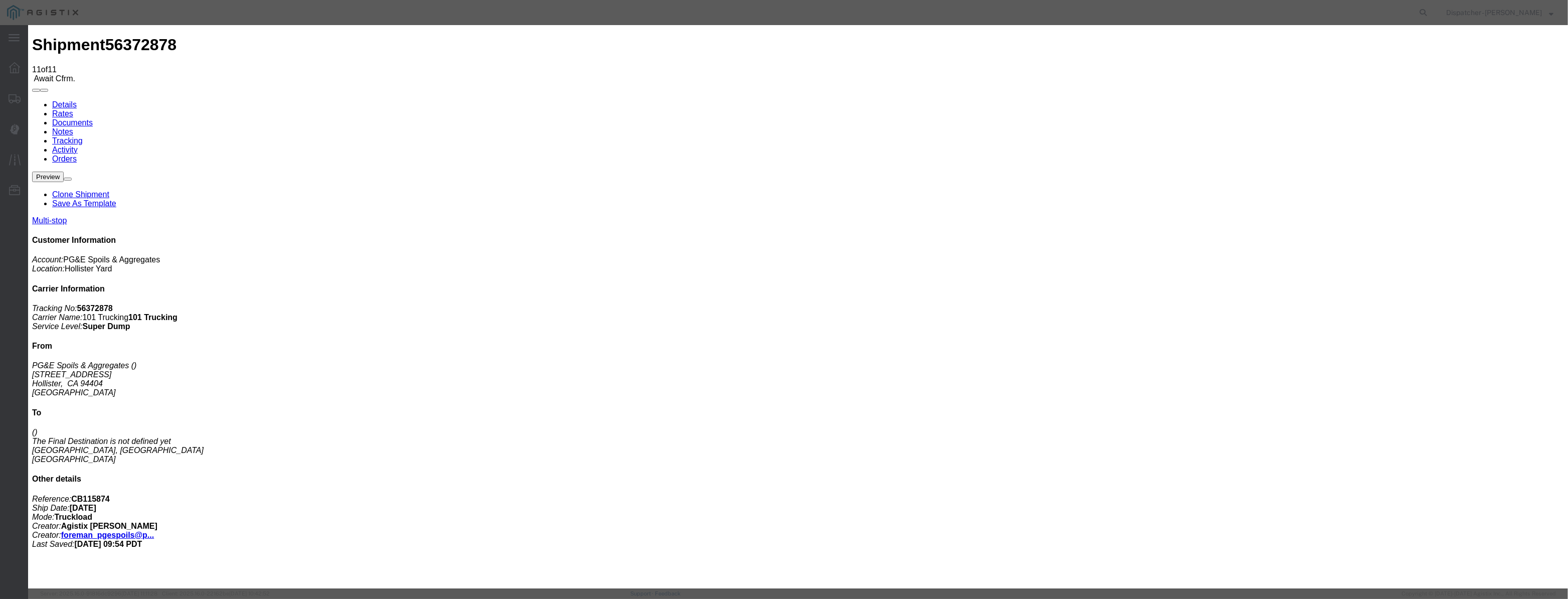
paste input "[DATE]"
drag, startPoint x: 747, startPoint y: 145, endPoint x: 747, endPoint y: 152, distance: 7.0
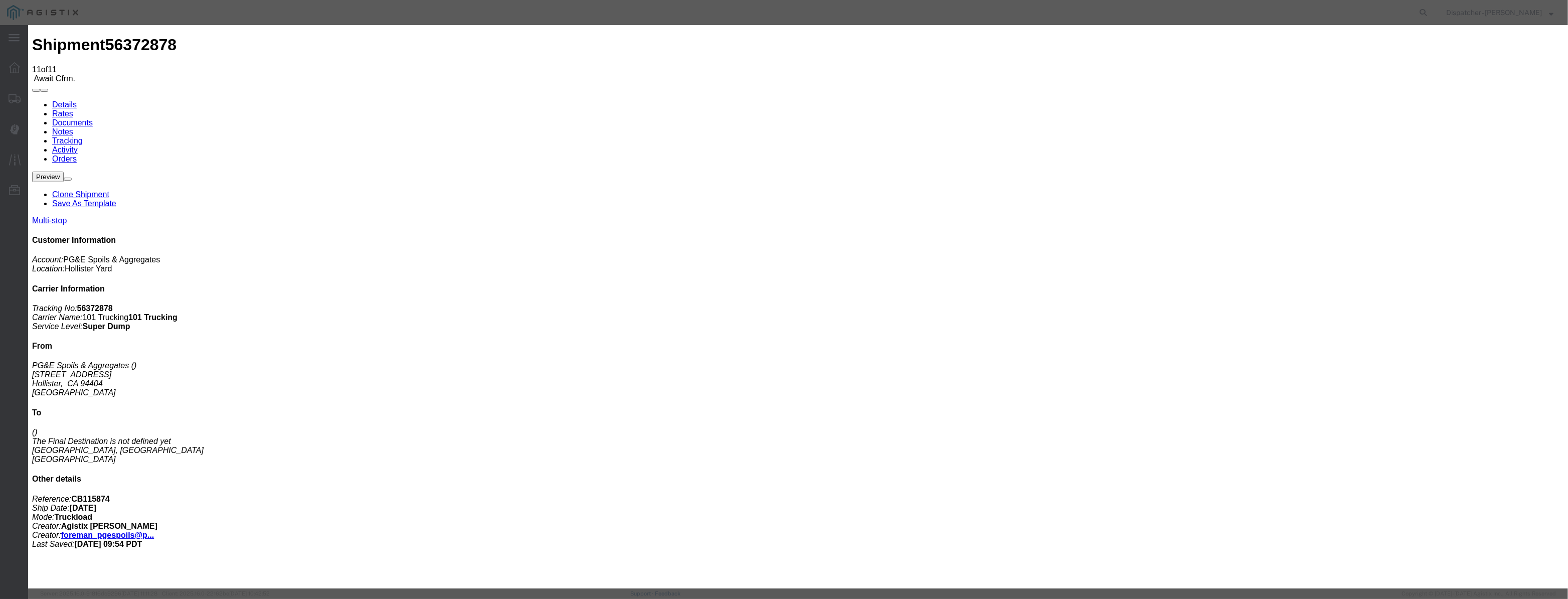
scroll to position [0, 0]
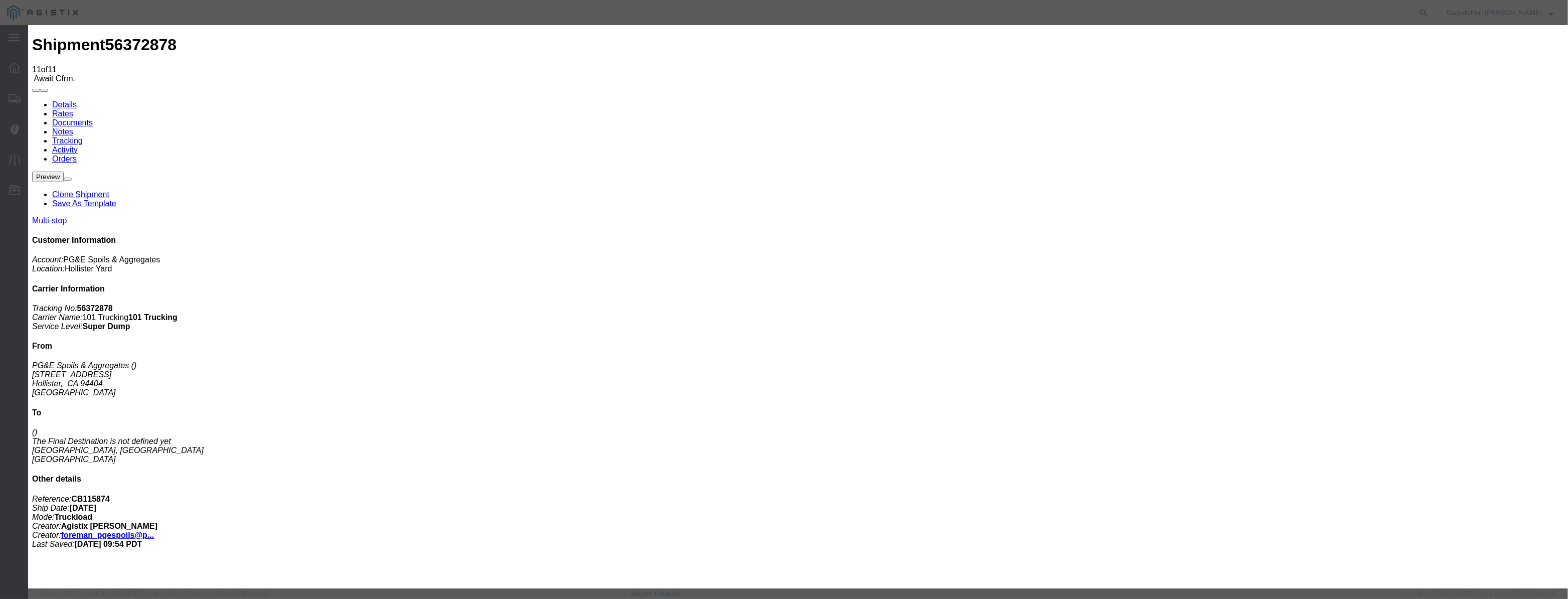
drag, startPoint x: 751, startPoint y: 133, endPoint x: 649, endPoint y: 153, distance: 103.9
drag, startPoint x: 767, startPoint y: 132, endPoint x: 557, endPoint y: 125, distance: 210.1
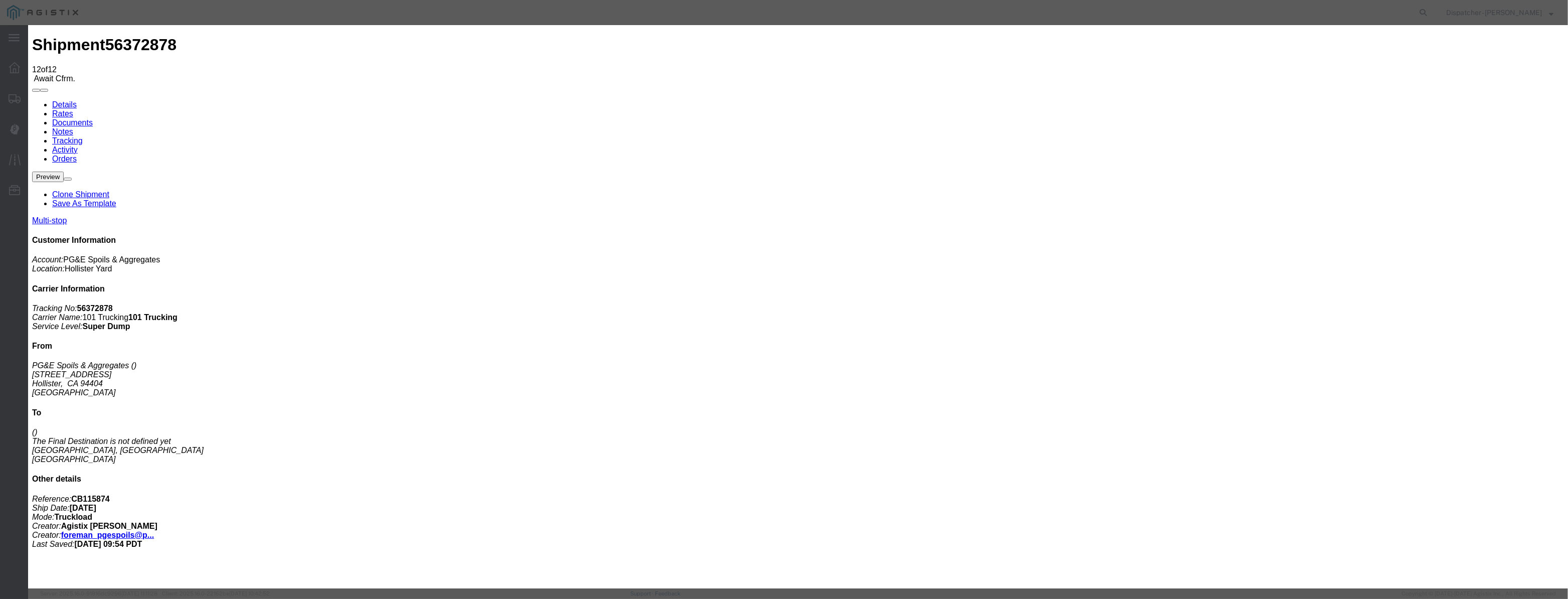
drag, startPoint x: 641, startPoint y: 128, endPoint x: 667, endPoint y: 131, distance: 26.2
paste input "[DATE]"
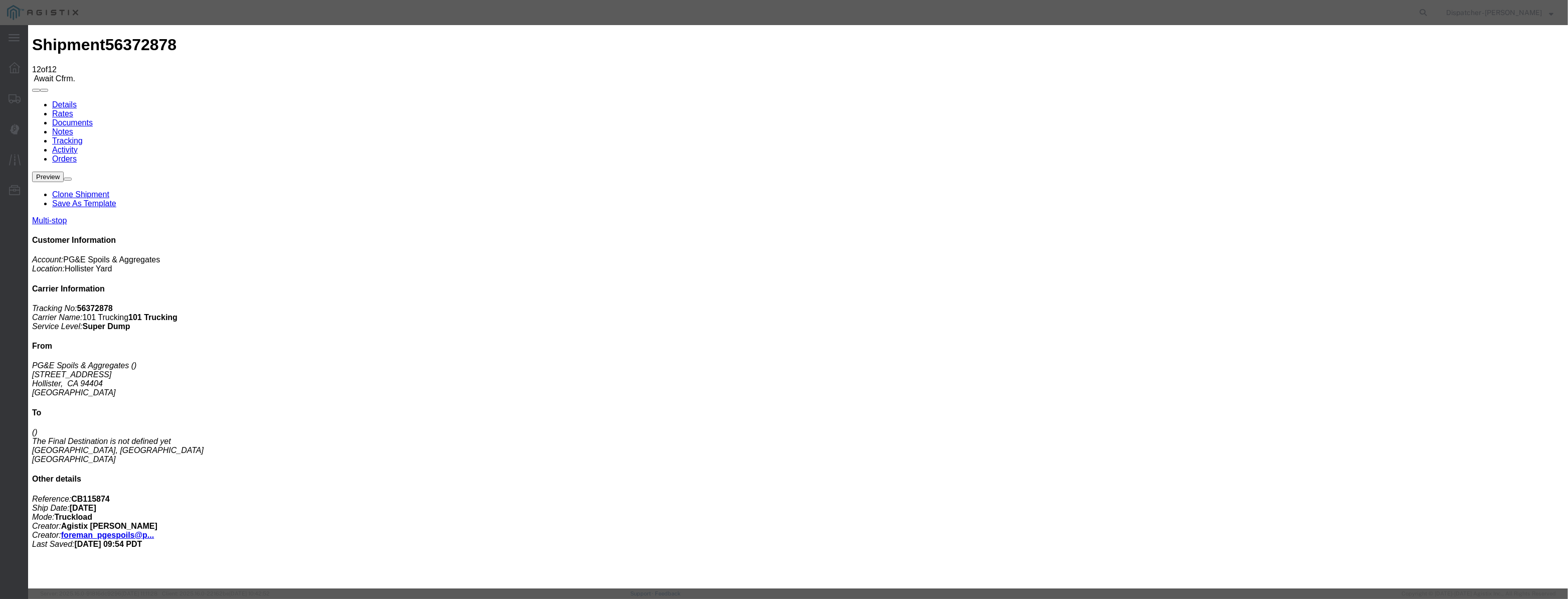
scroll to position [0, 2]
drag, startPoint x: 737, startPoint y: 142, endPoint x: 743, endPoint y: 152, distance: 11.7
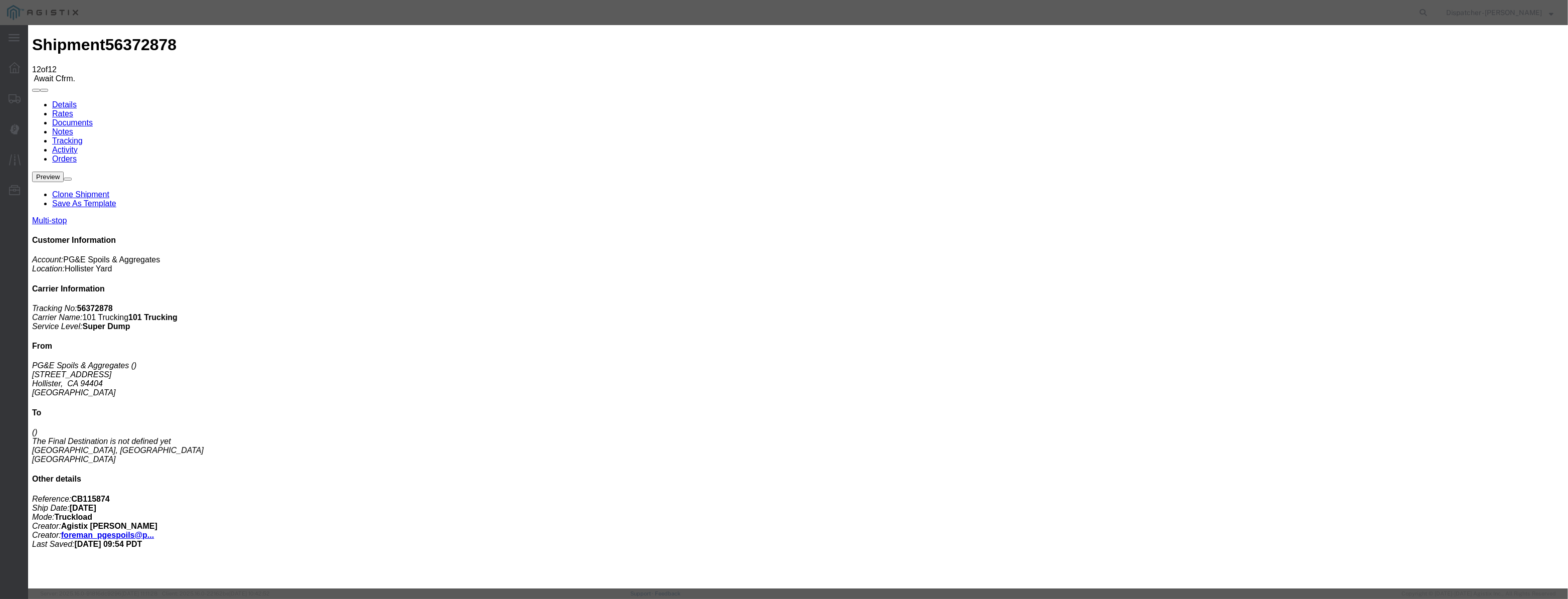
drag, startPoint x: 772, startPoint y: 132, endPoint x: 408, endPoint y: 191, distance: 368.8
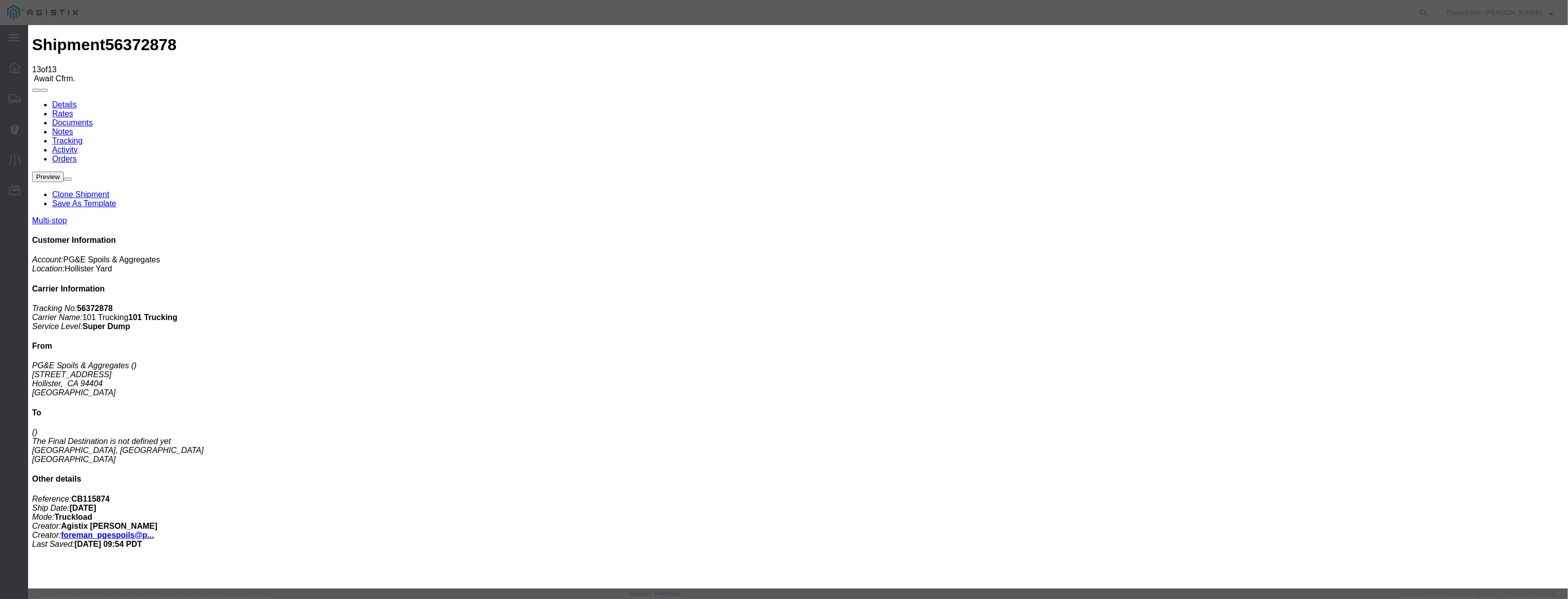
paste input "04"
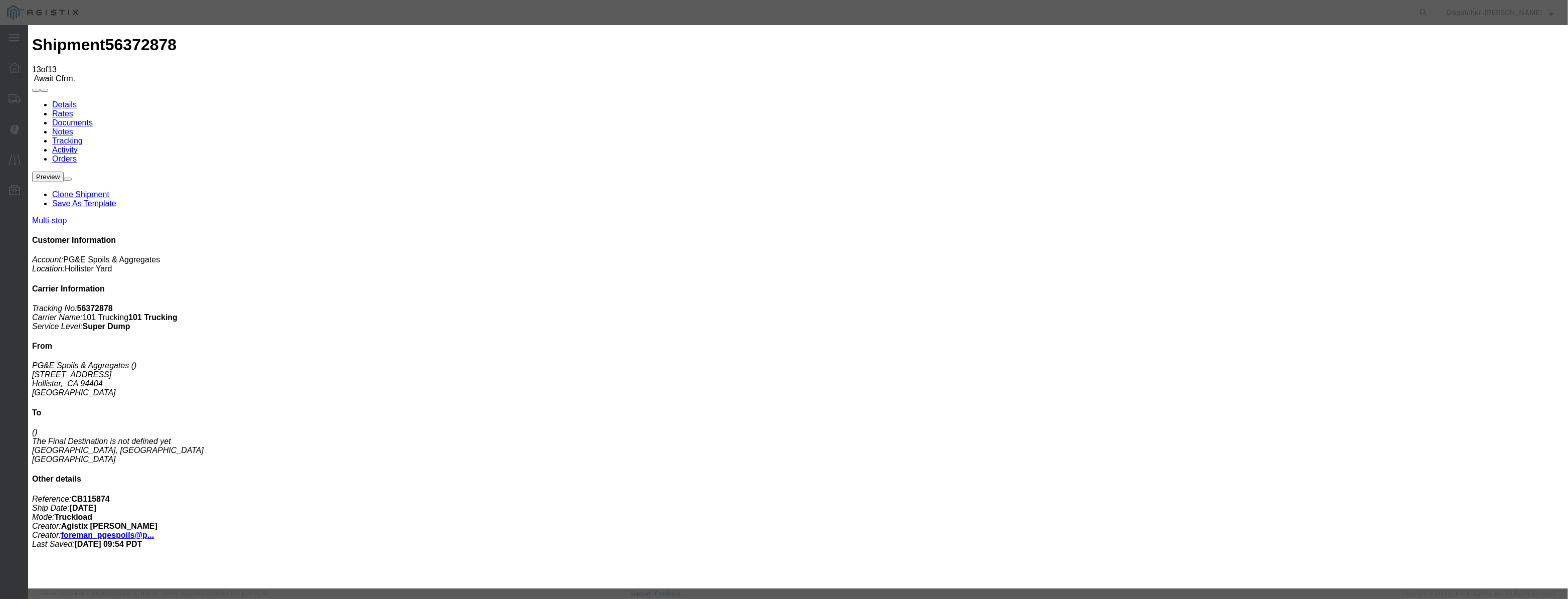
paste input "[DATE]"
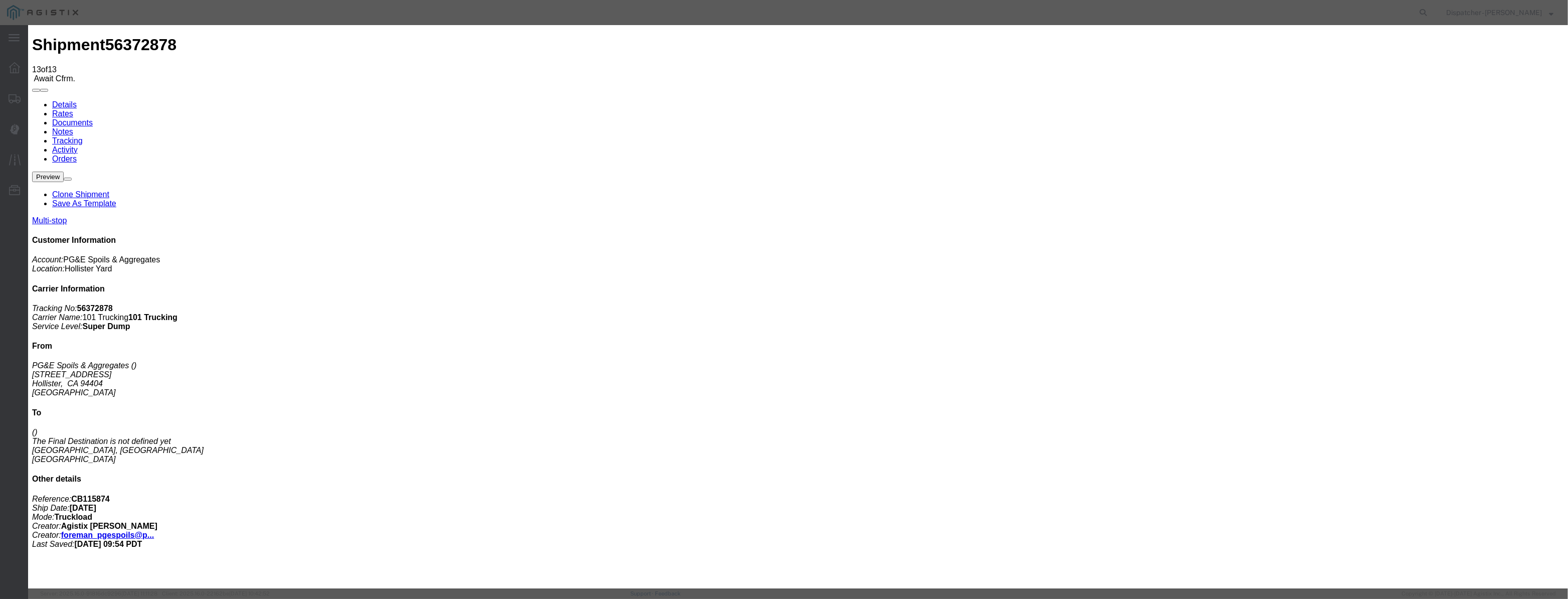
scroll to position [0, 2]
drag, startPoint x: 747, startPoint y: 142, endPoint x: 747, endPoint y: 152, distance: 10.0
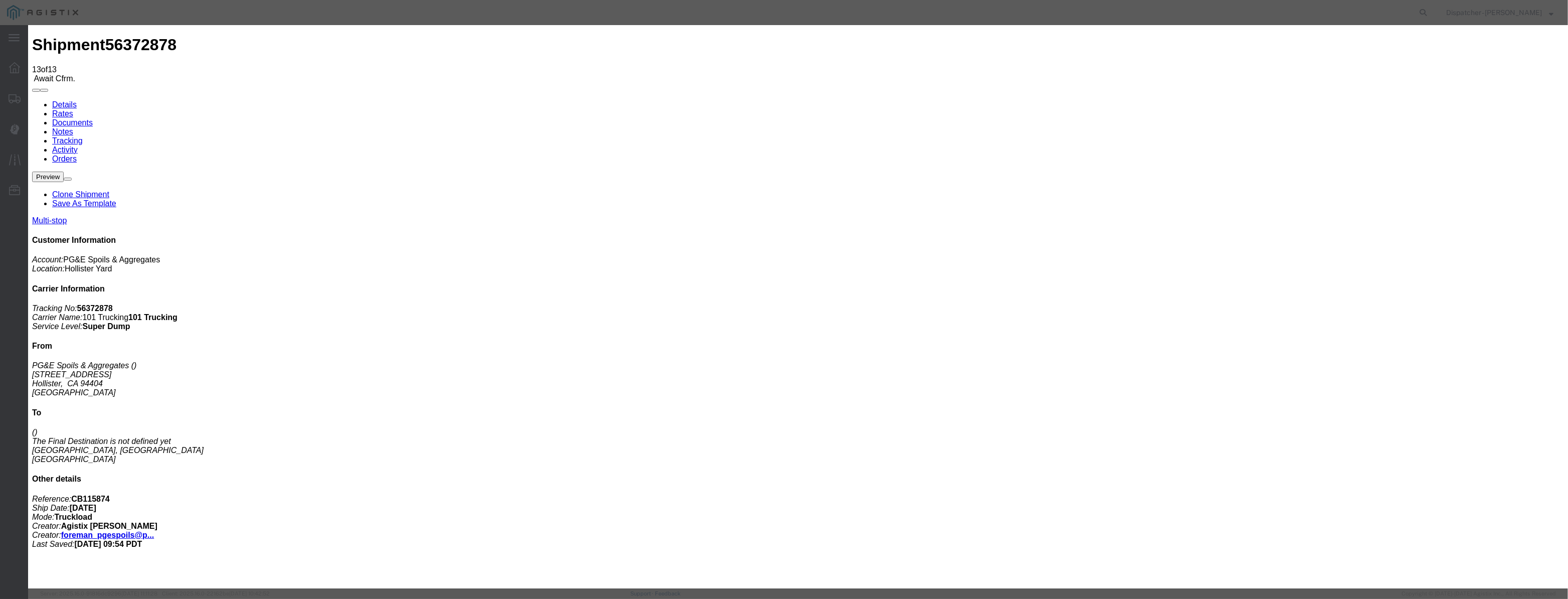
drag, startPoint x: 975, startPoint y: 125, endPoint x: 971, endPoint y: 135, distance: 10.8
drag, startPoint x: 761, startPoint y: 119, endPoint x: 795, endPoint y: 130, distance: 35.7
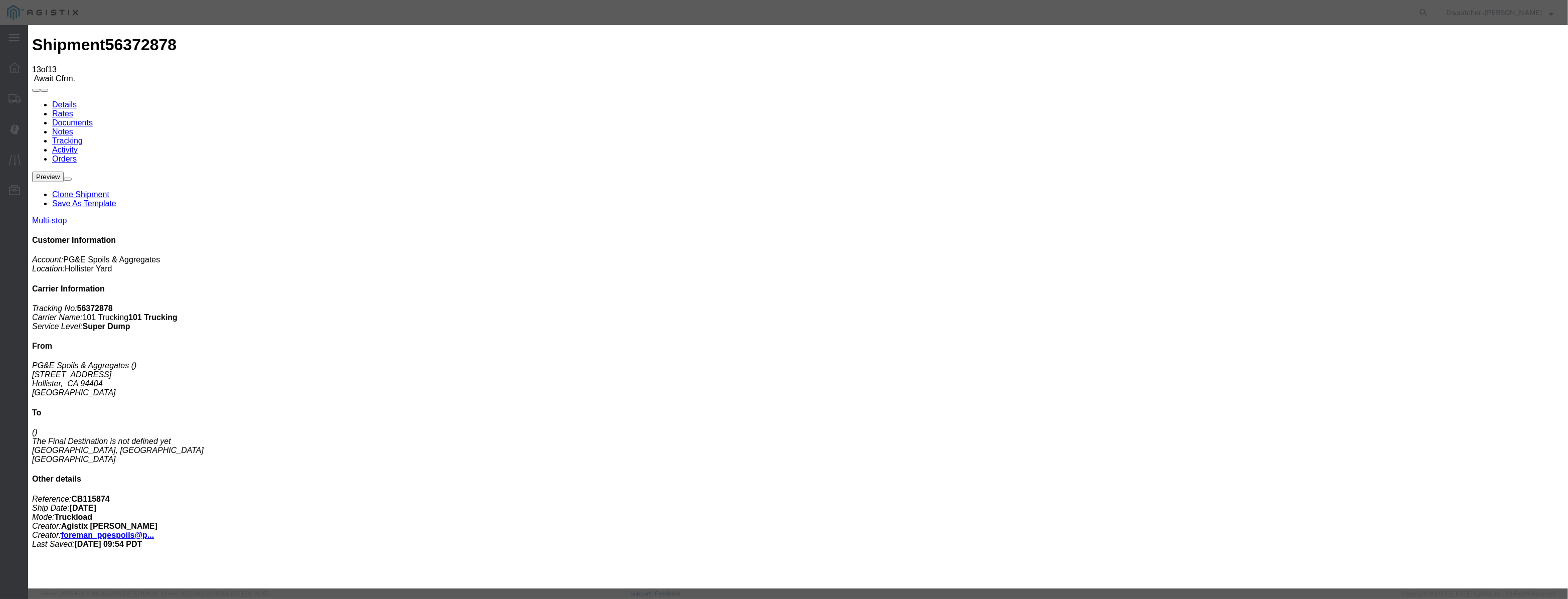
drag, startPoint x: 777, startPoint y: 132, endPoint x: 642, endPoint y: 133, distance: 135.0
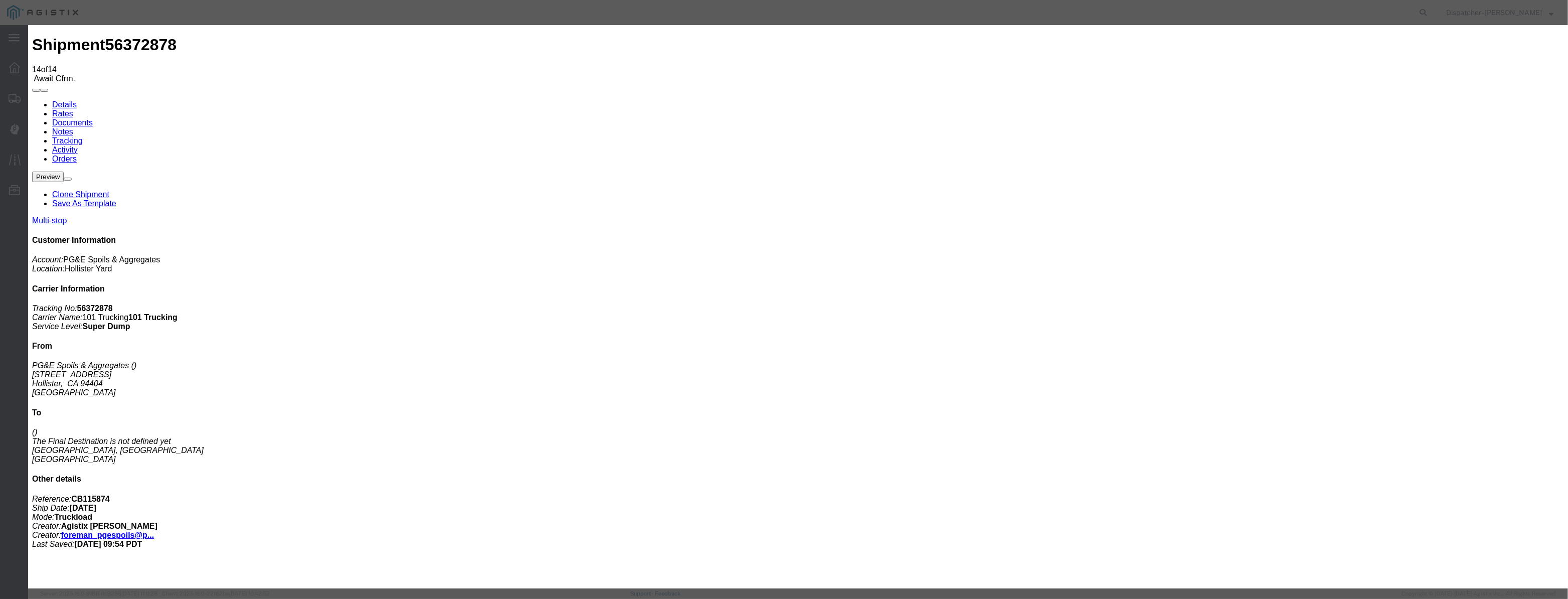
drag, startPoint x: 650, startPoint y: 112, endPoint x: 638, endPoint y: 125, distance: 17.7
drag, startPoint x: 642, startPoint y: 125, endPoint x: 682, endPoint y: 133, distance: 40.8
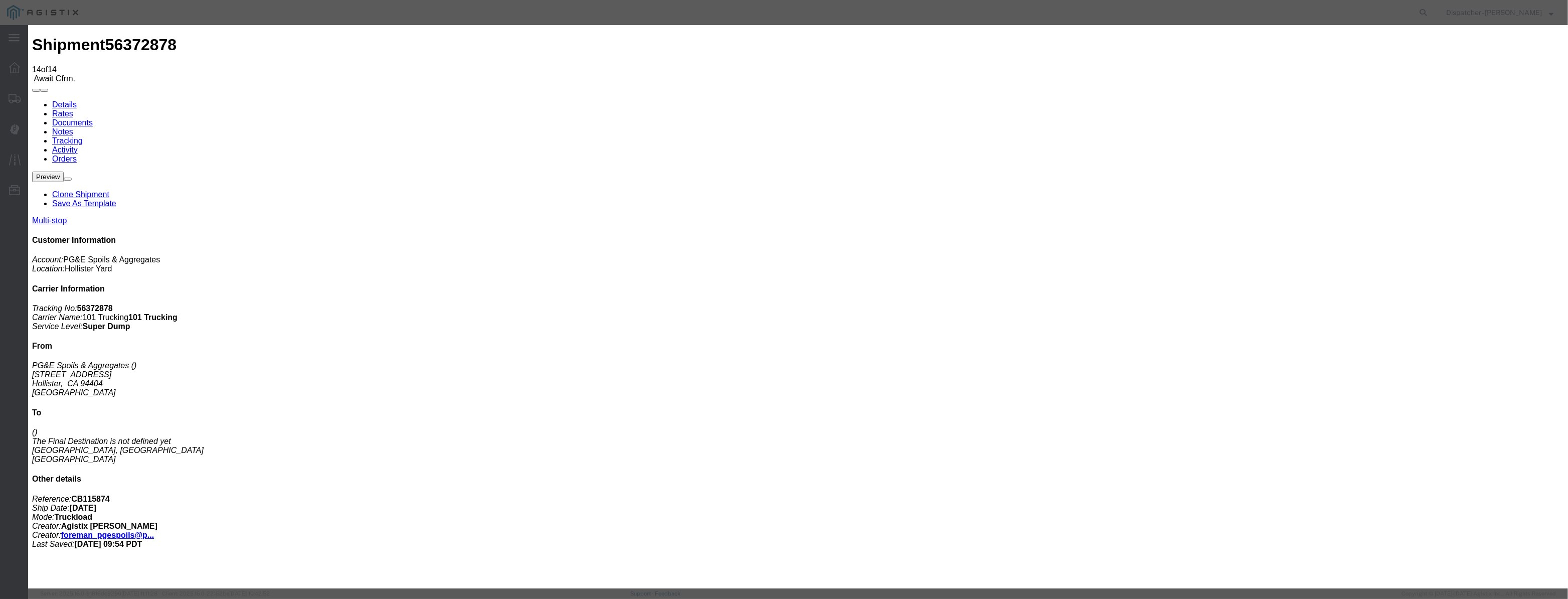
paste input "[DATE]"
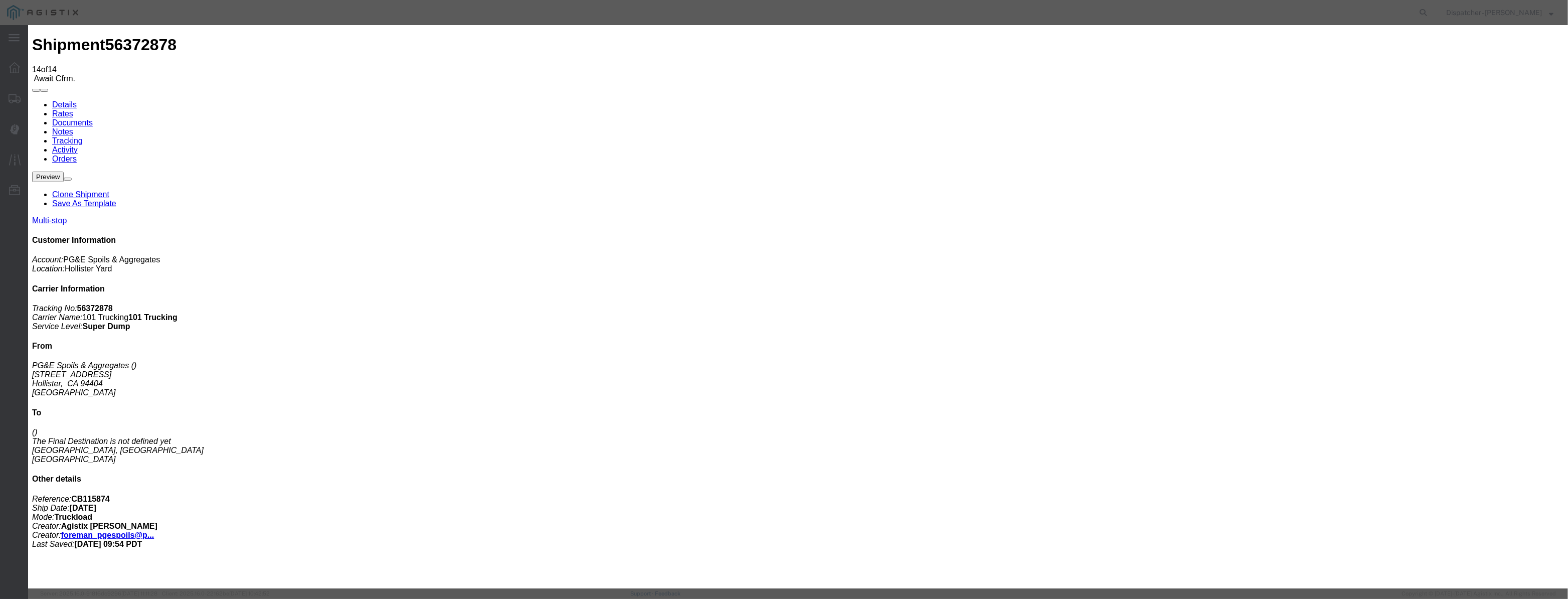
drag, startPoint x: 939, startPoint y: 127, endPoint x: 936, endPoint y: 133, distance: 6.7
drag, startPoint x: 737, startPoint y: 130, endPoint x: 424, endPoint y: 147, distance: 313.5
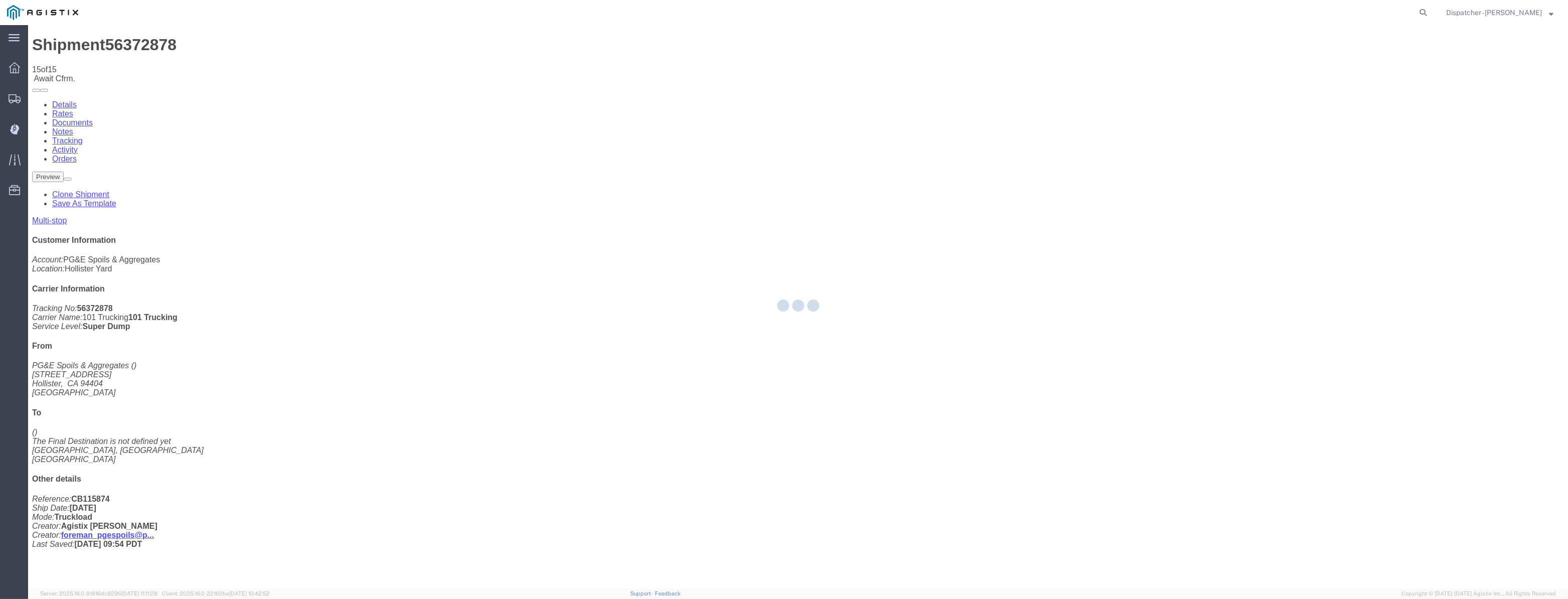
click at [1318, 89] on div at bounding box center [798, 306] width 1540 height 563
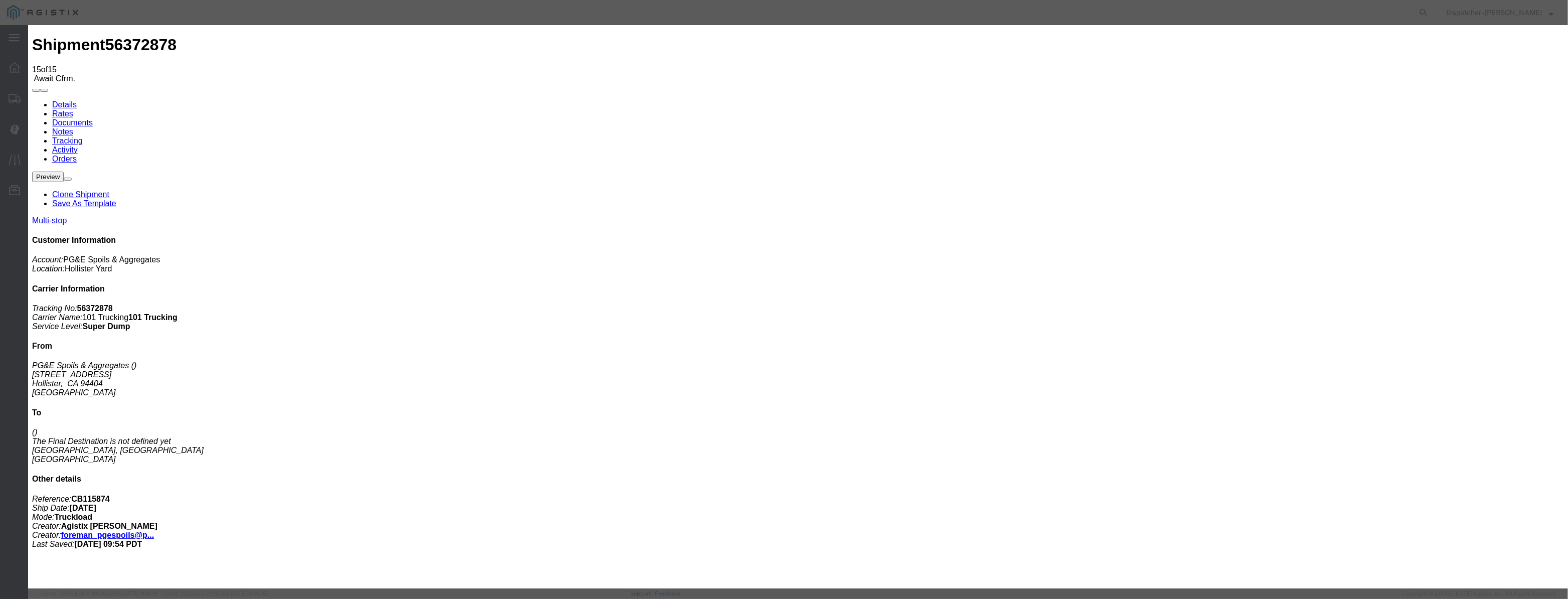
drag, startPoint x: 642, startPoint y: 131, endPoint x: 628, endPoint y: 115, distance: 21.3
drag, startPoint x: 628, startPoint y: 115, endPoint x: 630, endPoint y: 132, distance: 17.1
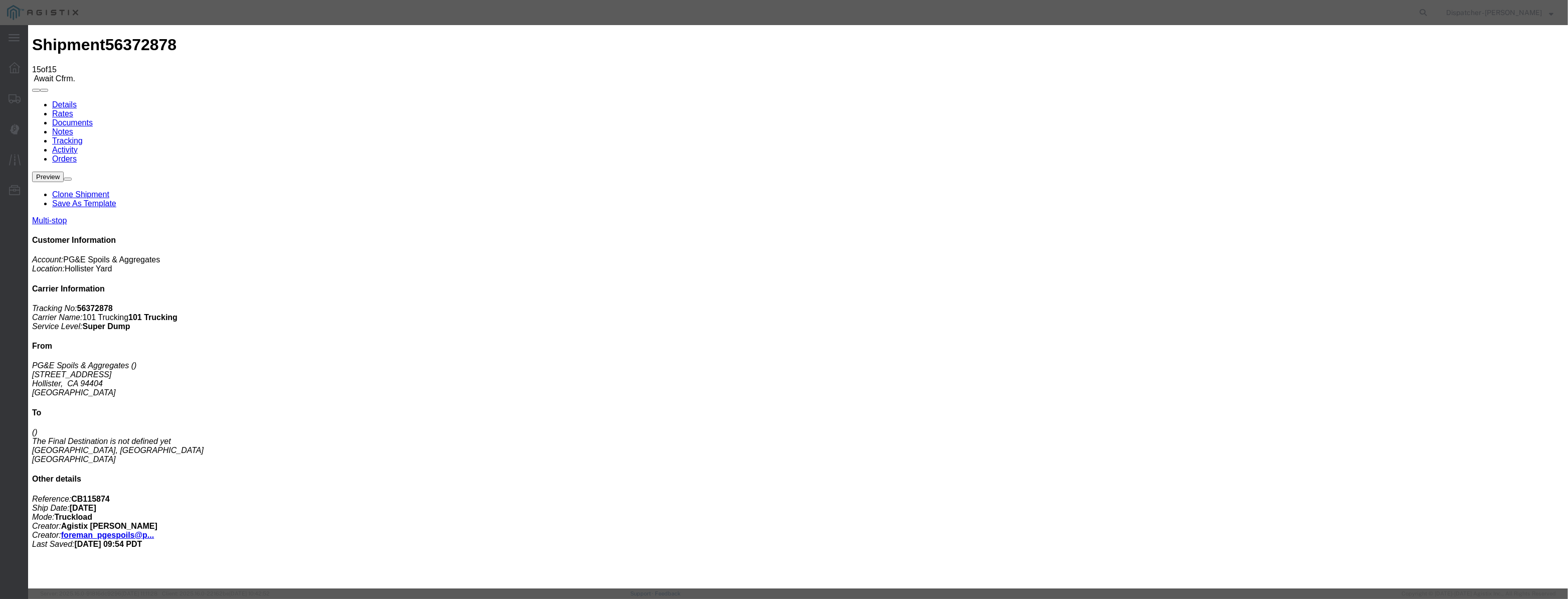
paste input "[DATE]"
drag, startPoint x: 729, startPoint y: 144, endPoint x: 724, endPoint y: 152, distance: 9.4
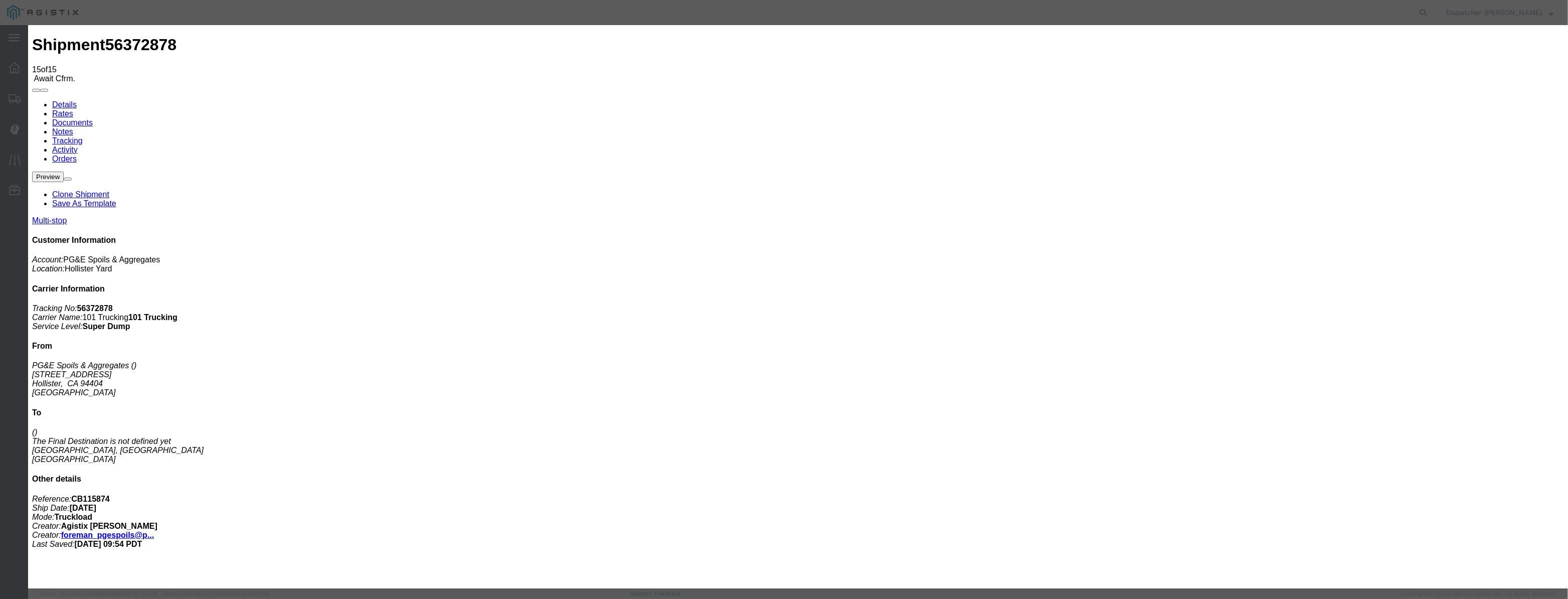
drag, startPoint x: 727, startPoint y: 145, endPoint x: 726, endPoint y: 151, distance: 6.1
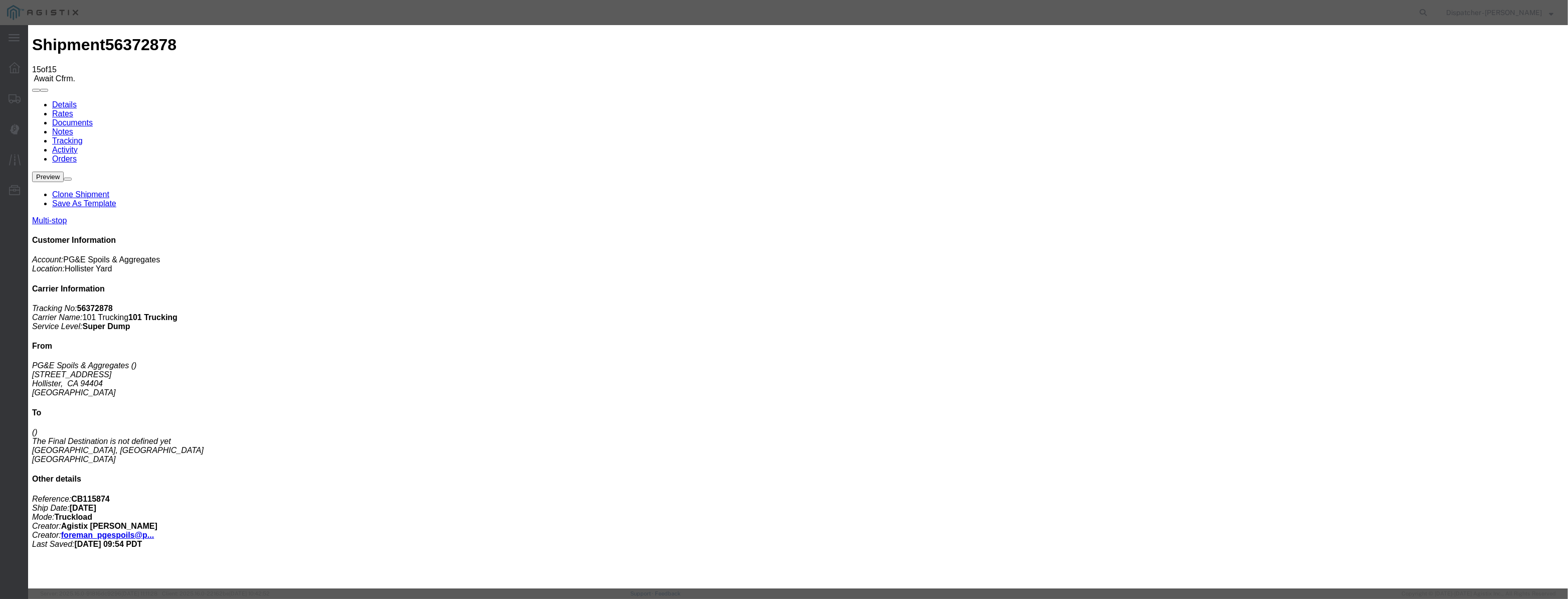
drag, startPoint x: 1027, startPoint y: 124, endPoint x: 1024, endPoint y: 130, distance: 6.7
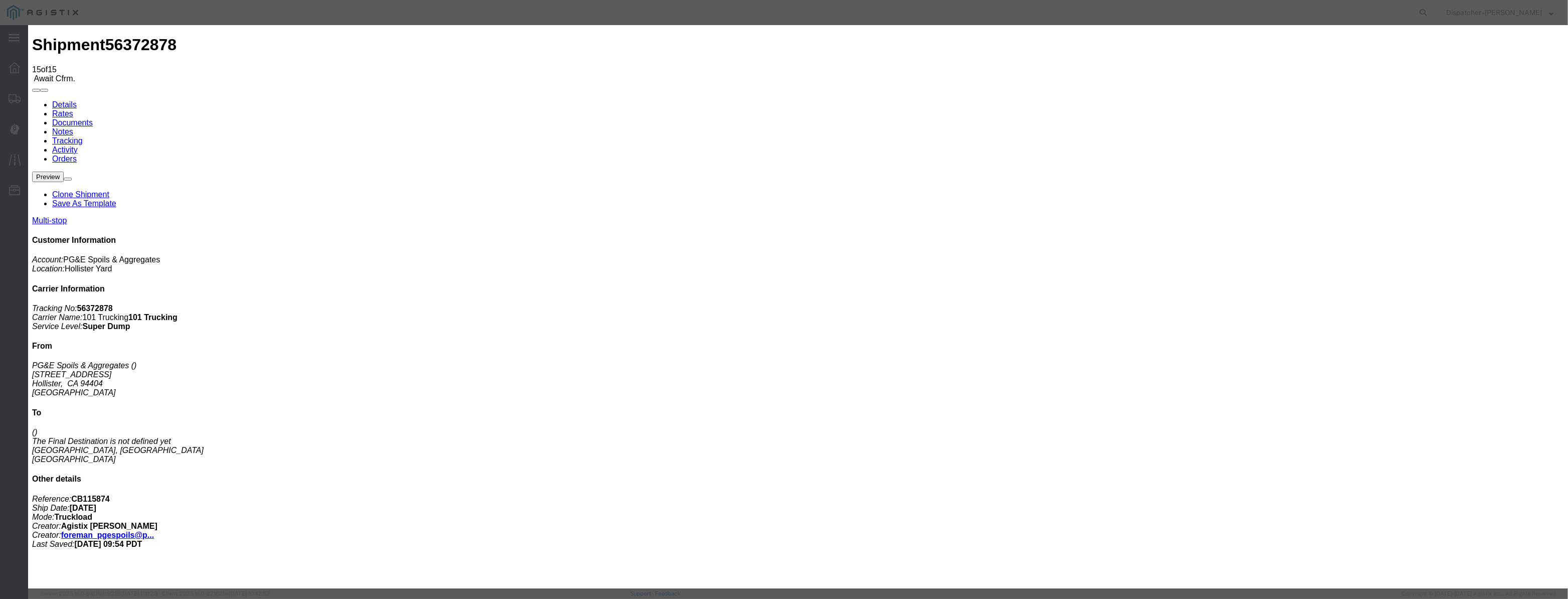
drag, startPoint x: 770, startPoint y: 132, endPoint x: 217, endPoint y: 180, distance: 555.1
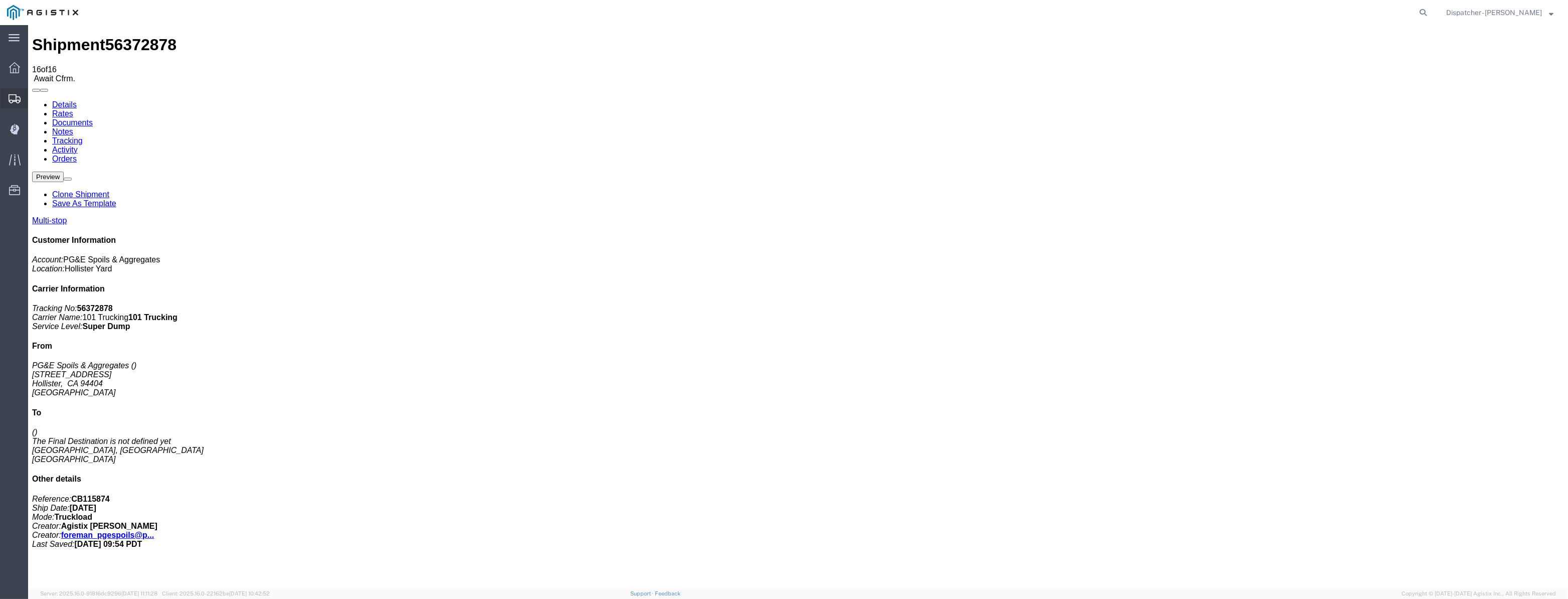
click at [4, 102] on div at bounding box center [15, 98] width 28 height 20
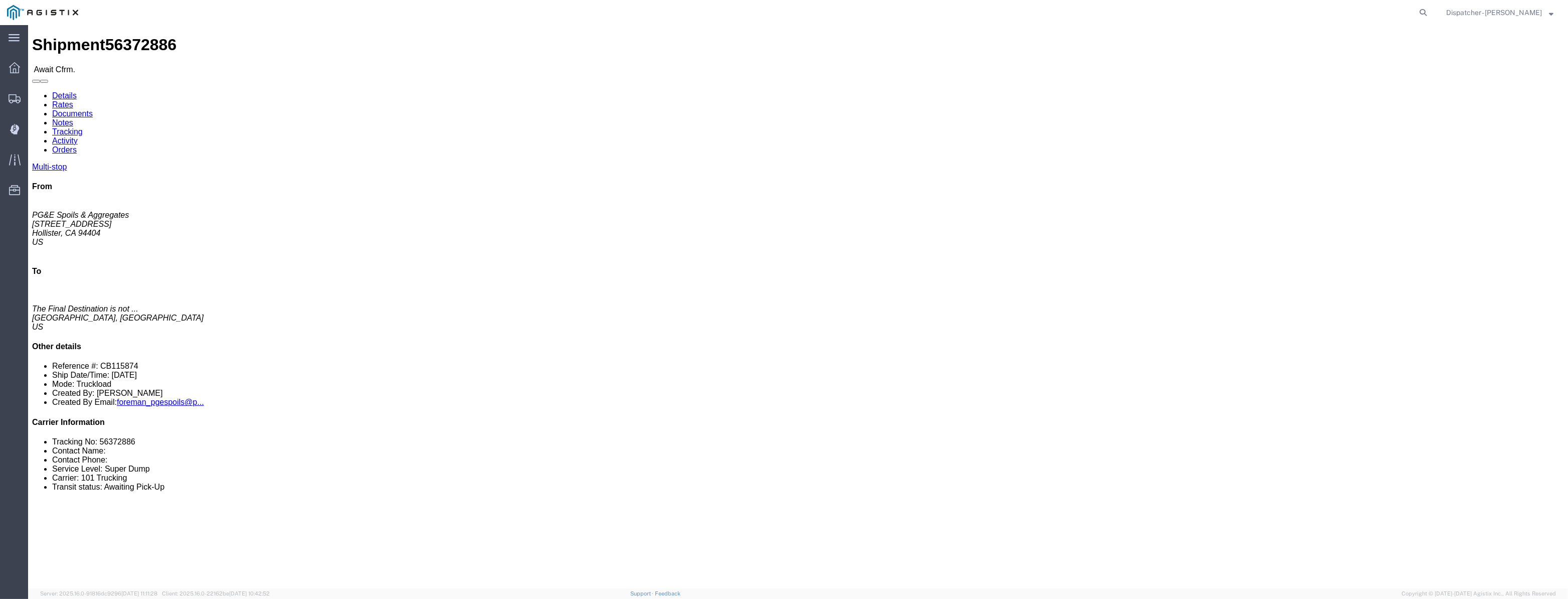
click link "Tracking"
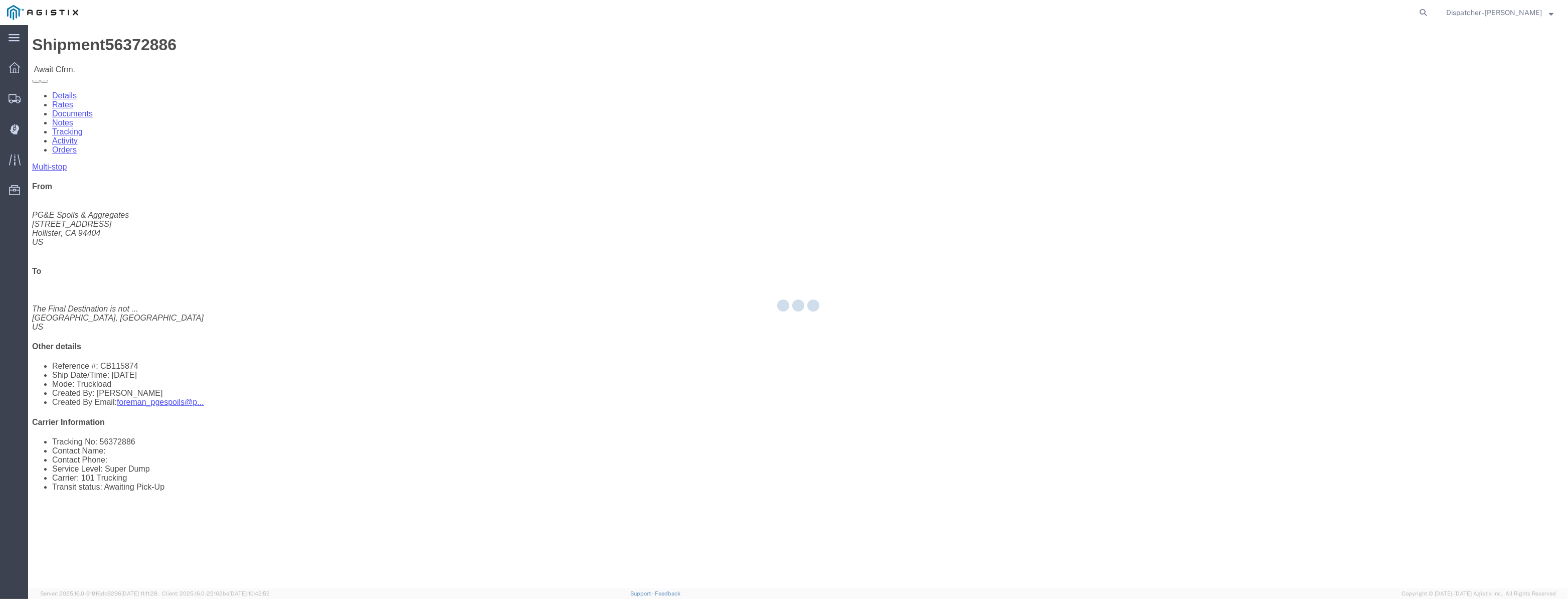
click at [223, 68] on div at bounding box center [798, 306] width 1540 height 563
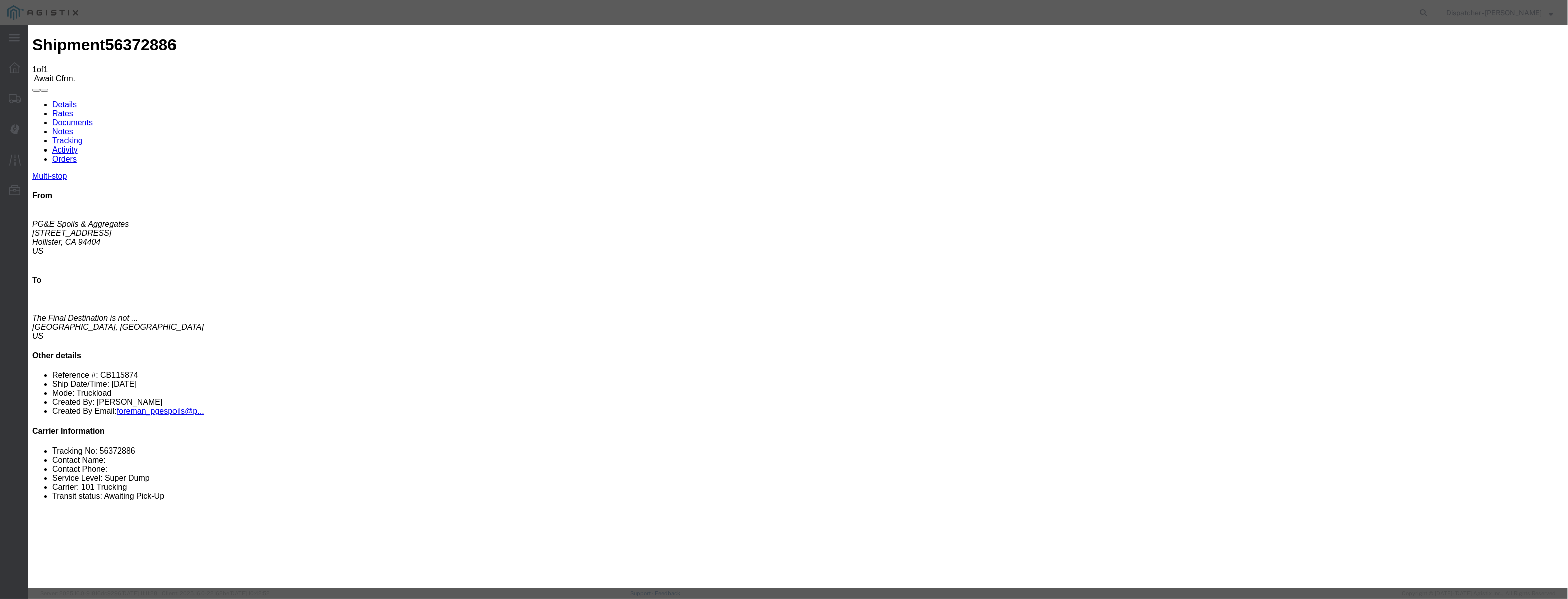
drag, startPoint x: 632, startPoint y: 125, endPoint x: 639, endPoint y: 107, distance: 19.3
drag, startPoint x: 635, startPoint y: 127, endPoint x: 662, endPoint y: 127, distance: 27.0
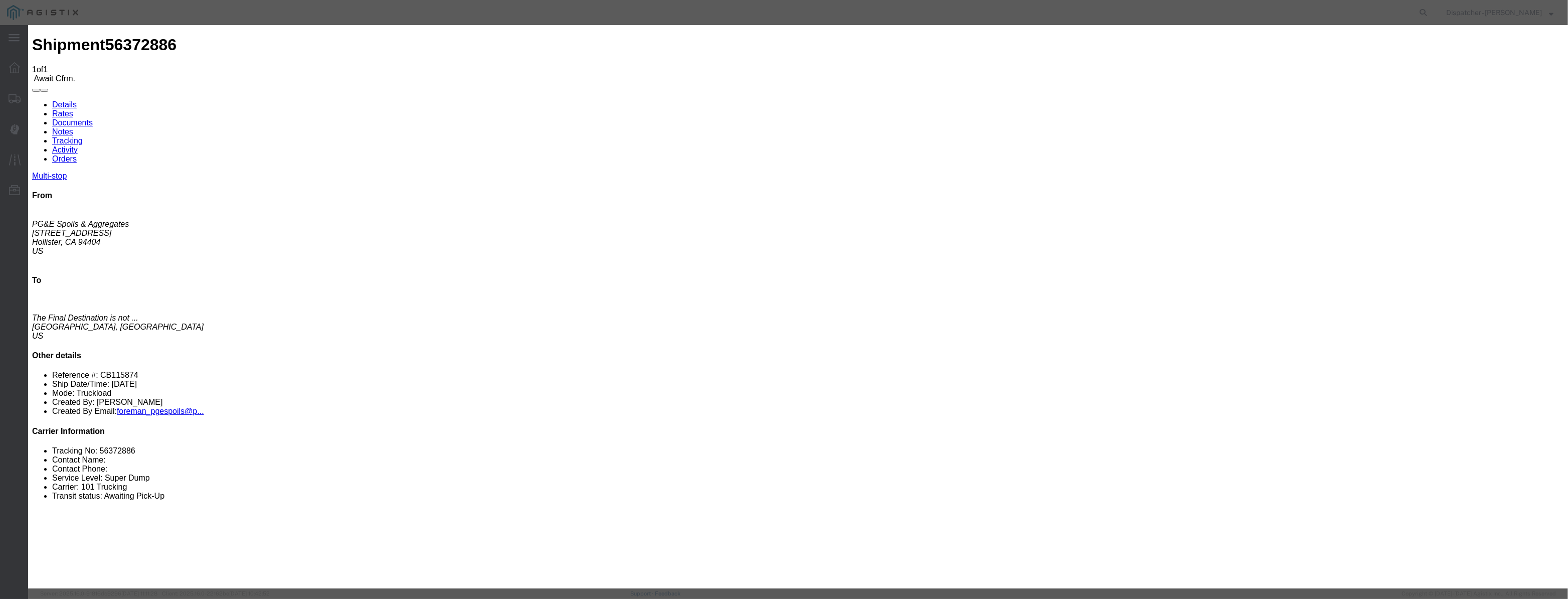
paste input "[DATE]"
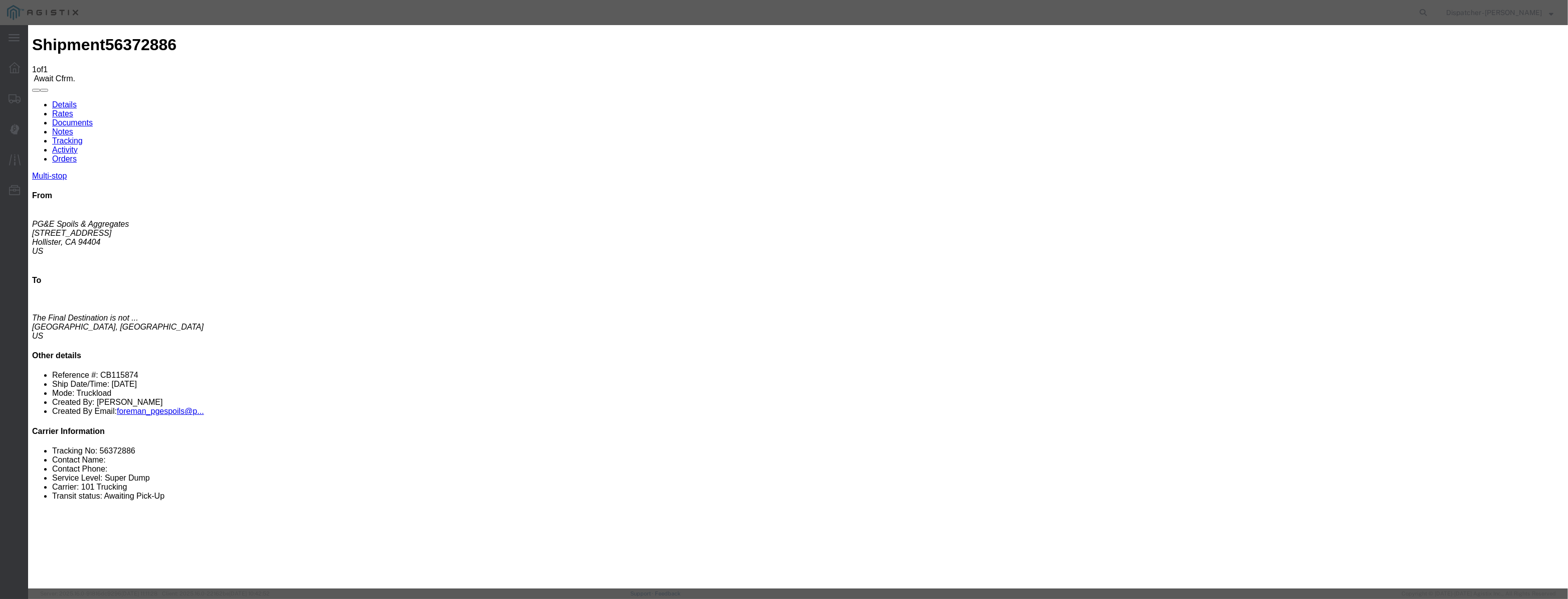
drag, startPoint x: 782, startPoint y: 127, endPoint x: 0, endPoint y: 145, distance: 782.2
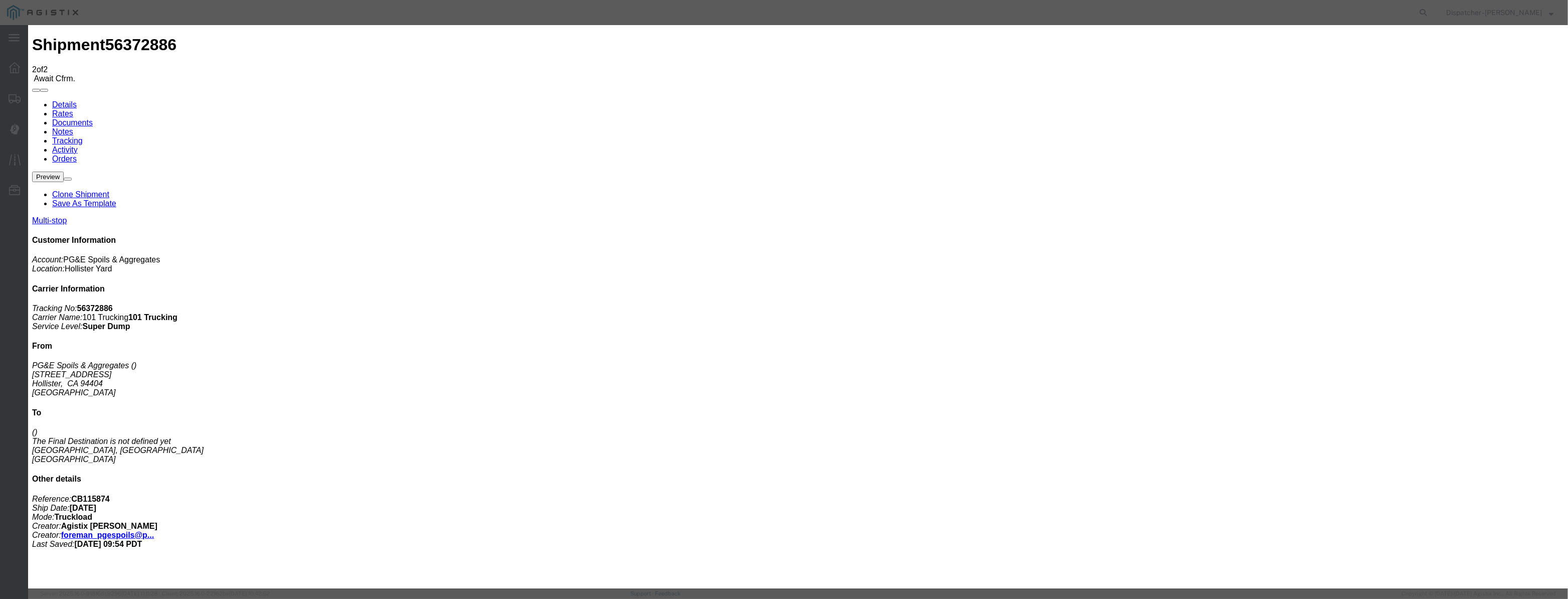
drag, startPoint x: 650, startPoint y: 124, endPoint x: 665, endPoint y: 118, distance: 16.2
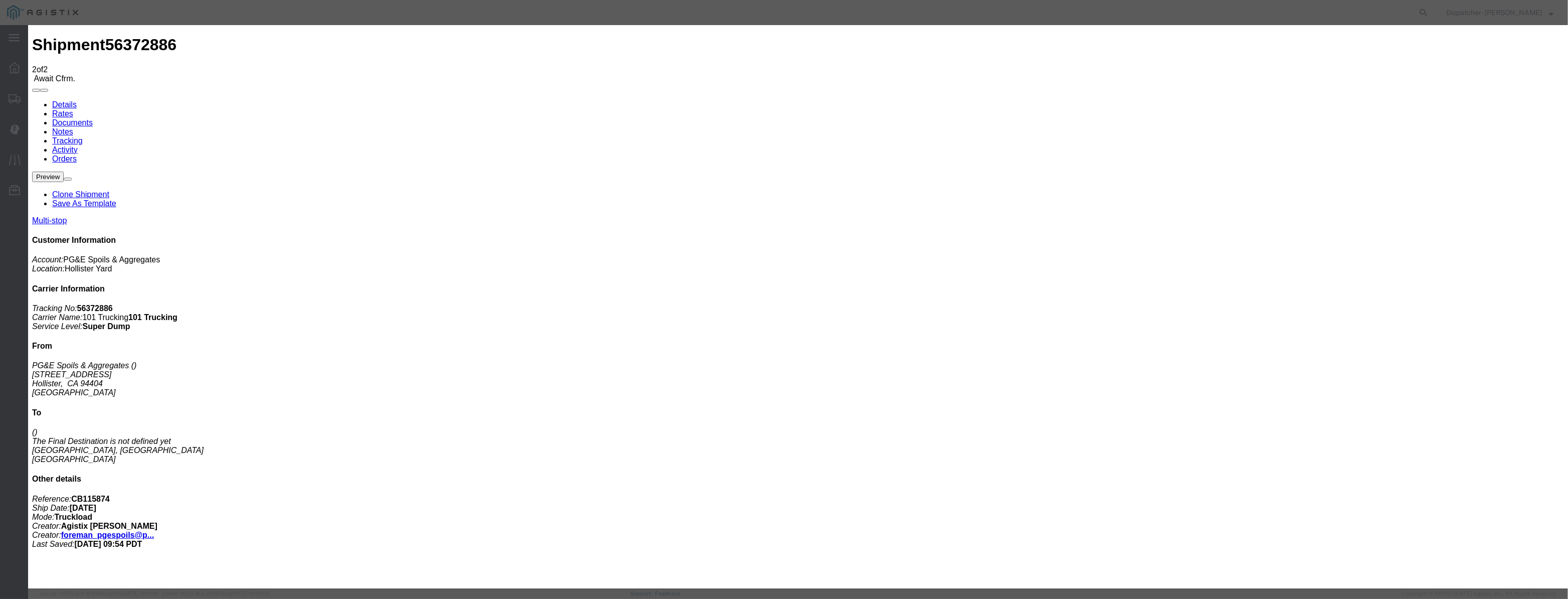
drag, startPoint x: 649, startPoint y: 125, endPoint x: 687, endPoint y: 134, distance: 39.1
paste input "[DATE]"
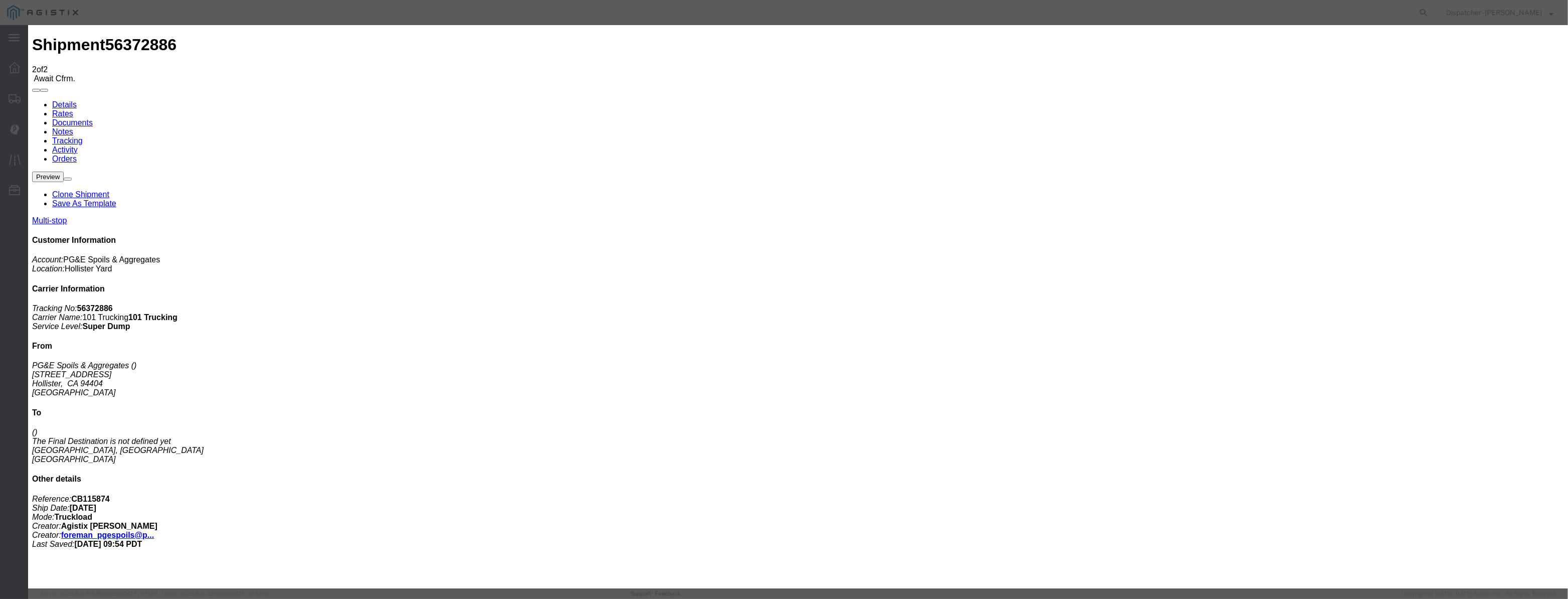
scroll to position [0, 0]
drag, startPoint x: 943, startPoint y: 139, endPoint x: 945, endPoint y: 130, distance: 9.2
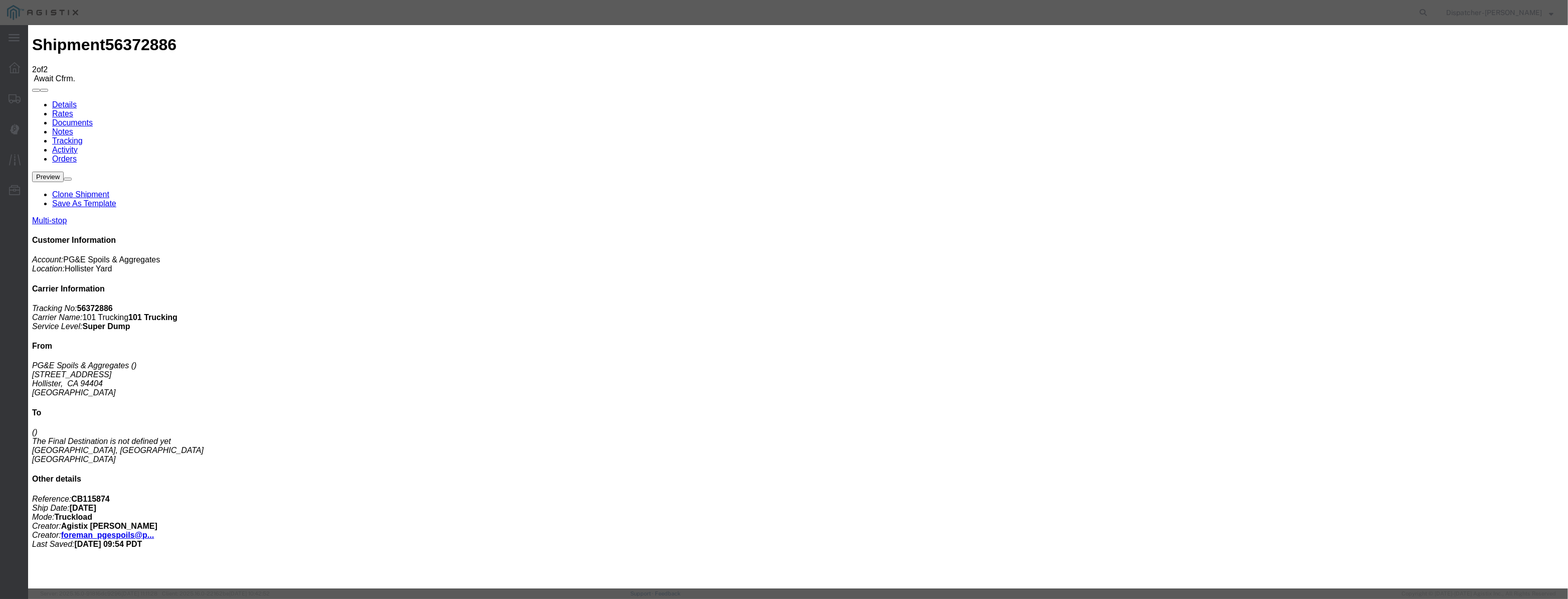
drag, startPoint x: 740, startPoint y: 140, endPoint x: 597, endPoint y: 169, distance: 145.9
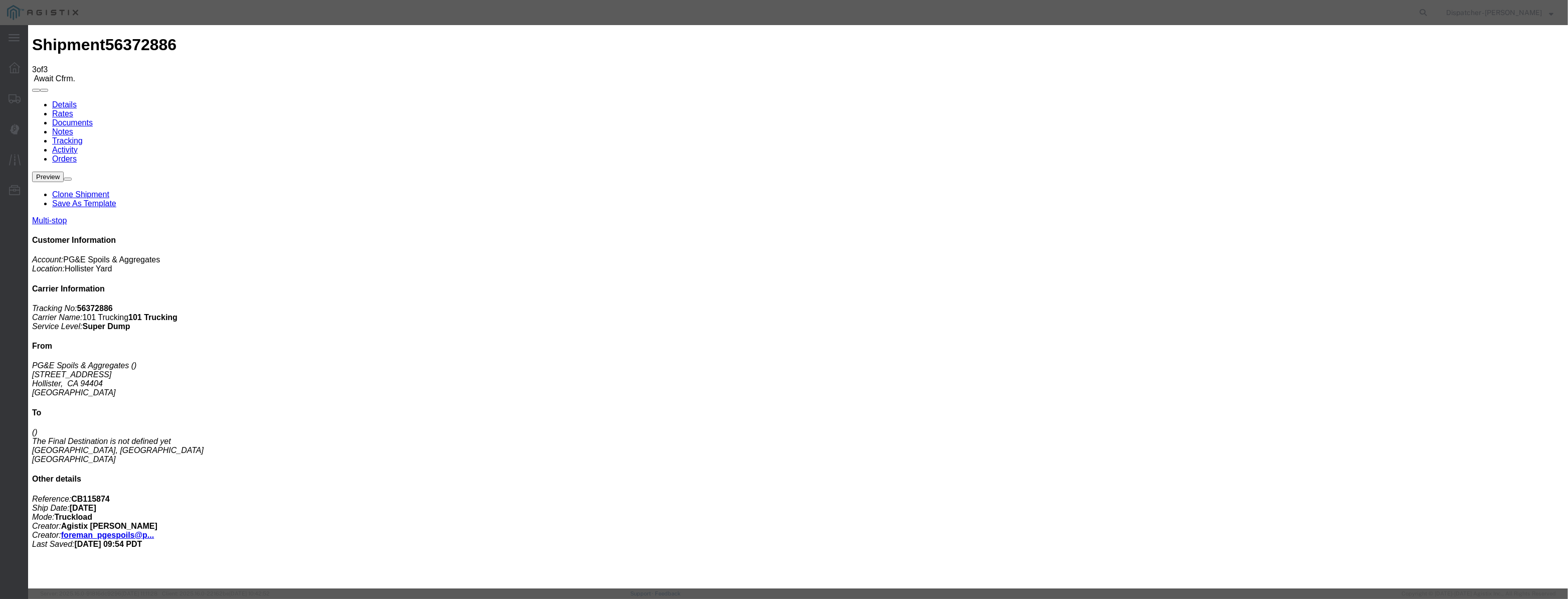
drag, startPoint x: 655, startPoint y: 115, endPoint x: 645, endPoint y: 122, distance: 12.2
drag, startPoint x: 645, startPoint y: 122, endPoint x: 744, endPoint y: 137, distance: 100.1
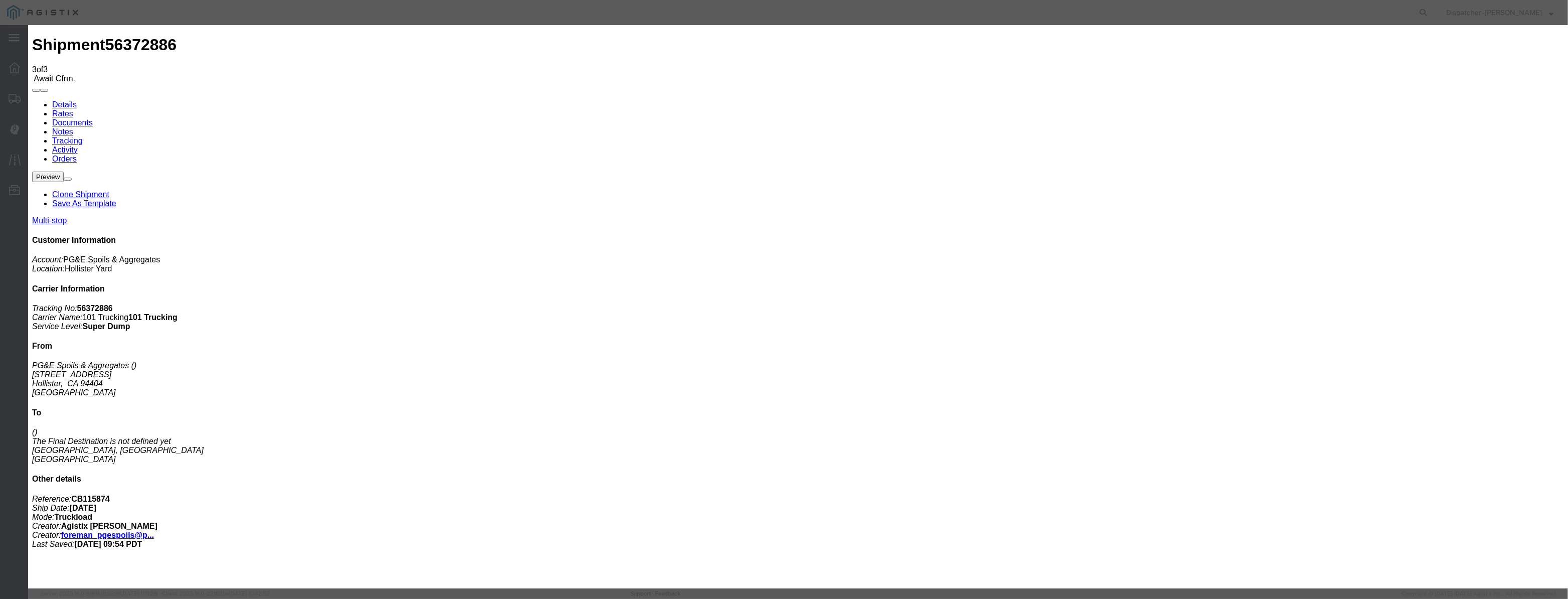
paste input "[DATE]"
drag, startPoint x: 757, startPoint y: 144, endPoint x: 750, endPoint y: 152, distance: 10.6
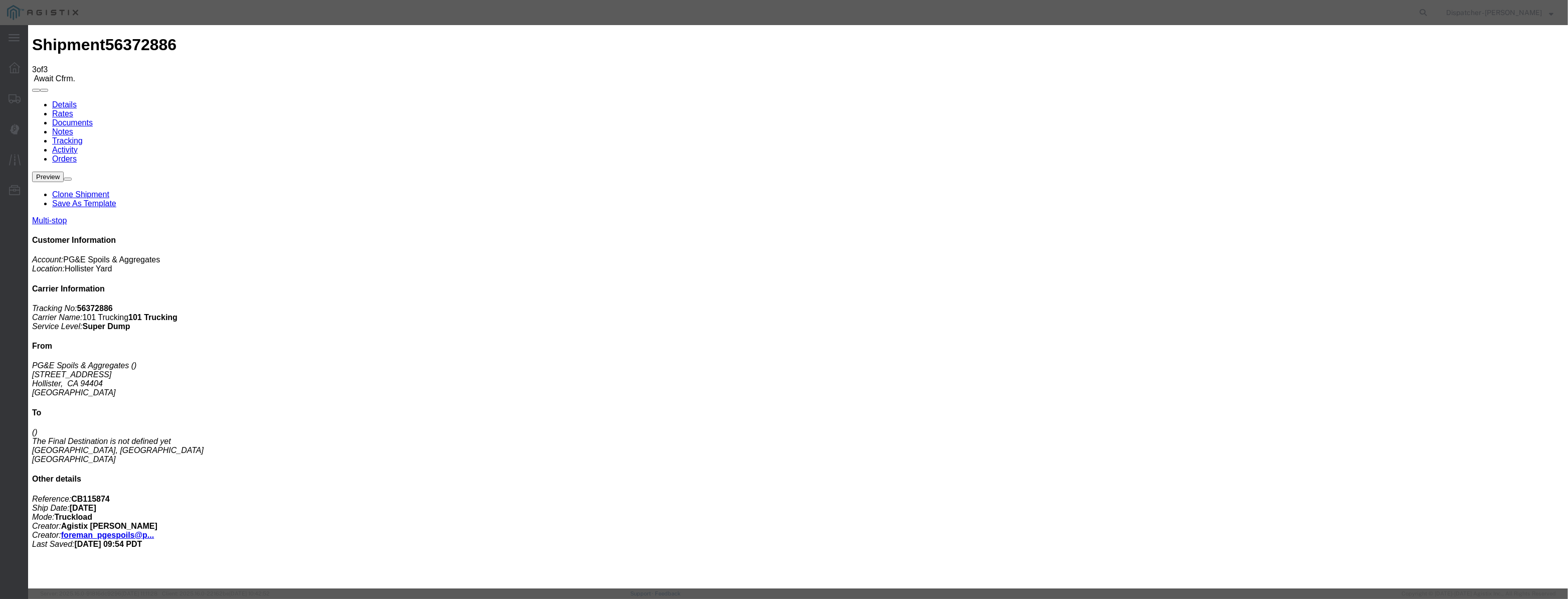
drag, startPoint x: 979, startPoint y: 128, endPoint x: 972, endPoint y: 133, distance: 8.6
drag, startPoint x: 701, startPoint y: 136, endPoint x: 192, endPoint y: 184, distance: 511.3
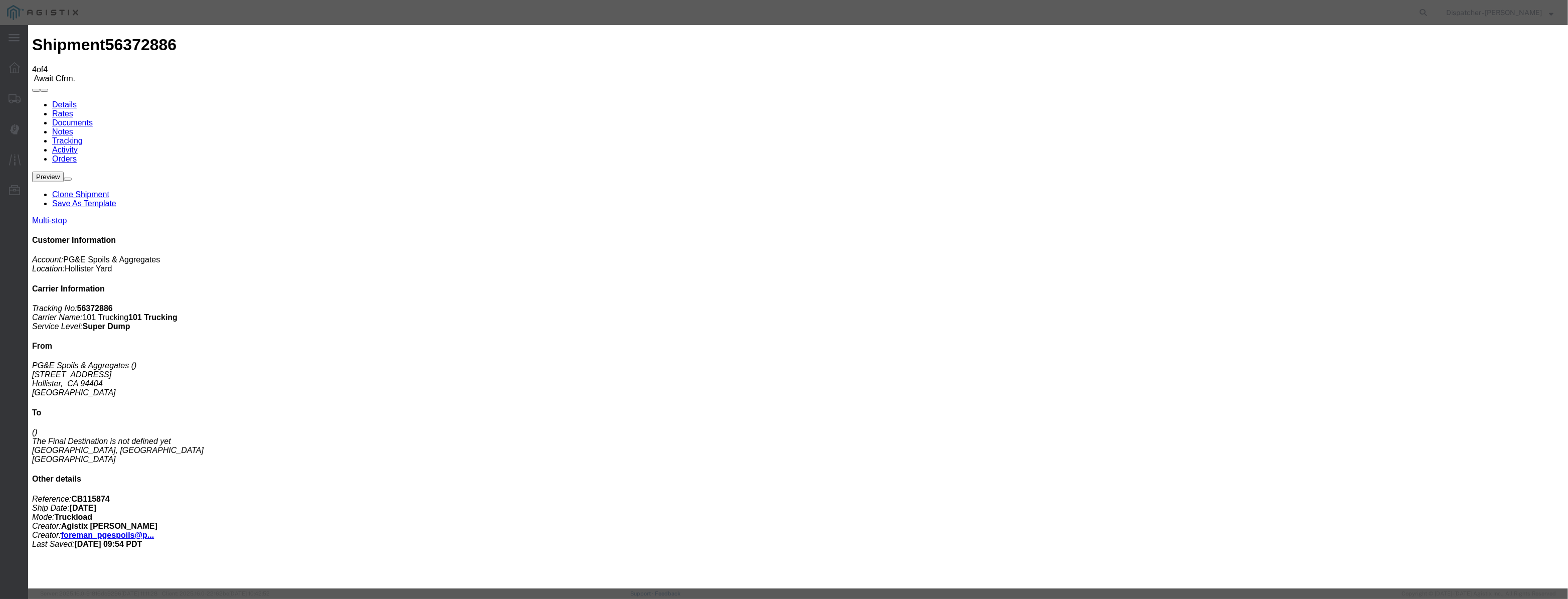
drag, startPoint x: 646, startPoint y: 129, endPoint x: 716, endPoint y: 141, distance: 71.0
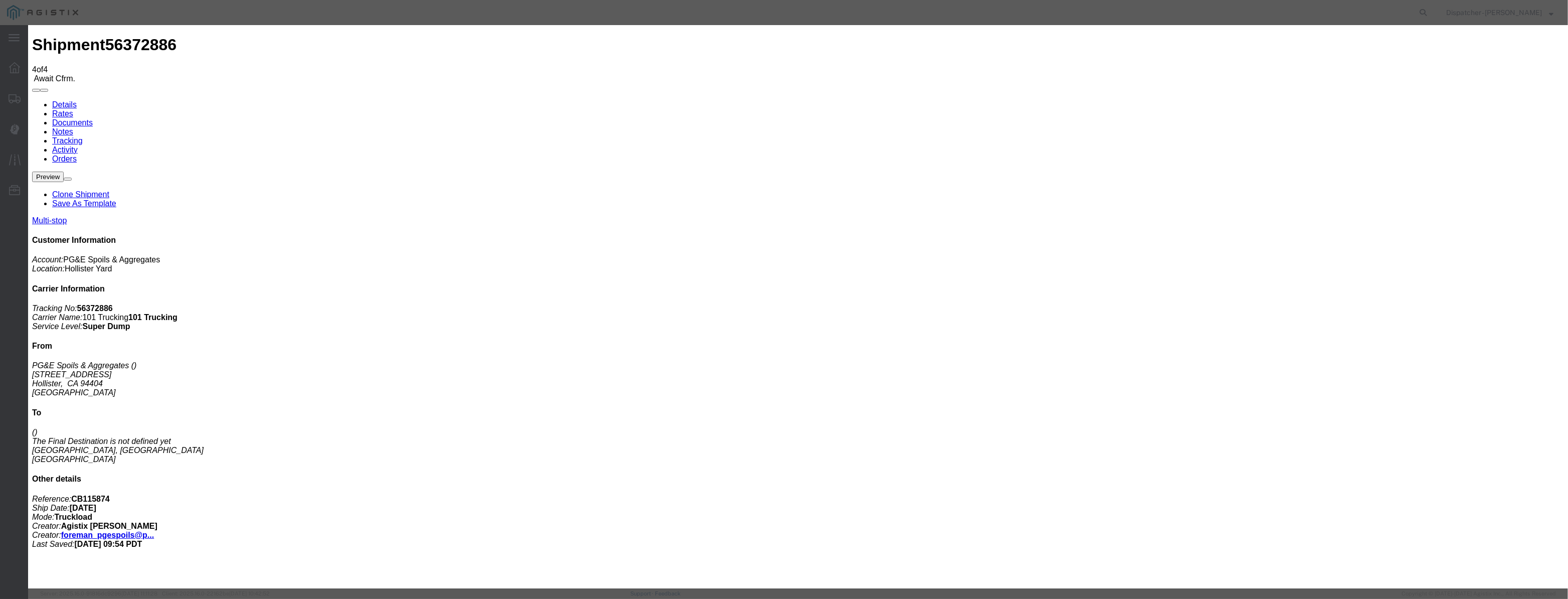
paste input "[DATE]"
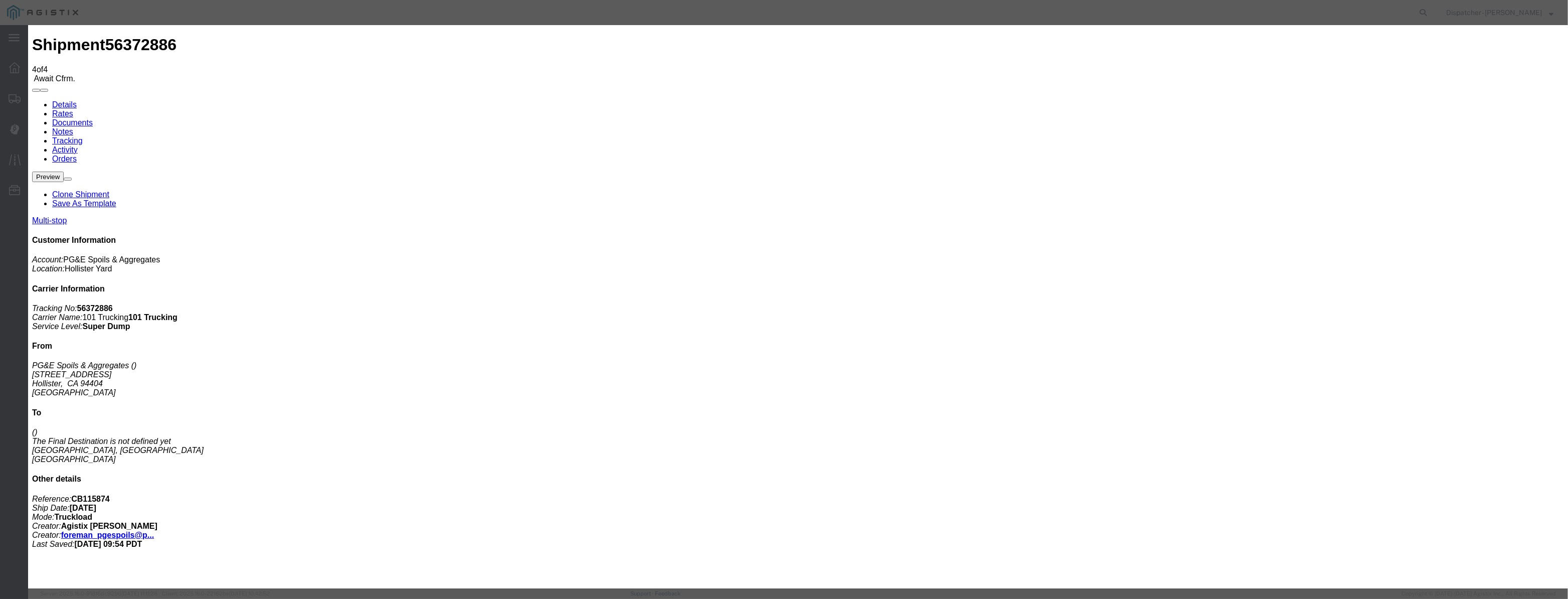
drag, startPoint x: 778, startPoint y: 128, endPoint x: 166, endPoint y: 195, distance: 615.7
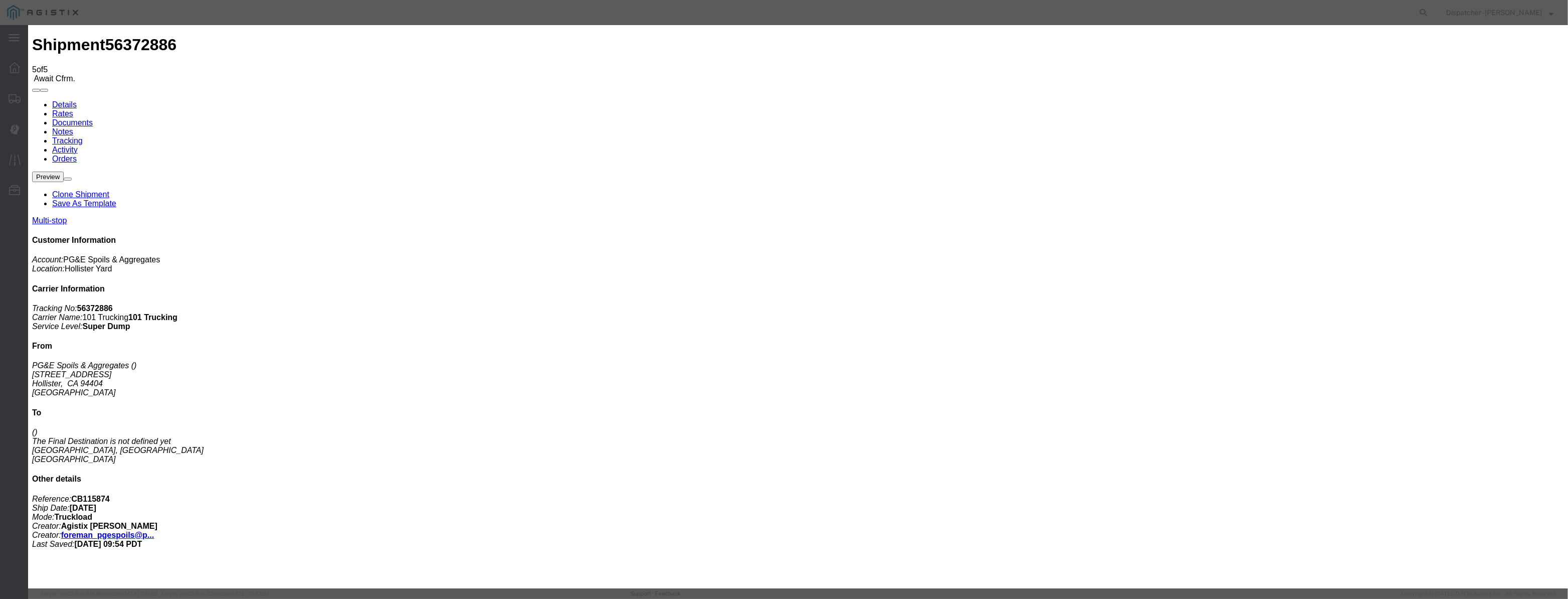
drag, startPoint x: 645, startPoint y: 125, endPoint x: 653, endPoint y: 125, distance: 8.0
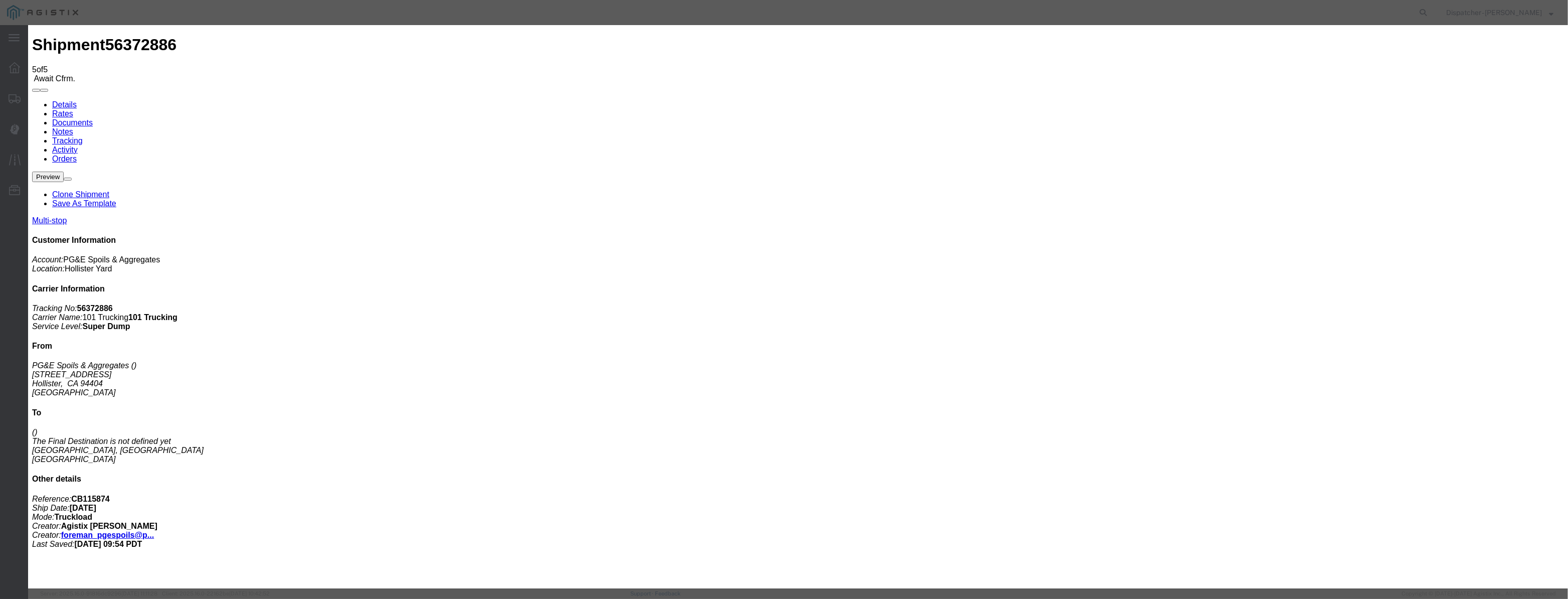
paste input "[DATE]"
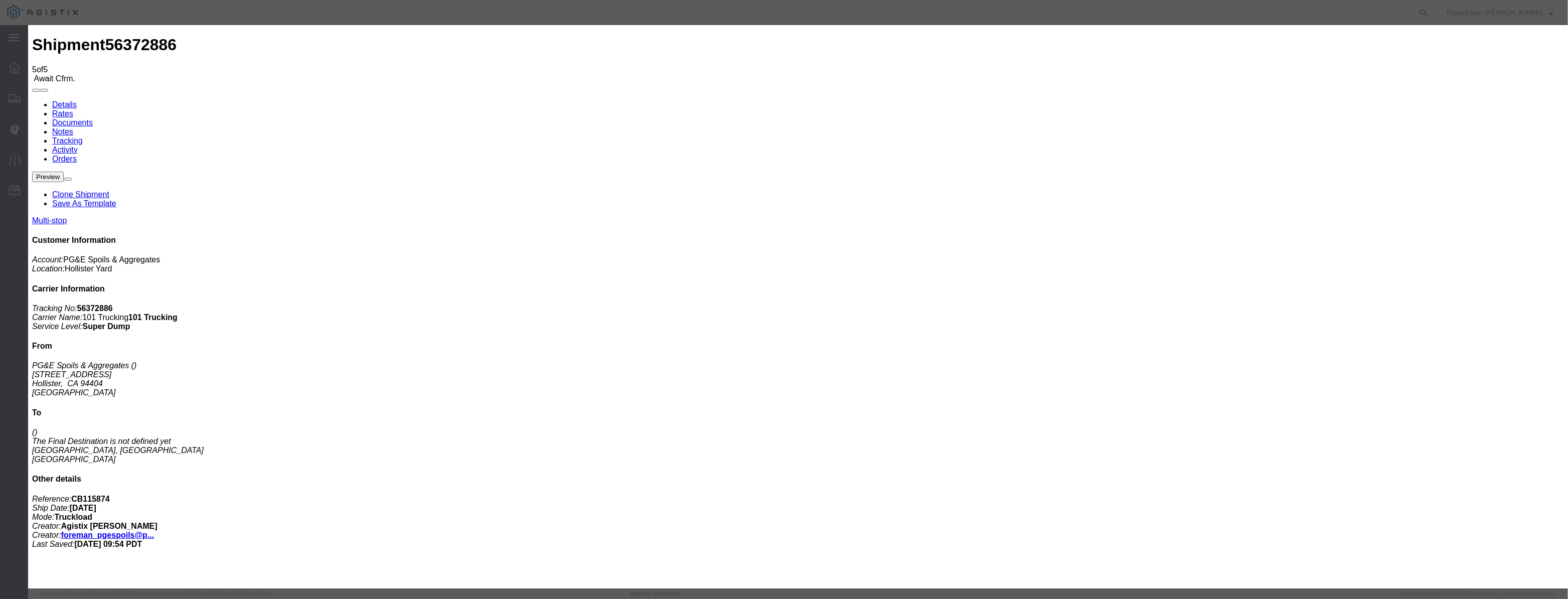
drag, startPoint x: 755, startPoint y: 132, endPoint x: 453, endPoint y: 148, distance: 302.4
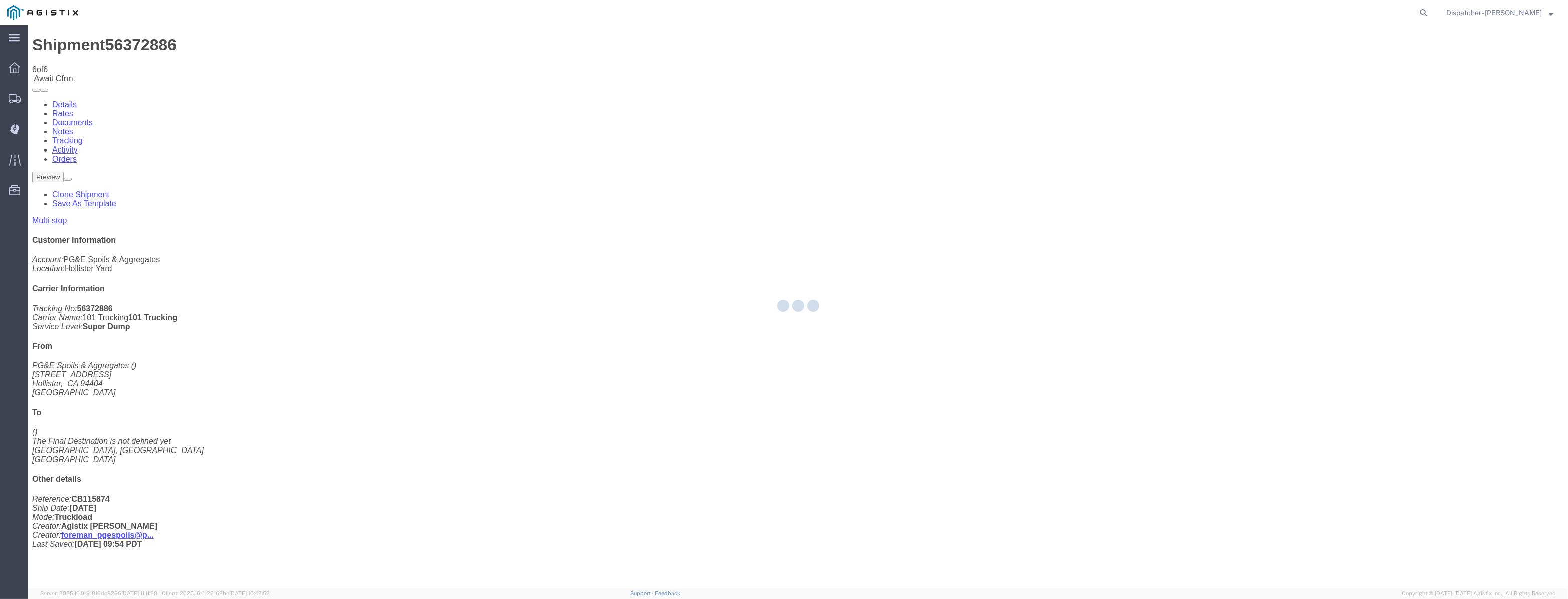
click at [1335, 97] on div at bounding box center [798, 306] width 1540 height 563
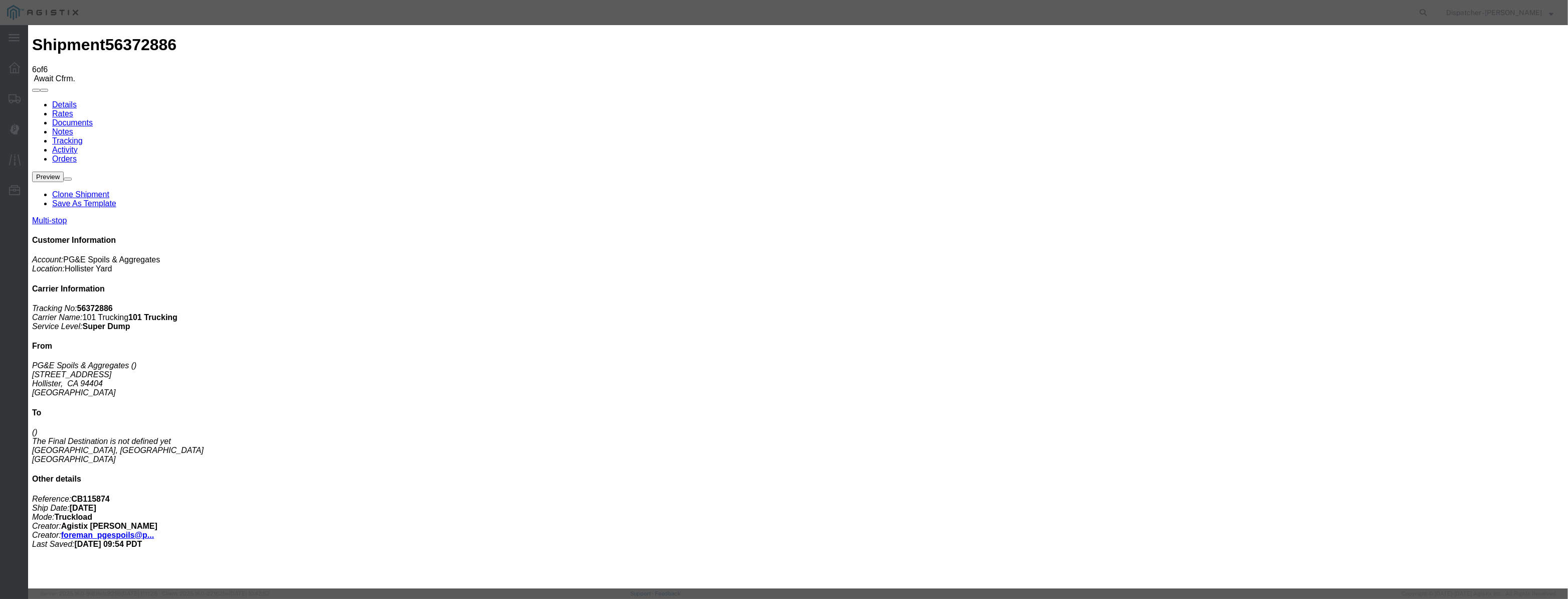
drag, startPoint x: 646, startPoint y: 110, endPoint x: 635, endPoint y: 124, distance: 17.8
drag, startPoint x: 635, startPoint y: 124, endPoint x: 808, endPoint y: 128, distance: 173.0
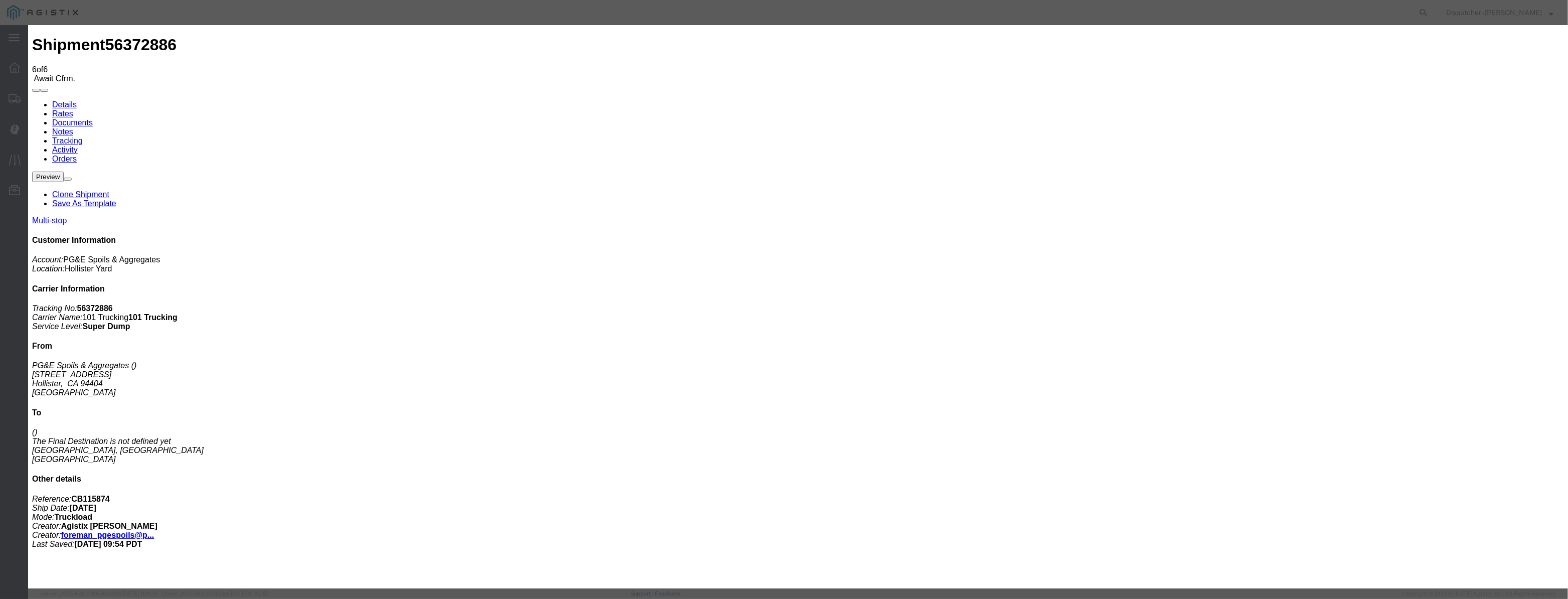
paste input "[DATE]"
drag, startPoint x: 784, startPoint y: 142, endPoint x: 774, endPoint y: 147, distance: 11.2
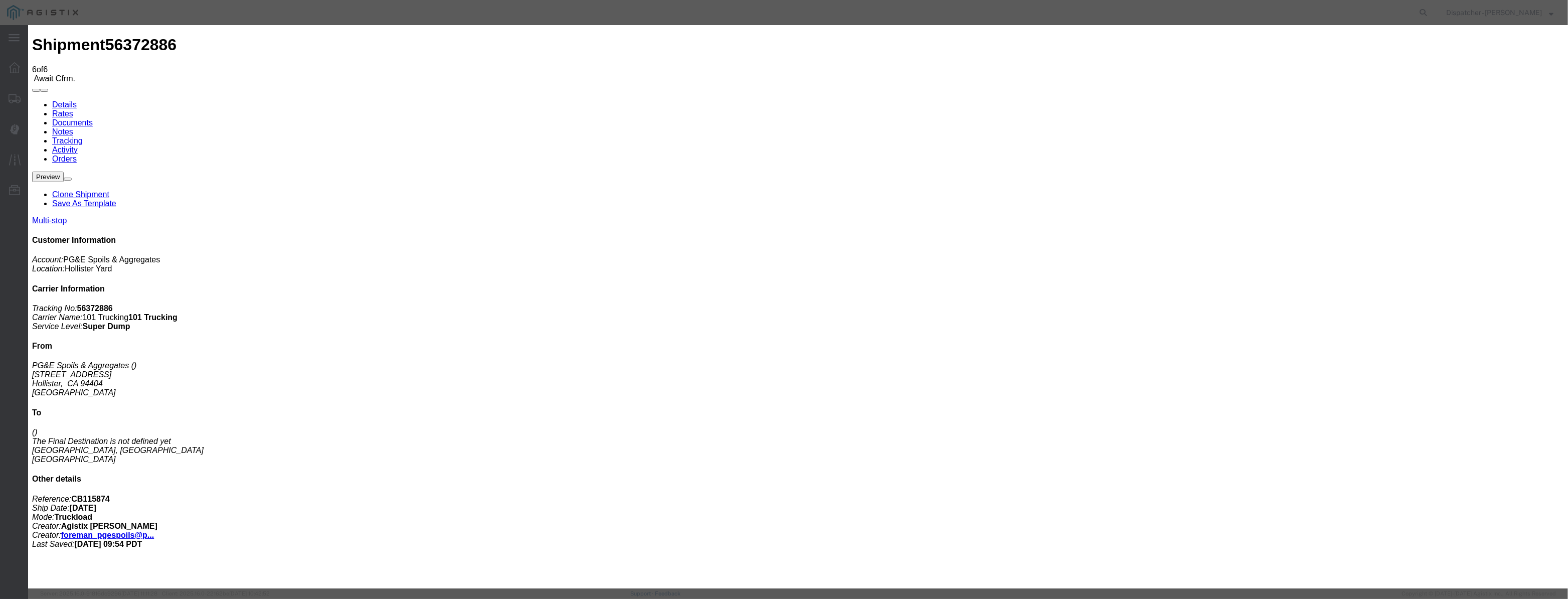
drag, startPoint x: 781, startPoint y: 125, endPoint x: 361, endPoint y: 191, distance: 425.2
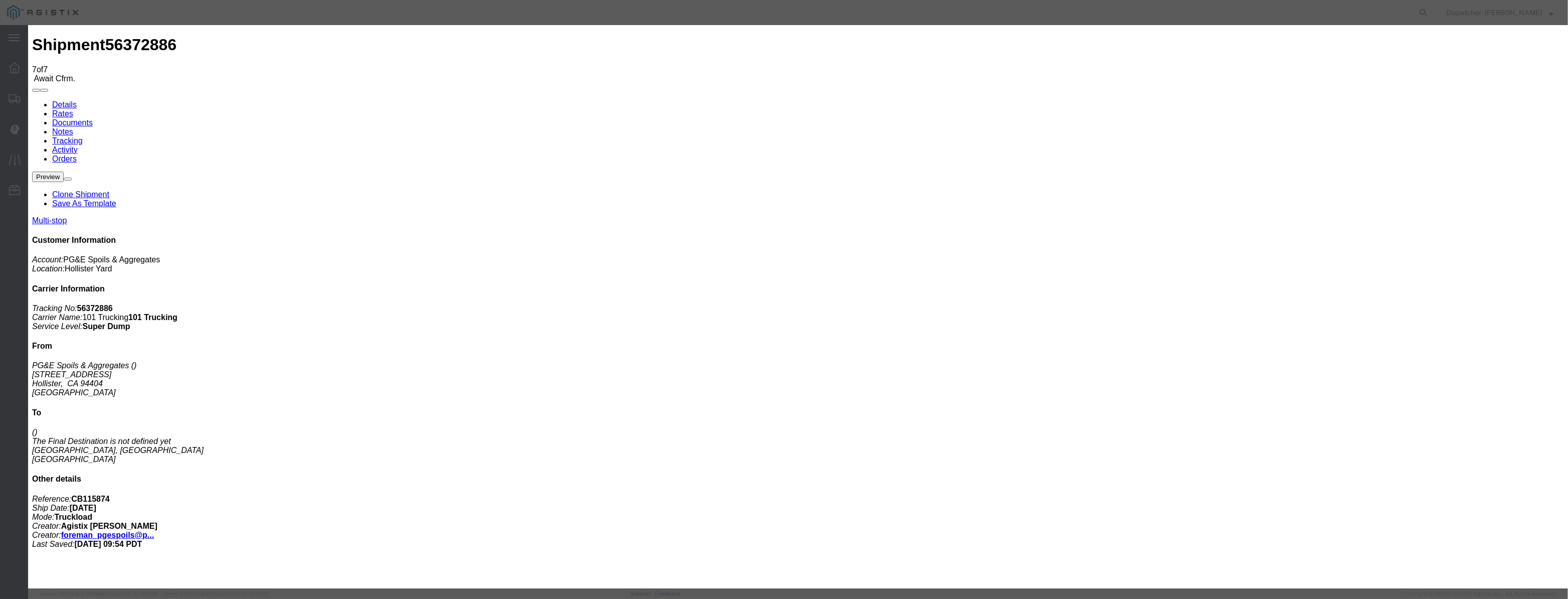
drag, startPoint x: 645, startPoint y: 118, endPoint x: 639, endPoint y: 110, distance: 10.0
drag, startPoint x: 626, startPoint y: 125, endPoint x: 631, endPoint y: 118, distance: 8.6
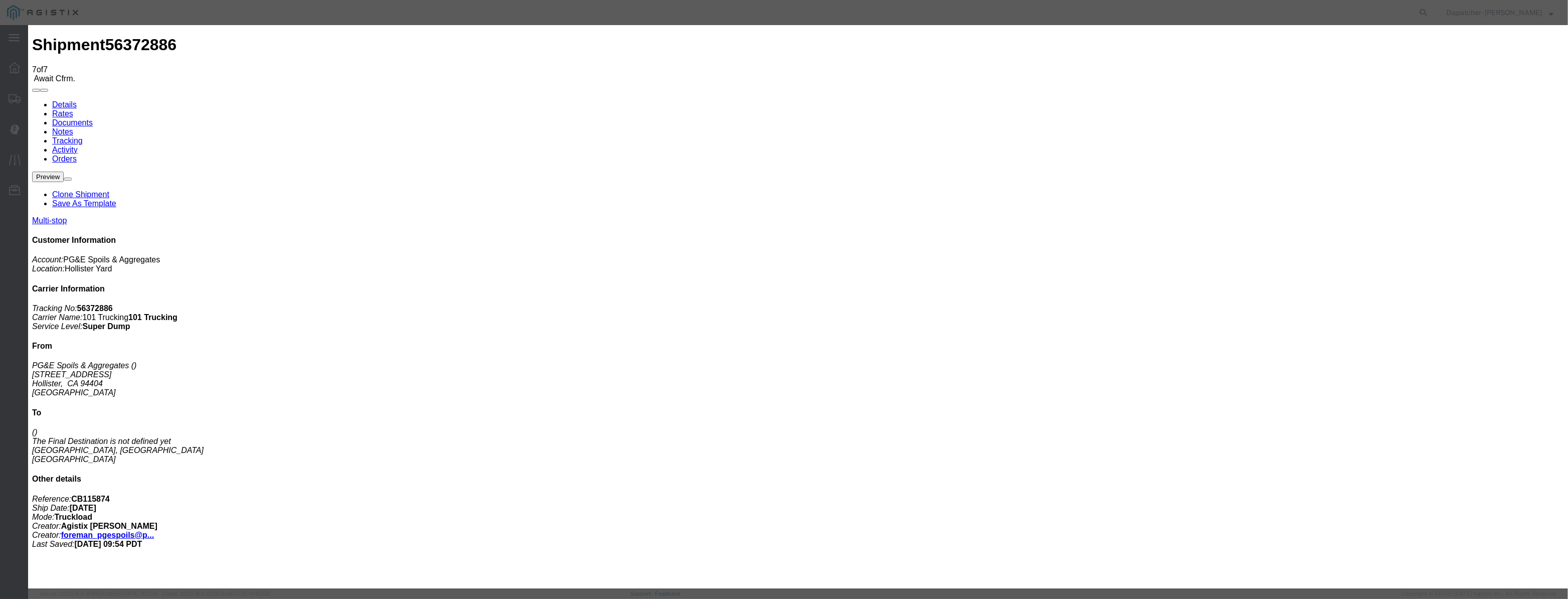
paste input "[DATE]"
drag, startPoint x: 776, startPoint y: 143, endPoint x: 752, endPoint y: 147, distance: 24.3
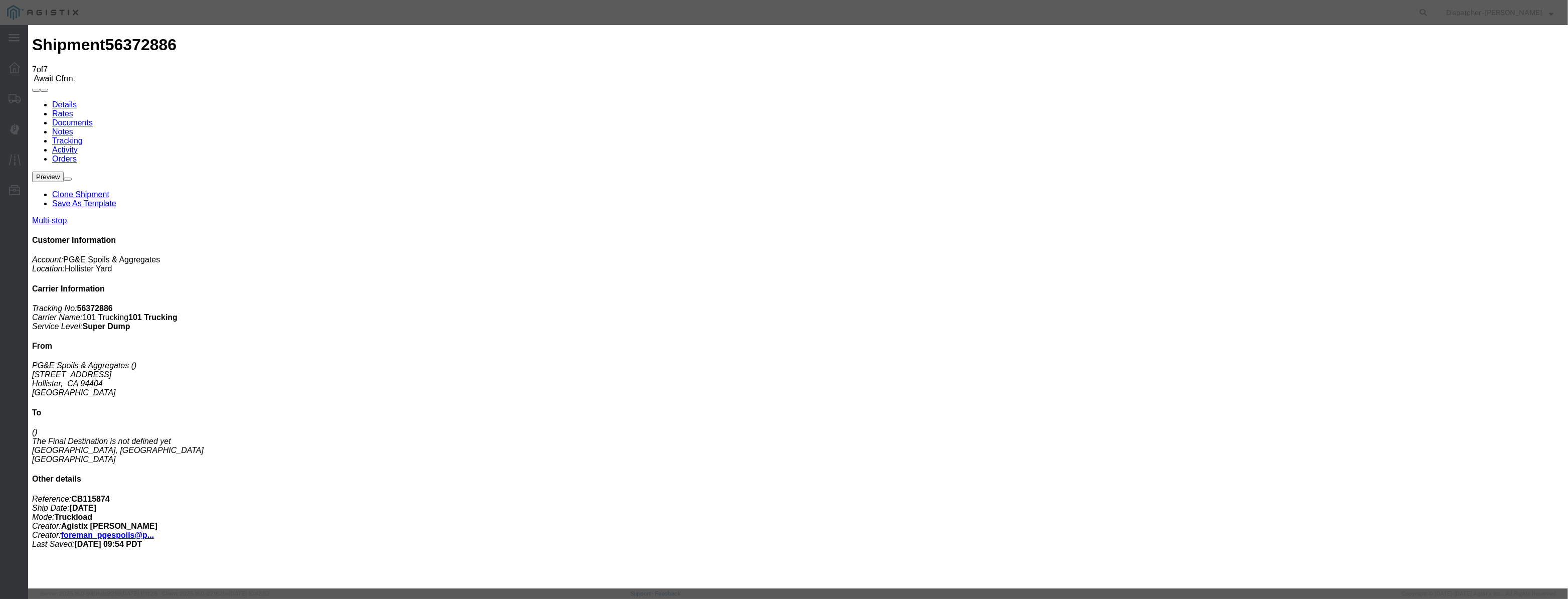
scroll to position [0, 0]
drag, startPoint x: 940, startPoint y: 121, endPoint x: 937, endPoint y: 133, distance: 12.4
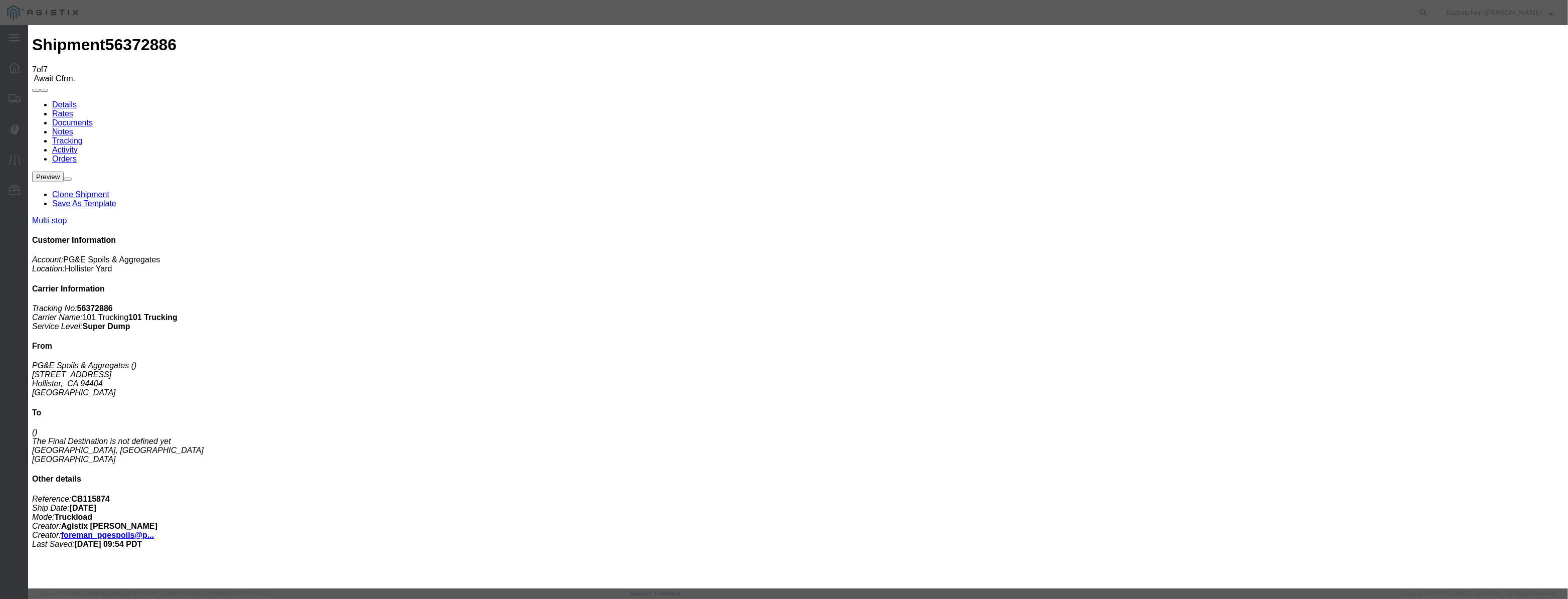
drag, startPoint x: 767, startPoint y: 130, endPoint x: 320, endPoint y: 115, distance: 447.3
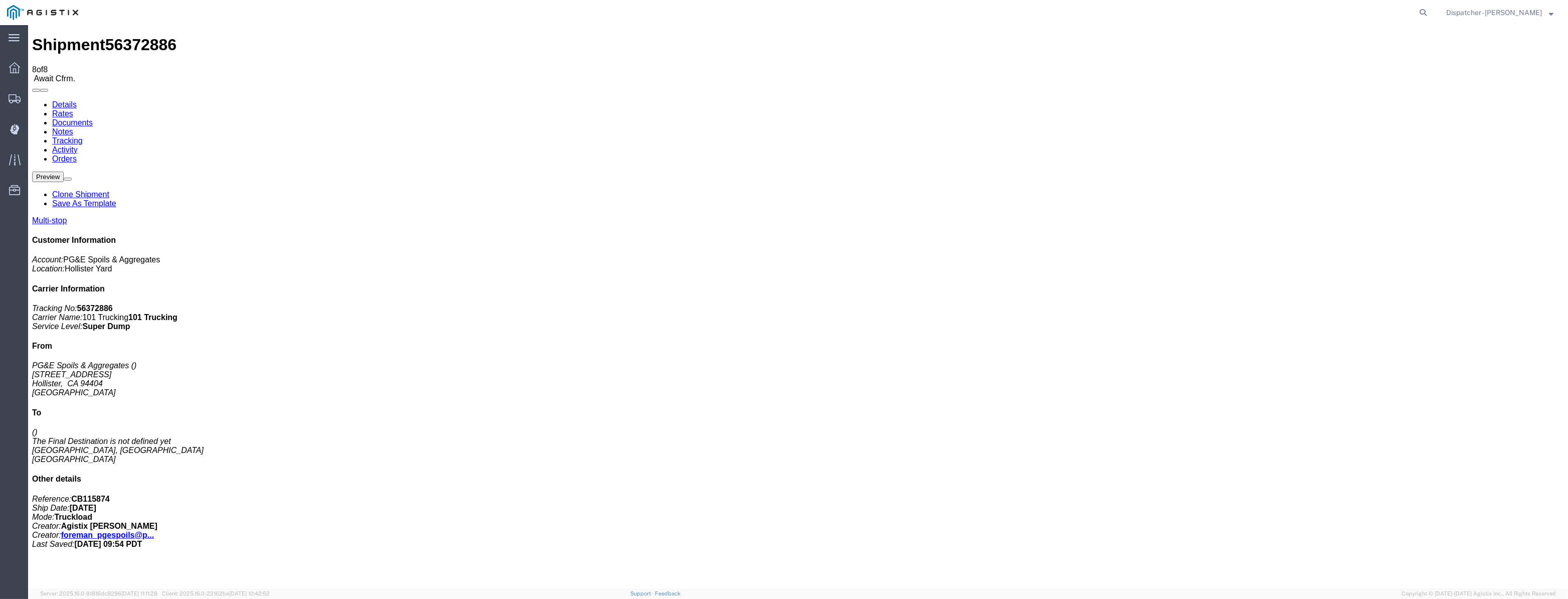
drag, startPoint x: 1329, startPoint y: 91, endPoint x: 1350, endPoint y: 115, distance: 31.9
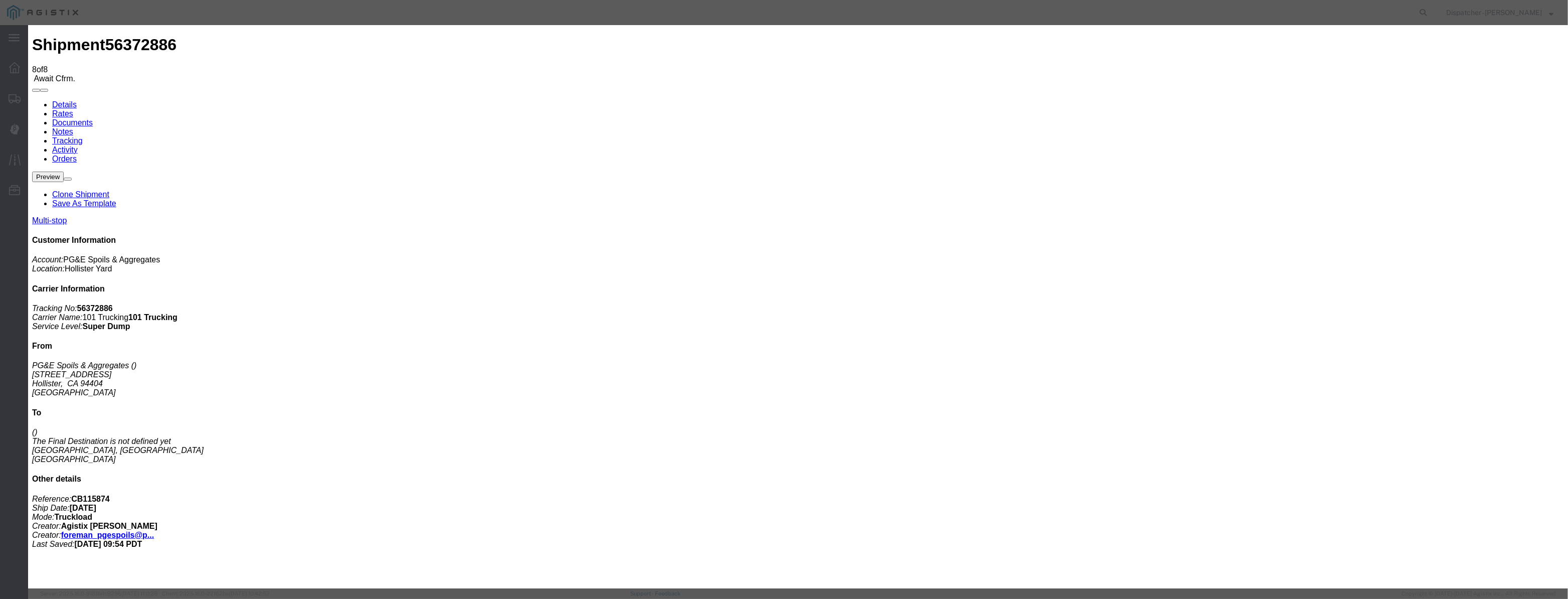
drag, startPoint x: 628, startPoint y: 127, endPoint x: 662, endPoint y: 133, distance: 34.5
paste input "[DATE]"
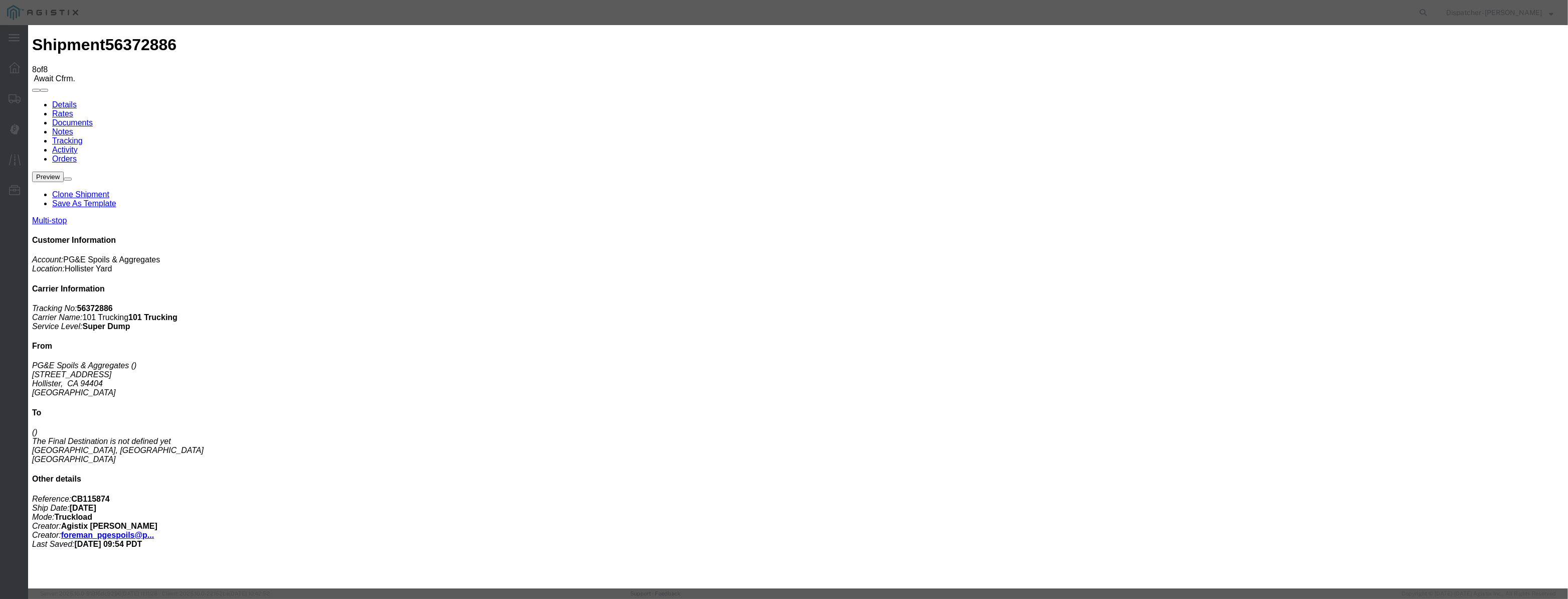
scroll to position [0, 2]
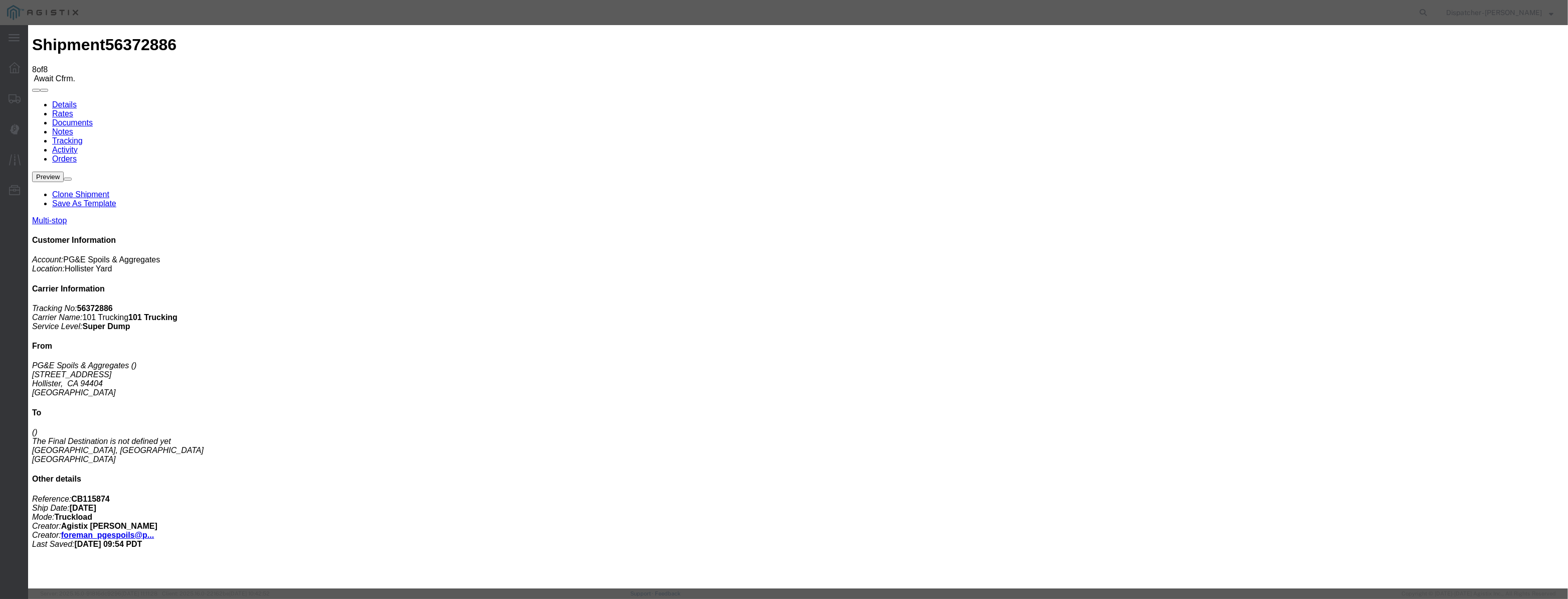
drag, startPoint x: 947, startPoint y: 125, endPoint x: 943, endPoint y: 133, distance: 8.9
drag, startPoint x: 762, startPoint y: 124, endPoint x: 251, endPoint y: 102, distance: 511.5
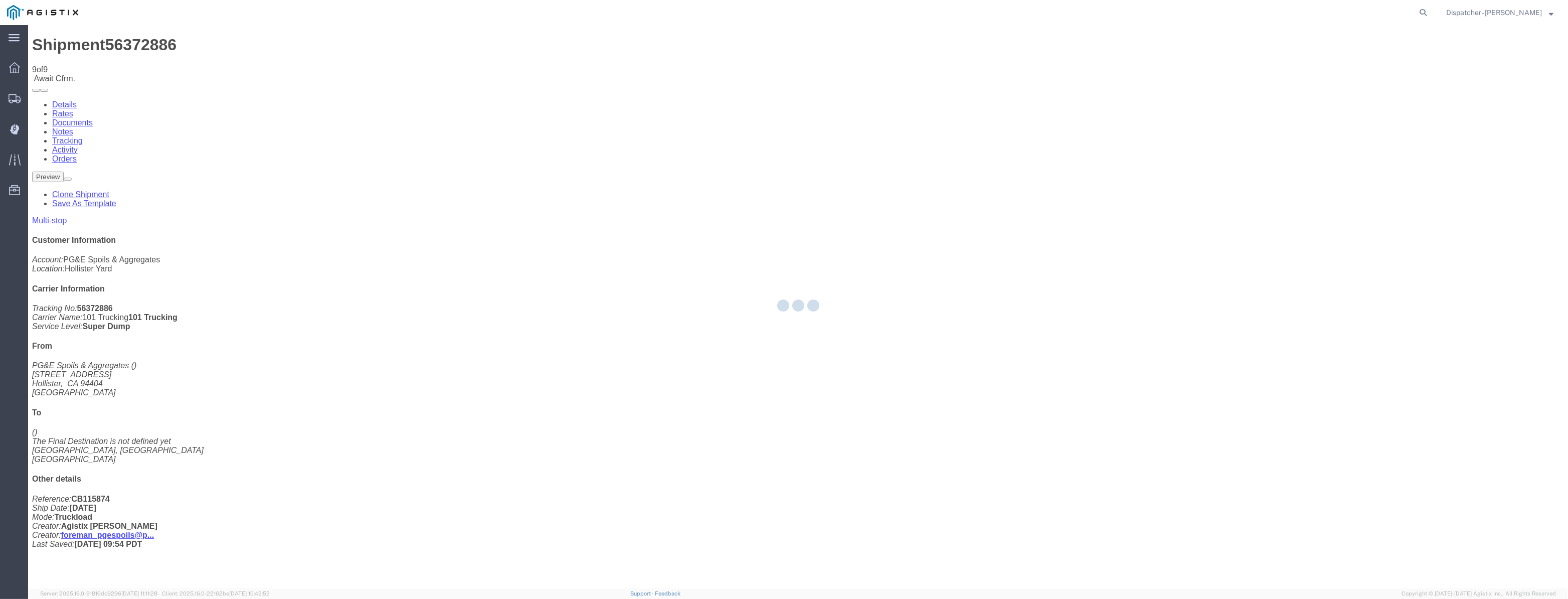
click at [1323, 98] on div at bounding box center [798, 306] width 1540 height 563
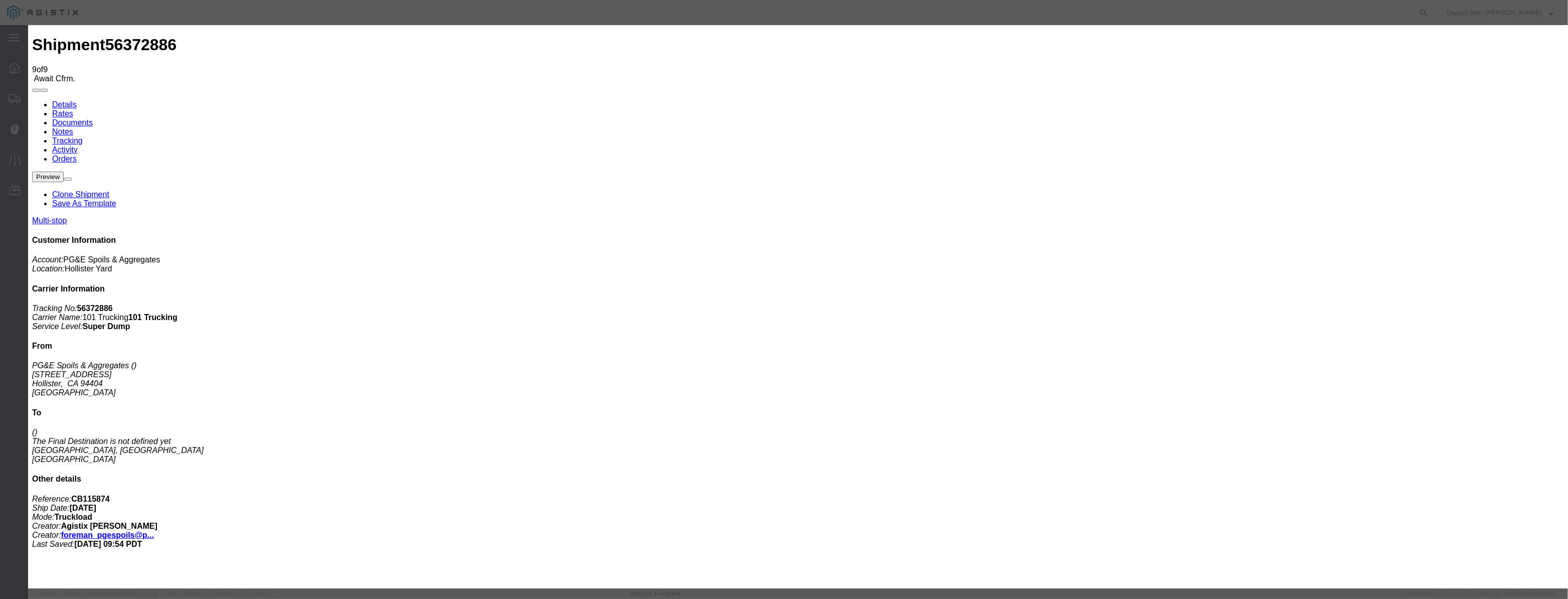
drag, startPoint x: 631, startPoint y: 130, endPoint x: 638, endPoint y: 116, distance: 15.7
drag, startPoint x: 639, startPoint y: 115, endPoint x: 634, endPoint y: 127, distance: 13.0
drag, startPoint x: 633, startPoint y: 130, endPoint x: 777, endPoint y: 156, distance: 146.3
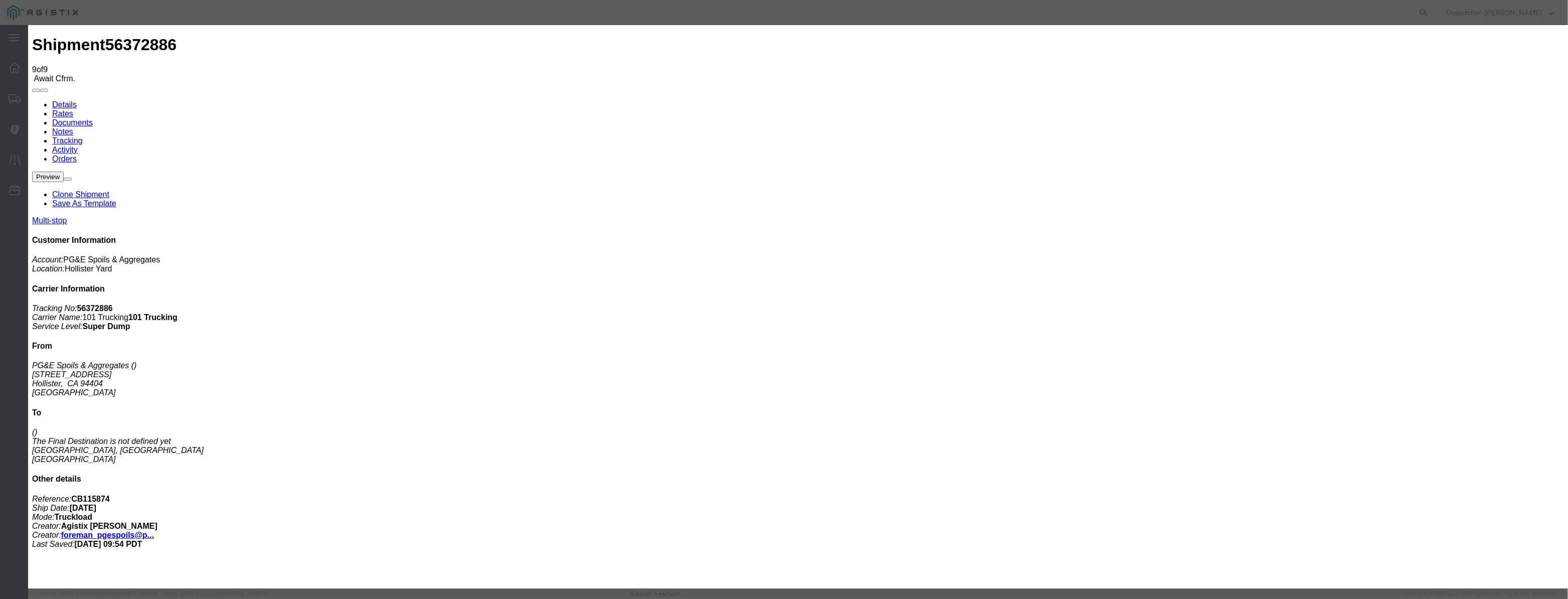
paste input "[DATE]"
drag, startPoint x: 762, startPoint y: 142, endPoint x: 761, endPoint y: 152, distance: 10.0
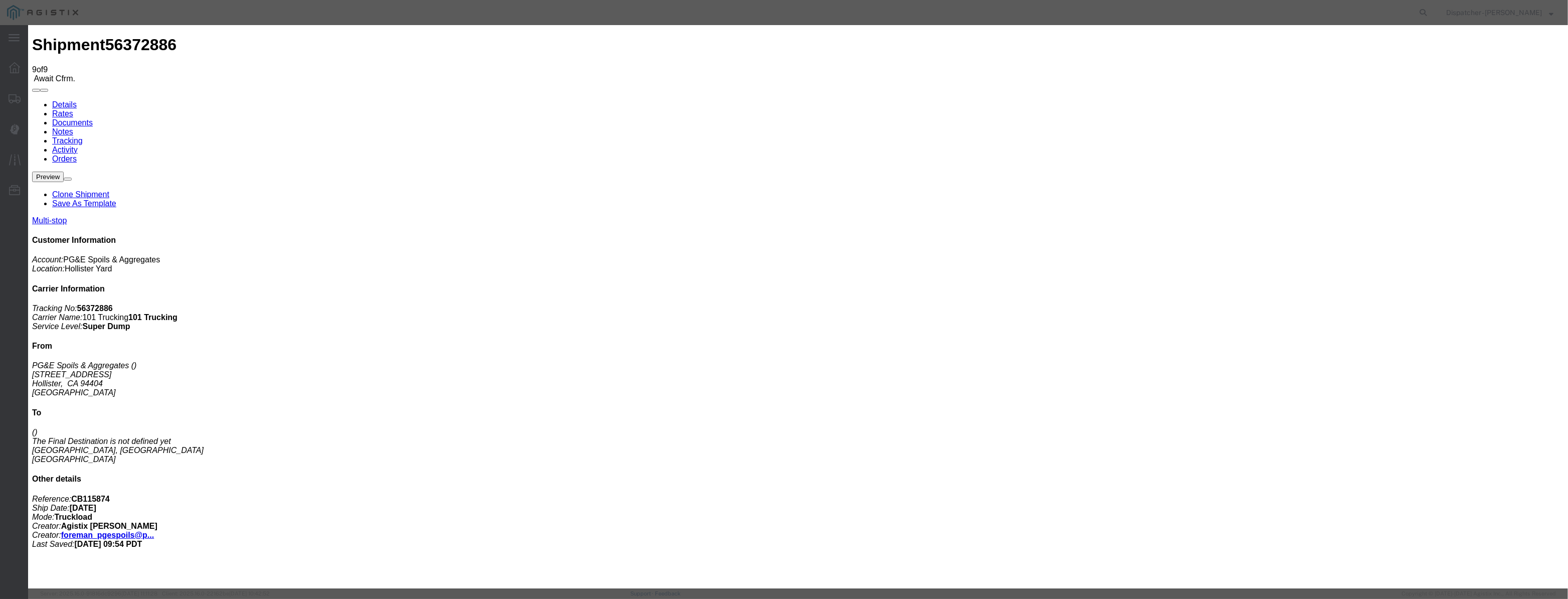
scroll to position [0, 0]
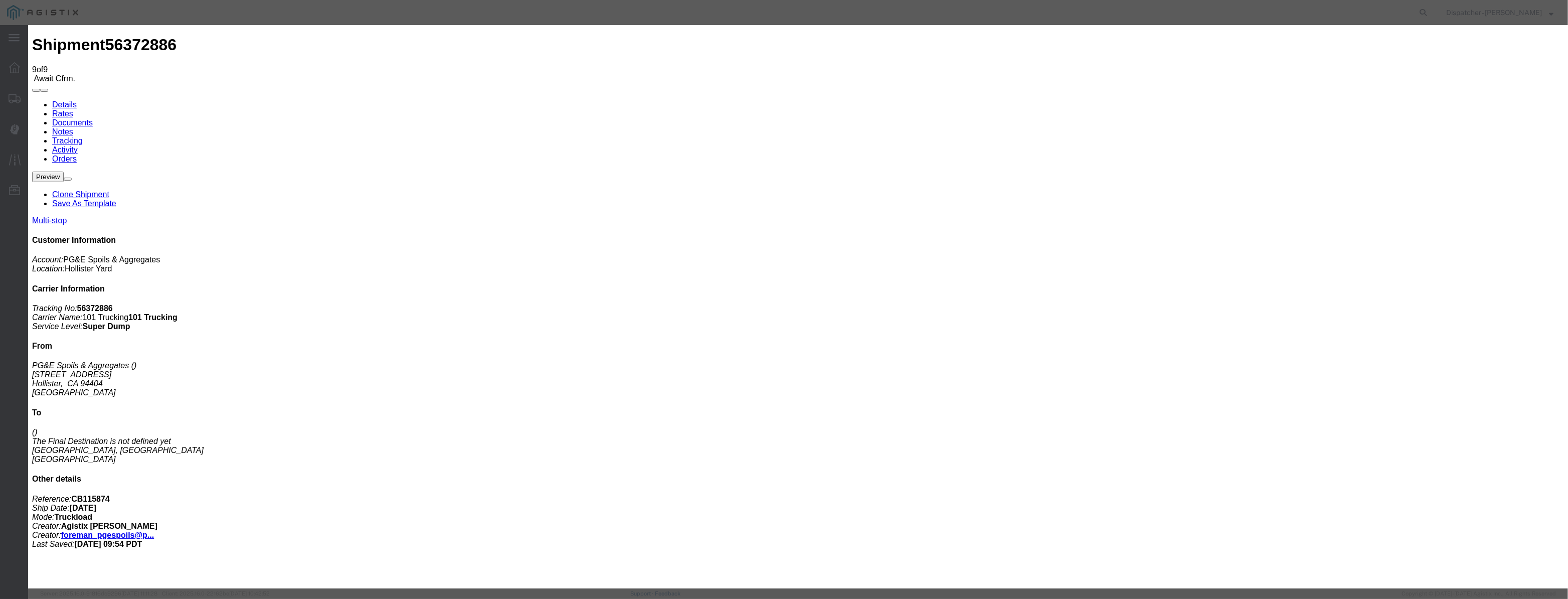
drag, startPoint x: 757, startPoint y: 124, endPoint x: 402, endPoint y: 130, distance: 355.1
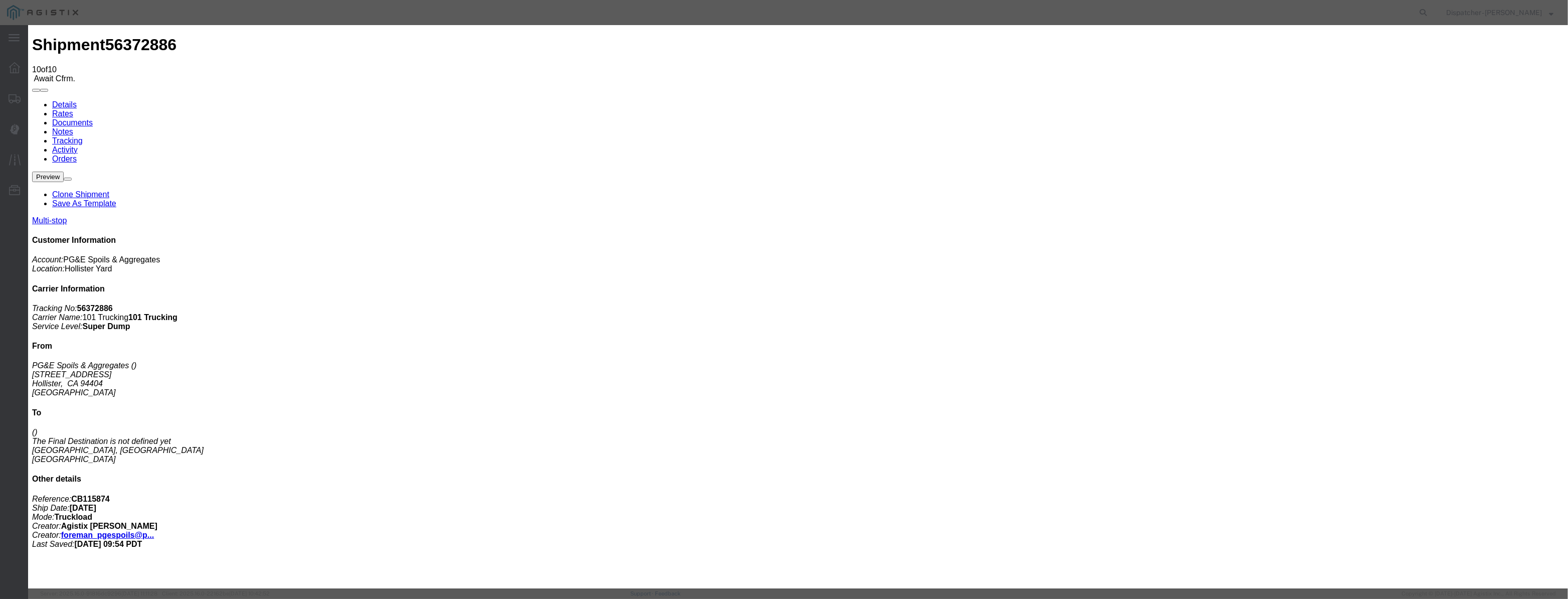
drag, startPoint x: 642, startPoint y: 121, endPoint x: 663, endPoint y: 121, distance: 21.0
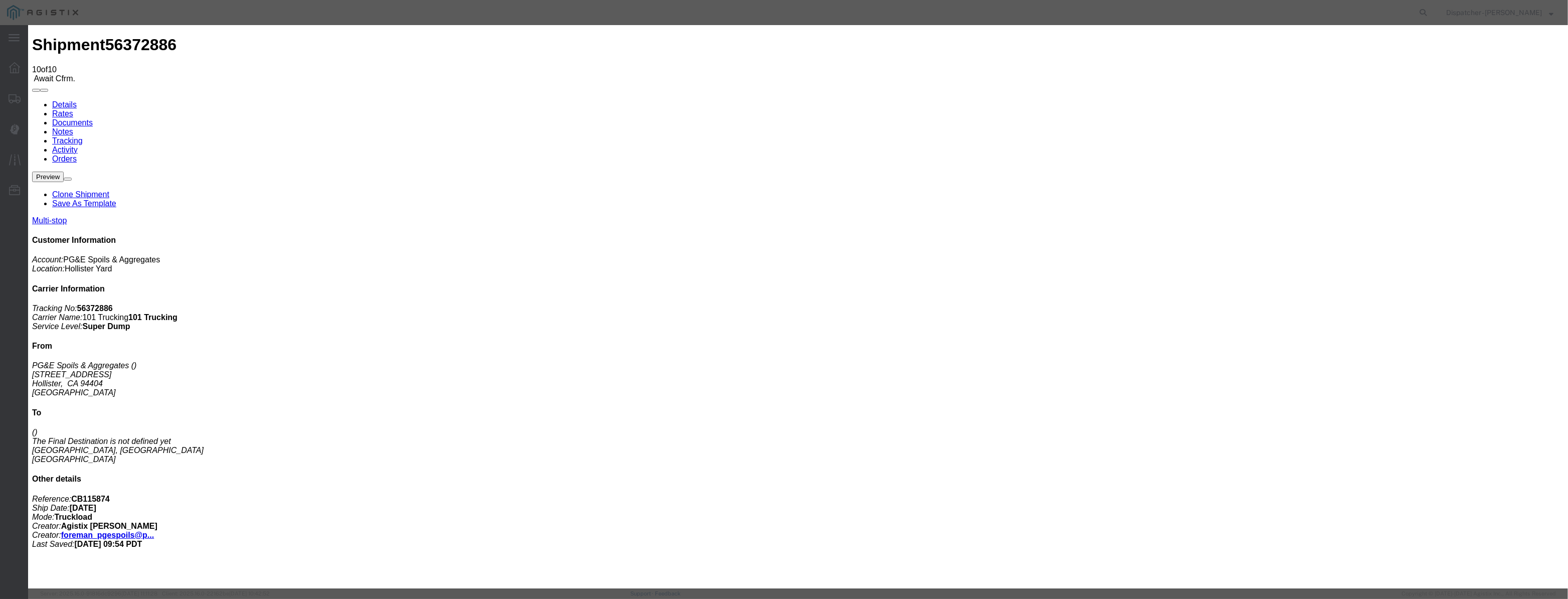
paste input "[DATE]"
drag, startPoint x: 733, startPoint y: 145, endPoint x: 734, endPoint y: 150, distance: 5.1
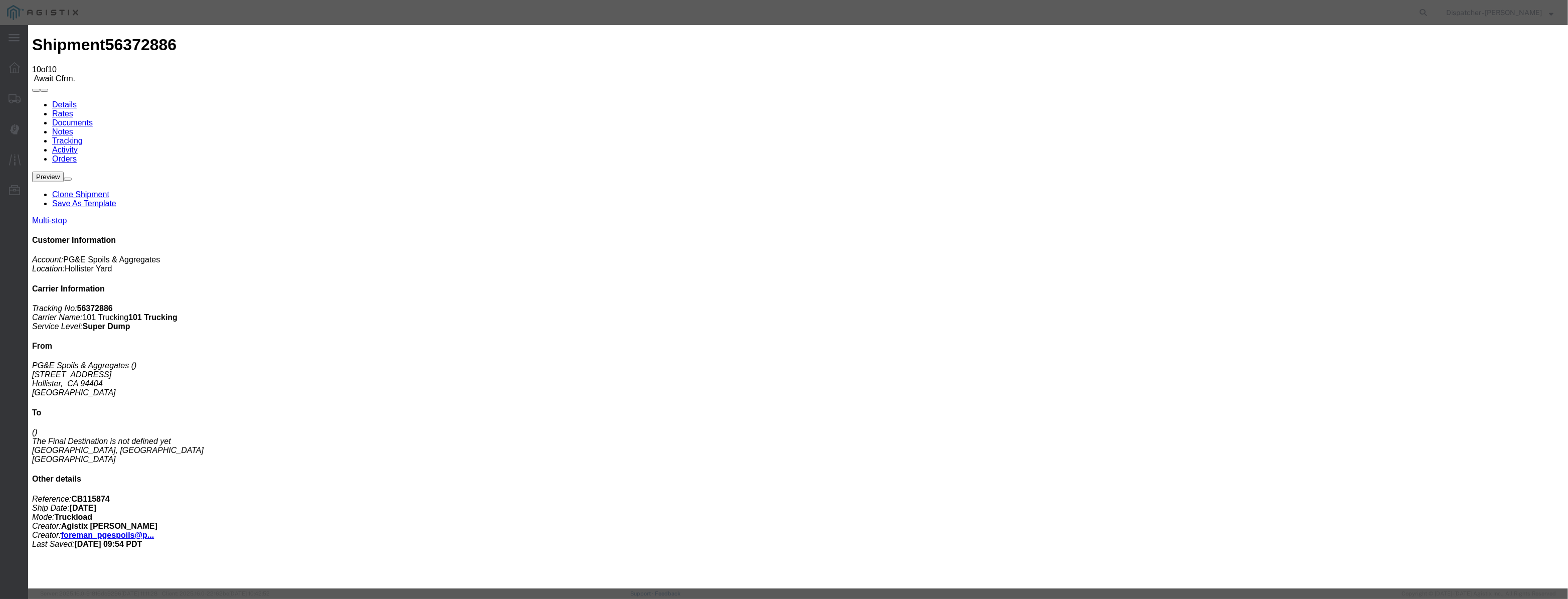
drag, startPoint x: 971, startPoint y: 125, endPoint x: 968, endPoint y: 132, distance: 7.6
drag, startPoint x: 779, startPoint y: 129, endPoint x: 366, endPoint y: 170, distance: 415.0
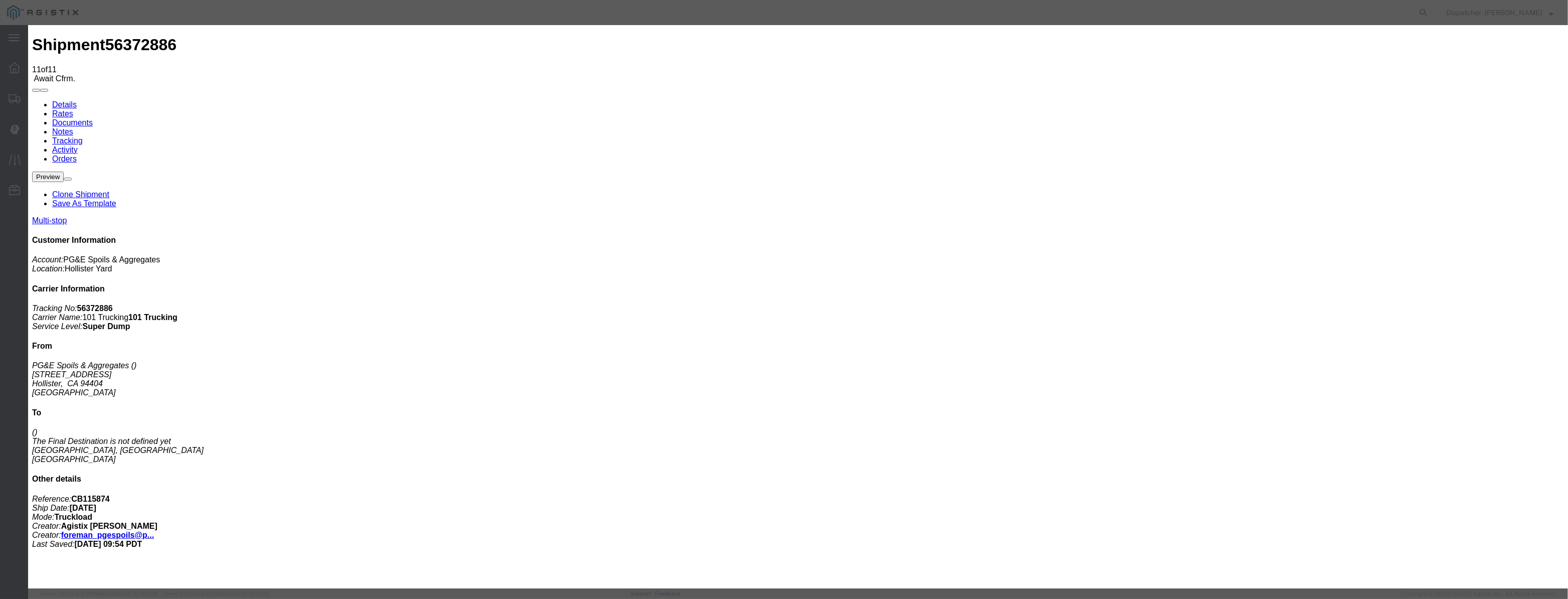
drag, startPoint x: 648, startPoint y: 125, endPoint x: 716, endPoint y: 136, distance: 68.9
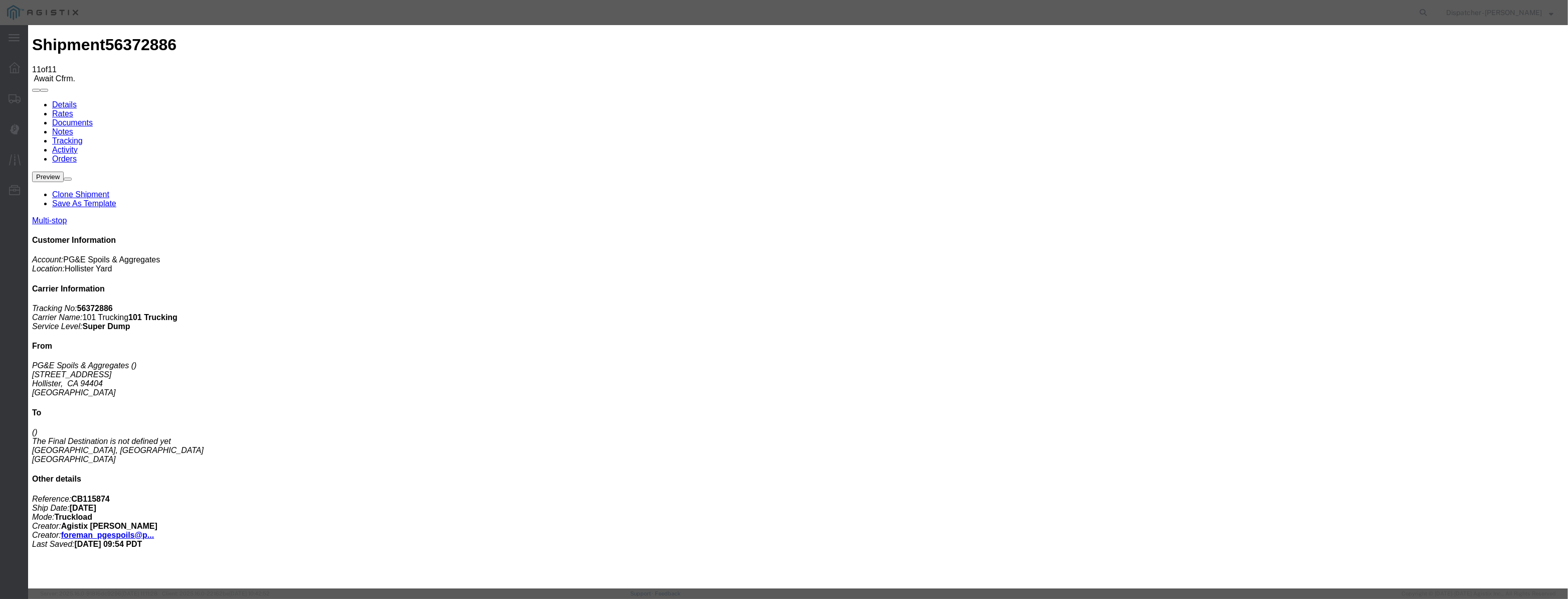
paste input "[DATE]"
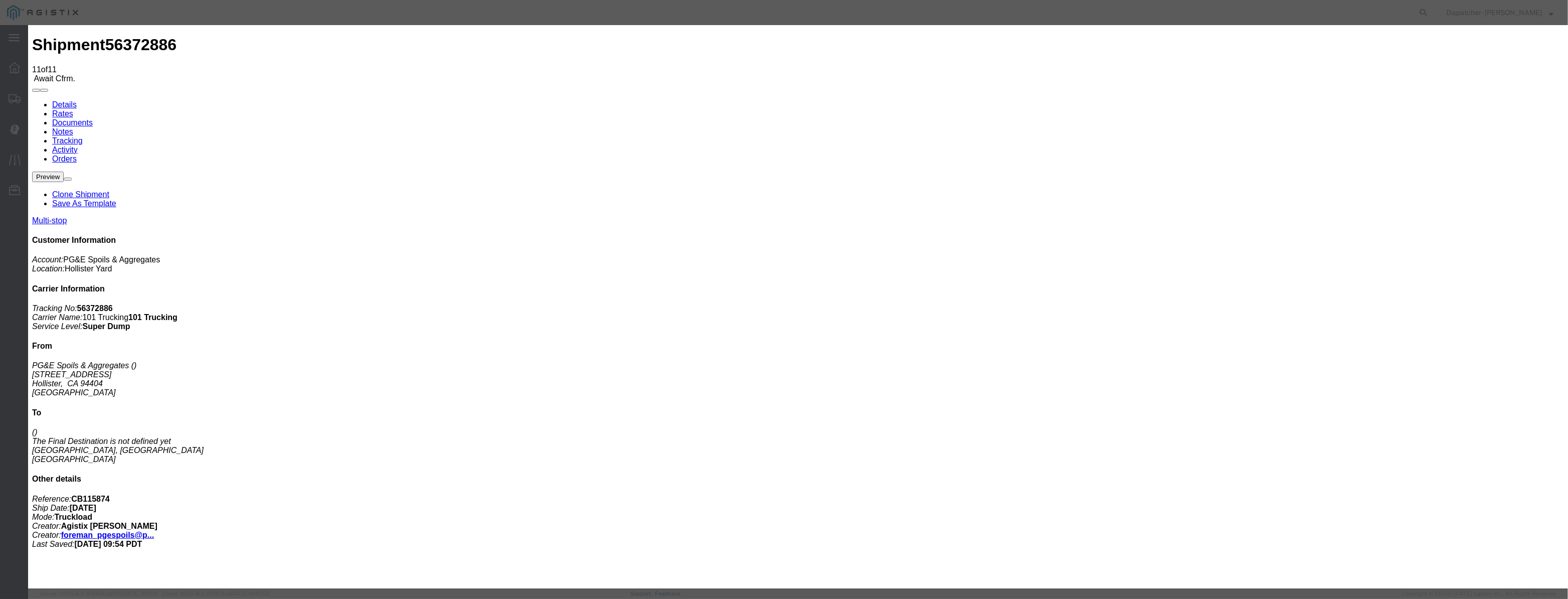
drag, startPoint x: 993, startPoint y: 124, endPoint x: 988, endPoint y: 133, distance: 10.3
drag, startPoint x: 757, startPoint y: 128, endPoint x: 492, endPoint y: 150, distance: 265.9
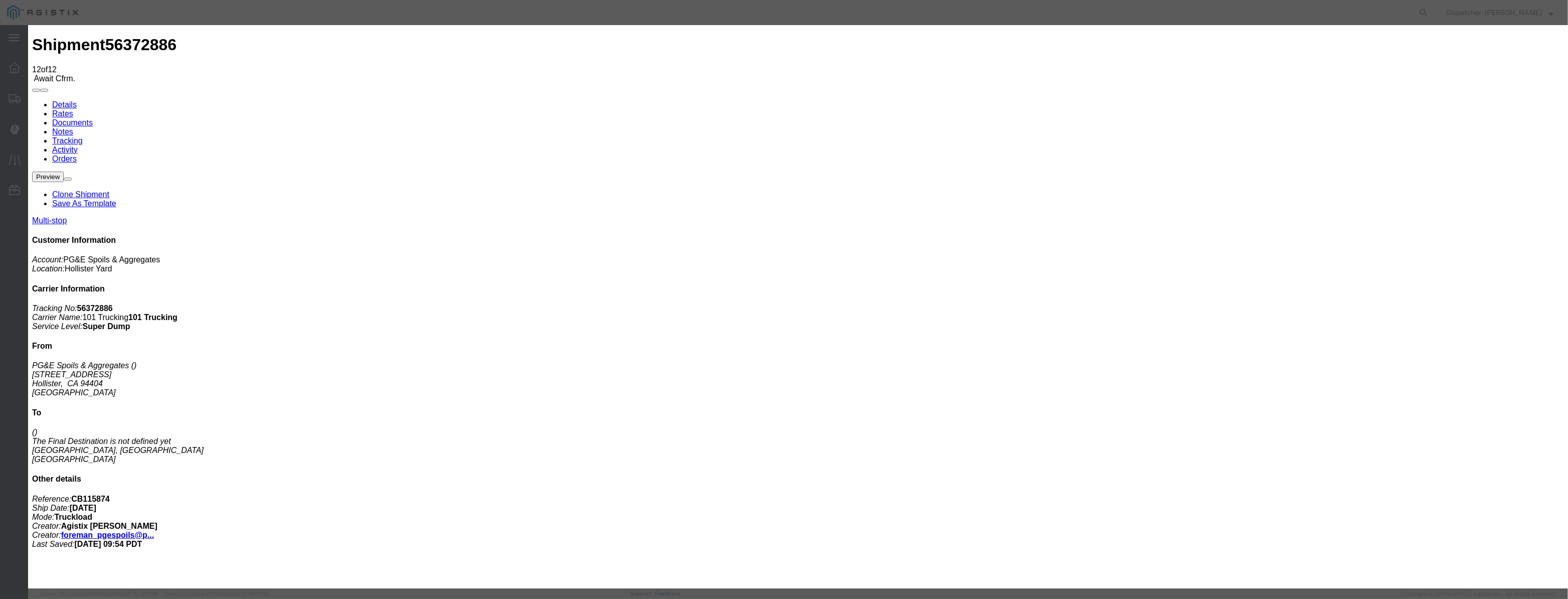
drag, startPoint x: 625, startPoint y: 125, endPoint x: 707, endPoint y: 127, distance: 82.0
paste input "[DATE]"
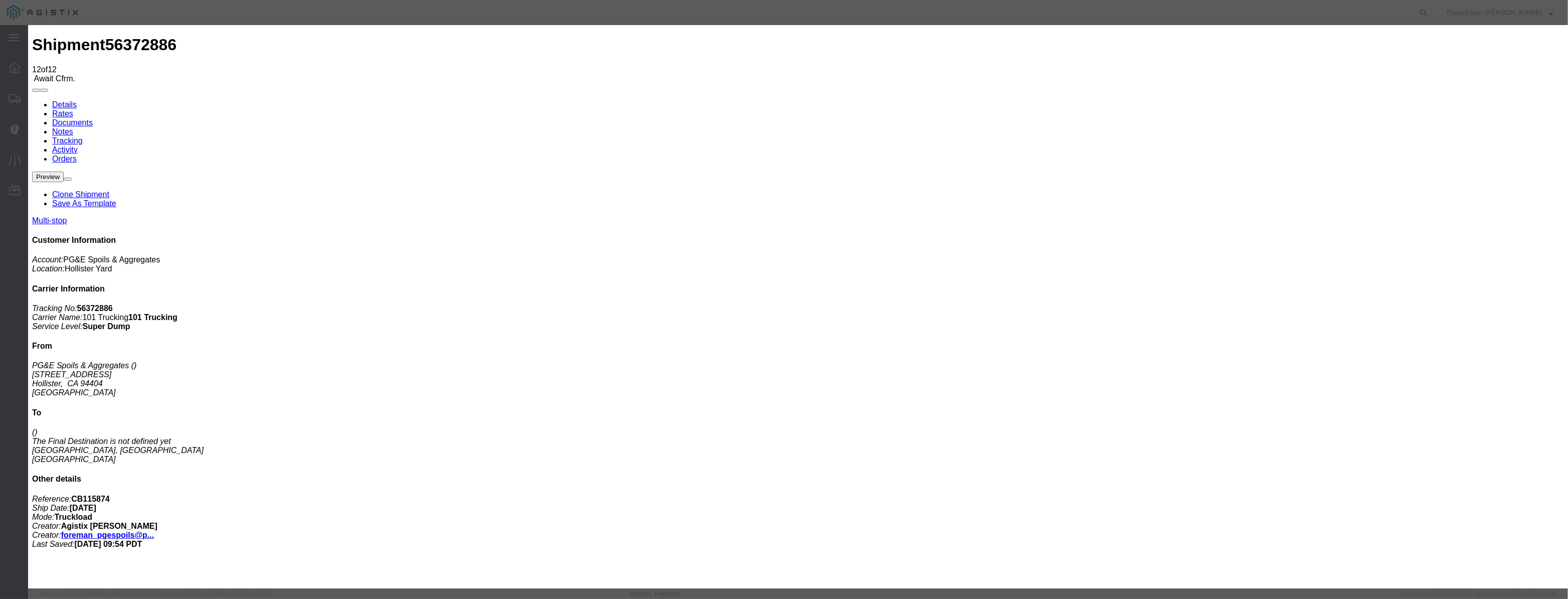
scroll to position [0, 2]
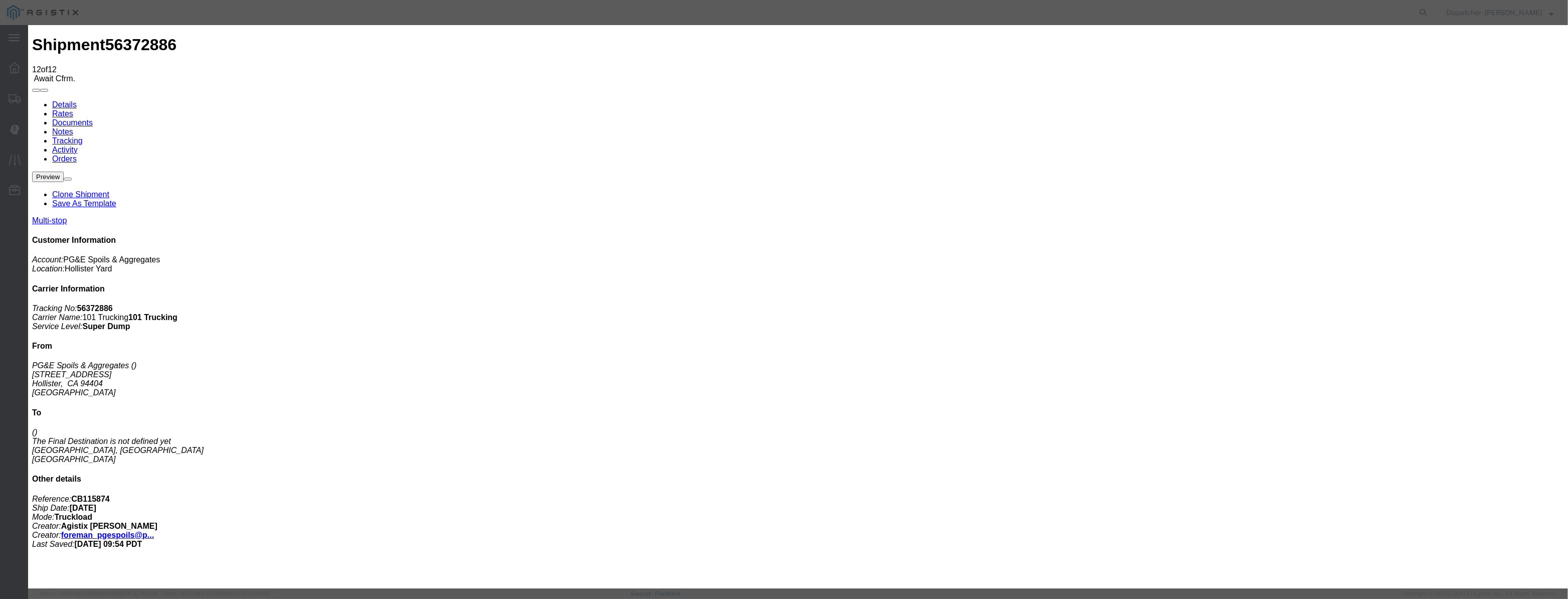
drag, startPoint x: 772, startPoint y: 125, endPoint x: 311, endPoint y: 144, distance: 461.4
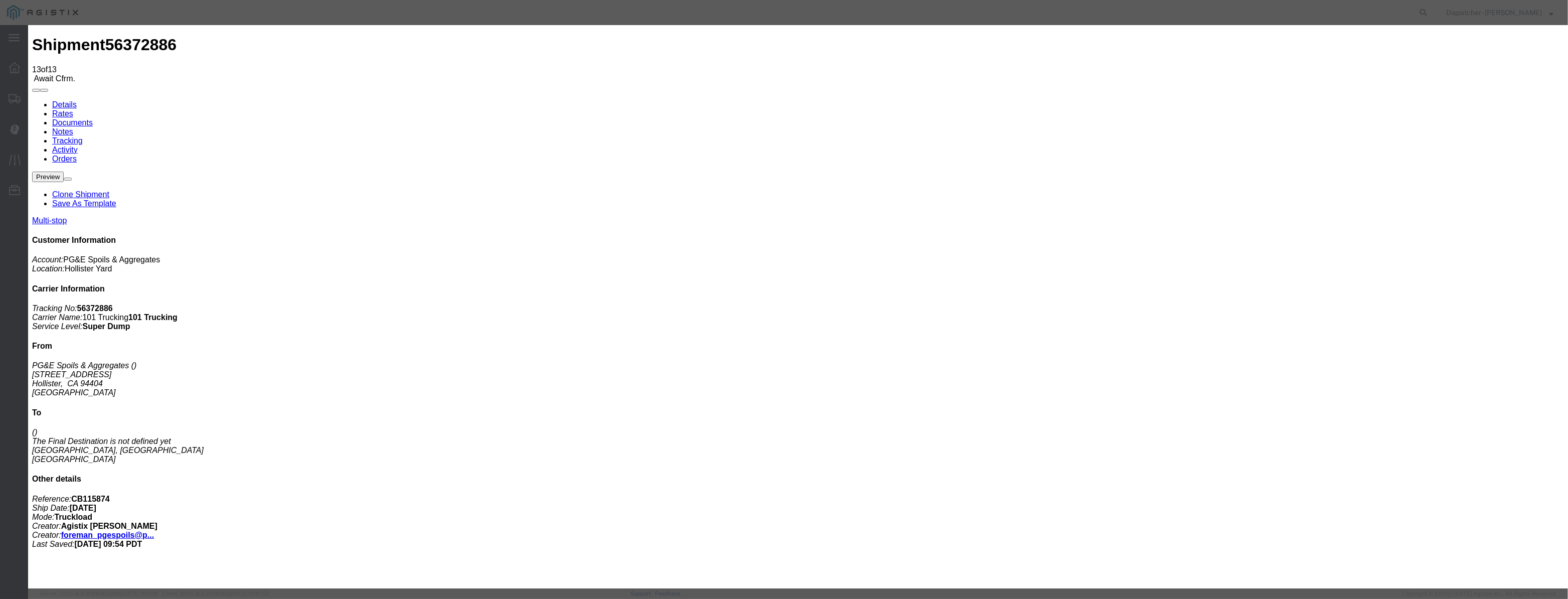
drag, startPoint x: 638, startPoint y: 122, endPoint x: 707, endPoint y: 125, distance: 69.1
paste input "[DATE]"
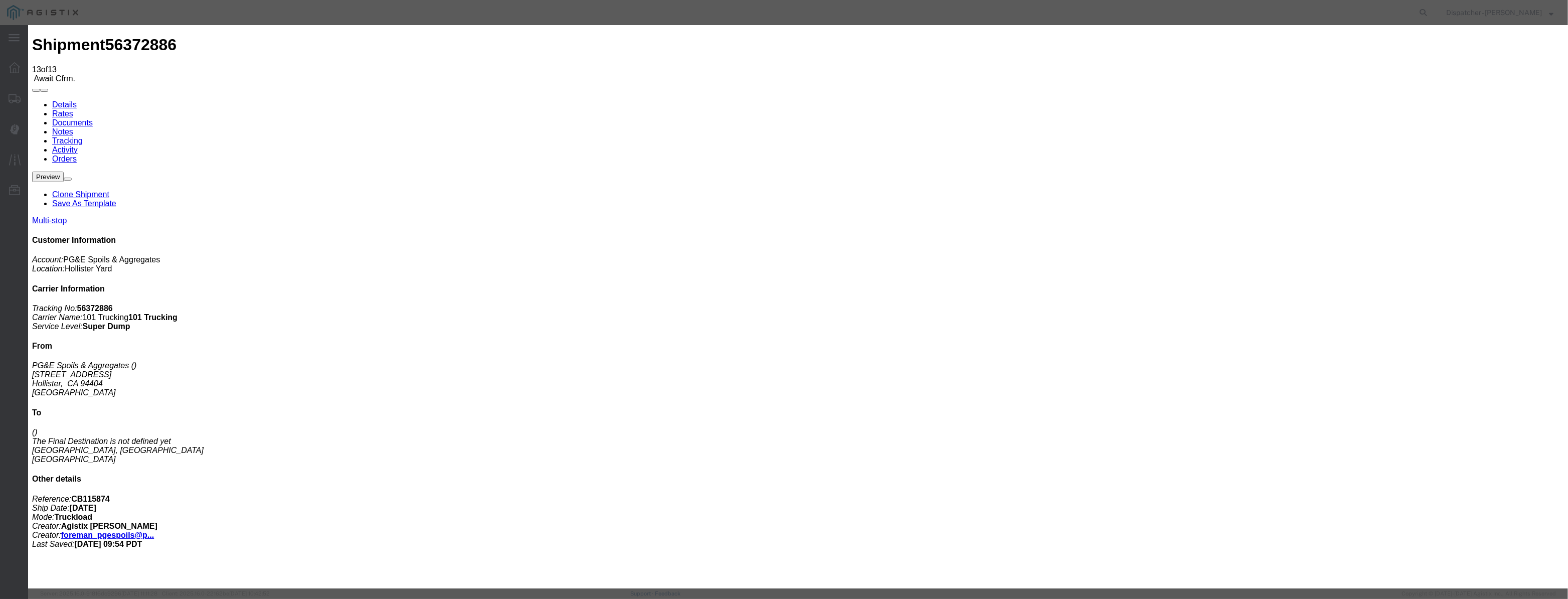
scroll to position [0, 2]
drag, startPoint x: 740, startPoint y: 140, endPoint x: 737, endPoint y: 152, distance: 12.4
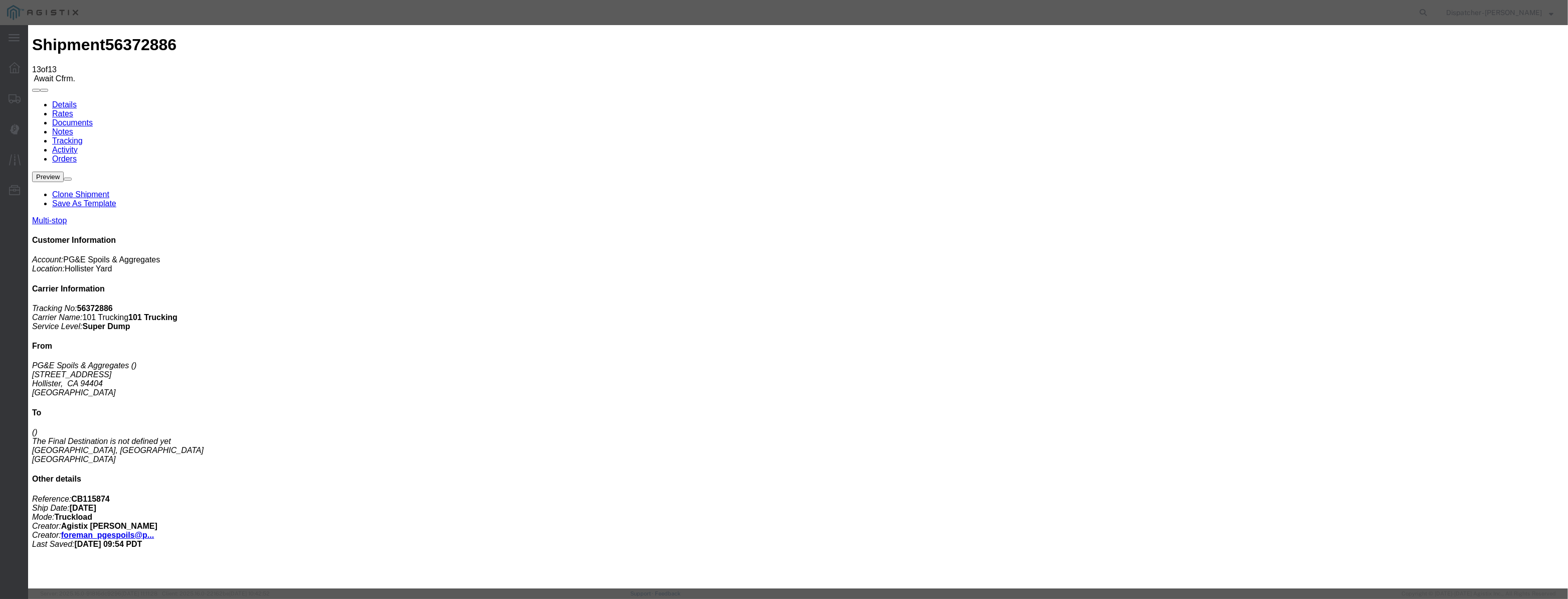
drag, startPoint x: 772, startPoint y: 123, endPoint x: 464, endPoint y: 201, distance: 317.7
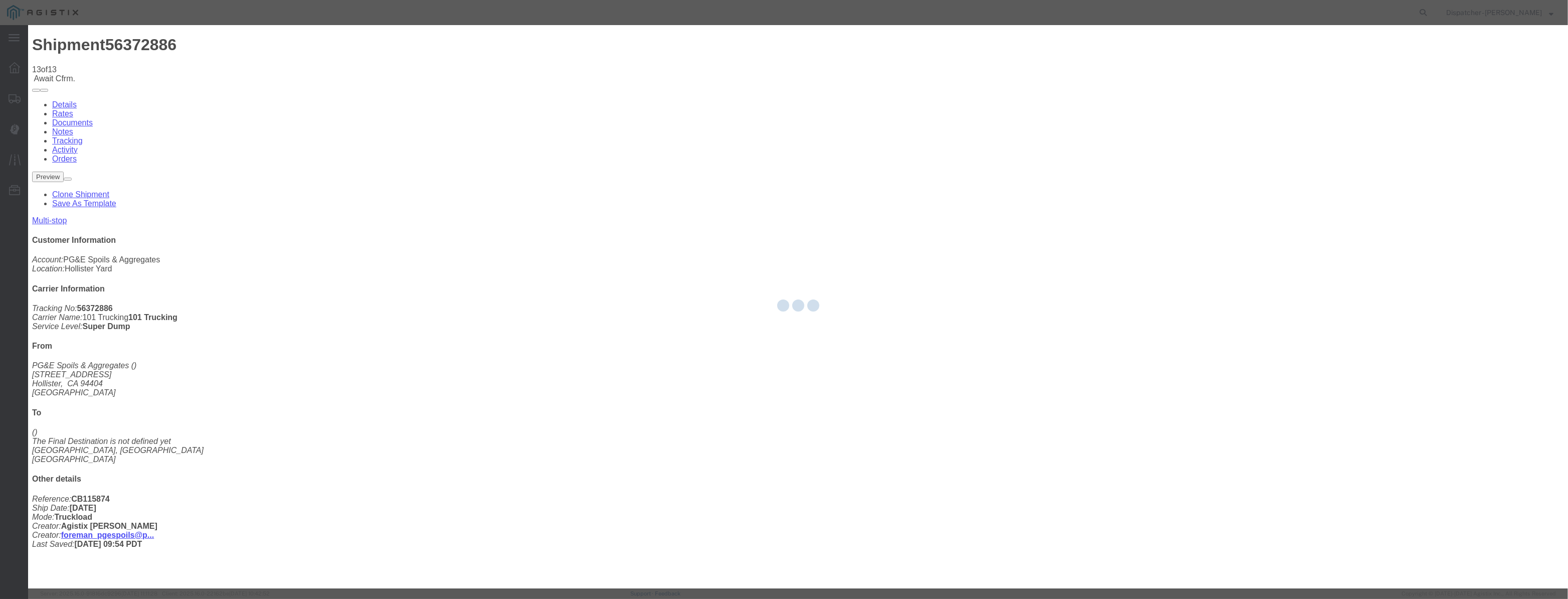
click at [1015, 351] on div at bounding box center [798, 306] width 1540 height 563
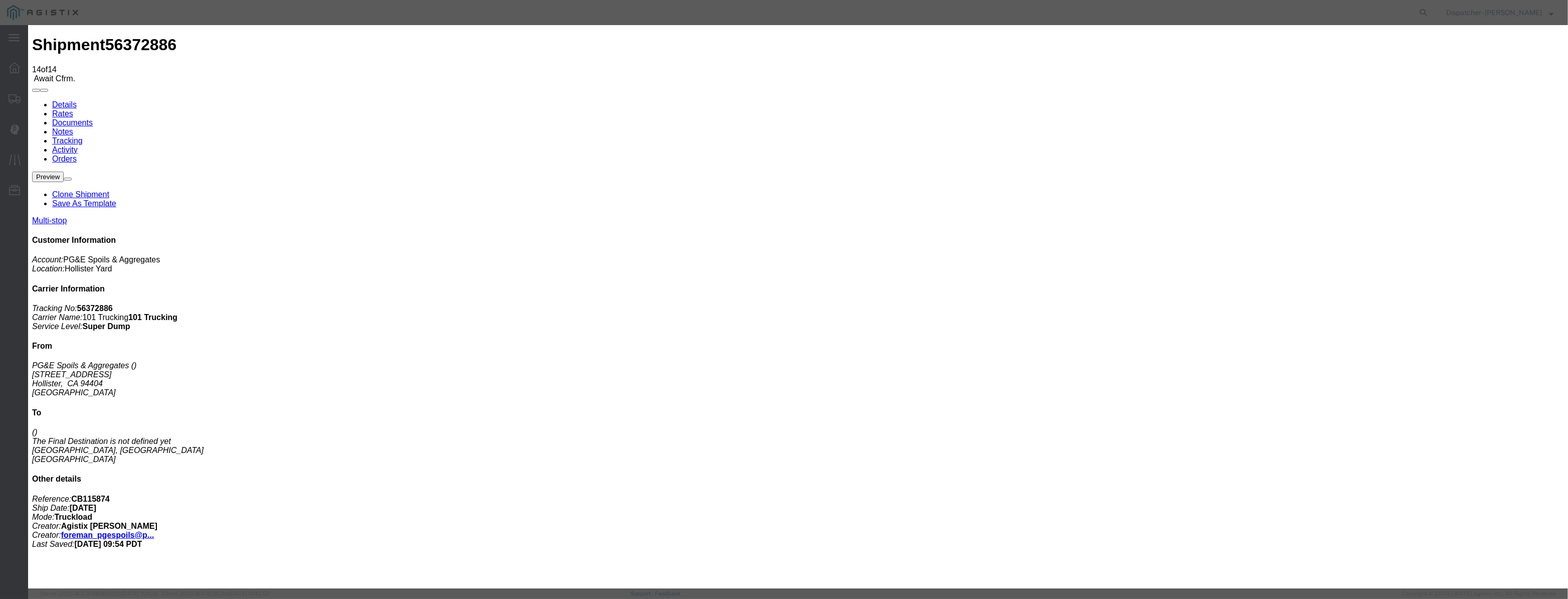
drag, startPoint x: 633, startPoint y: 135, endPoint x: 636, endPoint y: 124, distance: 11.4
drag, startPoint x: 625, startPoint y: 126, endPoint x: 631, endPoint y: 128, distance: 6.3
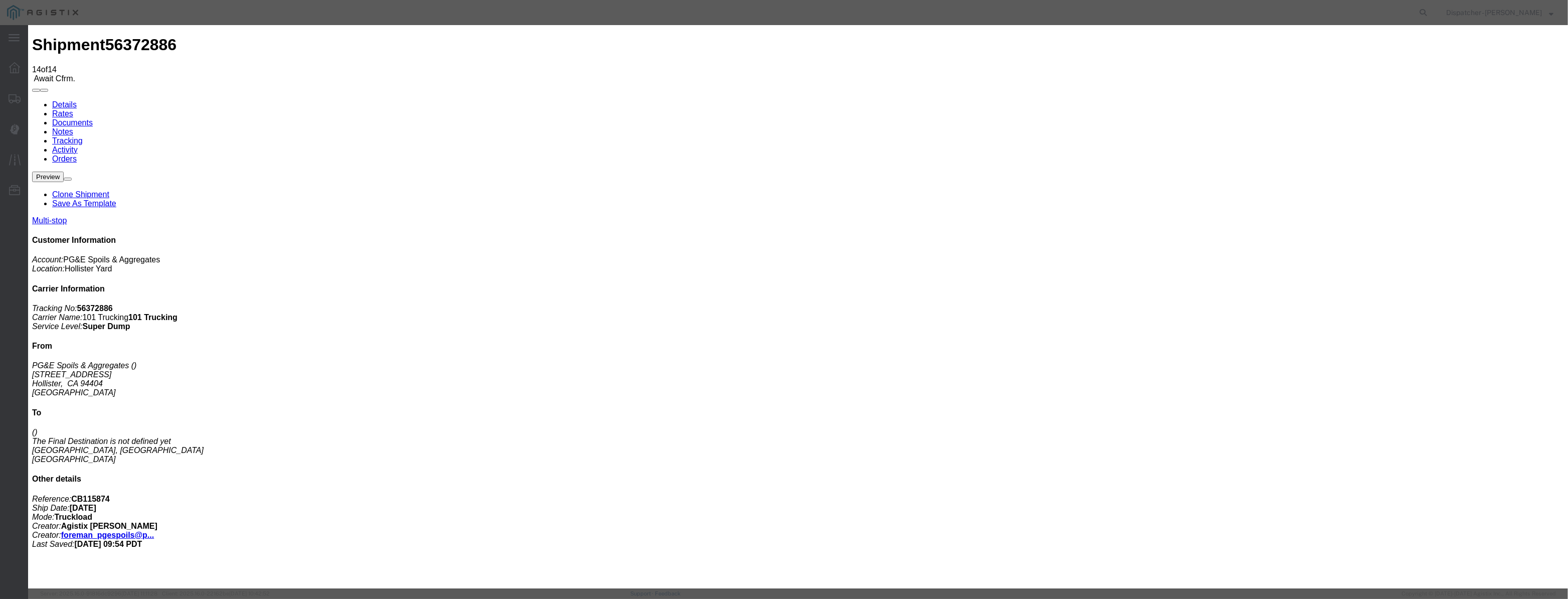
paste input "[DATE]"
drag, startPoint x: 729, startPoint y: 144, endPoint x: 733, endPoint y: 152, distance: 8.9
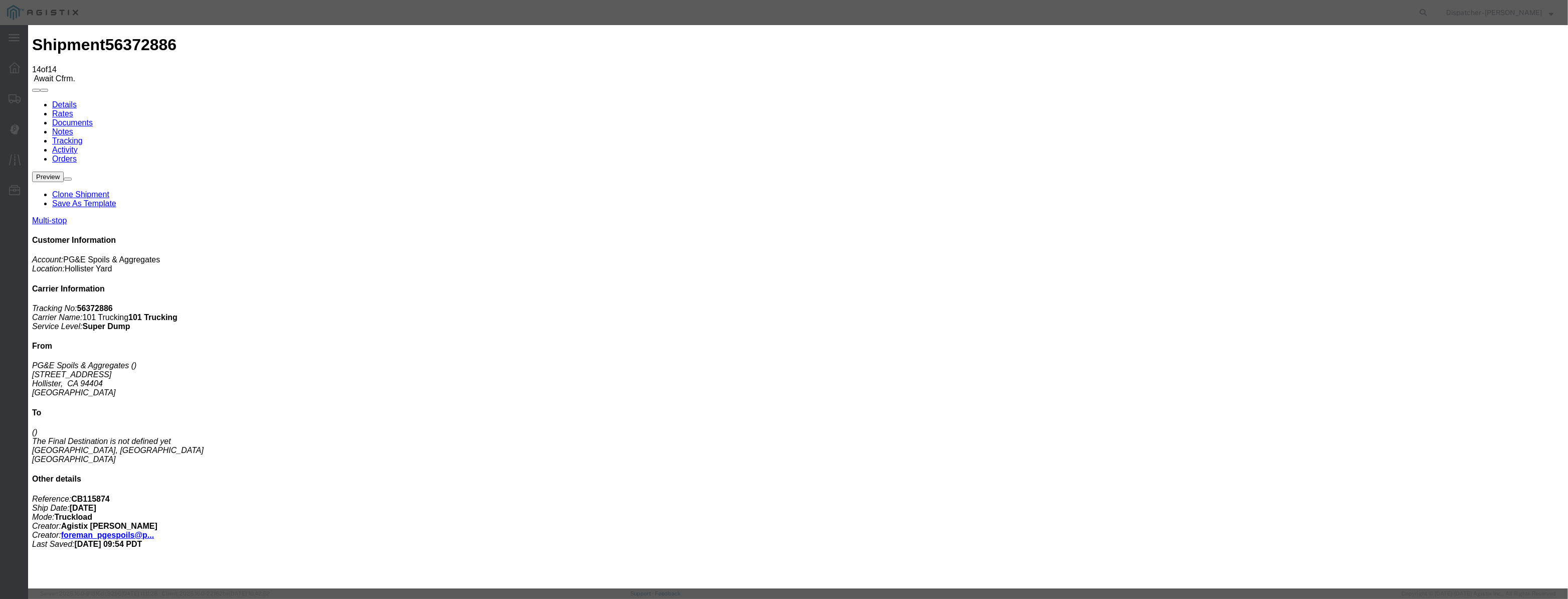
scroll to position [0, 0]
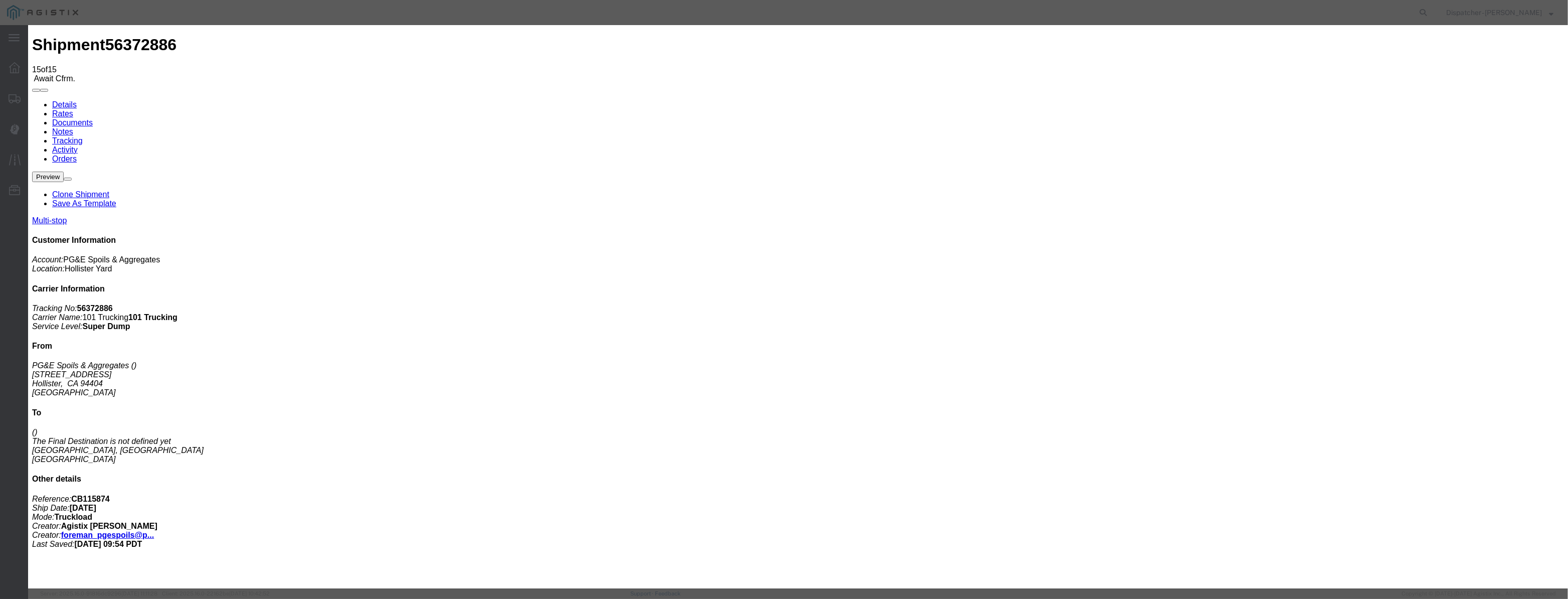
paste input "[DATE]"
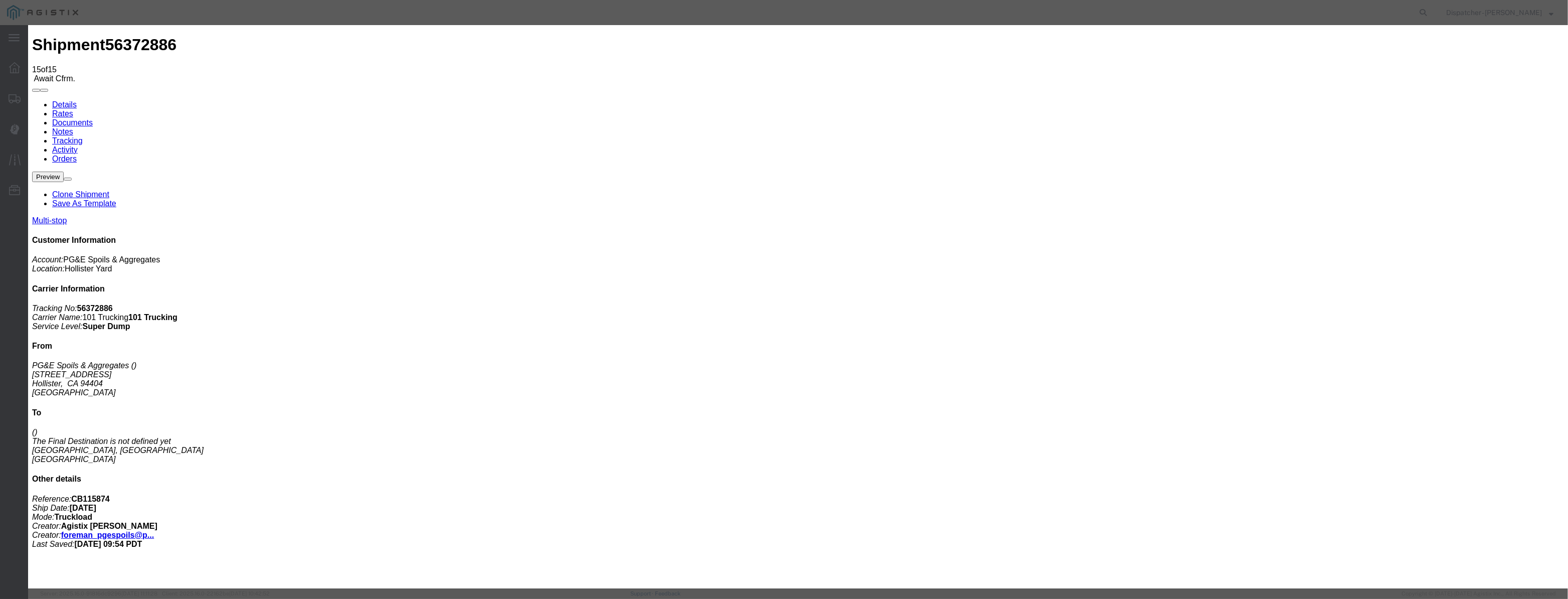
scroll to position [0, 2]
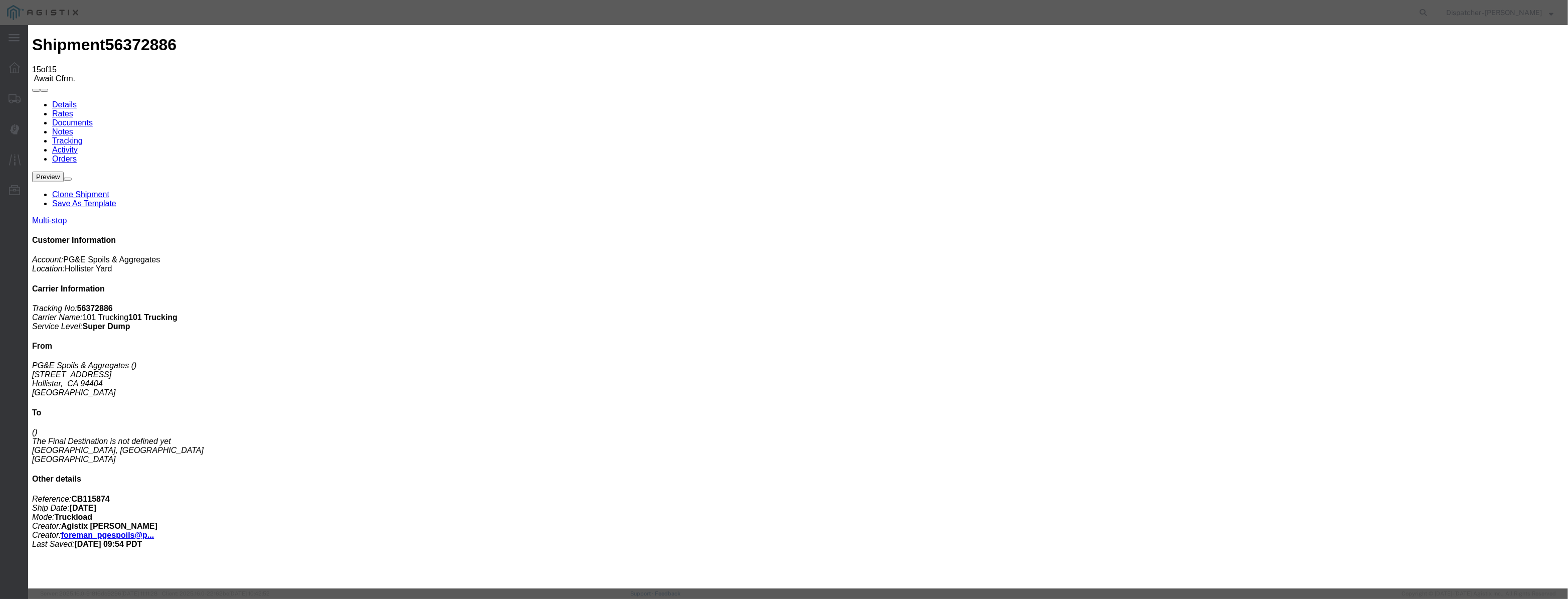
drag, startPoint x: 780, startPoint y: 128, endPoint x: 467, endPoint y: 149, distance: 313.7
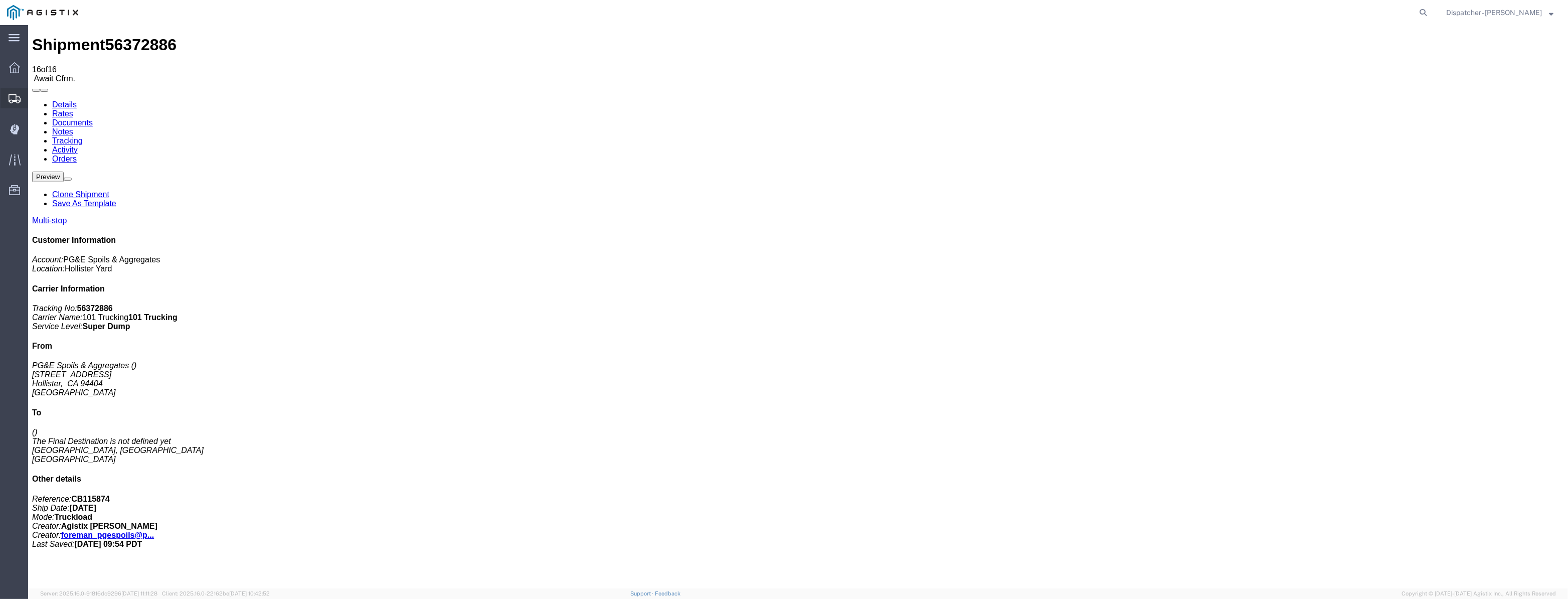
click at [9, 100] on icon at bounding box center [15, 99] width 12 height 9
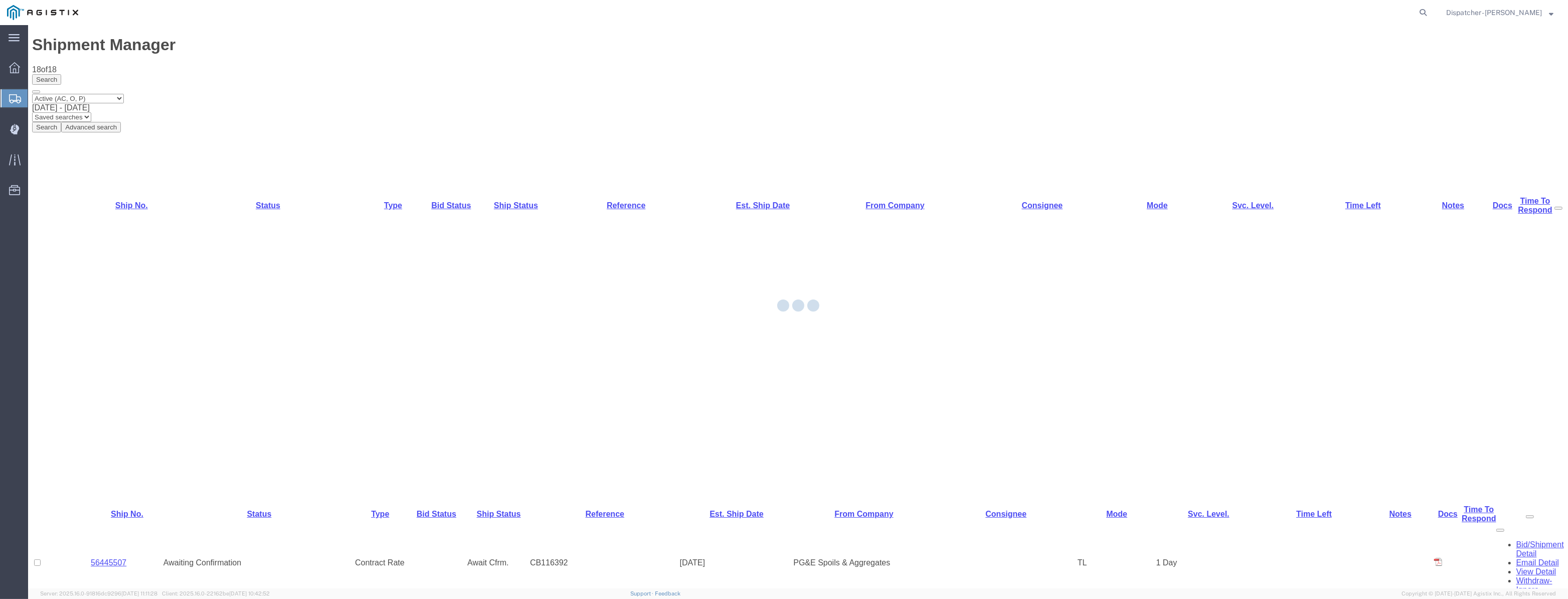
click at [108, 376] on div at bounding box center [798, 306] width 1540 height 563
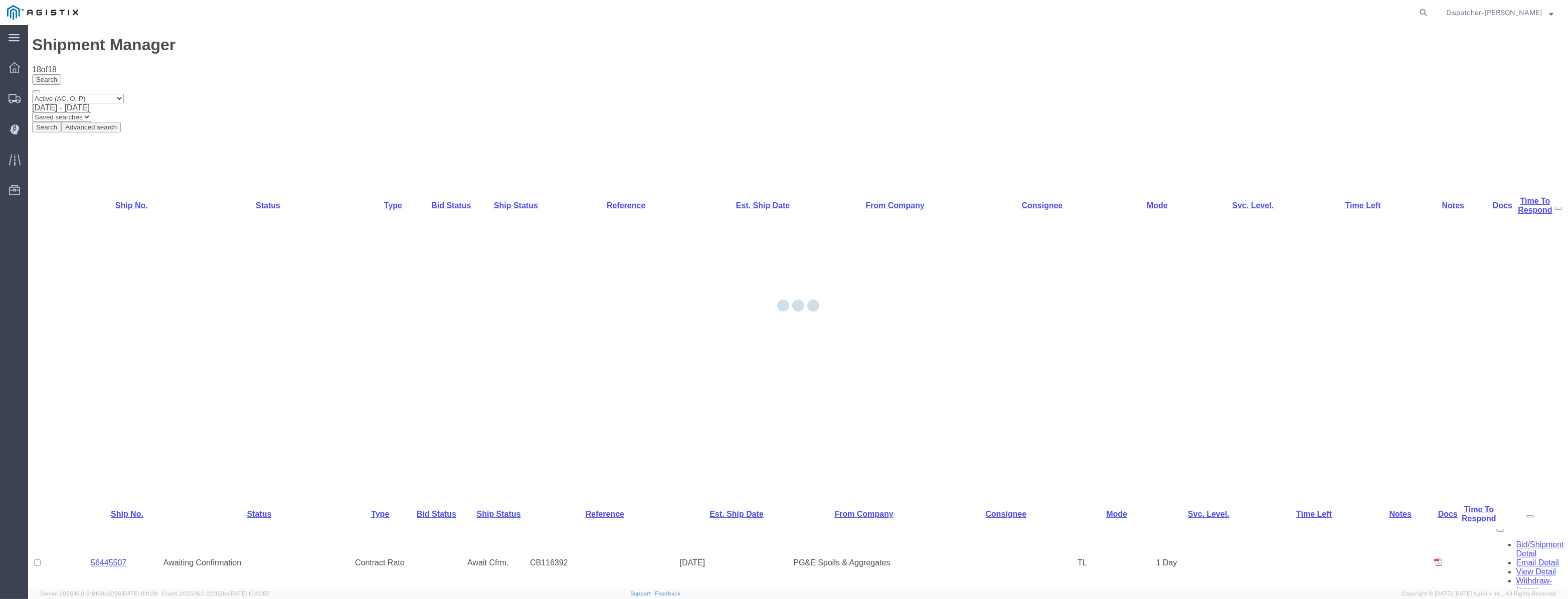
click at [115, 384] on div at bounding box center [798, 306] width 1540 height 563
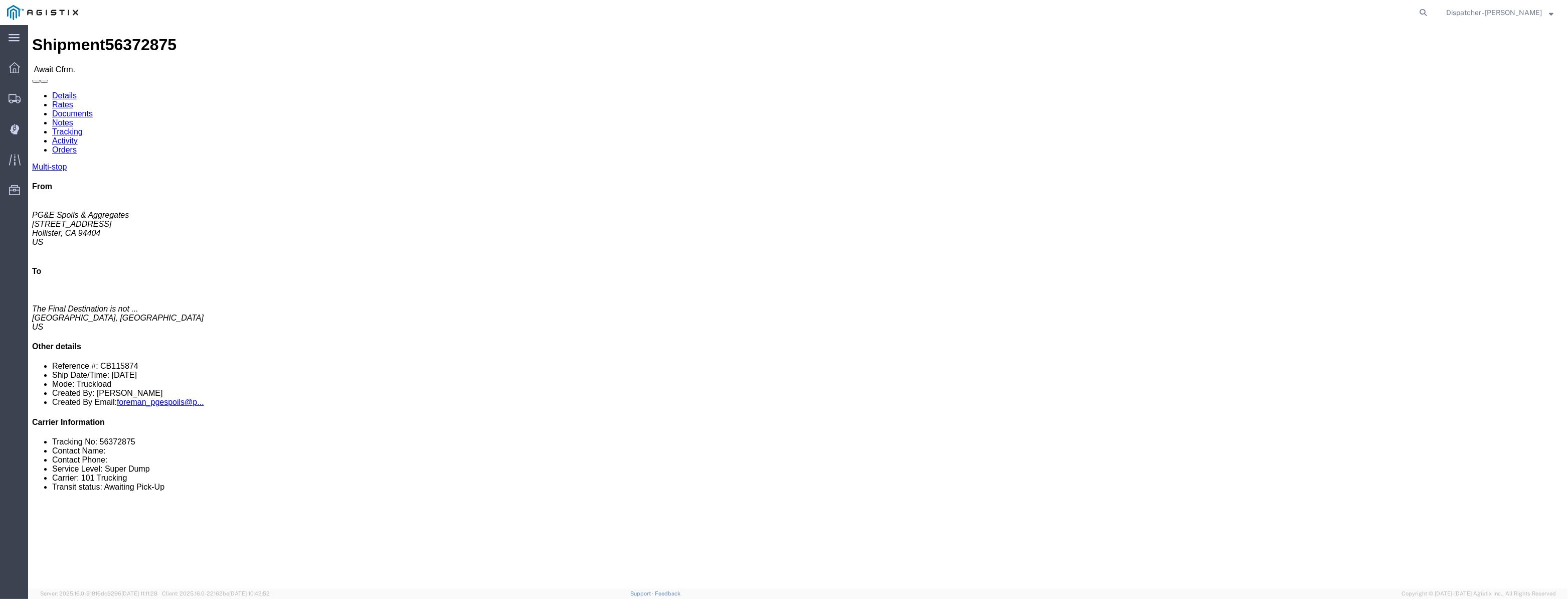
click link "Tracking"
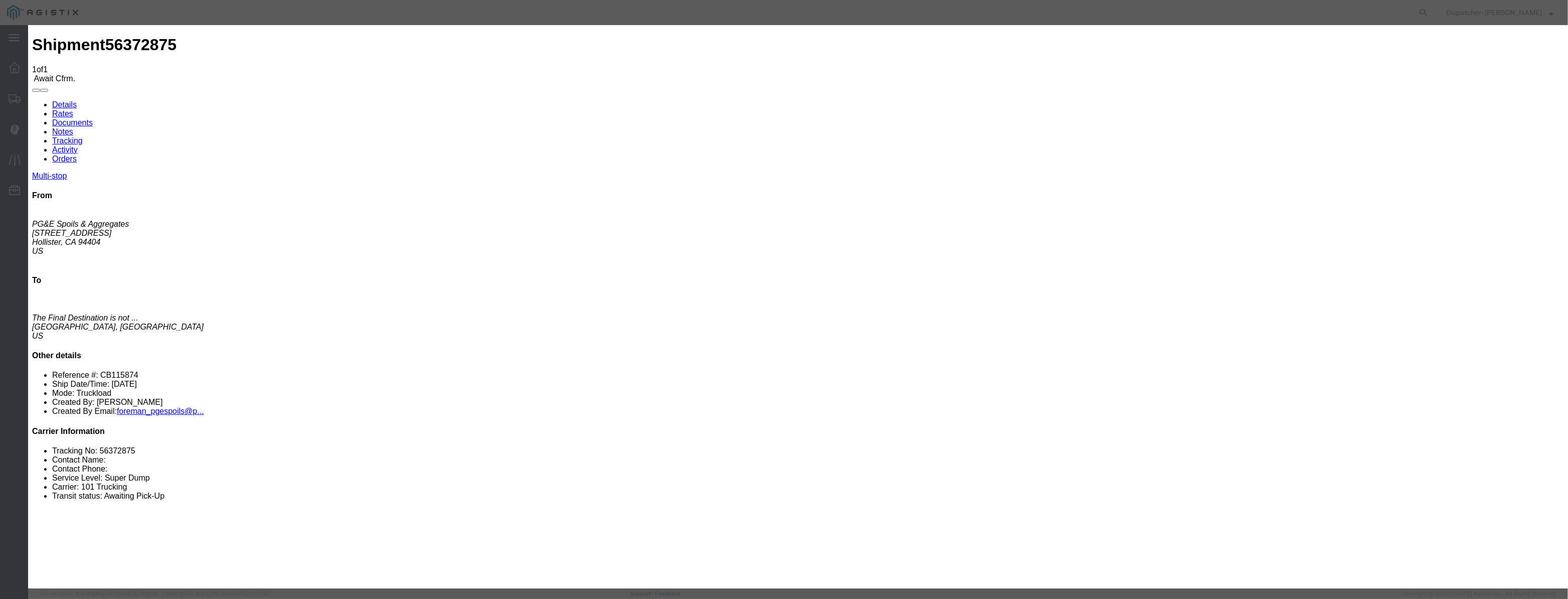
drag, startPoint x: 659, startPoint y: 112, endPoint x: 638, endPoint y: 121, distance: 22.8
paste input "[DATE]"
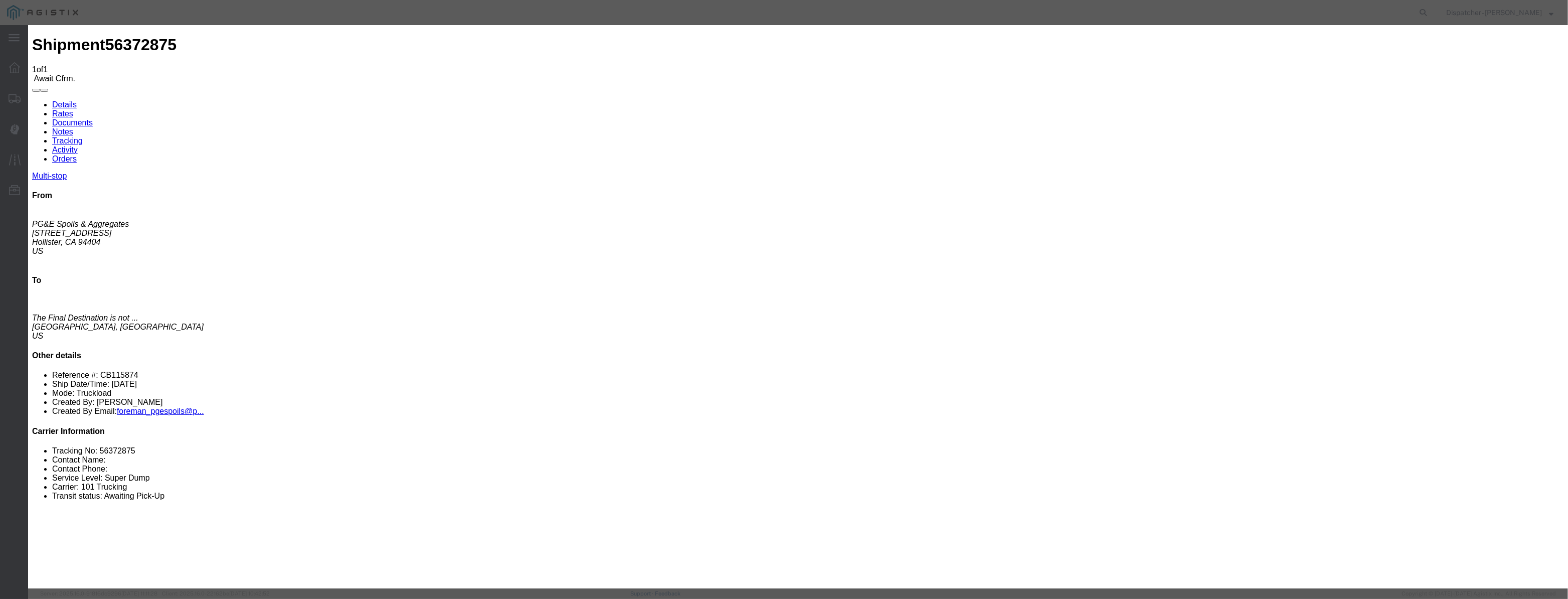
scroll to position [0, 2]
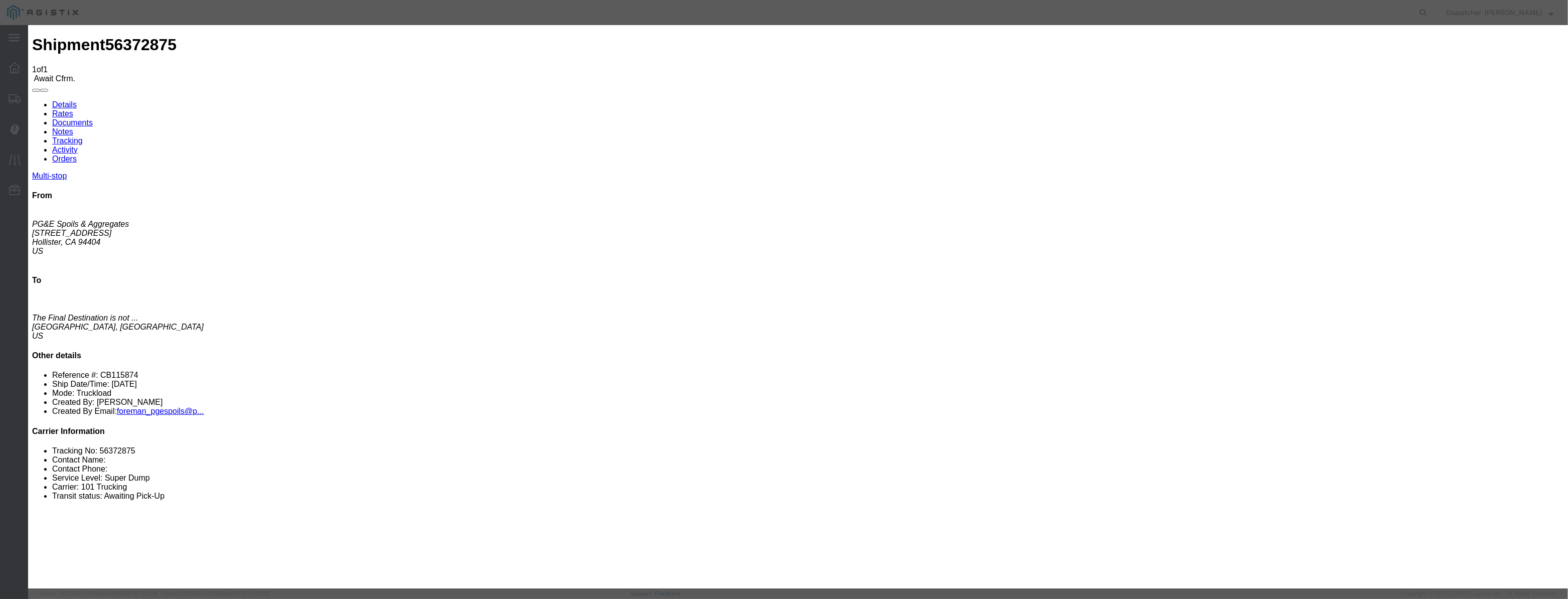
drag, startPoint x: 940, startPoint y: 125, endPoint x: 943, endPoint y: 132, distance: 7.6
drag, startPoint x: 769, startPoint y: 125, endPoint x: 96, endPoint y: 177, distance: 675.0
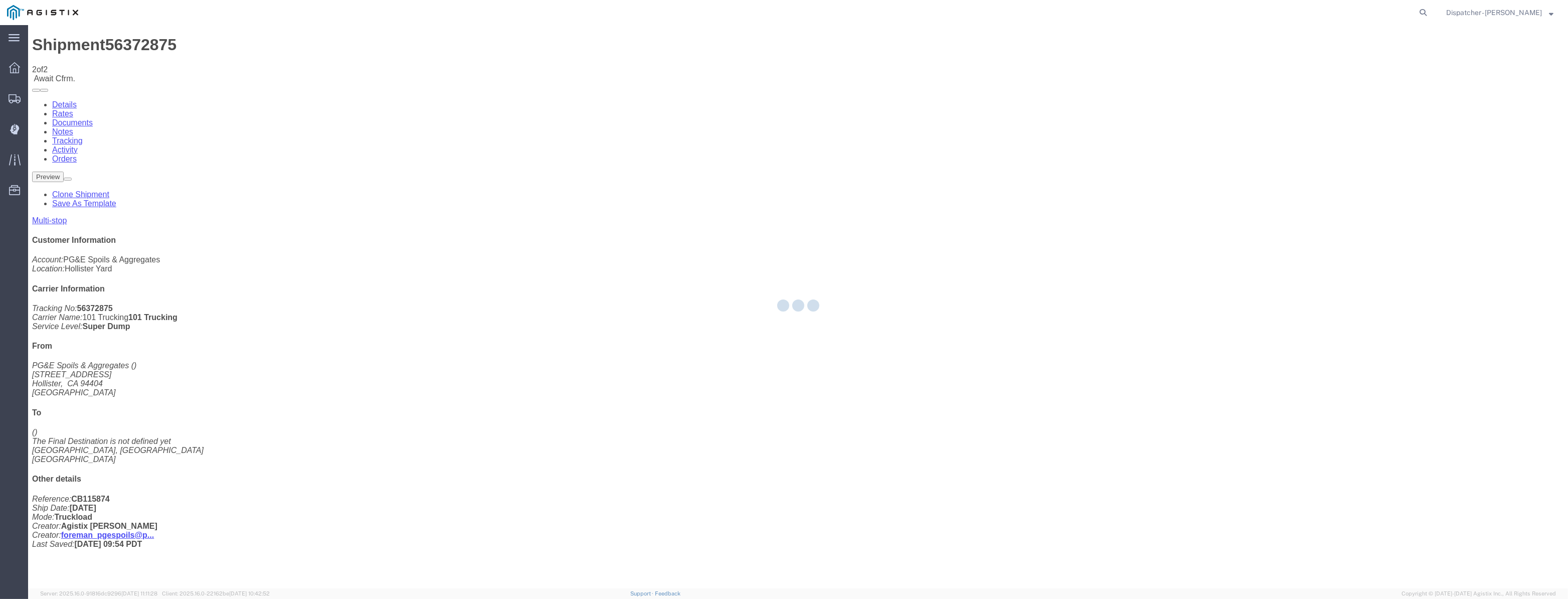
click at [1327, 97] on div at bounding box center [798, 306] width 1540 height 563
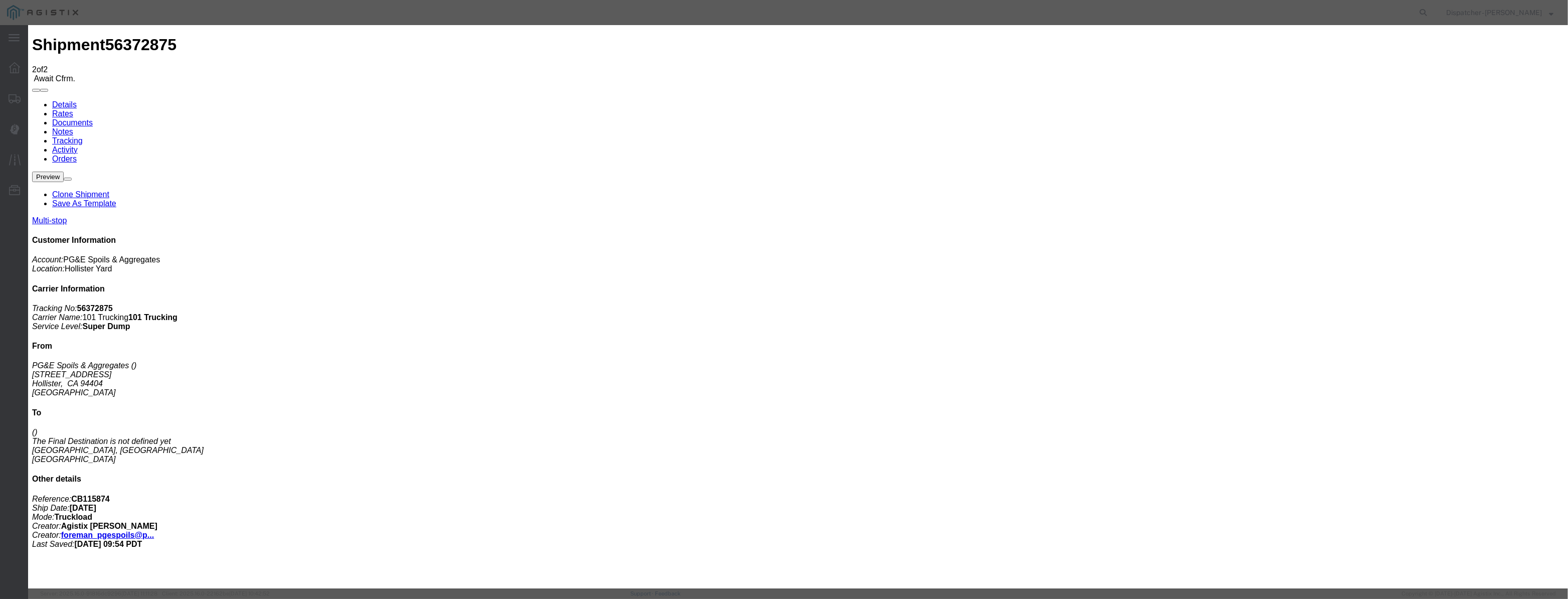
drag, startPoint x: 660, startPoint y: 105, endPoint x: 644, endPoint y: 121, distance: 22.6
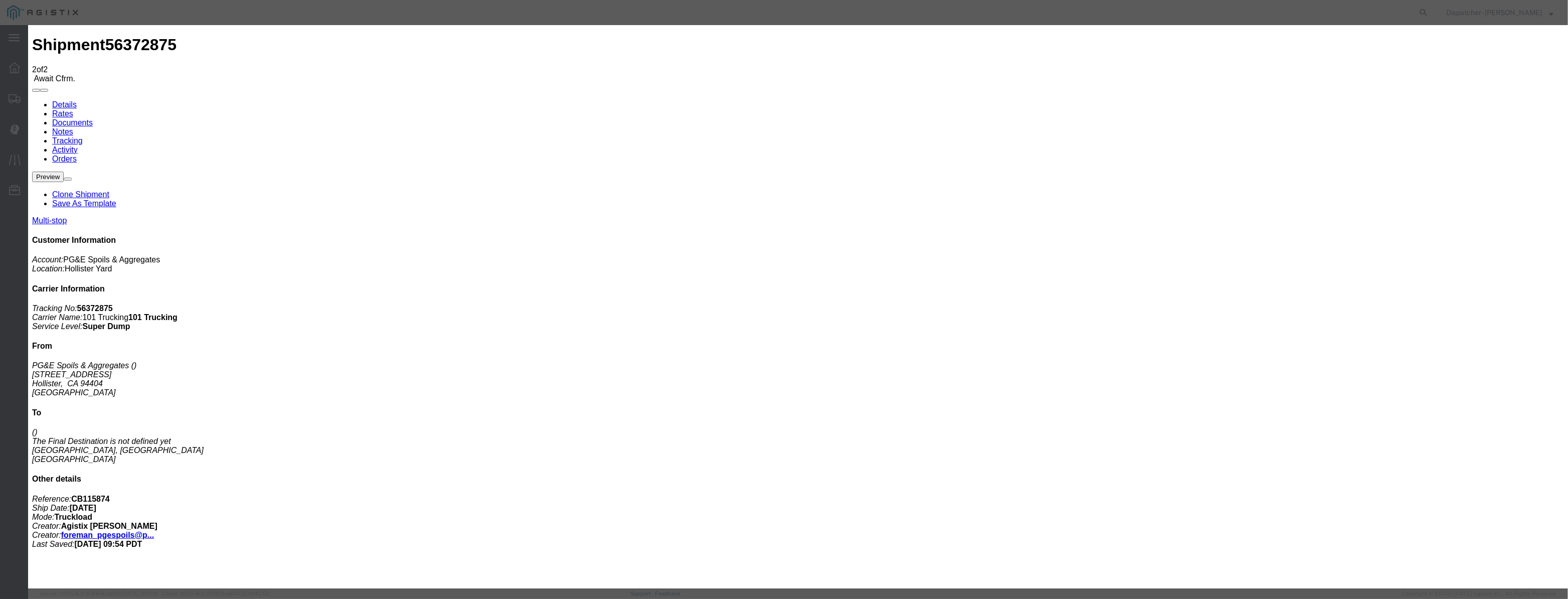
paste input "[DATE]"
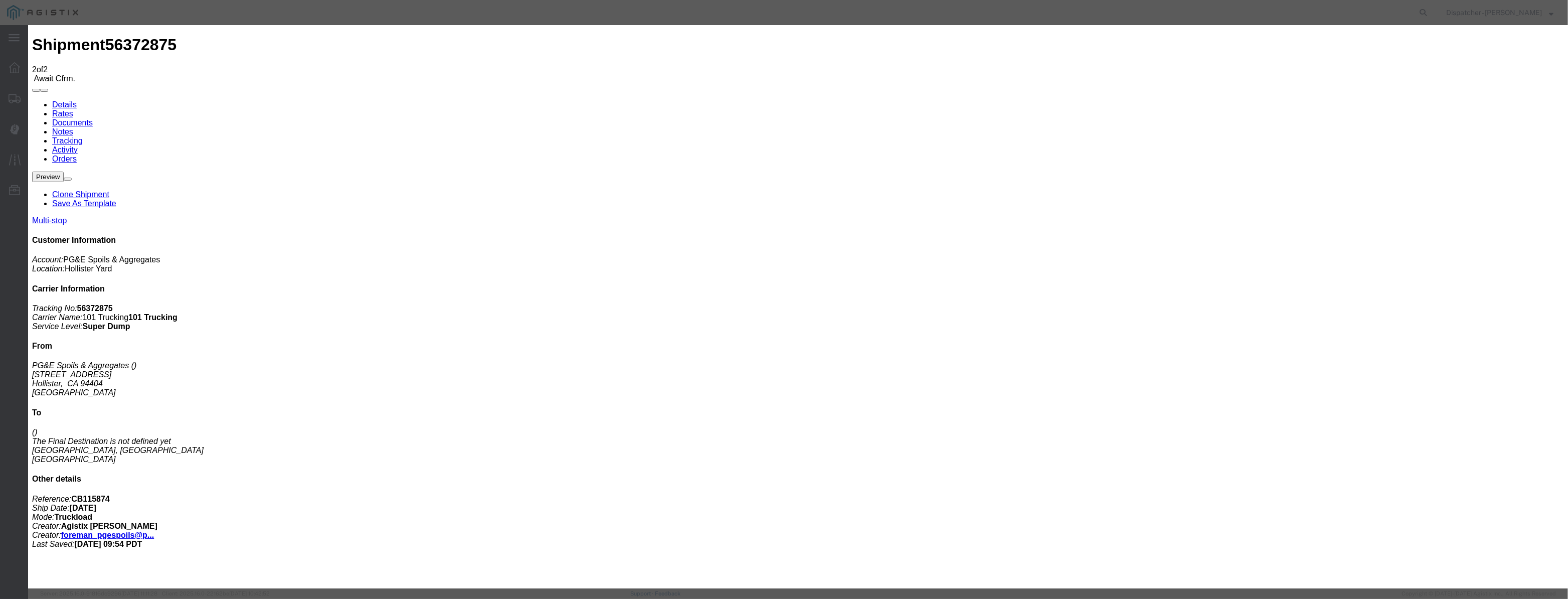
drag, startPoint x: 934, startPoint y: 122, endPoint x: 926, endPoint y: 133, distance: 13.6
drag, startPoint x: 757, startPoint y: 131, endPoint x: 136, endPoint y: 250, distance: 632.3
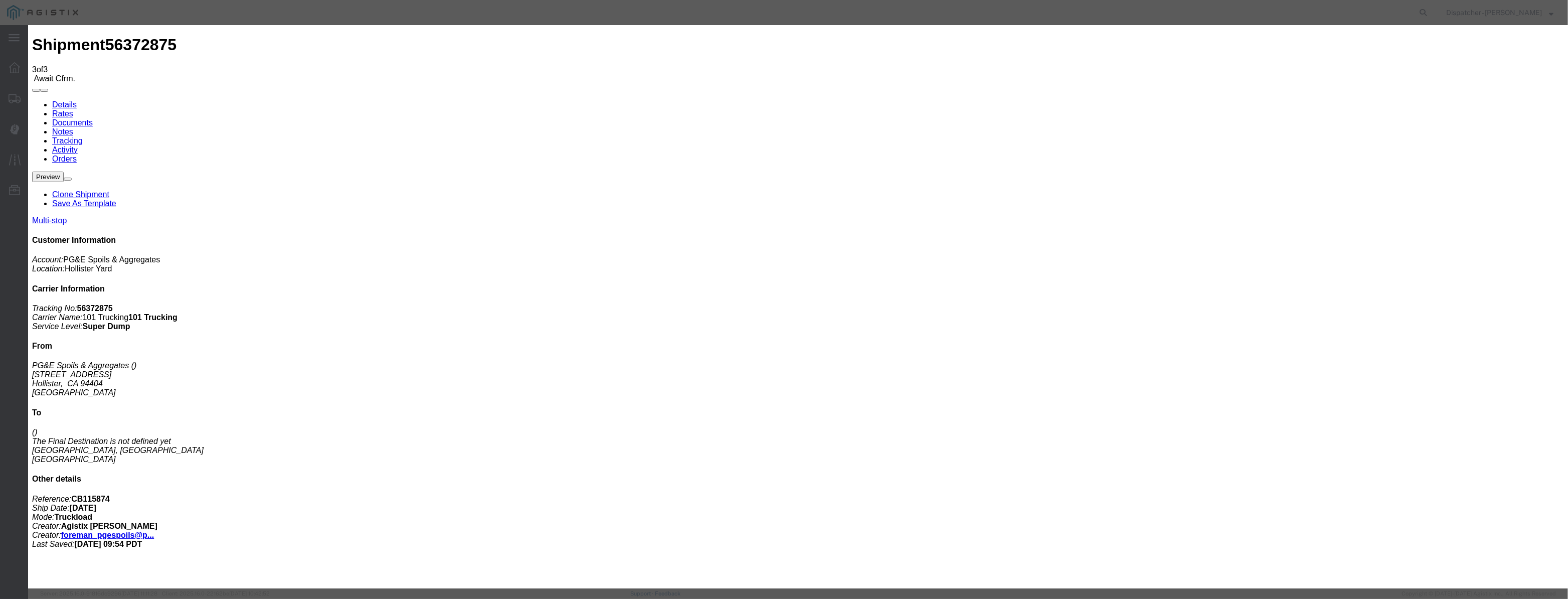
drag, startPoint x: 628, startPoint y: 106, endPoint x: 628, endPoint y: 114, distance: 8.0
drag, startPoint x: 628, startPoint y: 127, endPoint x: 661, endPoint y: 127, distance: 33.0
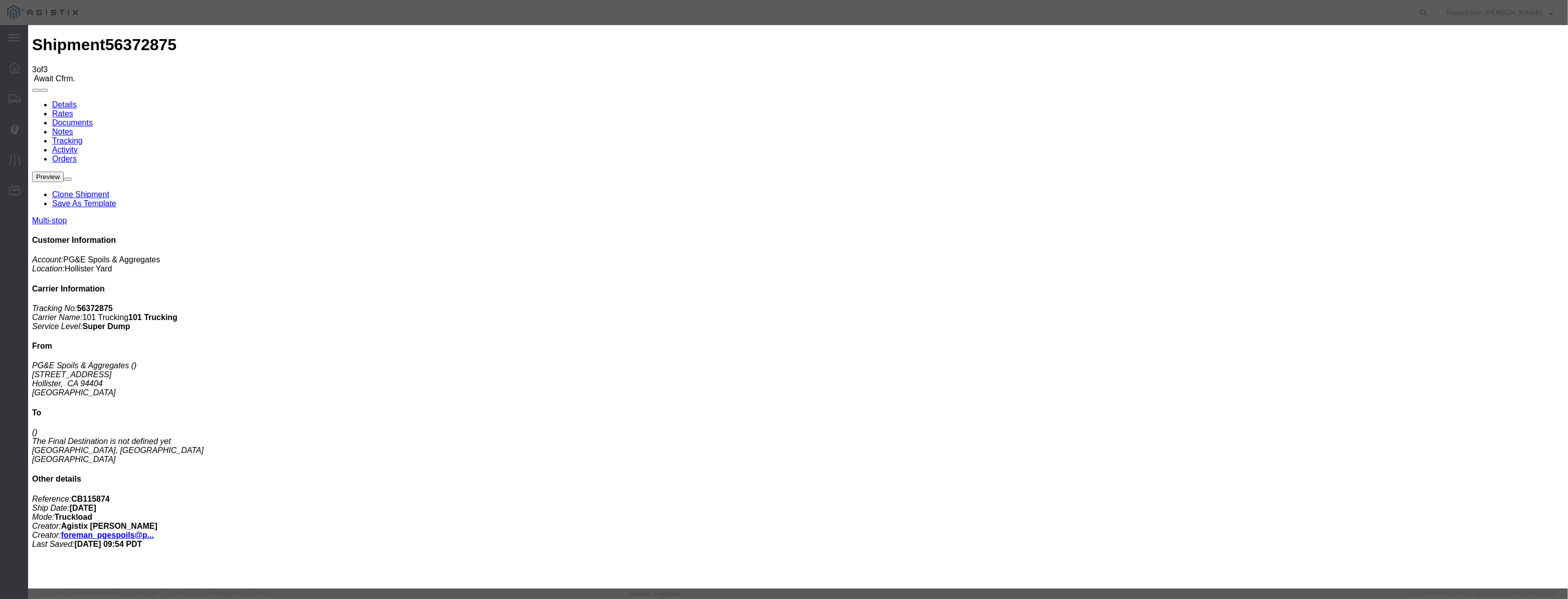
paste input "[DATE]"
drag, startPoint x: 758, startPoint y: 144, endPoint x: 755, endPoint y: 152, distance: 8.5
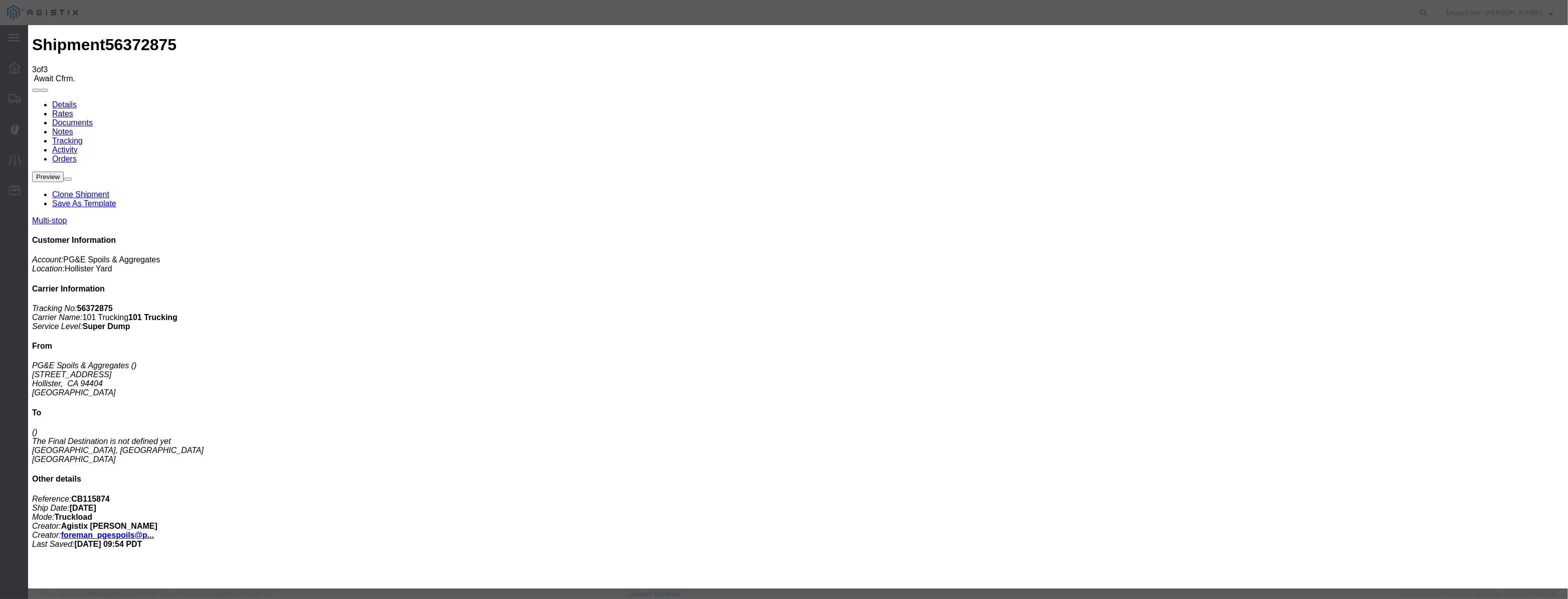
scroll to position [0, 0]
drag, startPoint x: 771, startPoint y: 131, endPoint x: 303, endPoint y: 137, distance: 468.0
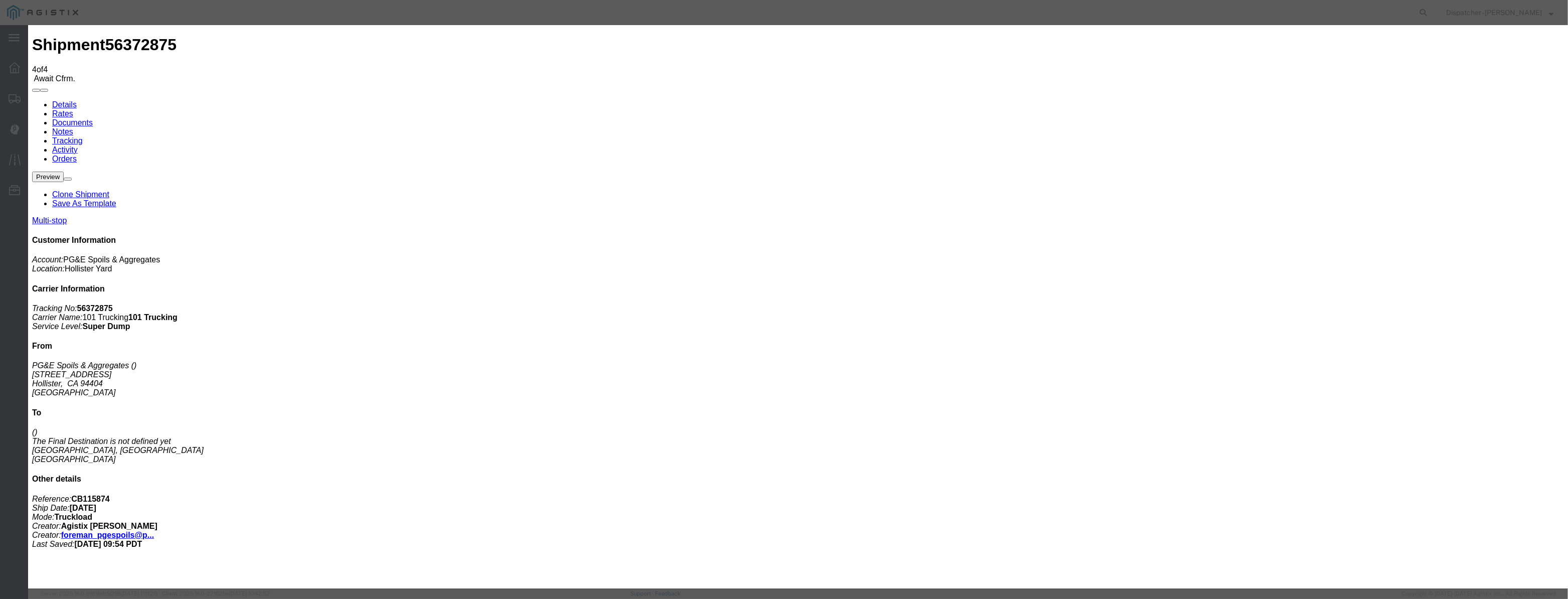
drag, startPoint x: 648, startPoint y: 126, endPoint x: 716, endPoint y: 130, distance: 68.1
paste input "[DATE]"
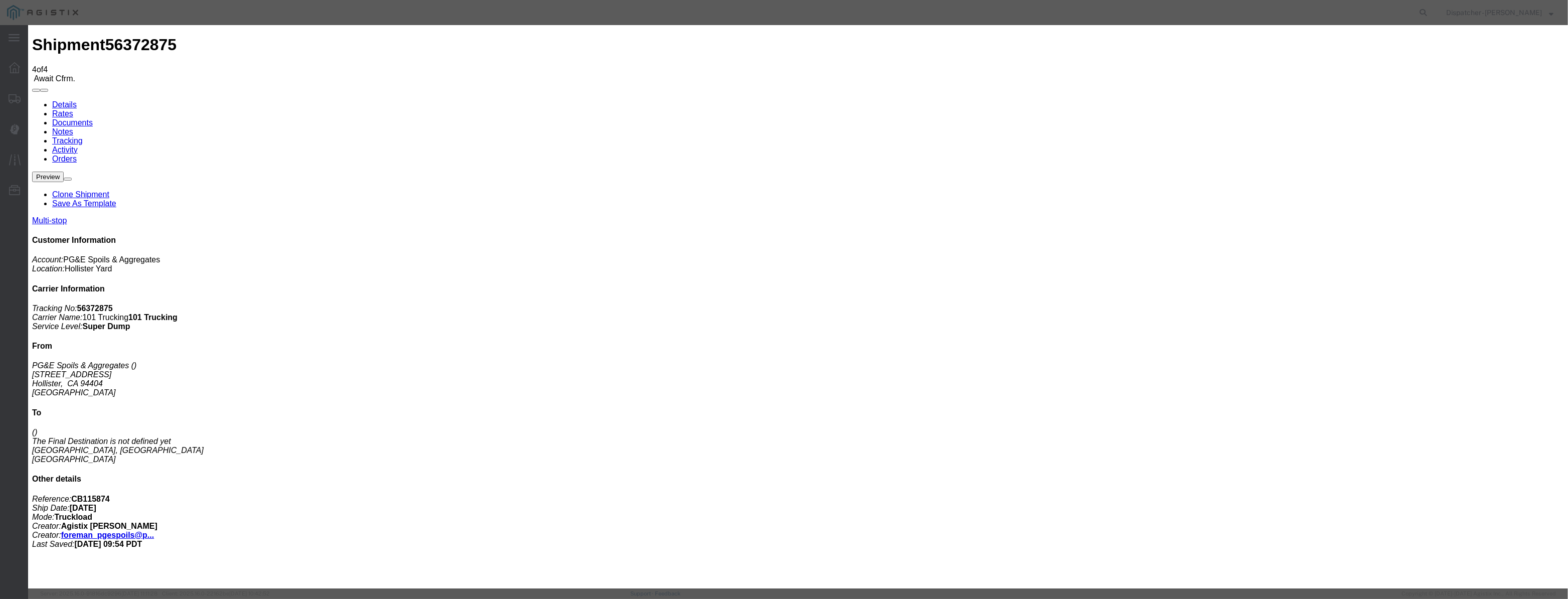
scroll to position [0, 2]
drag, startPoint x: 961, startPoint y: 128, endPoint x: 957, endPoint y: 134, distance: 7.2
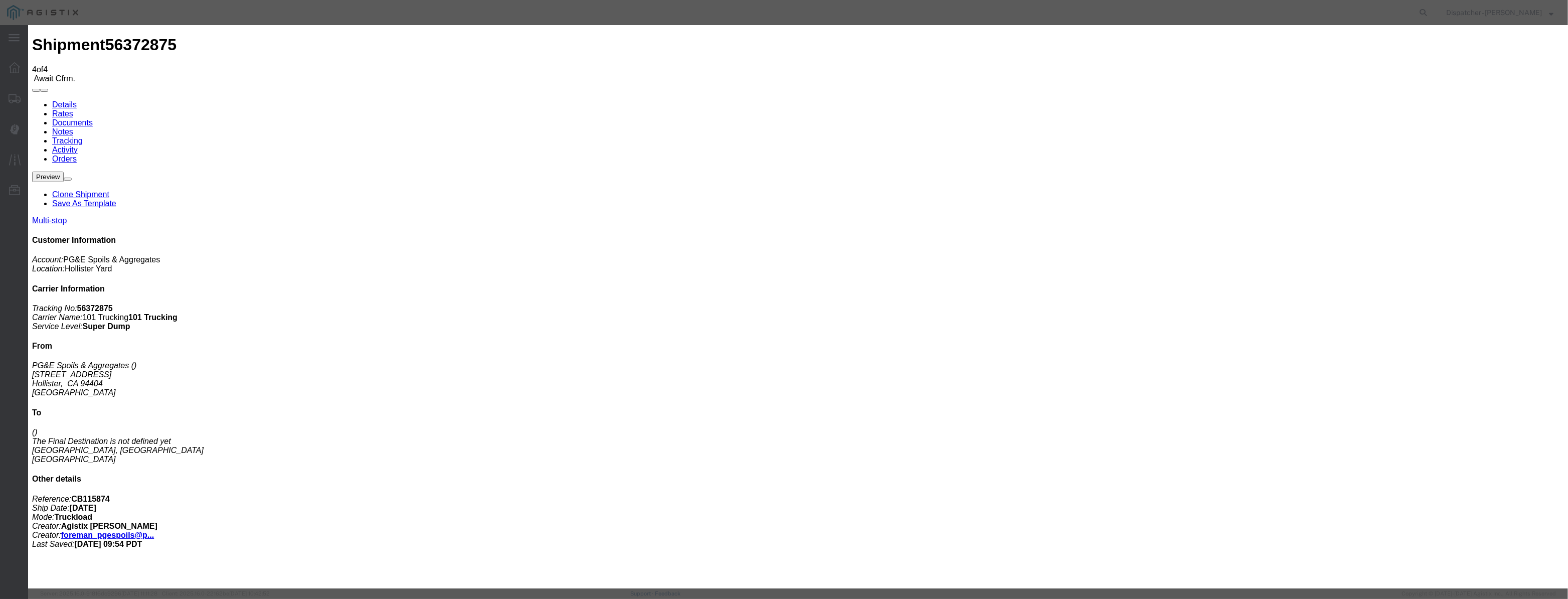
drag, startPoint x: 775, startPoint y: 124, endPoint x: 257, endPoint y: 159, distance: 519.2
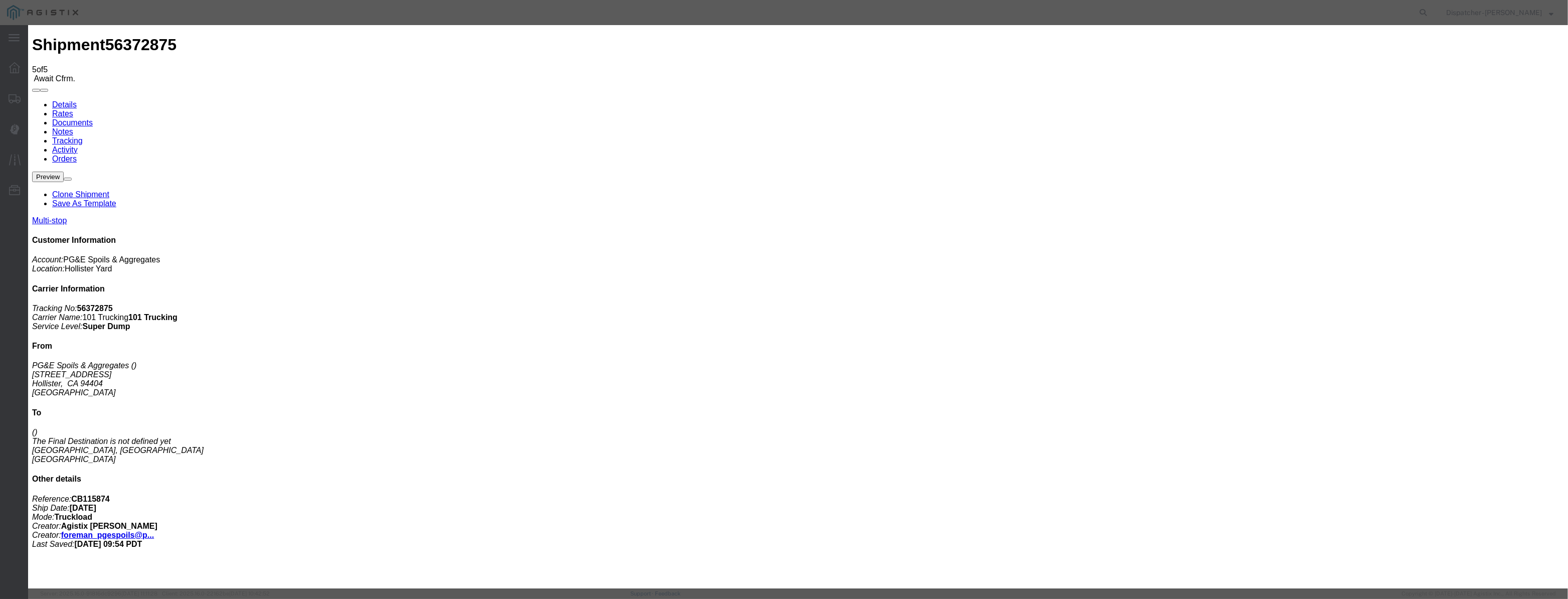
drag, startPoint x: 626, startPoint y: 127, endPoint x: 781, endPoint y: 155, distance: 157.5
paste input "[DATE]"
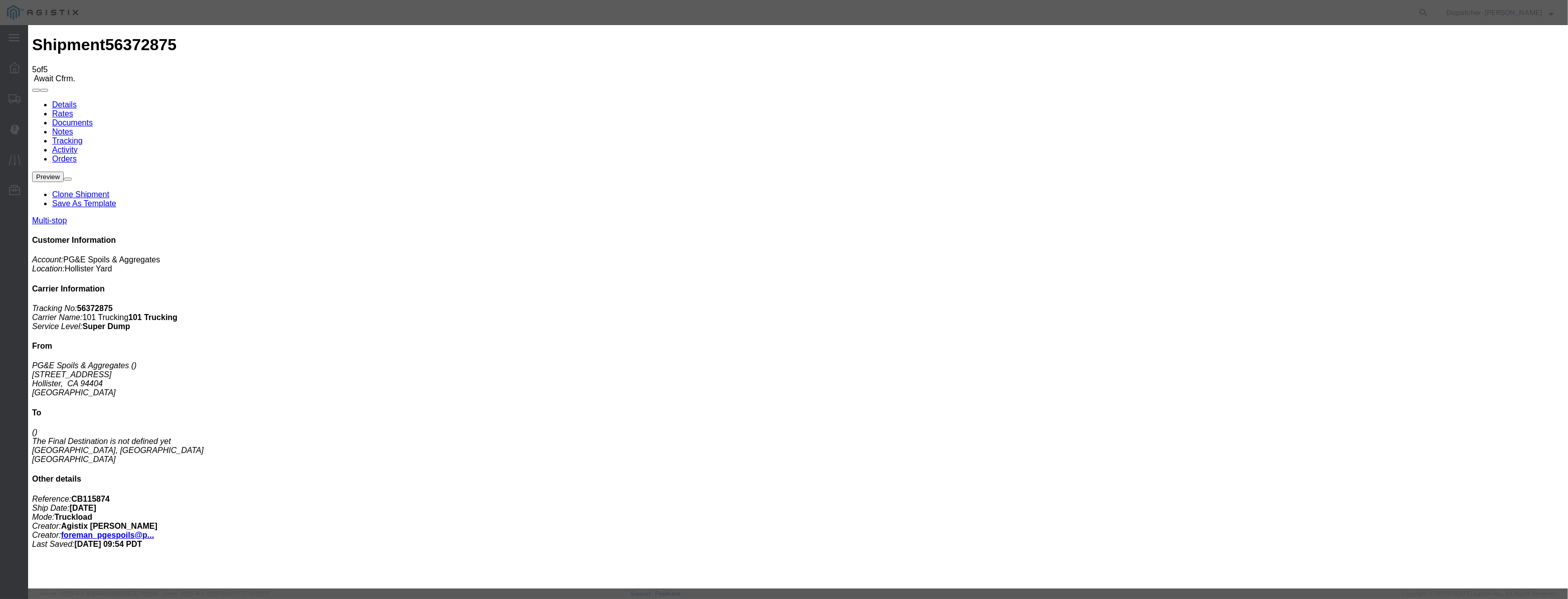
scroll to position [0, 2]
drag, startPoint x: 778, startPoint y: 153, endPoint x: 761, endPoint y: 149, distance: 17.5
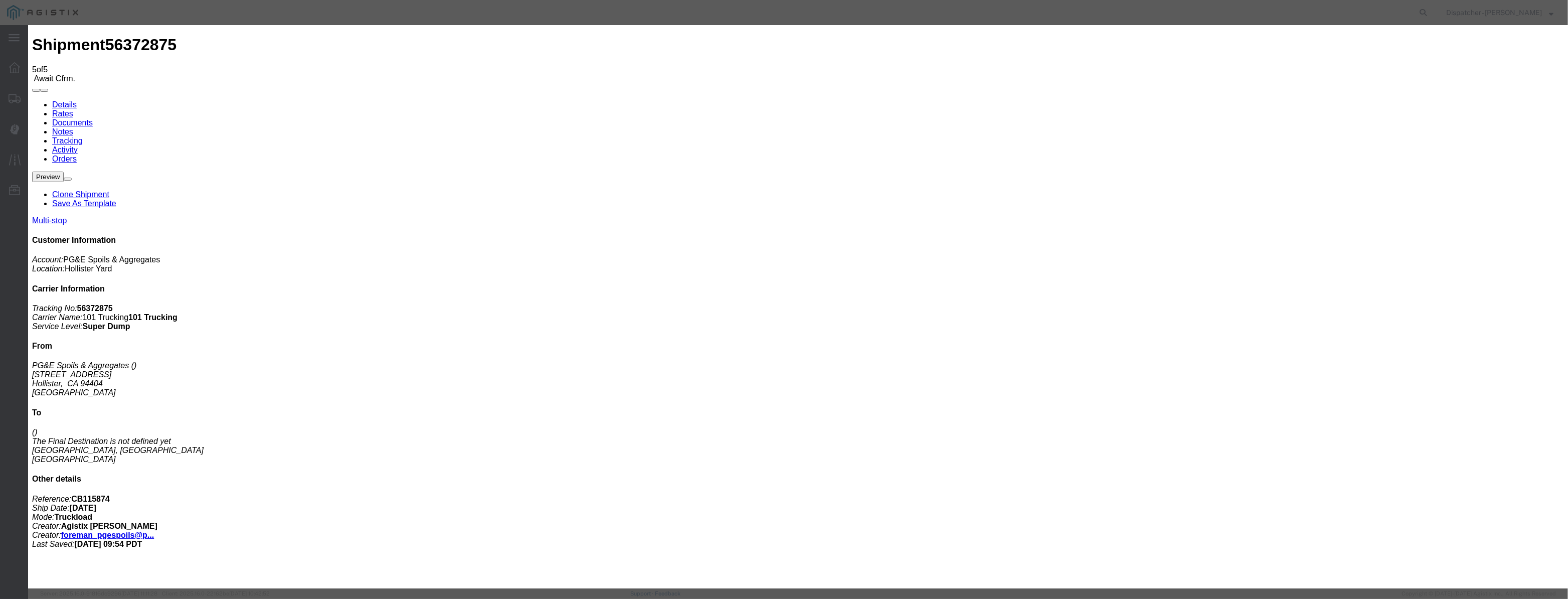
drag, startPoint x: 754, startPoint y: 127, endPoint x: 628, endPoint y: 147, distance: 127.6
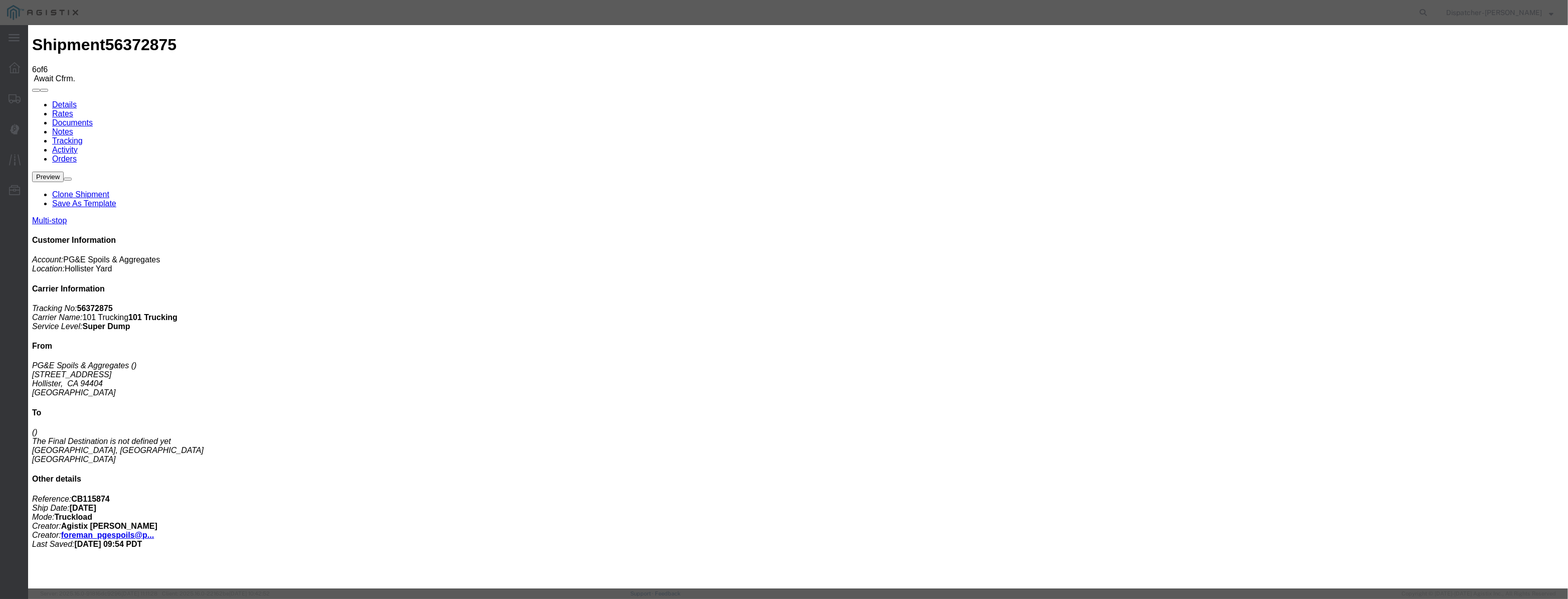
drag, startPoint x: 639, startPoint y: 113, endPoint x: 643, endPoint y: 128, distance: 15.5
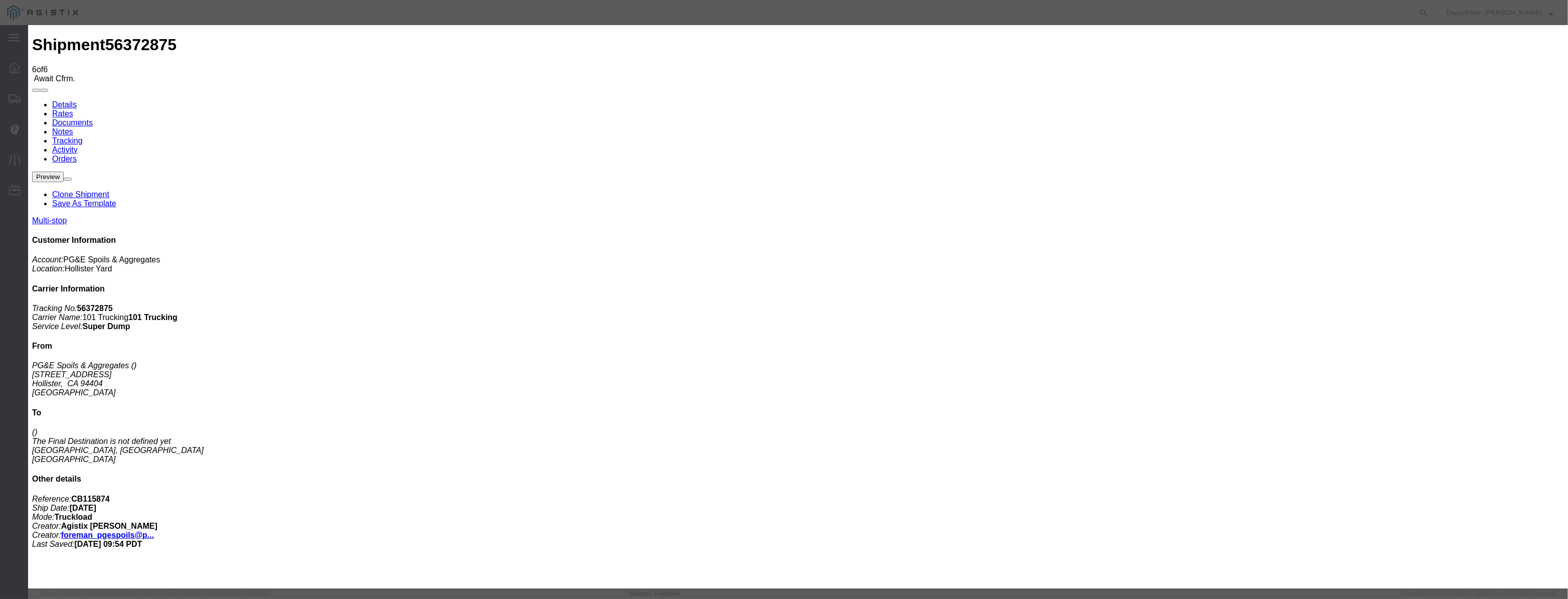
paste input "[DATE]"
drag, startPoint x: 662, startPoint y: 112, endPoint x: 644, endPoint y: 126, distance: 22.8
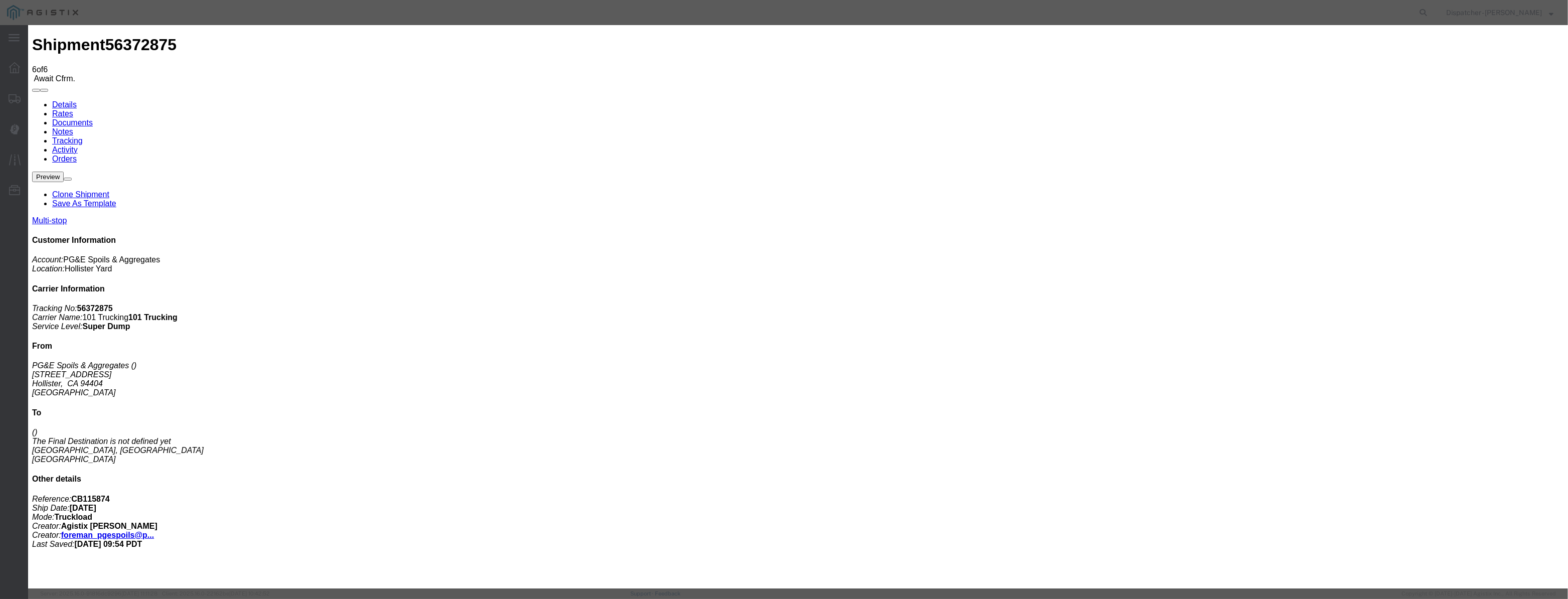
paste input "04"
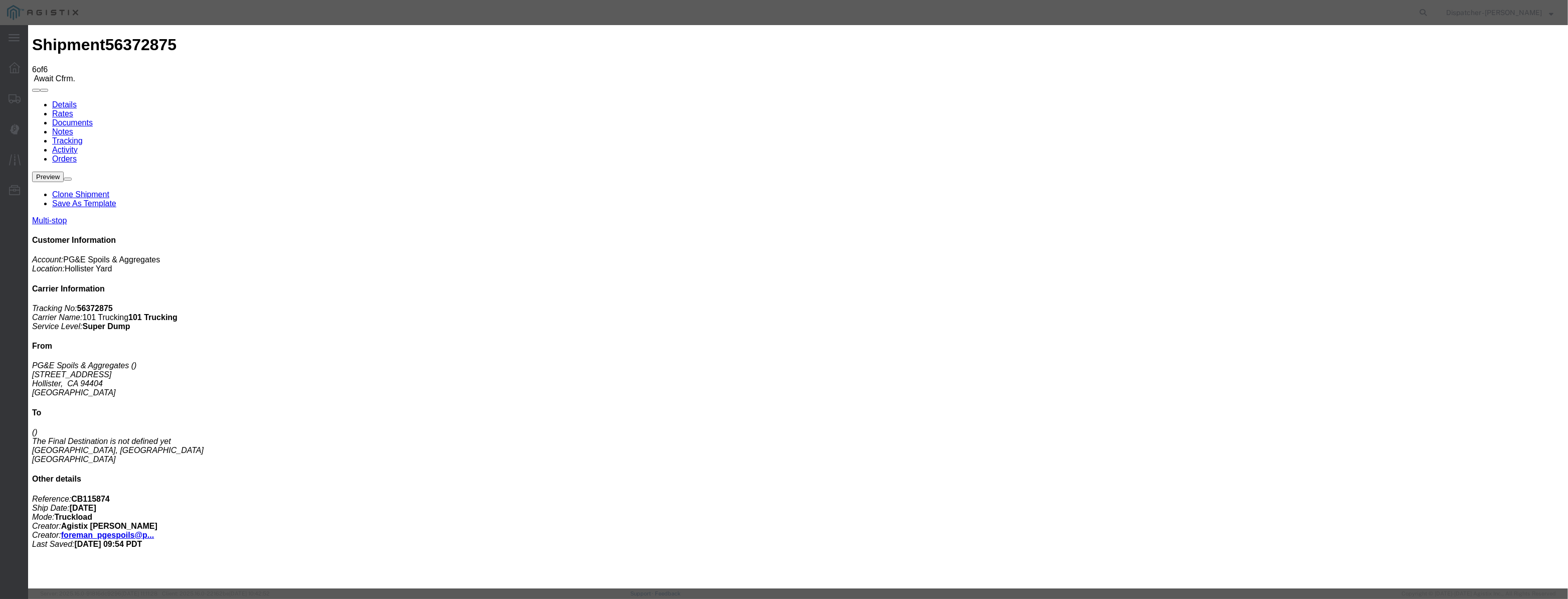
drag, startPoint x: 938, startPoint y: 128, endPoint x: 932, endPoint y: 140, distance: 13.4
drag, startPoint x: 493, startPoint y: 125, endPoint x: 514, endPoint y: 141, distance: 26.4
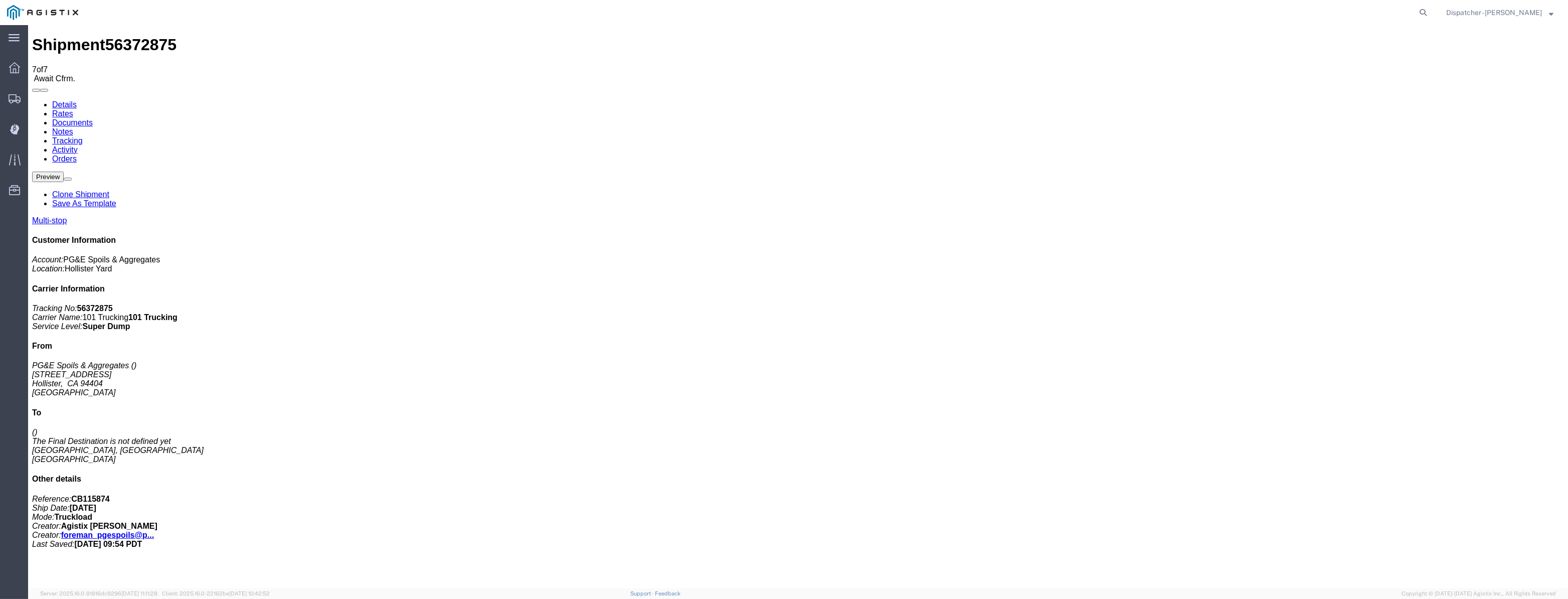
drag, startPoint x: 1348, startPoint y: 119, endPoint x: 1325, endPoint y: 94, distance: 34.0
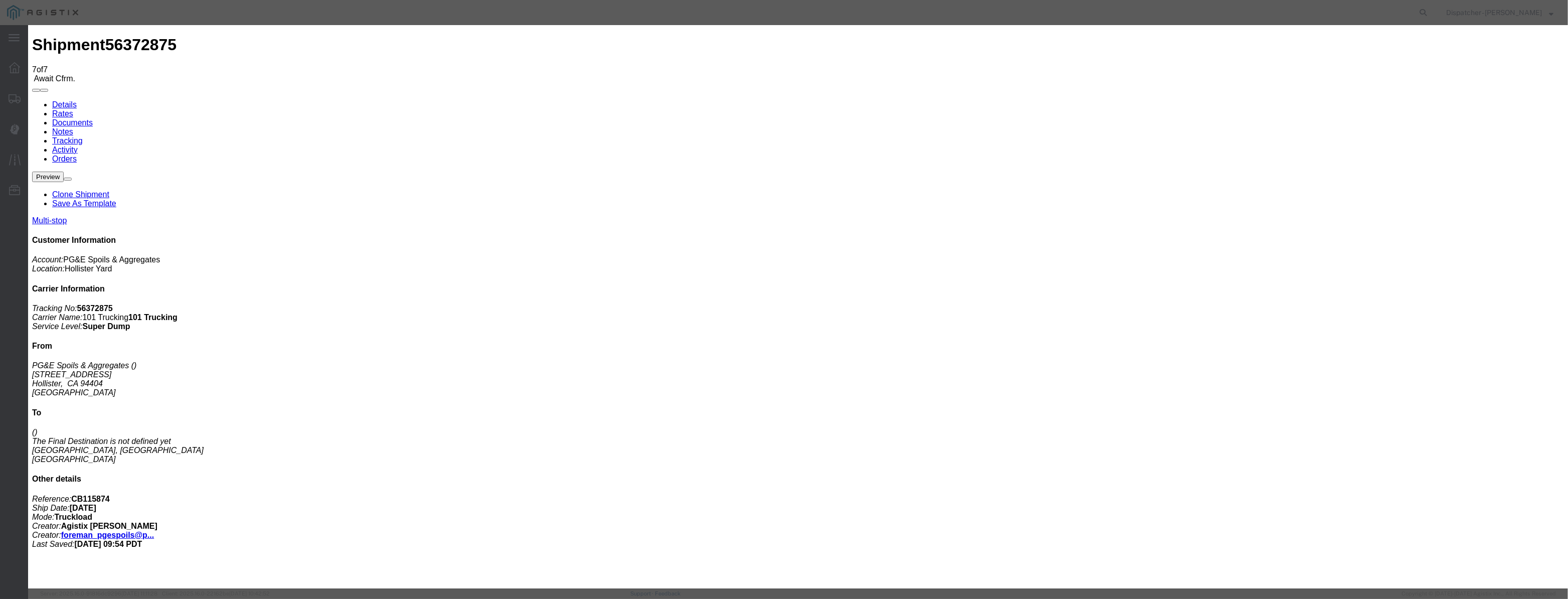
drag, startPoint x: 640, startPoint y: 110, endPoint x: 636, endPoint y: 119, distance: 9.8
drag, startPoint x: 632, startPoint y: 110, endPoint x: 629, endPoint y: 124, distance: 14.3
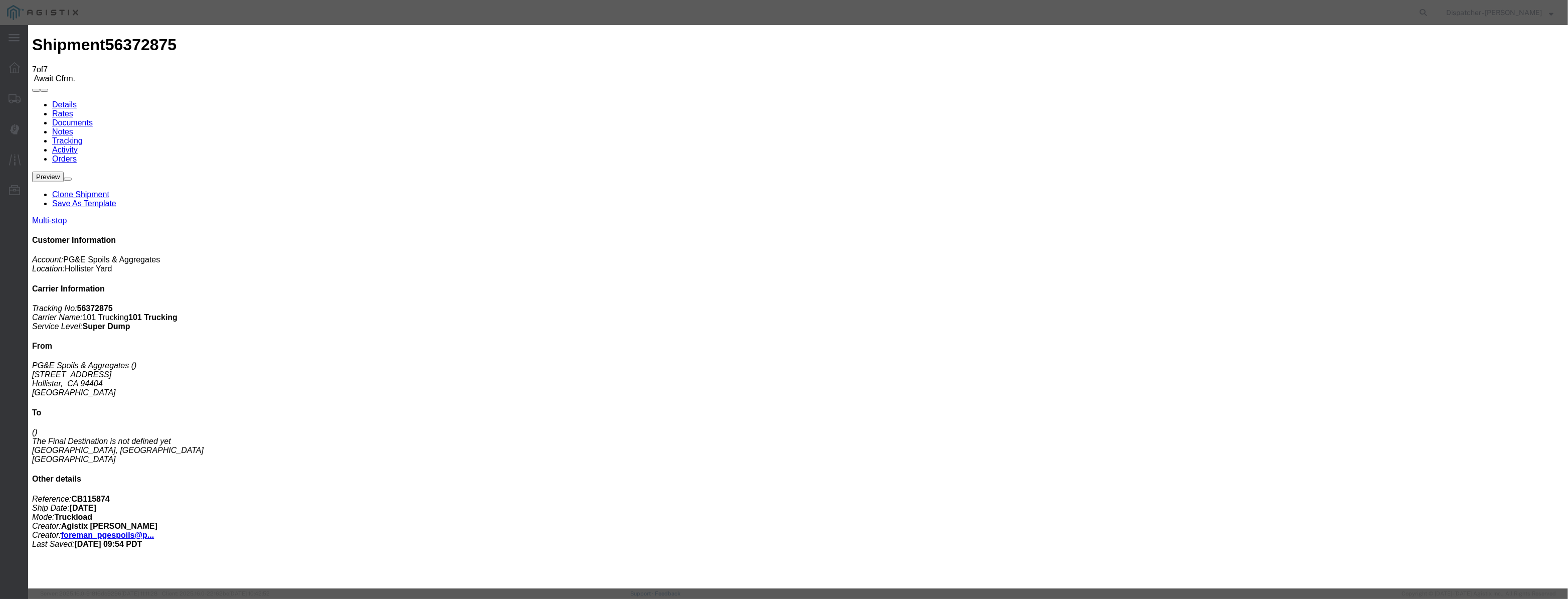
drag, startPoint x: 646, startPoint y: 132, endPoint x: 651, endPoint y: 132, distance: 5.0
paste input "[DATE]"
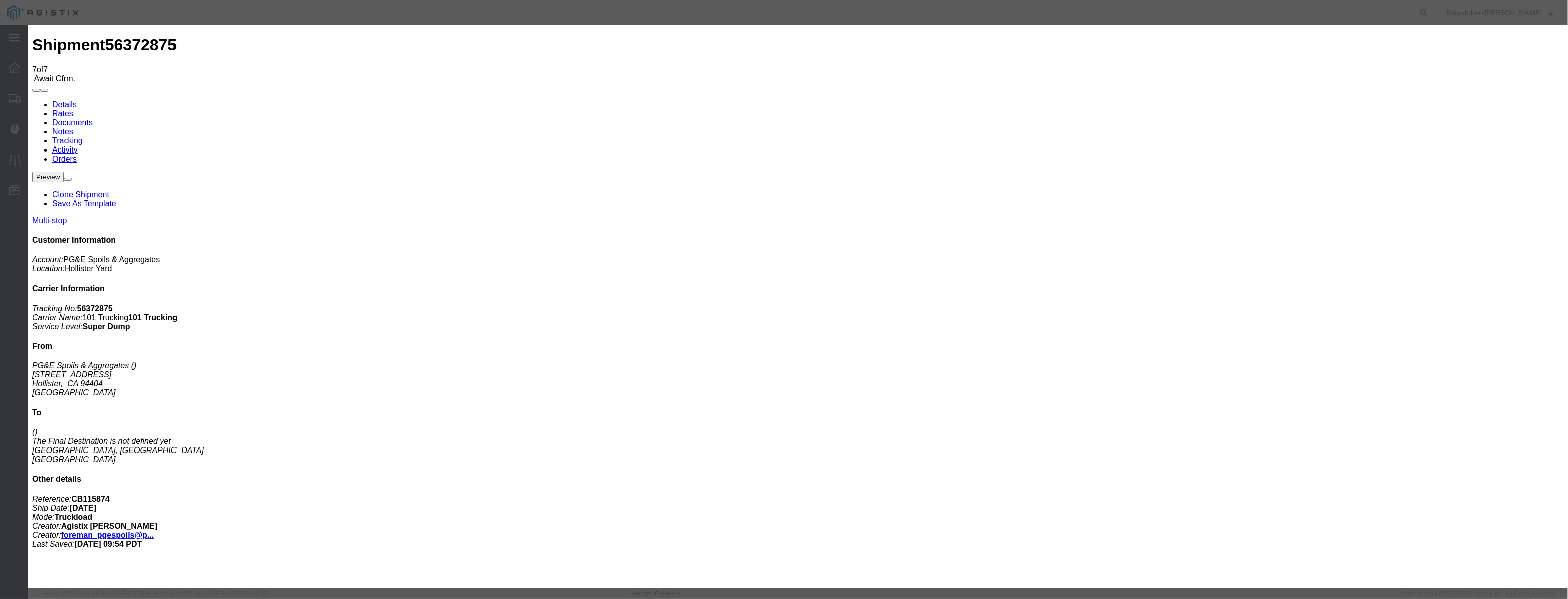
scroll to position [0, 2]
drag, startPoint x: 751, startPoint y: 145, endPoint x: 748, endPoint y: 152, distance: 7.6
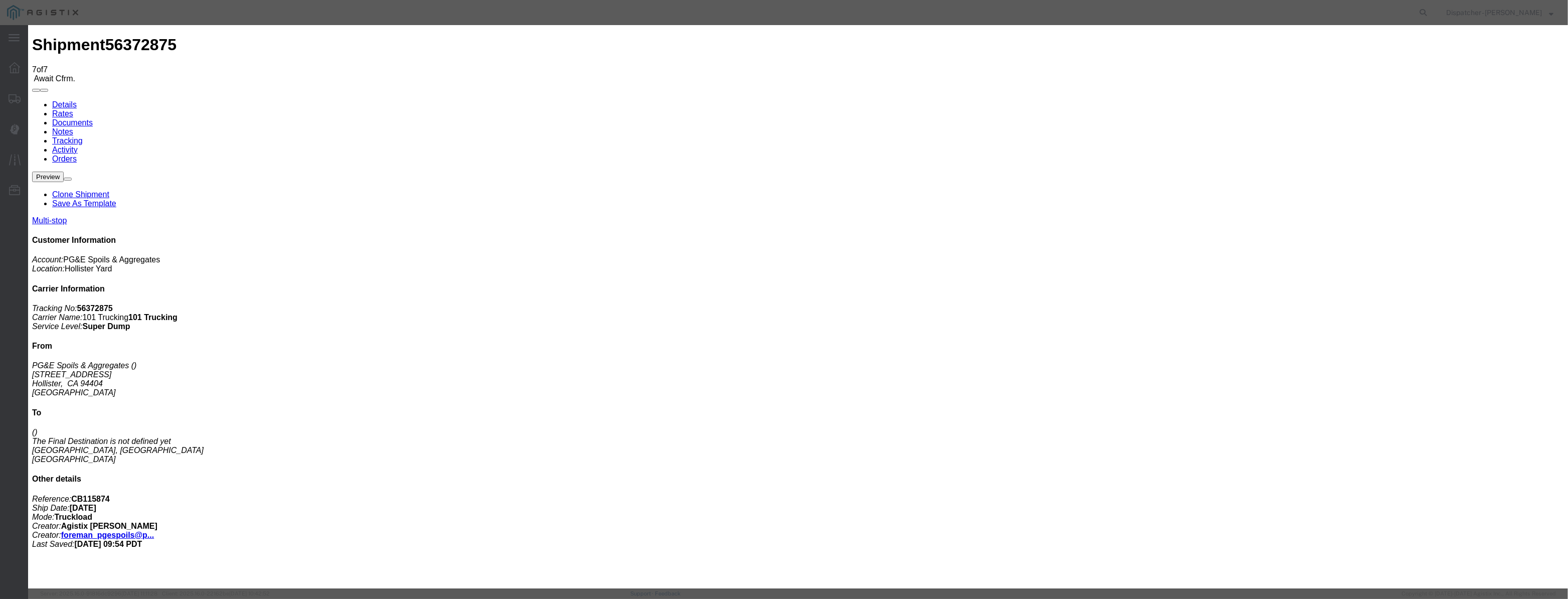
drag, startPoint x: 760, startPoint y: 124, endPoint x: 286, endPoint y: 69, distance: 477.2
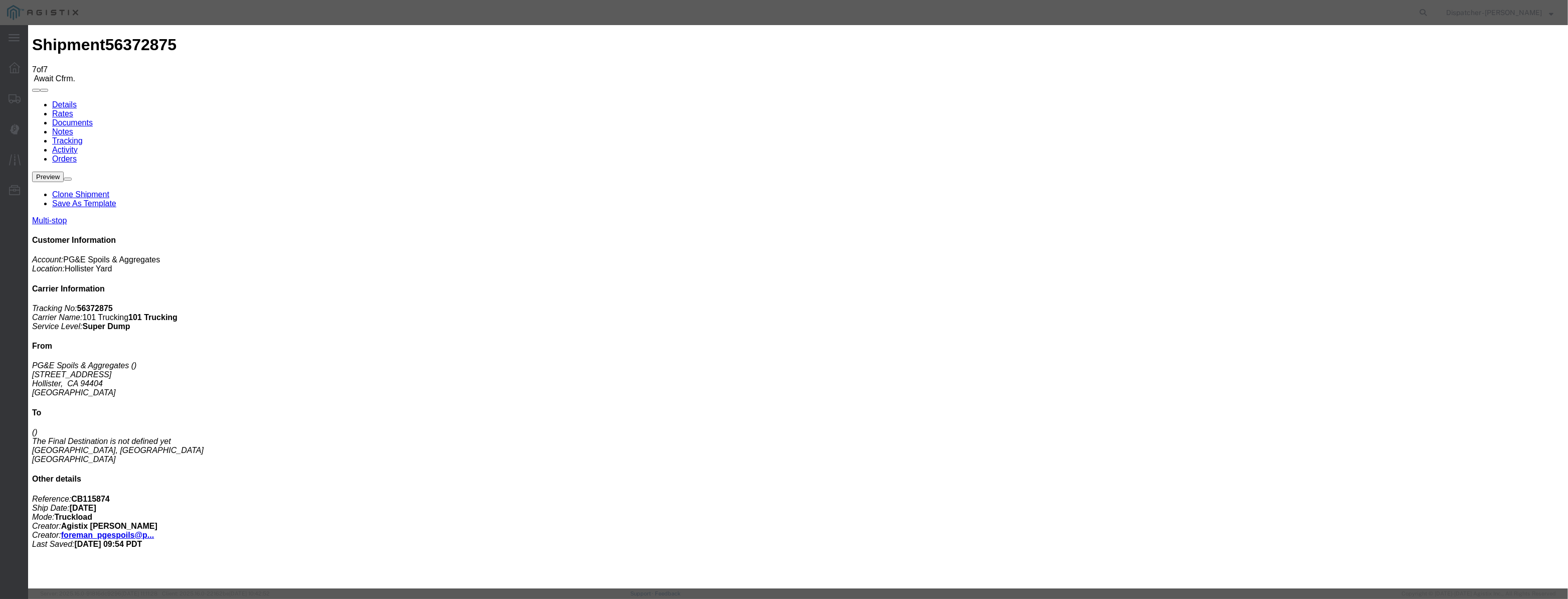
drag, startPoint x: 790, startPoint y: 127, endPoint x: 366, endPoint y: 152, distance: 424.7
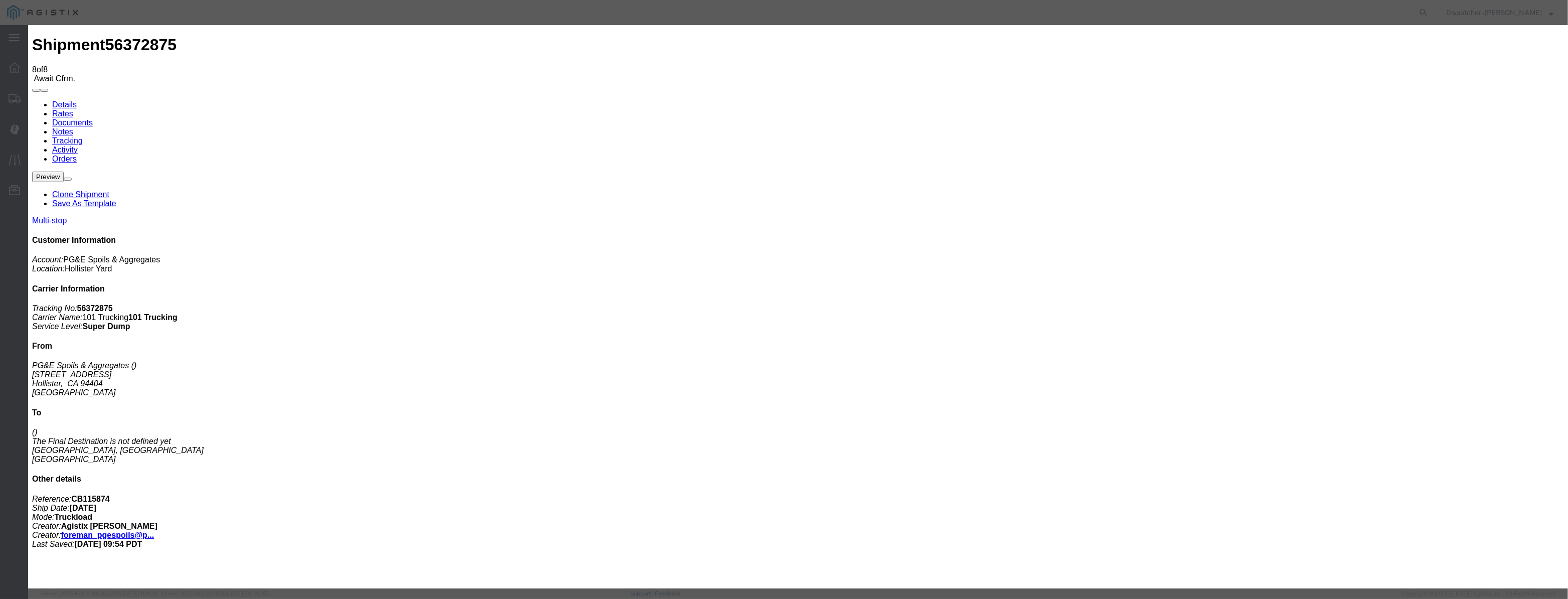
drag, startPoint x: 653, startPoint y: 119, endPoint x: 646, endPoint y: 130, distance: 13.0
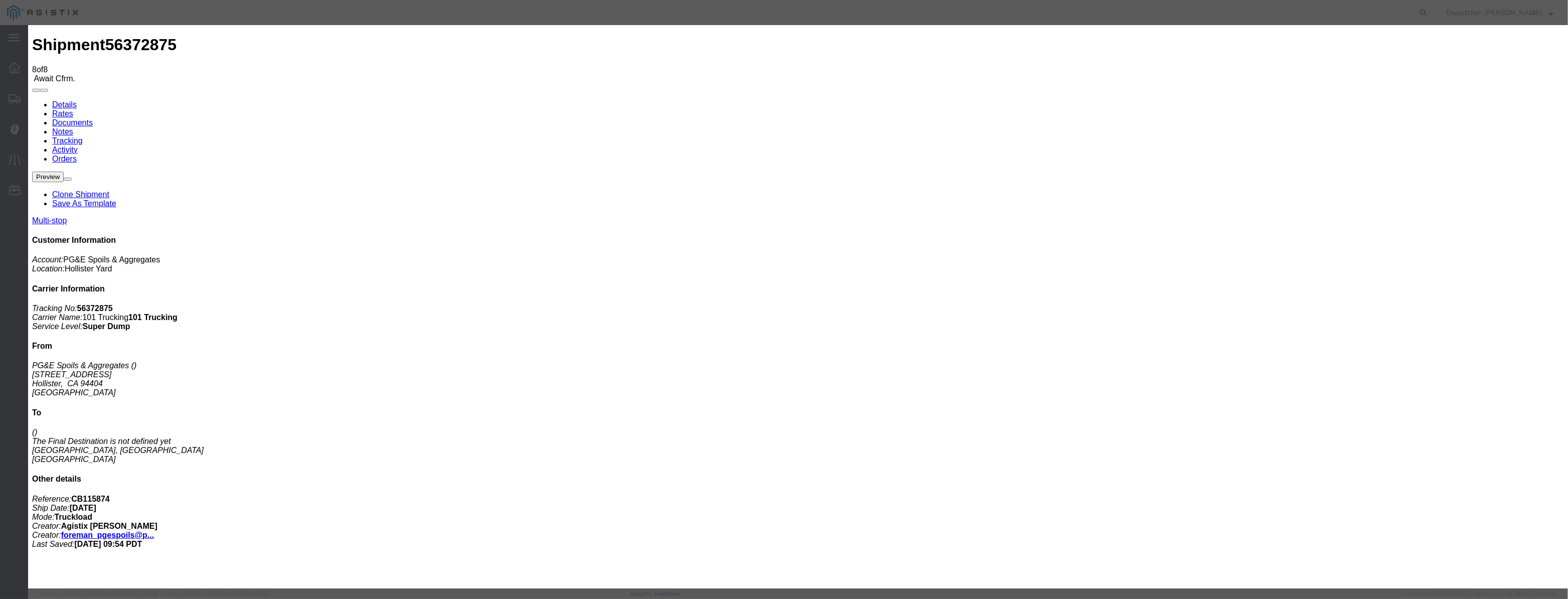
drag, startPoint x: 649, startPoint y: 129, endPoint x: 697, endPoint y: 130, distance: 48.0
paste input "[DATE]"
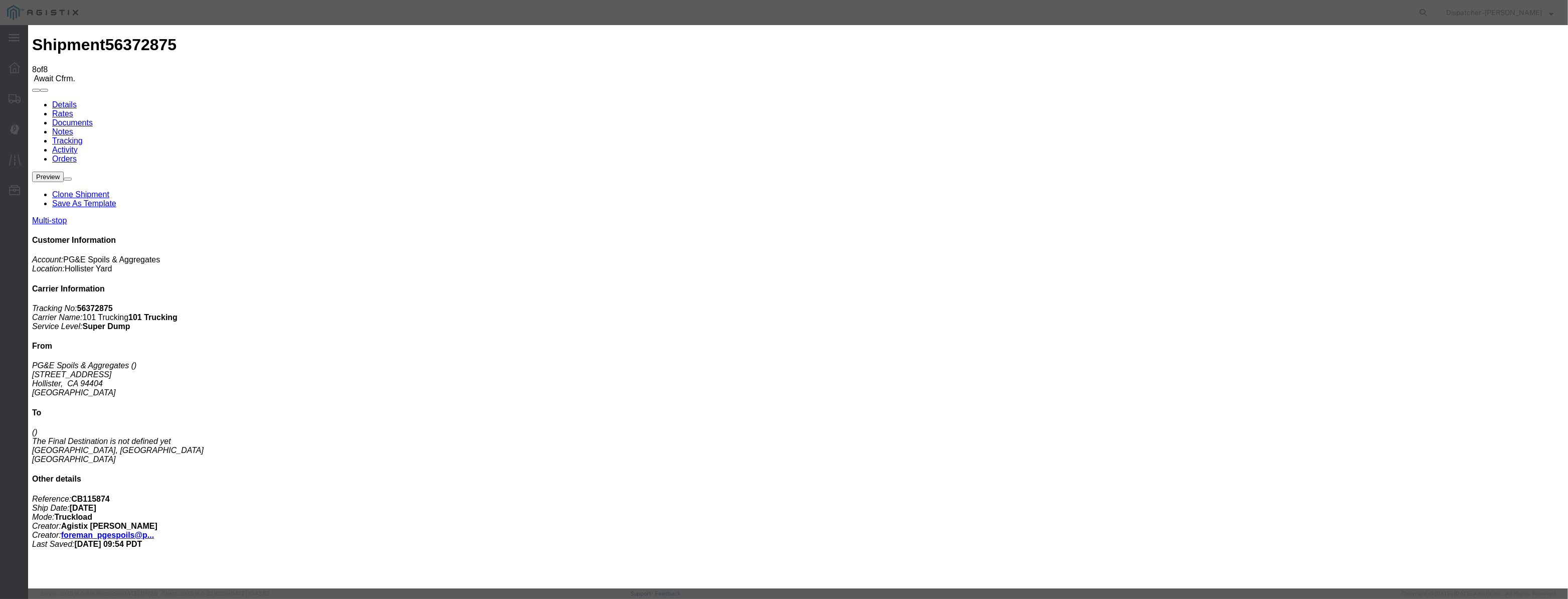
scroll to position [0, 0]
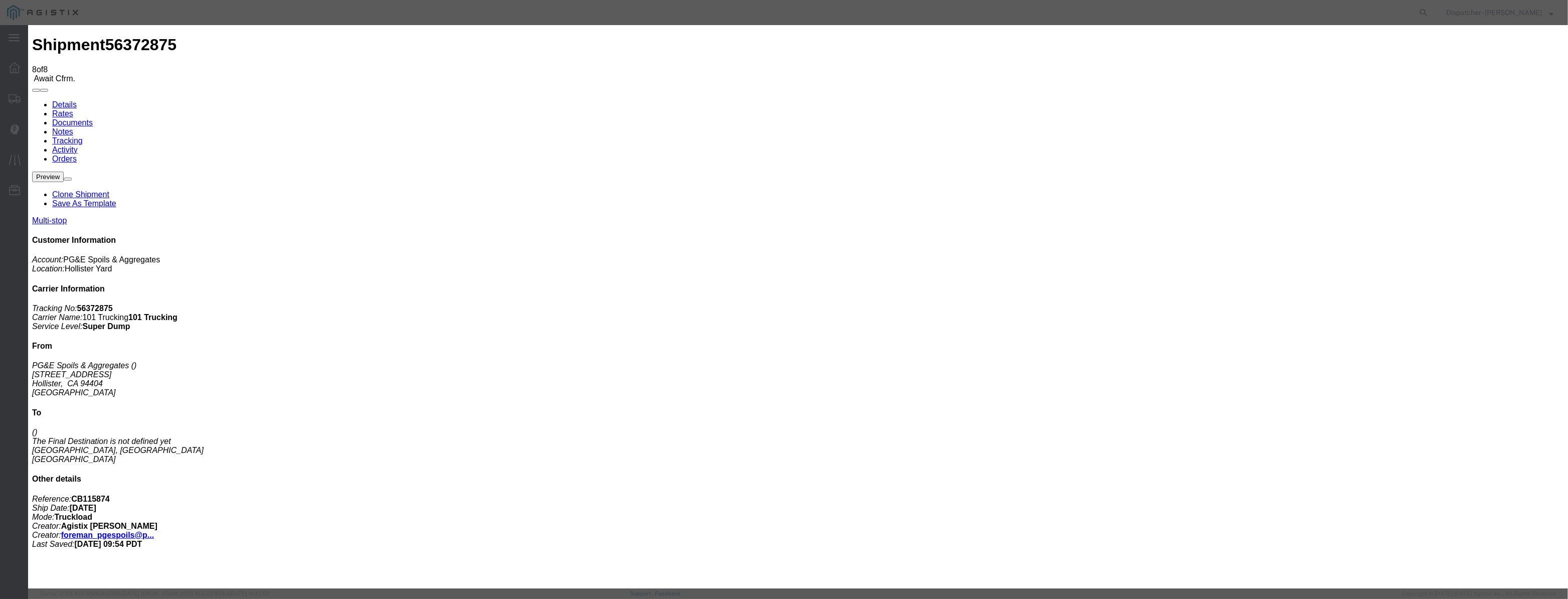
drag, startPoint x: 915, startPoint y: 125, endPoint x: 918, endPoint y: 133, distance: 8.5
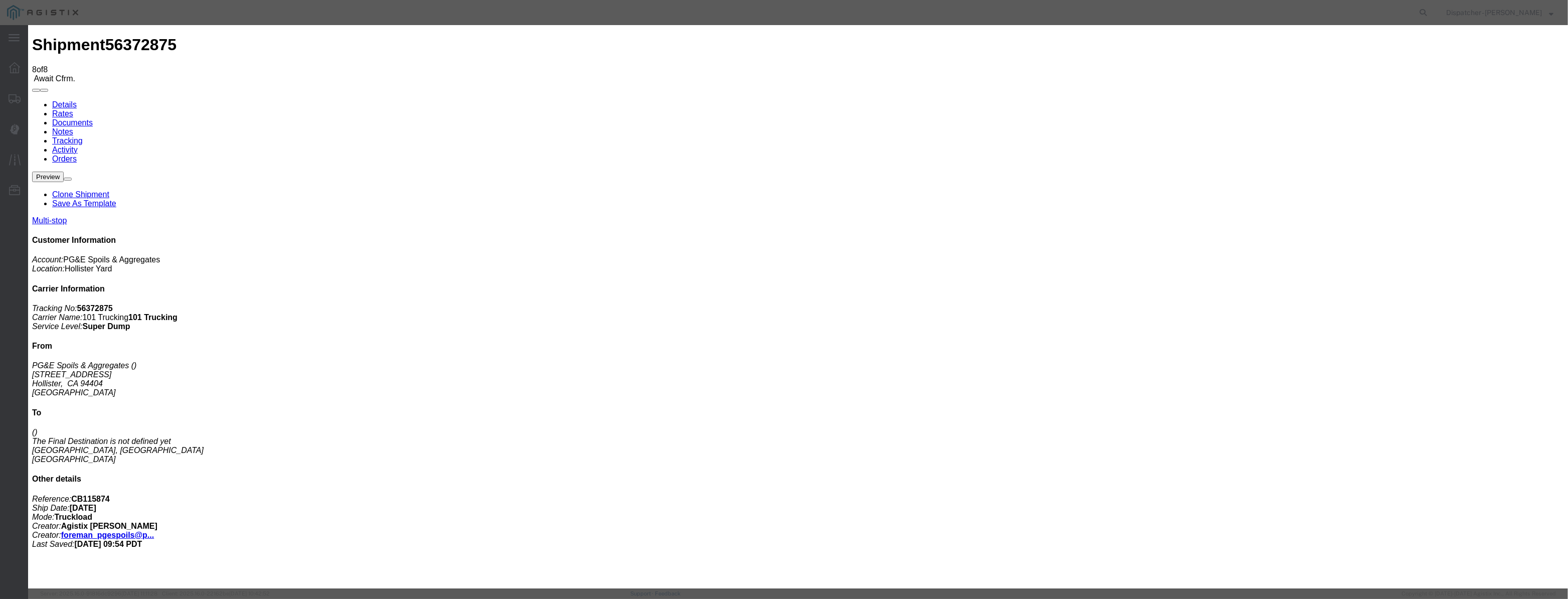
drag, startPoint x: 779, startPoint y: 130, endPoint x: 191, endPoint y: 170, distance: 589.4
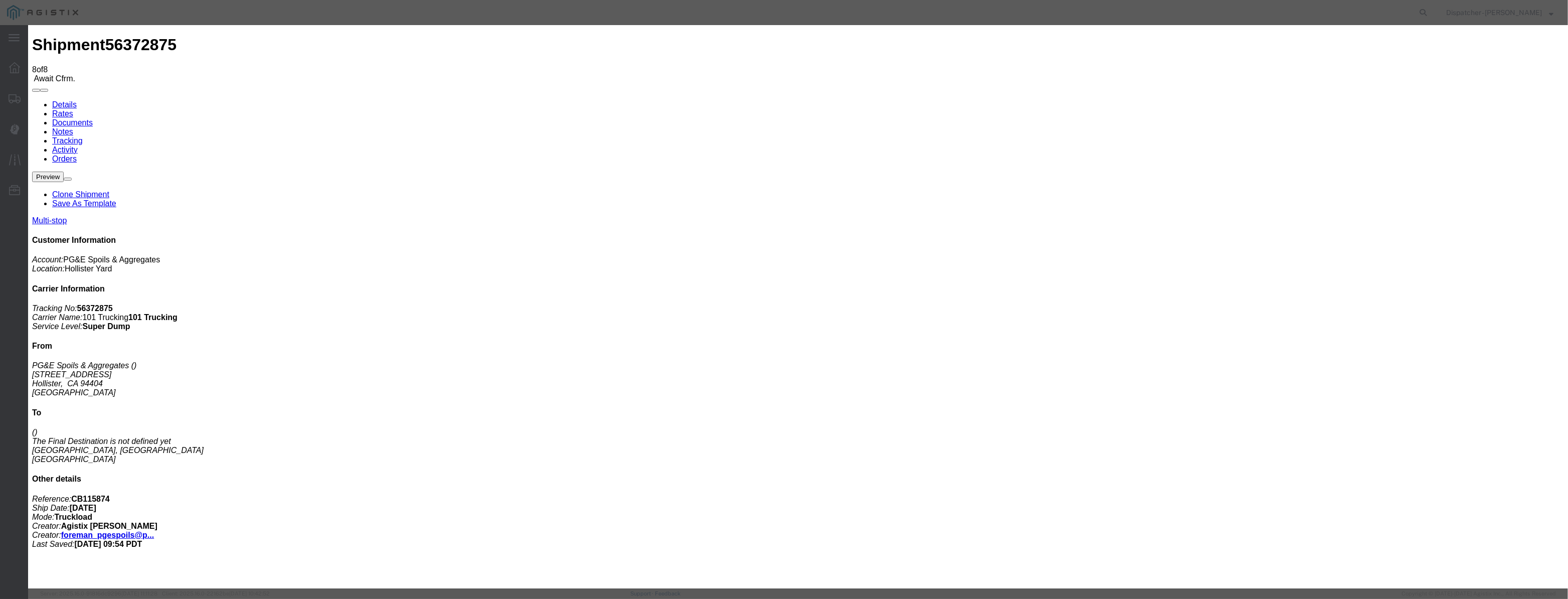
drag, startPoint x: 640, startPoint y: 123, endPoint x: 639, endPoint y: 118, distance: 5.1
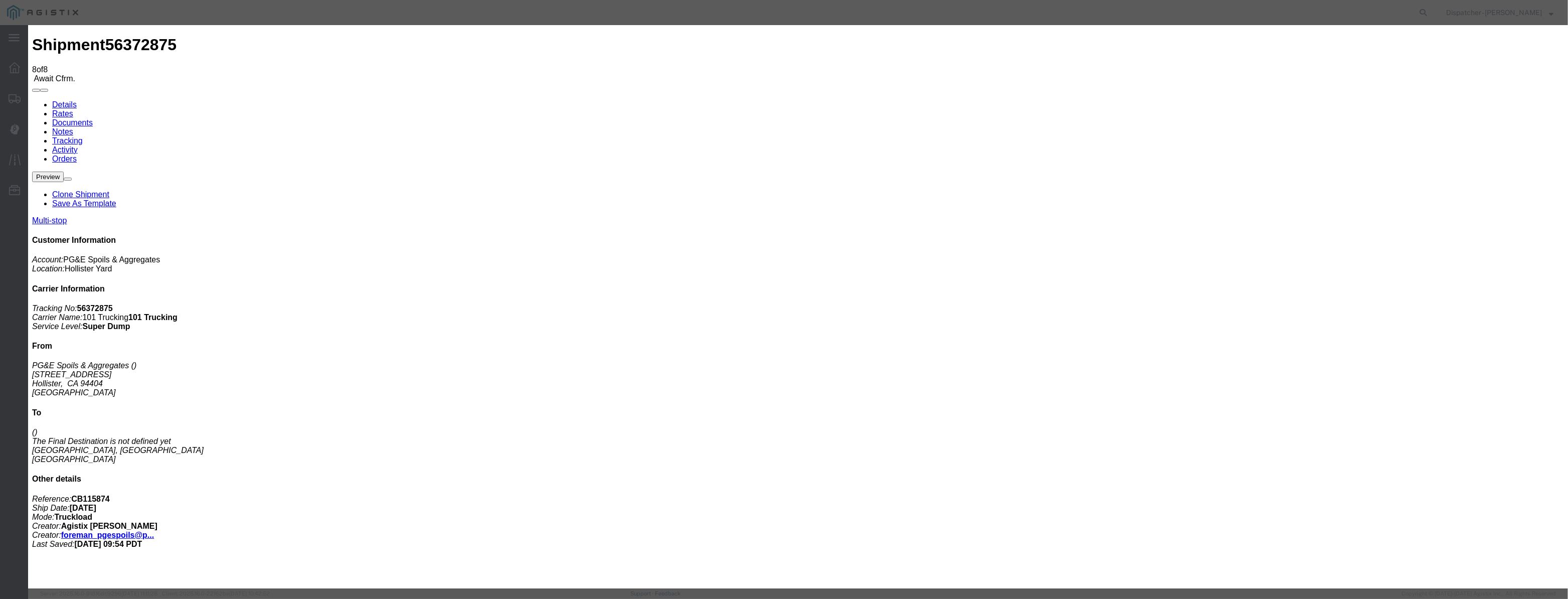
paste input "[DATE]"
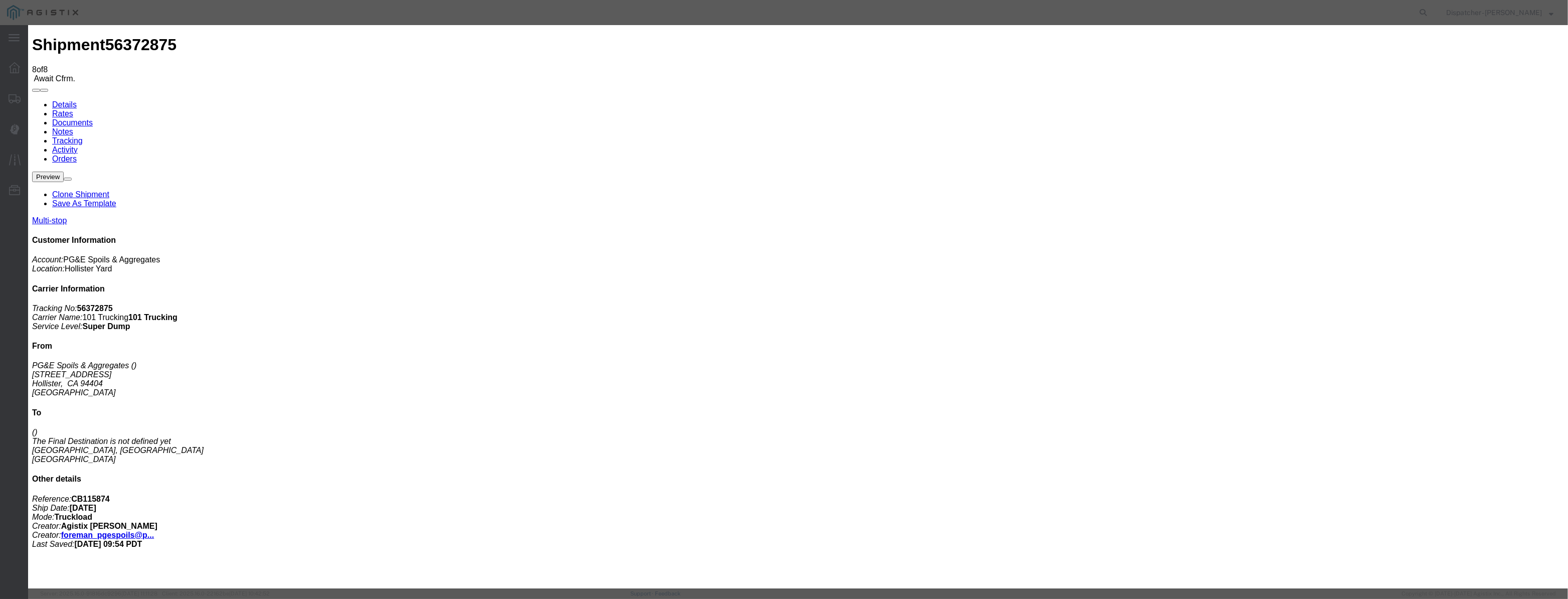
drag, startPoint x: 935, startPoint y: 126, endPoint x: 933, endPoint y: 133, distance: 7.3
drag, startPoint x: 767, startPoint y: 131, endPoint x: 431, endPoint y: 154, distance: 336.8
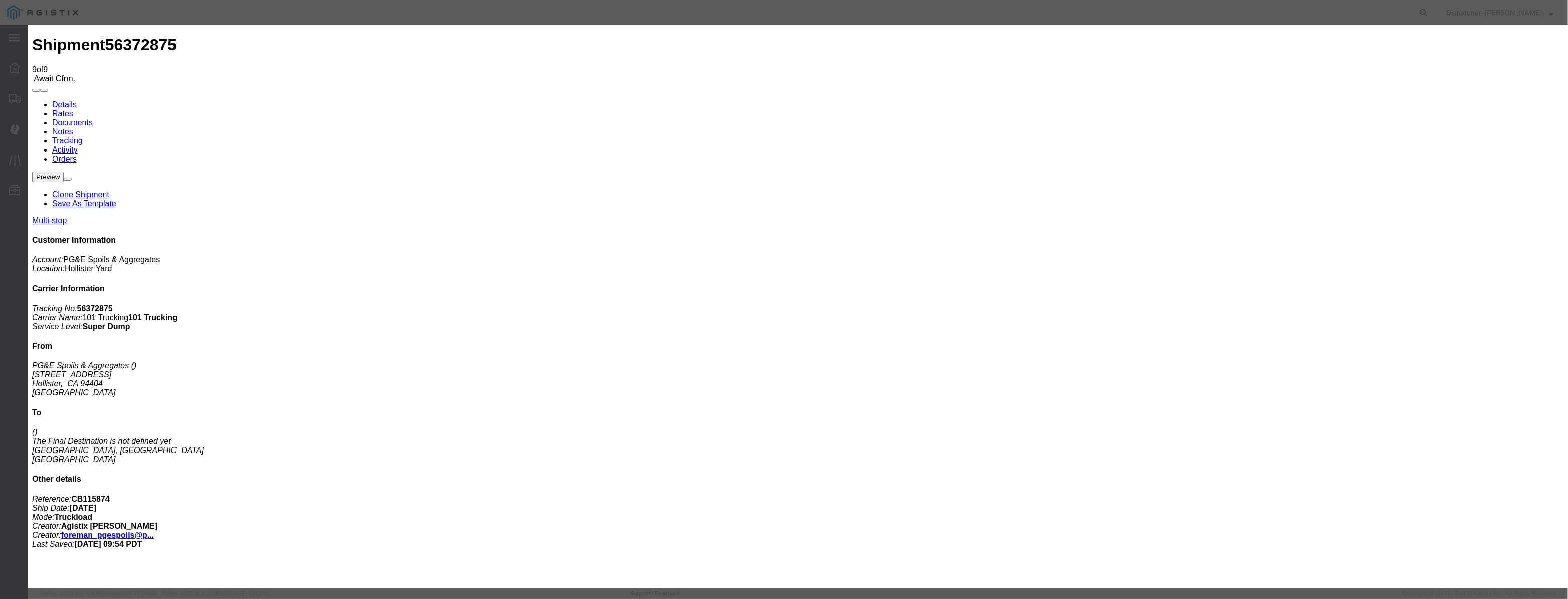
drag, startPoint x: 770, startPoint y: 132, endPoint x: 485, endPoint y: 178, distance: 288.7
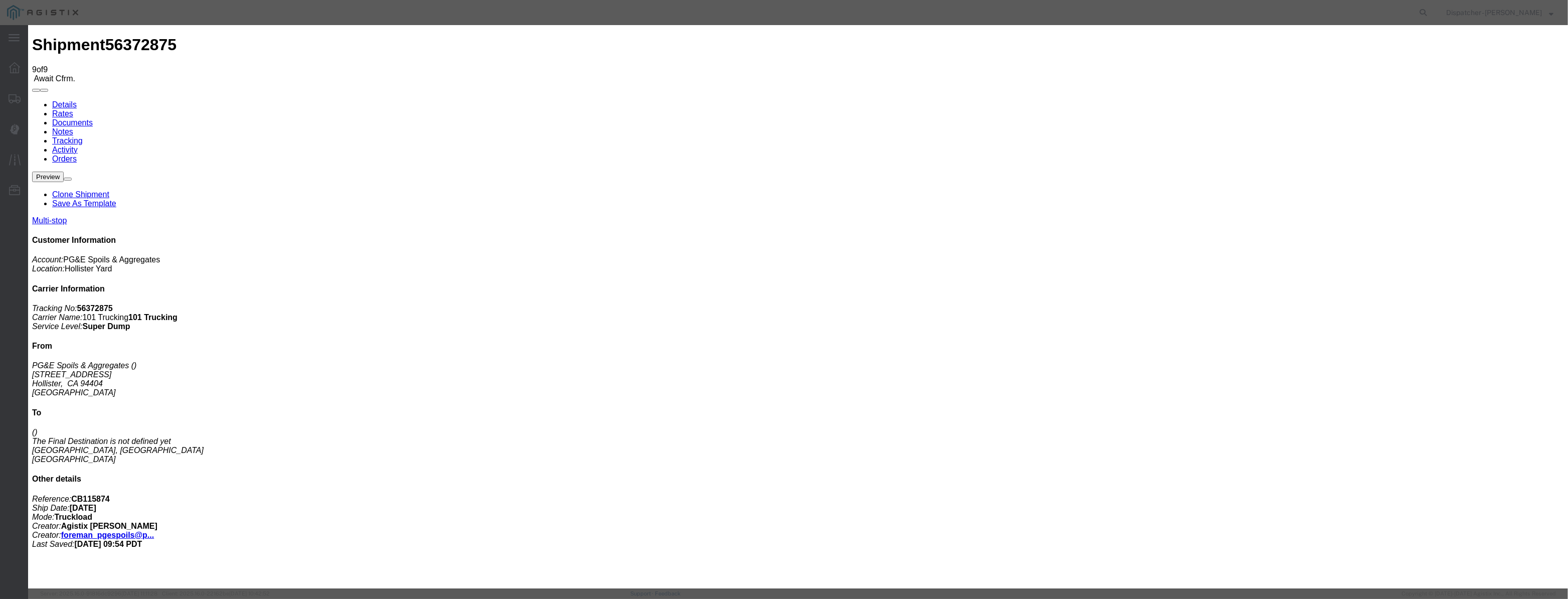
drag, startPoint x: 629, startPoint y: 118, endPoint x: 627, endPoint y: 128, distance: 10.2
drag, startPoint x: 627, startPoint y: 128, endPoint x: 653, endPoint y: 134, distance: 26.7
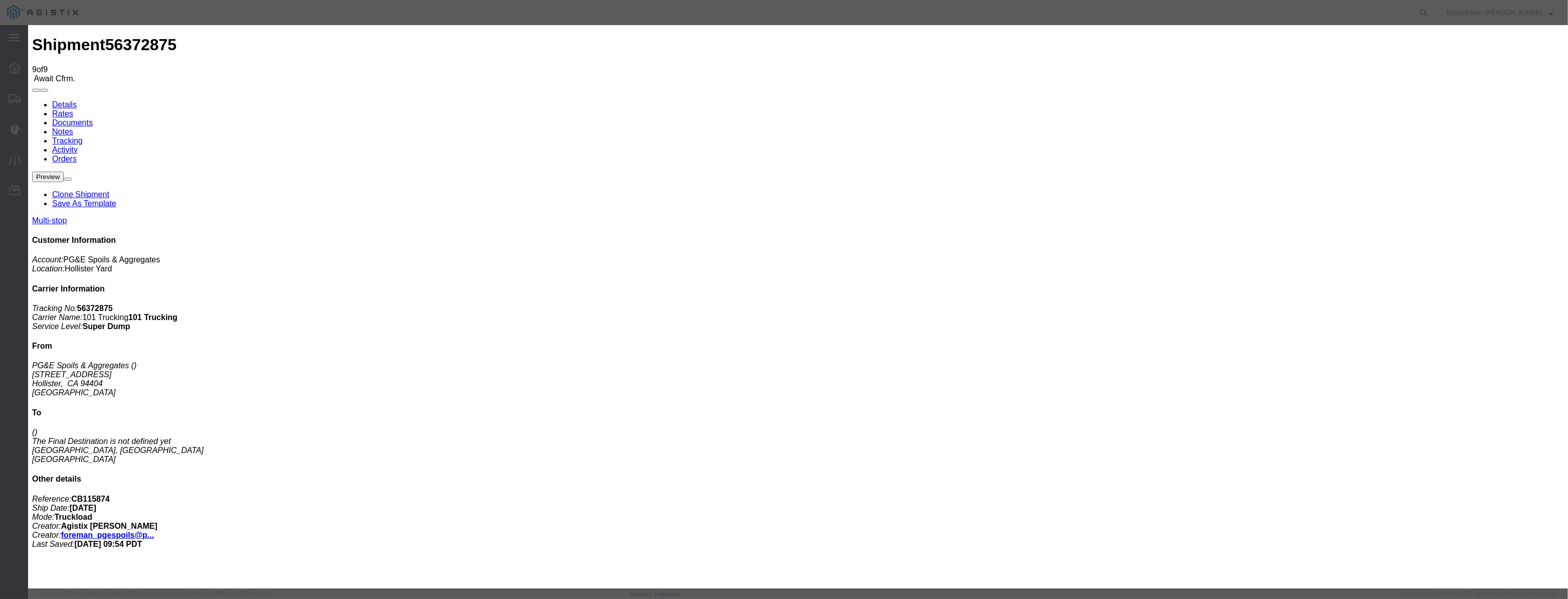
paste input "[DATE]"
drag, startPoint x: 727, startPoint y: 135, endPoint x: 721, endPoint y: 147, distance: 13.4
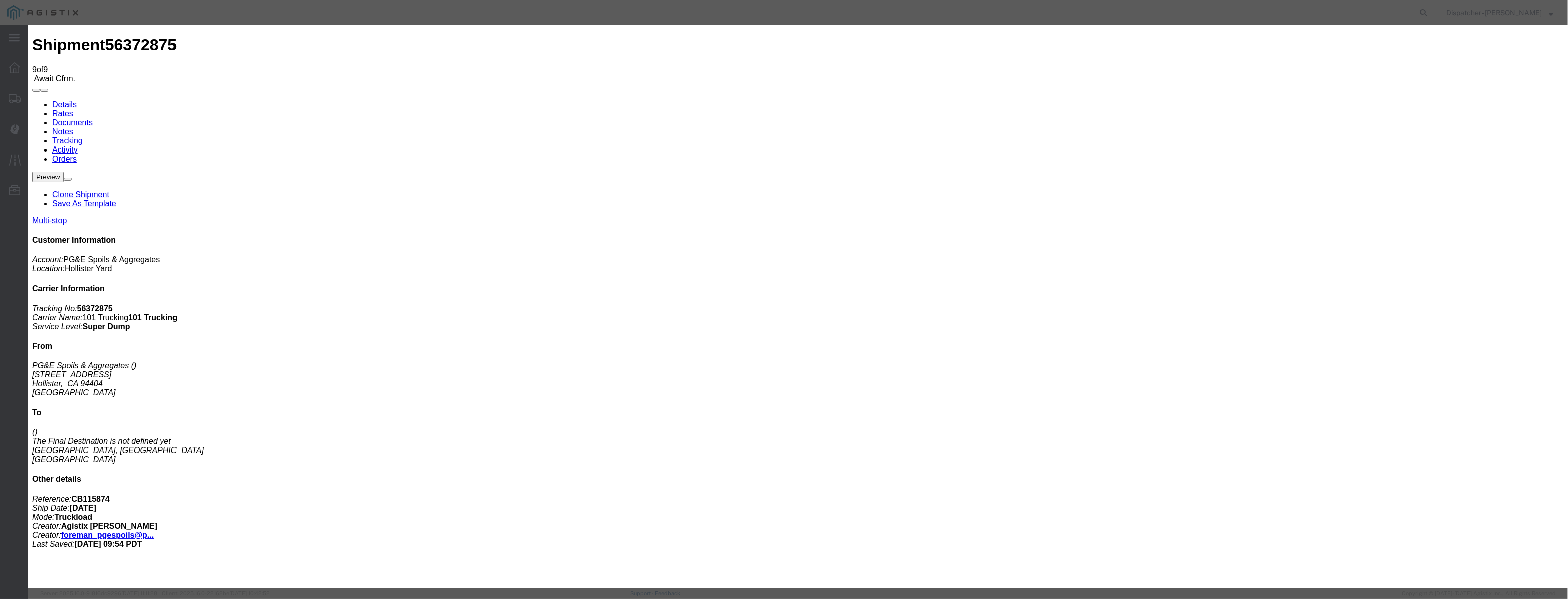
drag, startPoint x: 920, startPoint y: 124, endPoint x: 920, endPoint y: 133, distance: 9.0
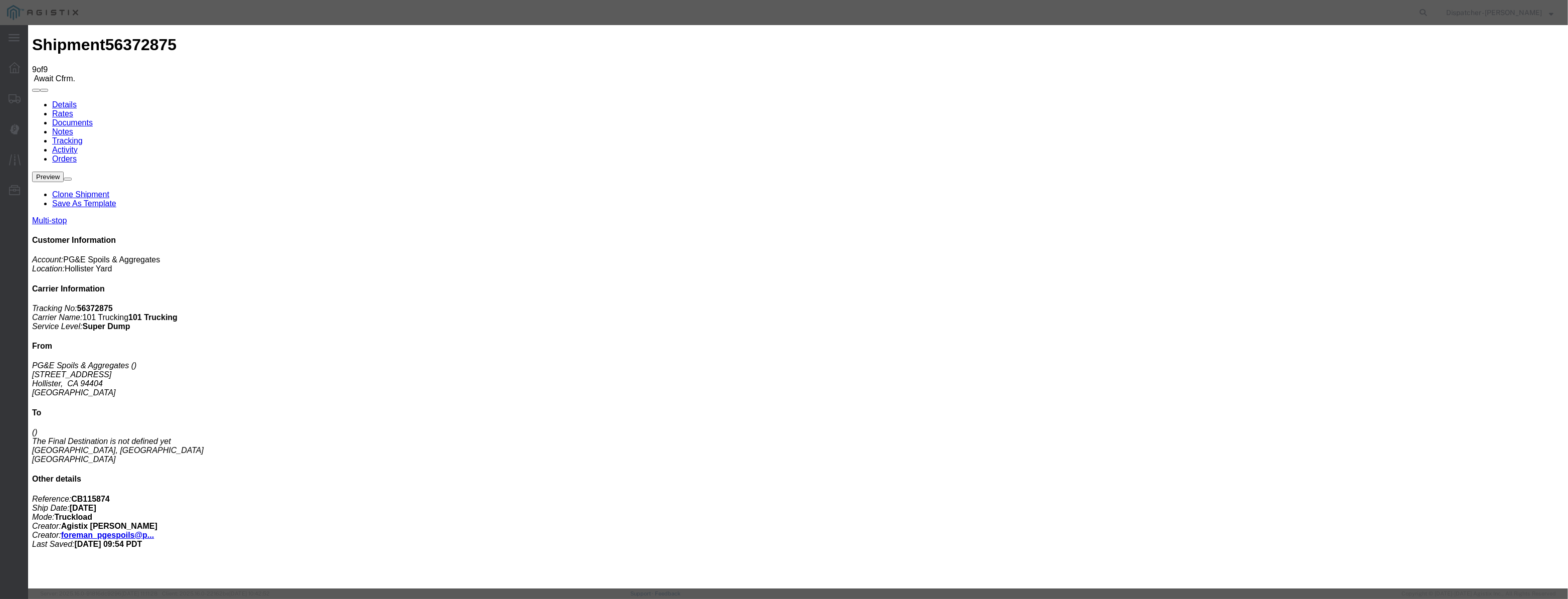
drag, startPoint x: 765, startPoint y: 133, endPoint x: 471, endPoint y: 201, distance: 301.8
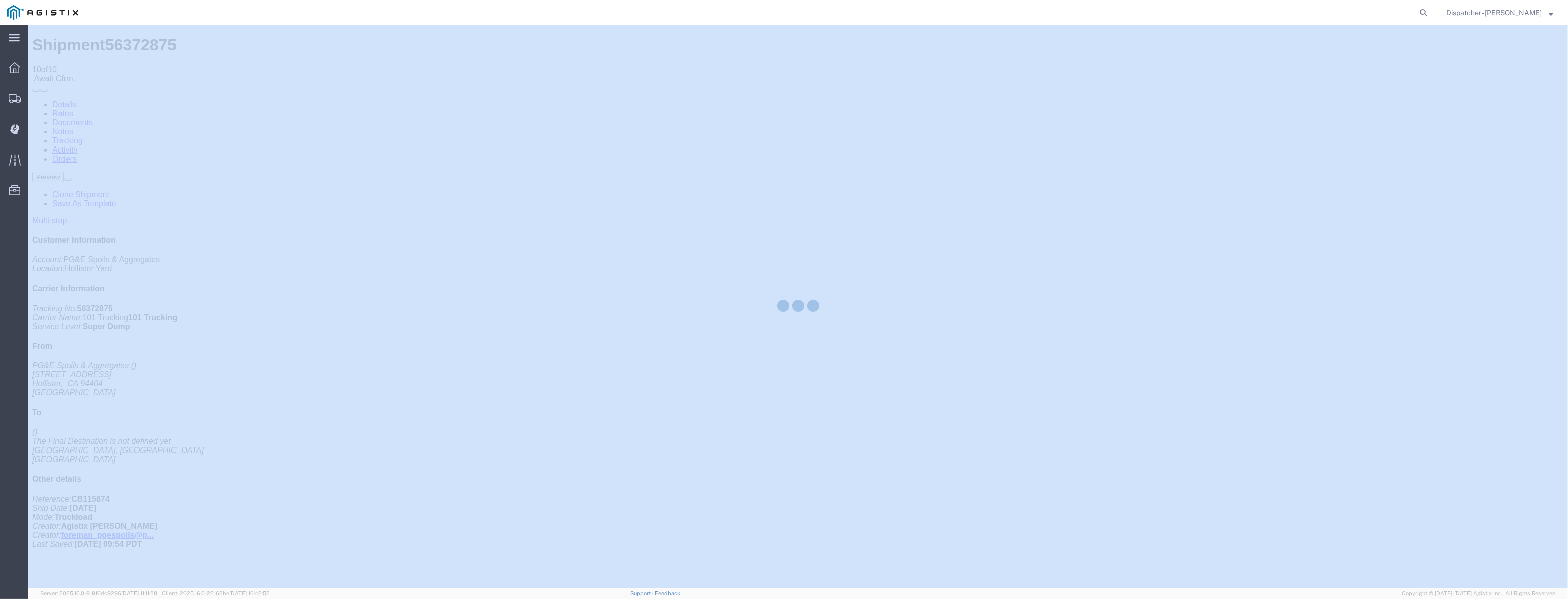
click at [1349, 95] on div at bounding box center [798, 306] width 1540 height 563
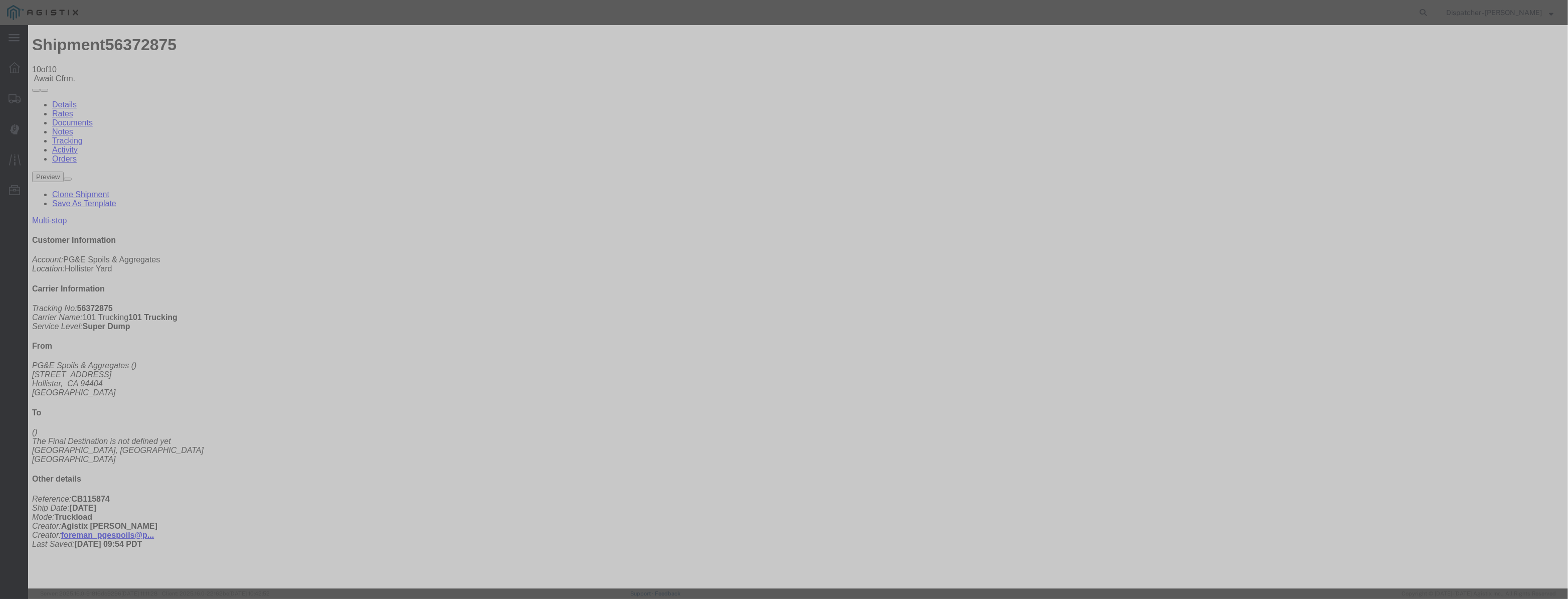
drag, startPoint x: 631, startPoint y: 127, endPoint x: 642, endPoint y: 127, distance: 11.0
paste input "[DATE]"
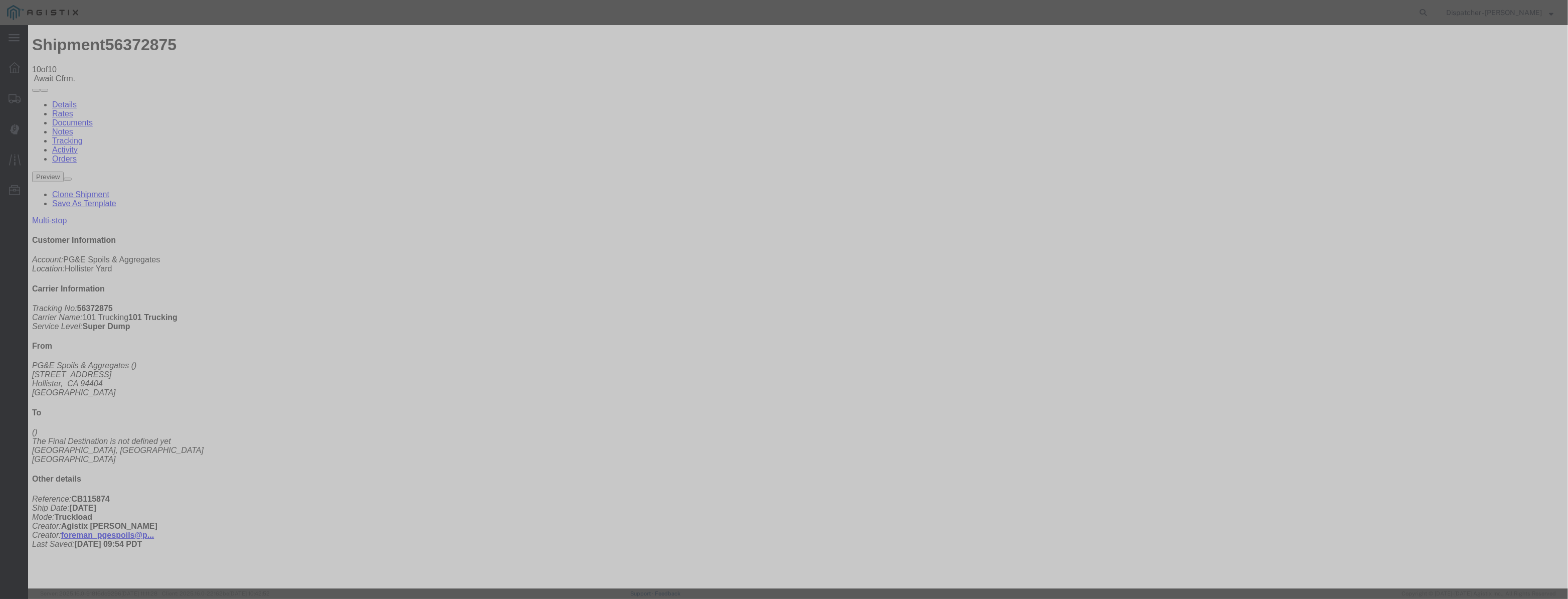
scroll to position [0, 2]
drag, startPoint x: 770, startPoint y: 131, endPoint x: 207, endPoint y: 225, distance: 570.8
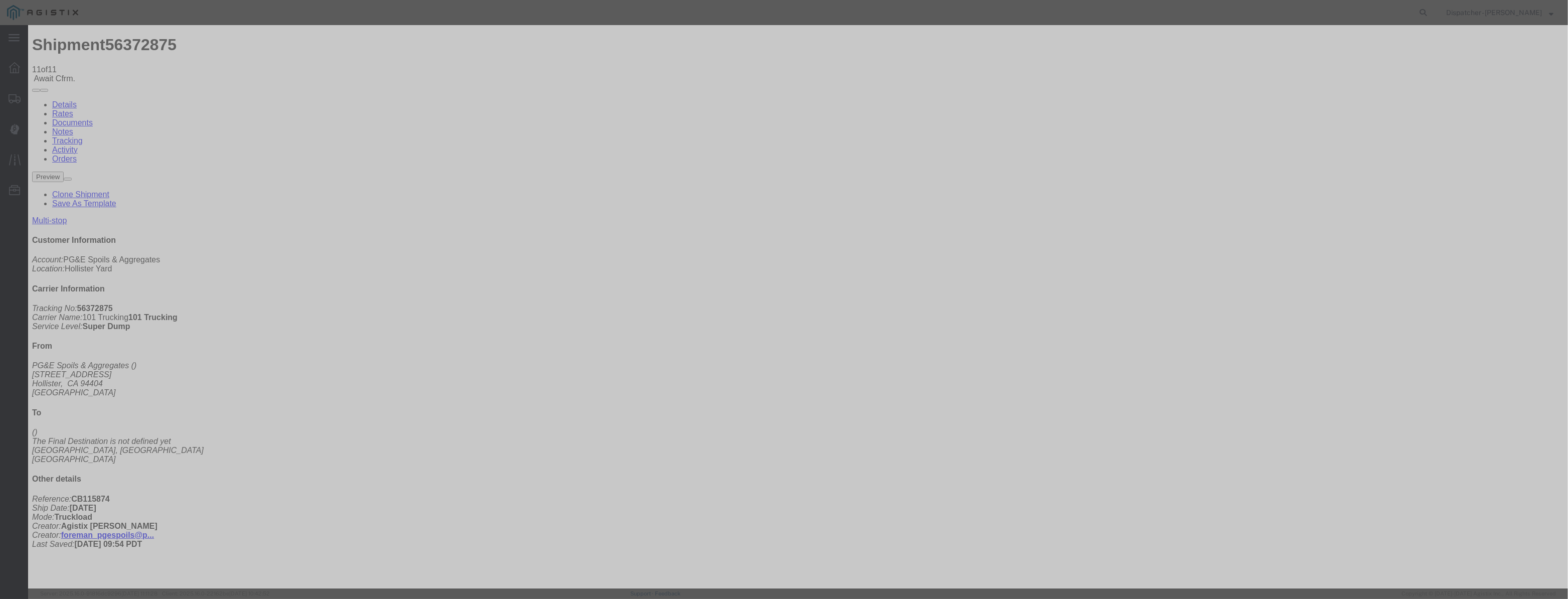
drag, startPoint x: 644, startPoint y: 110, endPoint x: 637, endPoint y: 140, distance: 30.8
drag, startPoint x: 637, startPoint y: 140, endPoint x: 646, endPoint y: 130, distance: 13.5
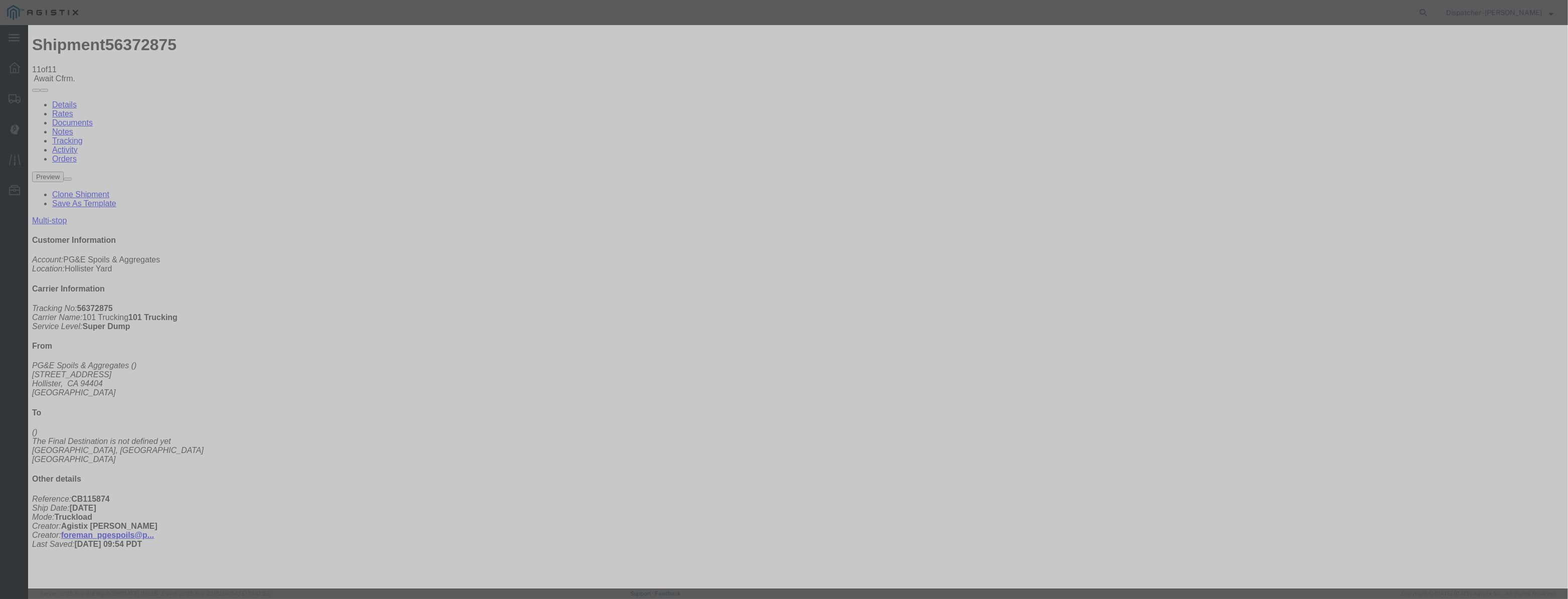
paste input "[DATE]"
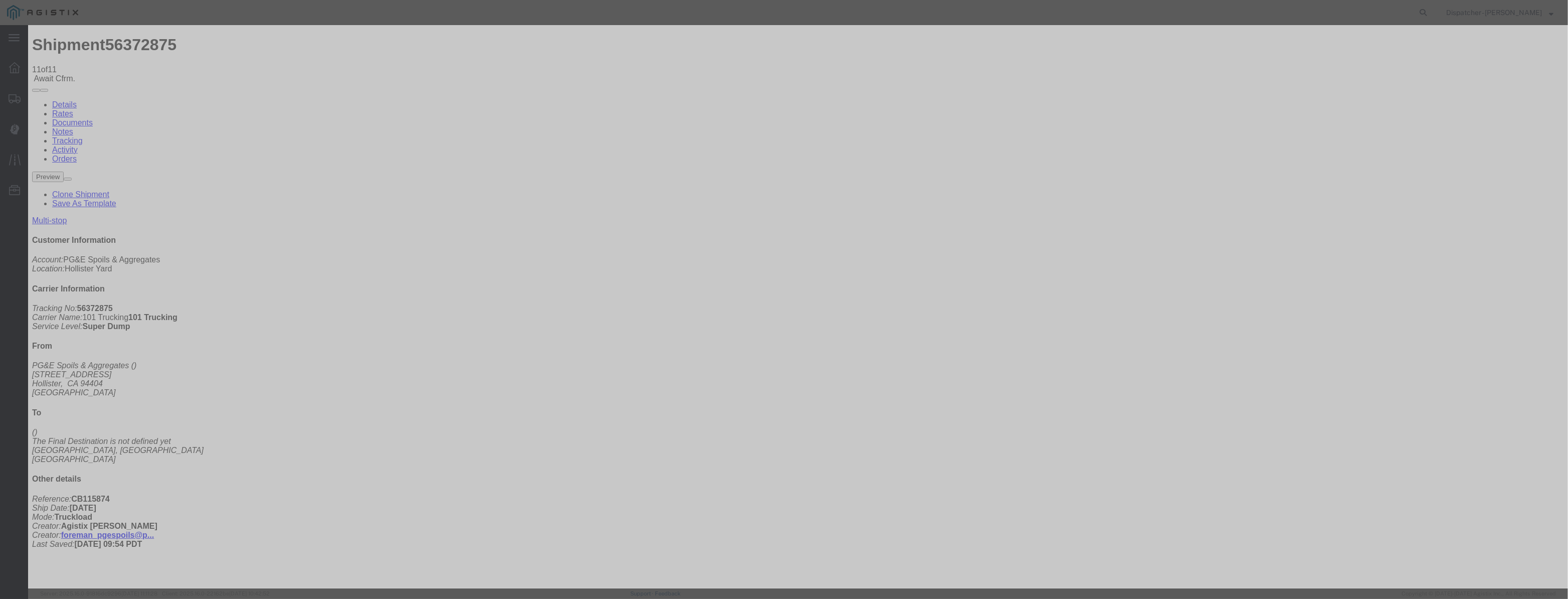
drag, startPoint x: 759, startPoint y: 129, endPoint x: 368, endPoint y: 182, distance: 394.6
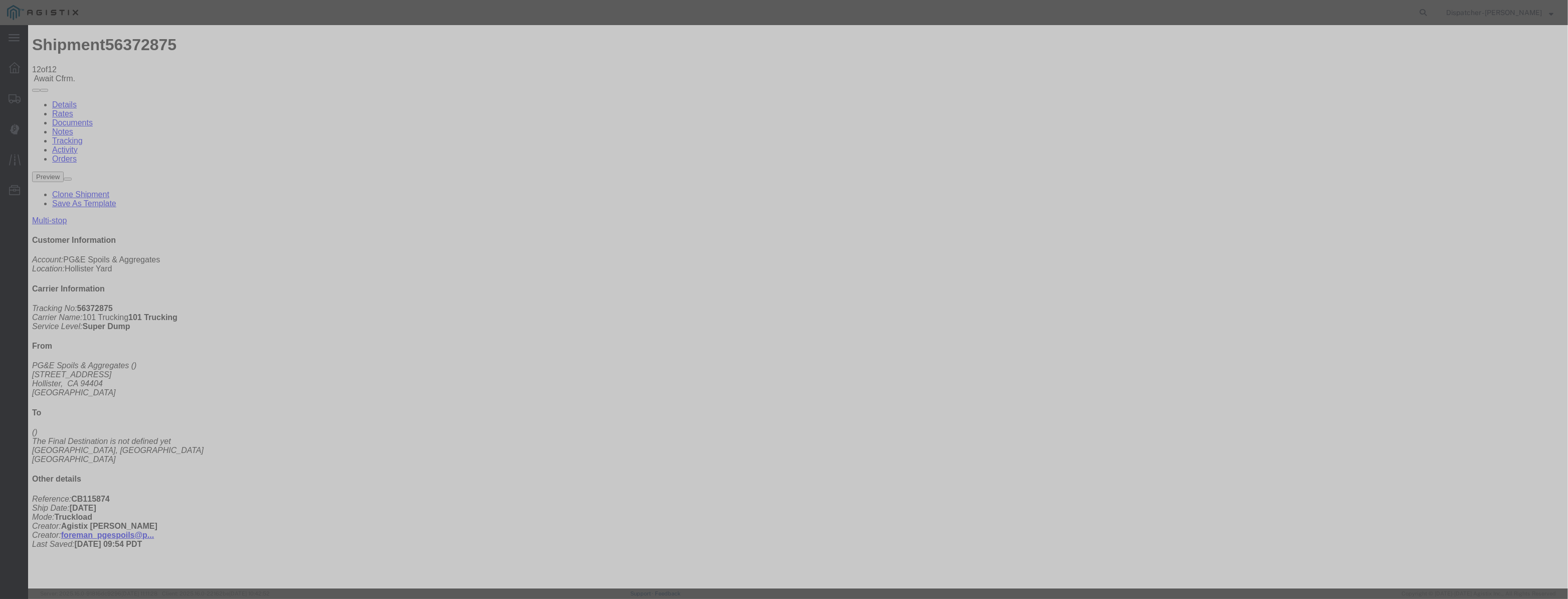
drag, startPoint x: 767, startPoint y: 124, endPoint x: 436, endPoint y: 9, distance: 350.4
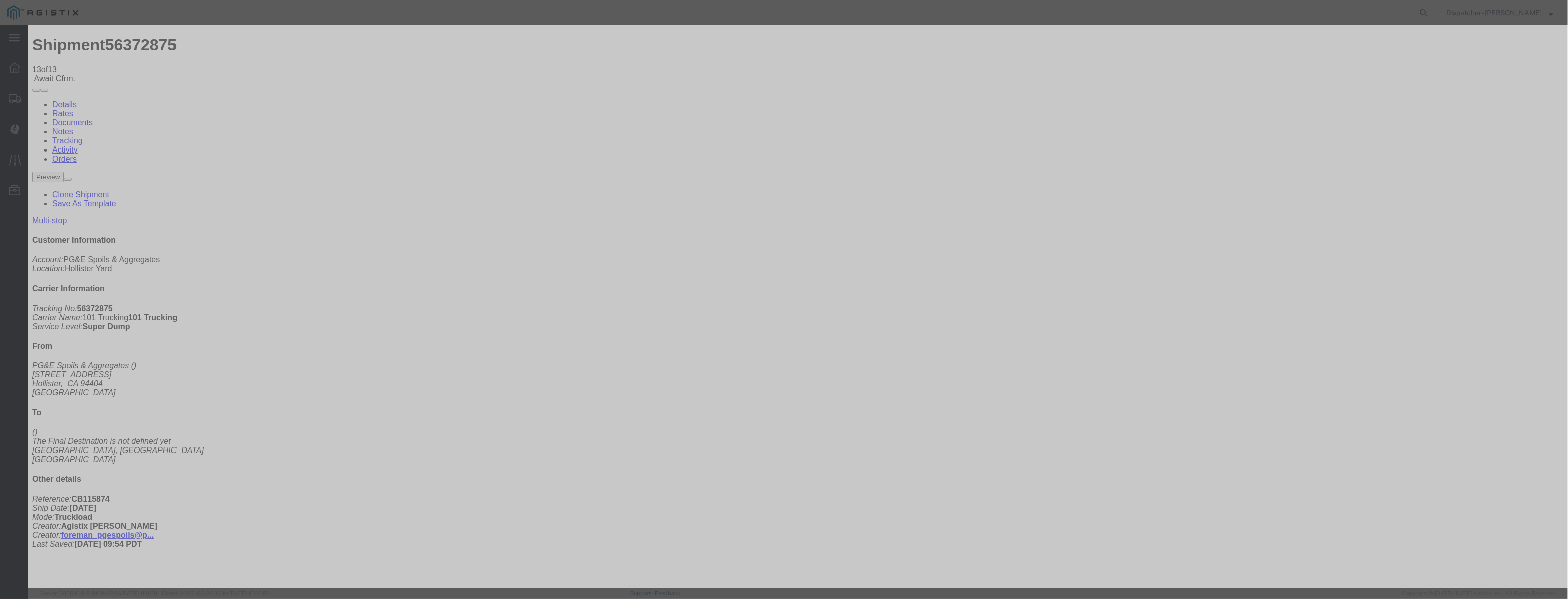
drag, startPoint x: 640, startPoint y: 110, endPoint x: 642, endPoint y: 130, distance: 20.1
paste input "[DATE]"
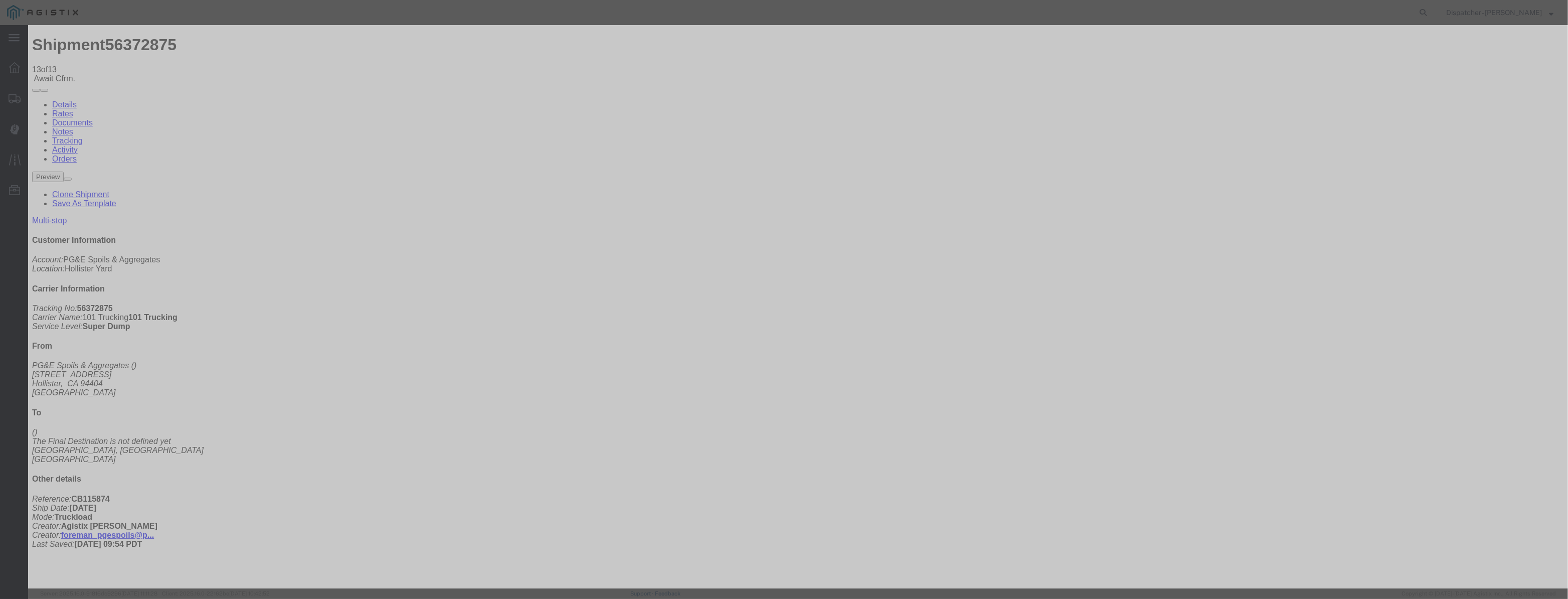
scroll to position [0, 2]
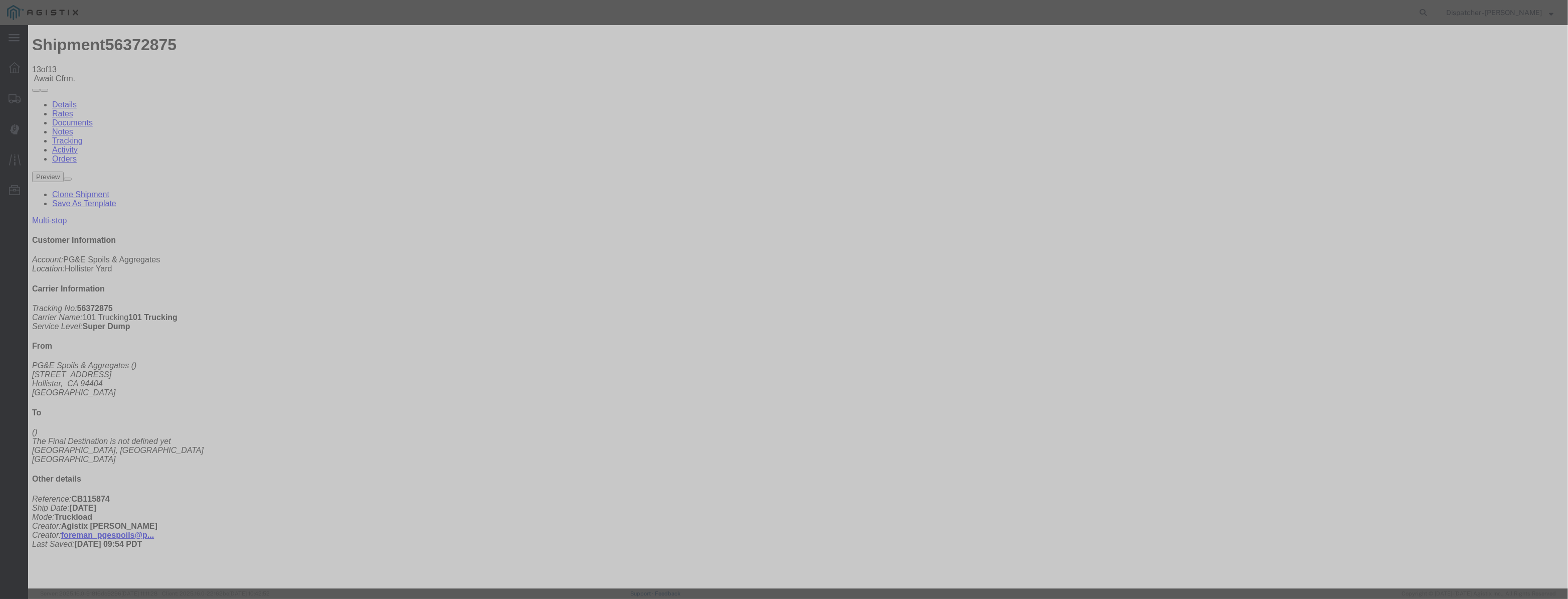
click
drag, startPoint x: 787, startPoint y: 125, endPoint x: 473, endPoint y: 175, distance: 318.0
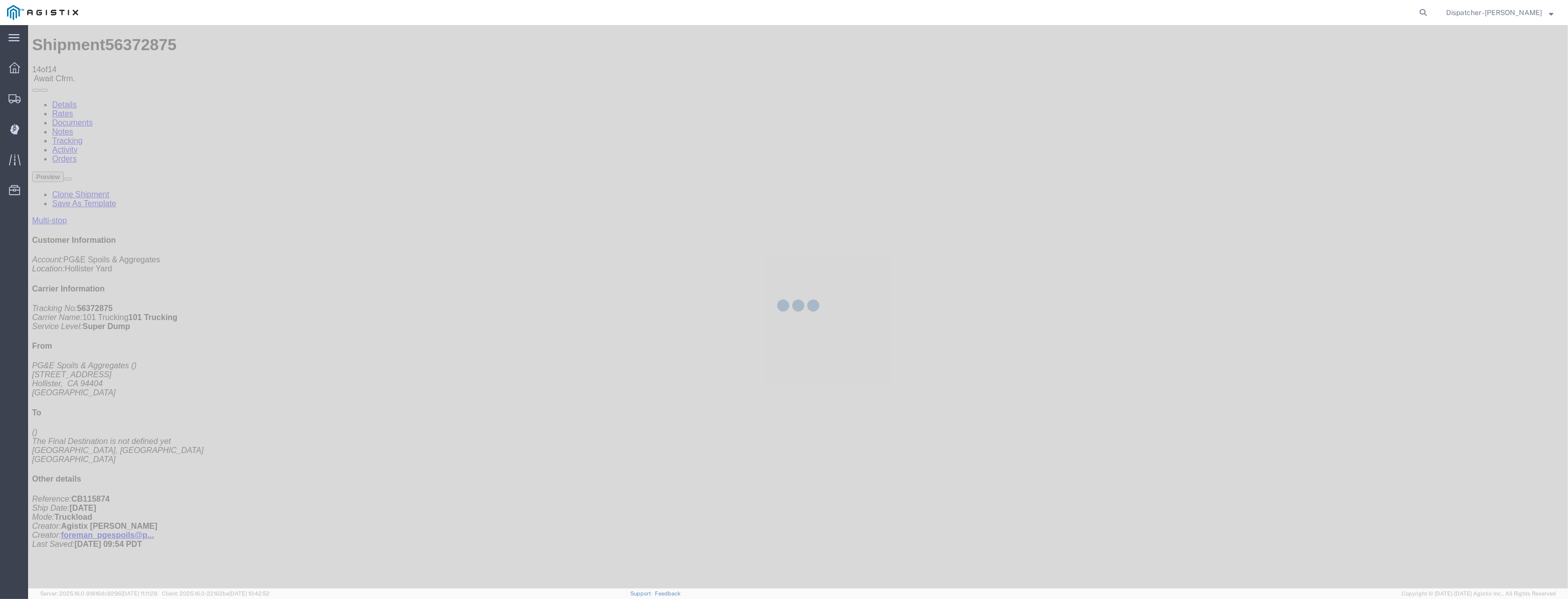
drag, startPoint x: 1347, startPoint y: 122, endPoint x: 1321, endPoint y: 99, distance: 34.7
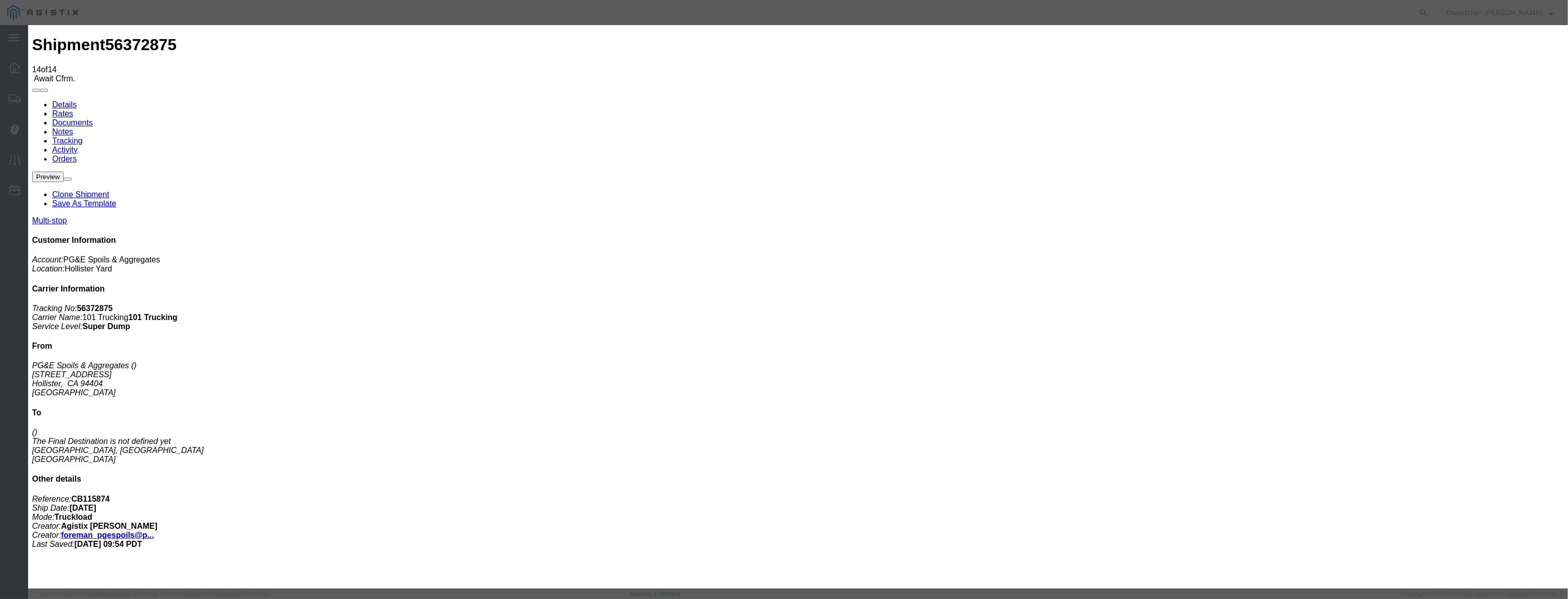
drag, startPoint x: 631, startPoint y: 128, endPoint x: 631, endPoint y: 121, distance: 7.0
paste input "[DATE]"
drag, startPoint x: 709, startPoint y: 124, endPoint x: 468, endPoint y: 130, distance: 241.1
drag, startPoint x: 647, startPoint y: 110, endPoint x: 629, endPoint y: 130, distance: 26.9
paste input "[DATE]"
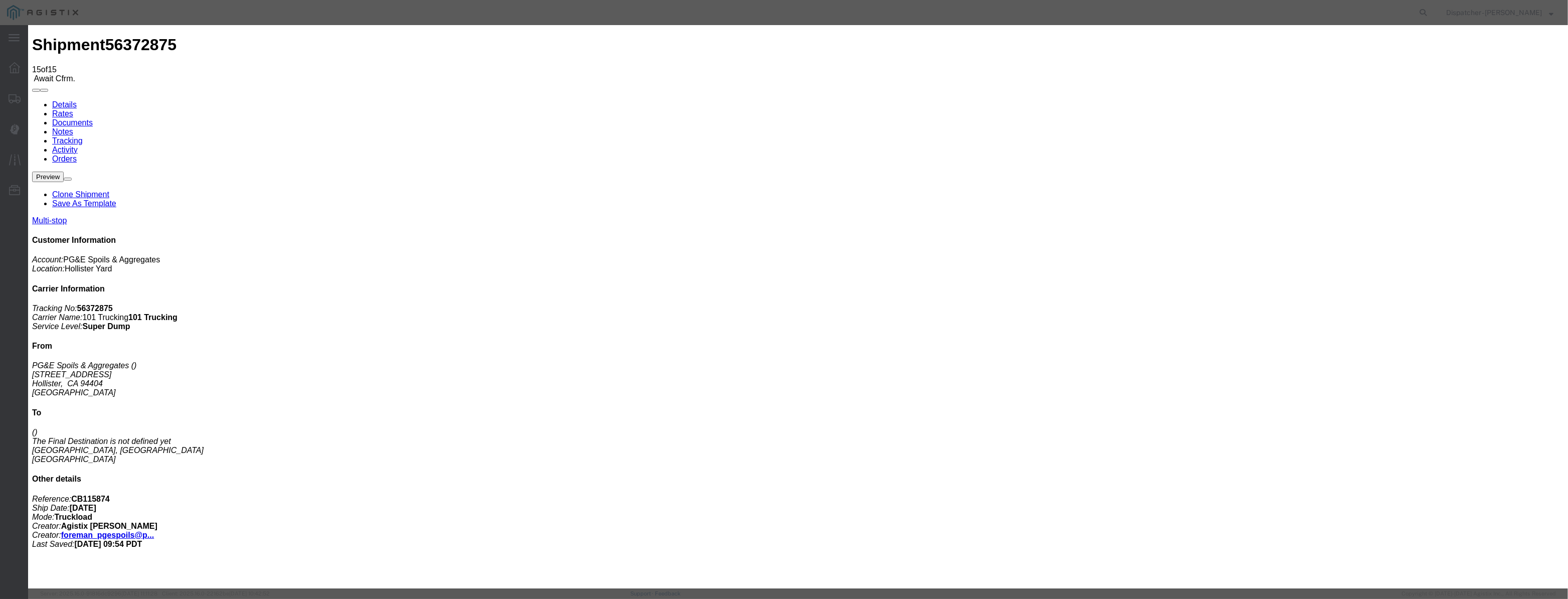
drag, startPoint x: 652, startPoint y: 145, endPoint x: 643, endPoint y: 152, distance: 11.4
paste input "04"
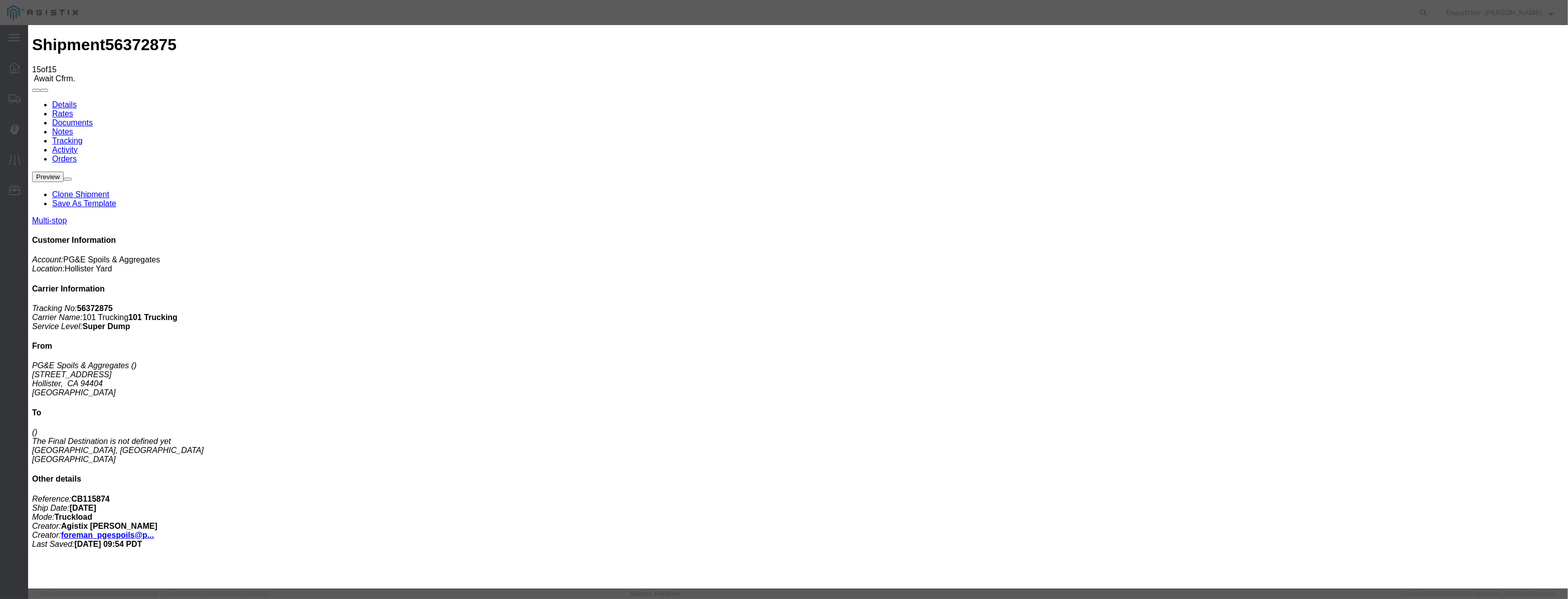
scroll to position [0, 2]
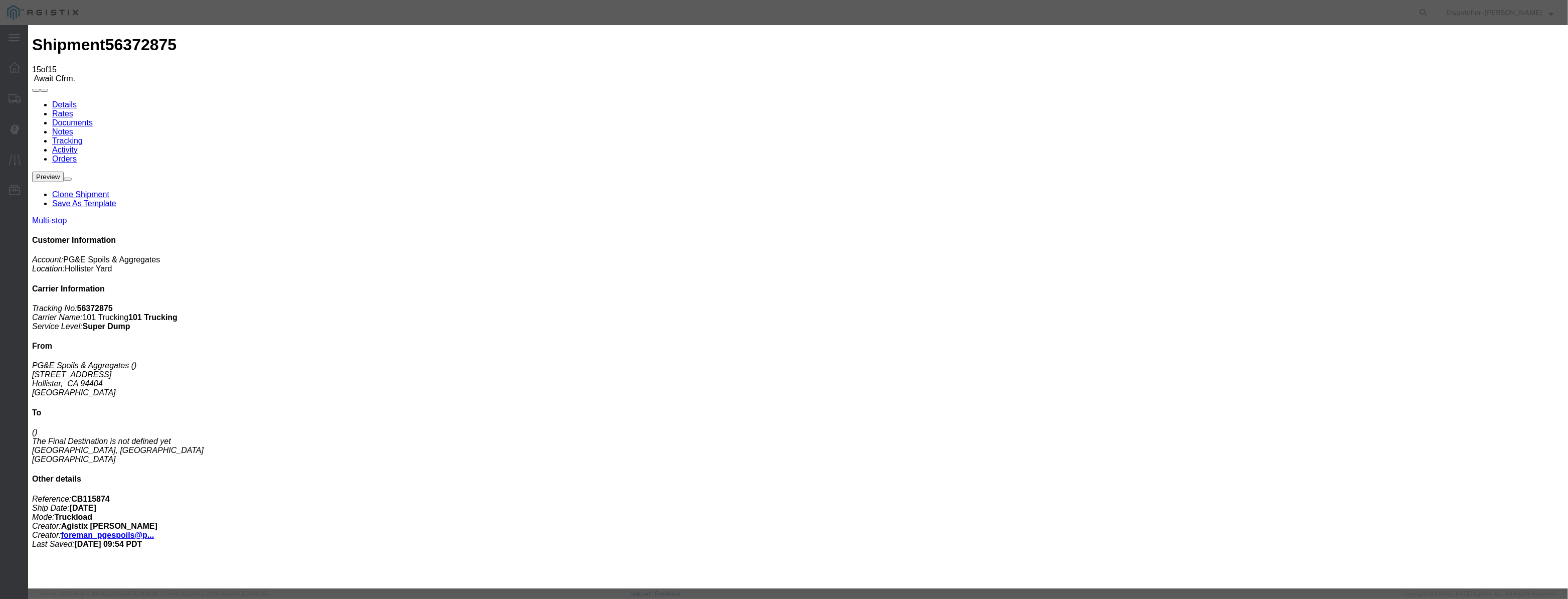
drag, startPoint x: 651, startPoint y: 120, endPoint x: 641, endPoint y: 127, distance: 12.2
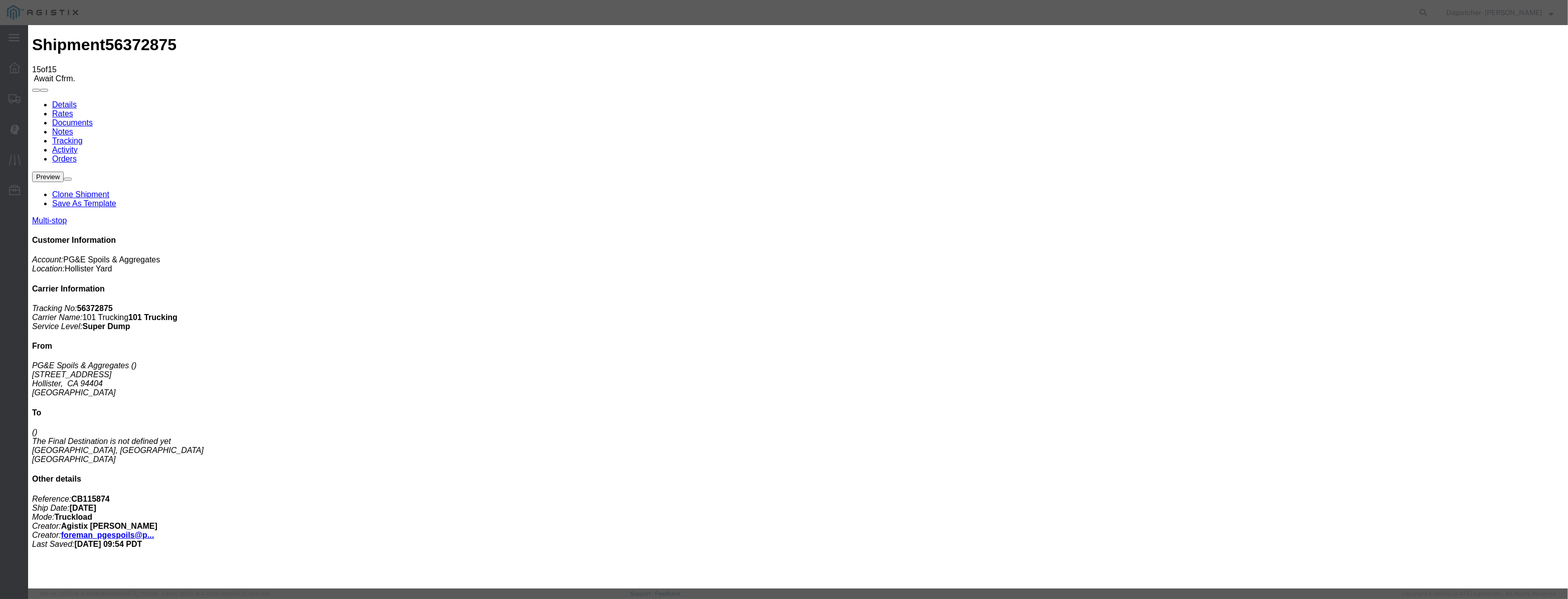
drag, startPoint x: 647, startPoint y: 110, endPoint x: 642, endPoint y: 124, distance: 14.9
drag, startPoint x: 642, startPoint y: 124, endPoint x: 665, endPoint y: 131, distance: 24.0
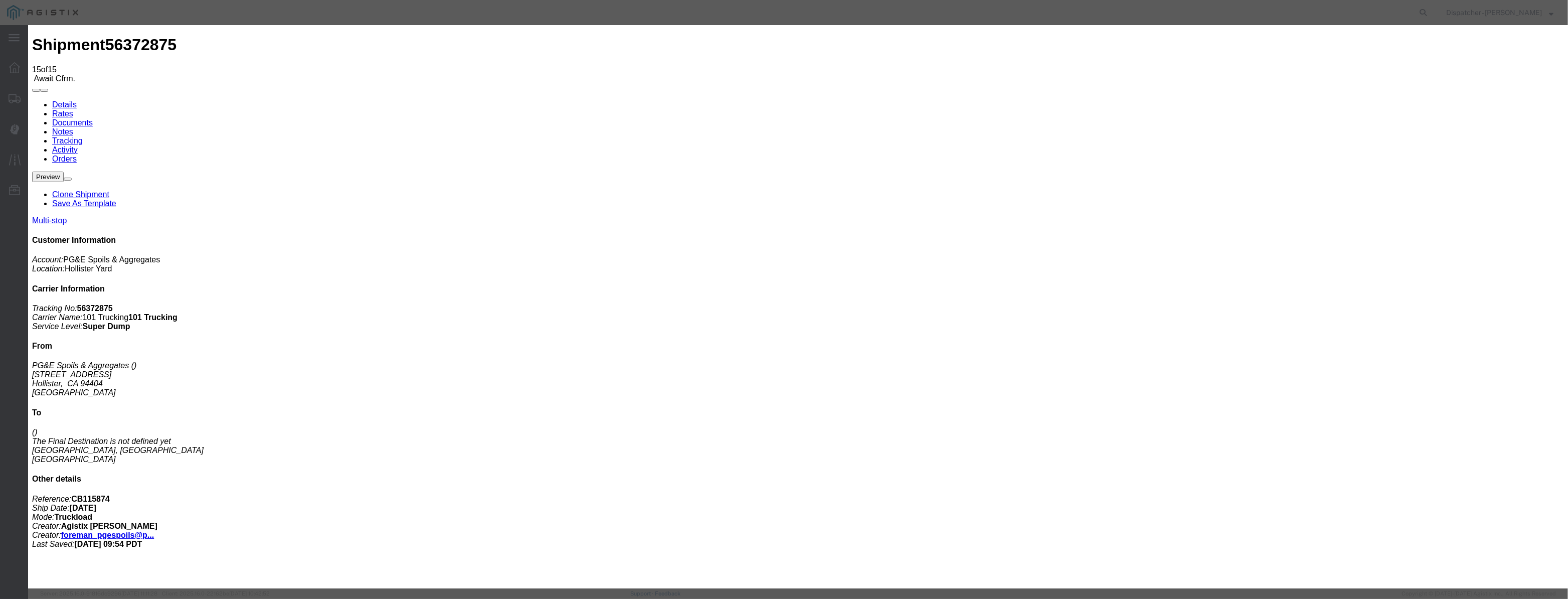
paste input "[DATE]"
drag, startPoint x: 735, startPoint y: 139, endPoint x: 733, endPoint y: 152, distance: 13.2
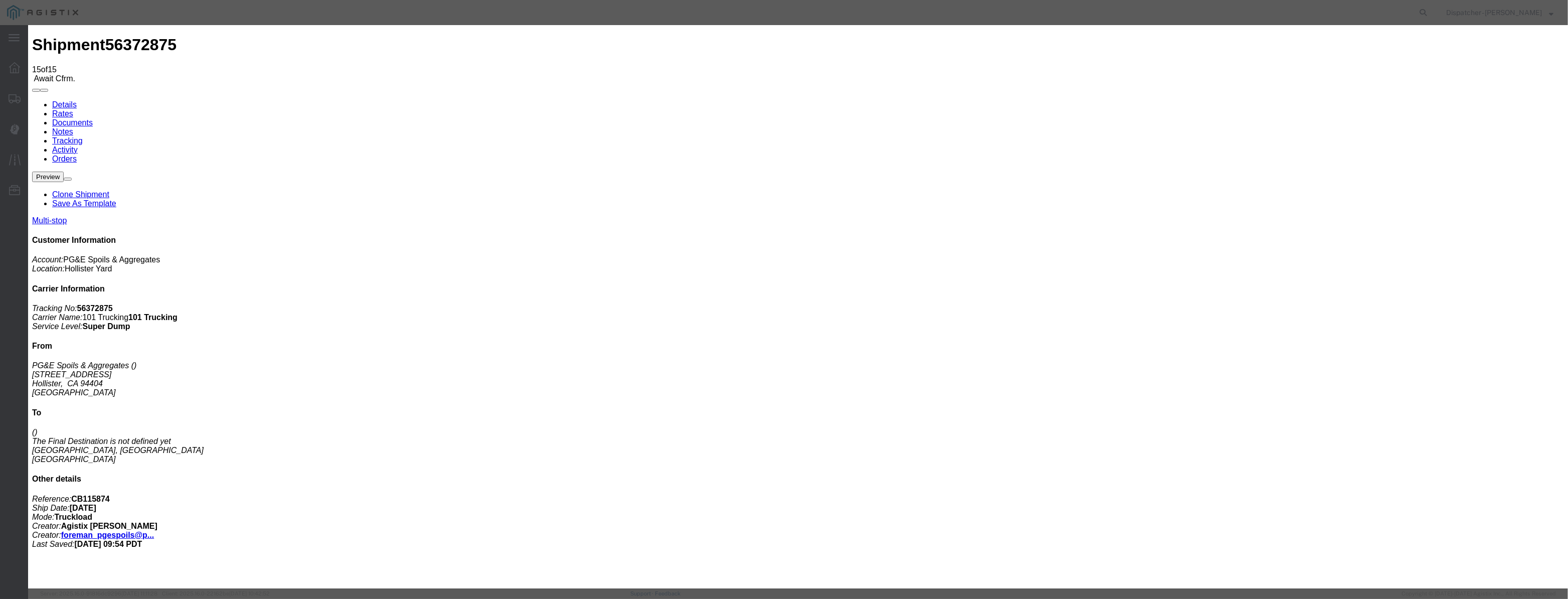
scroll to position [0, 0]
drag, startPoint x: 775, startPoint y: 130, endPoint x: 468, endPoint y: 178, distance: 310.7
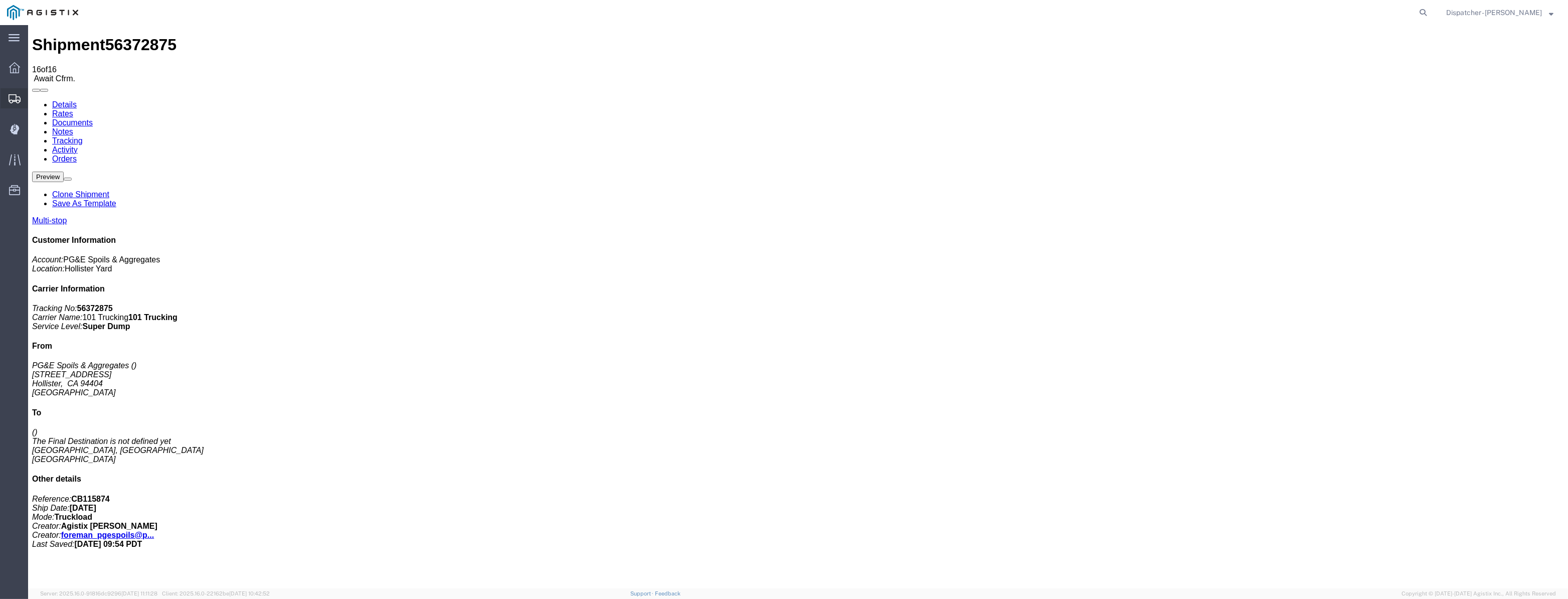
click at [16, 106] on div at bounding box center [15, 98] width 28 height 20
